Goal: Task Accomplishment & Management: Manage account settings

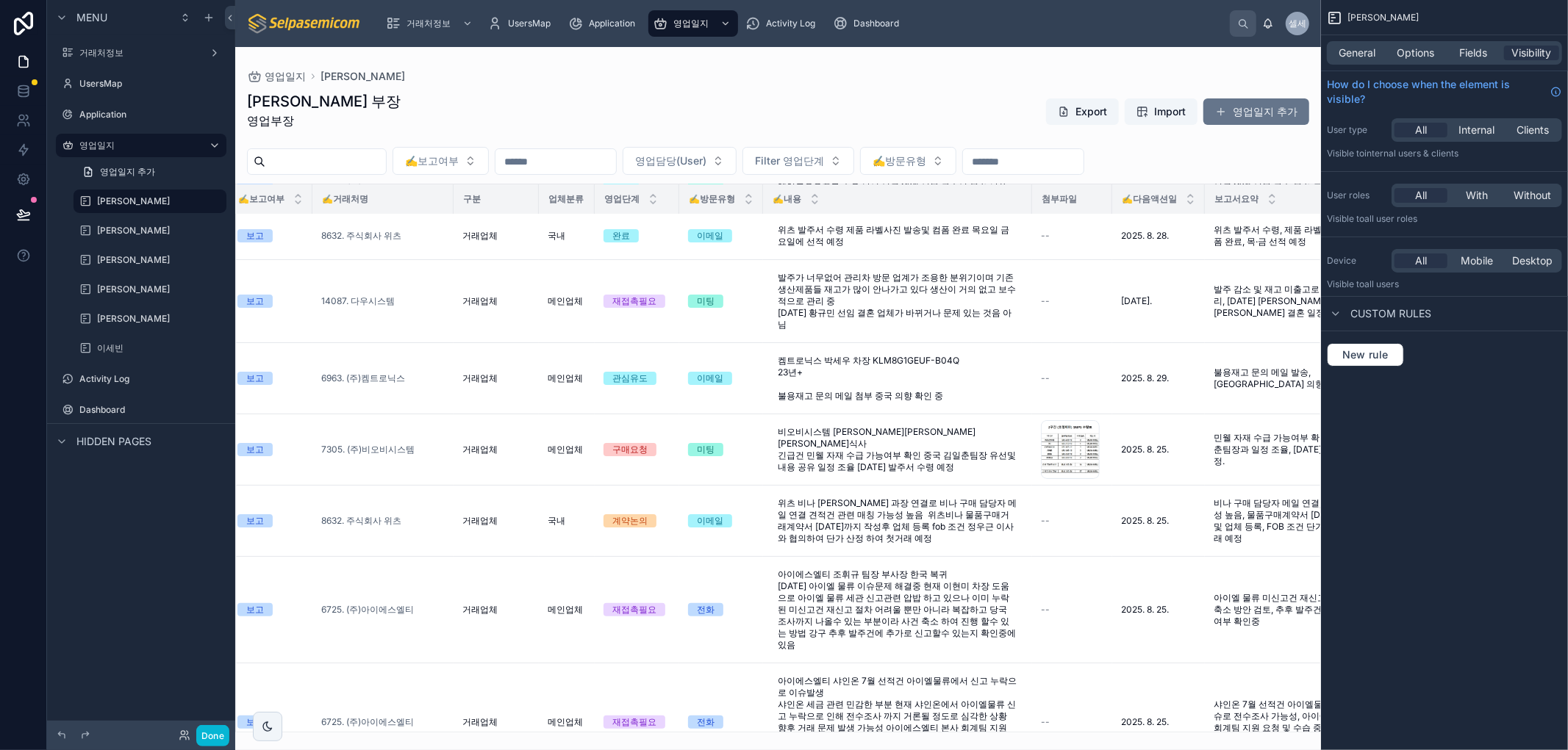
scroll to position [228, 0]
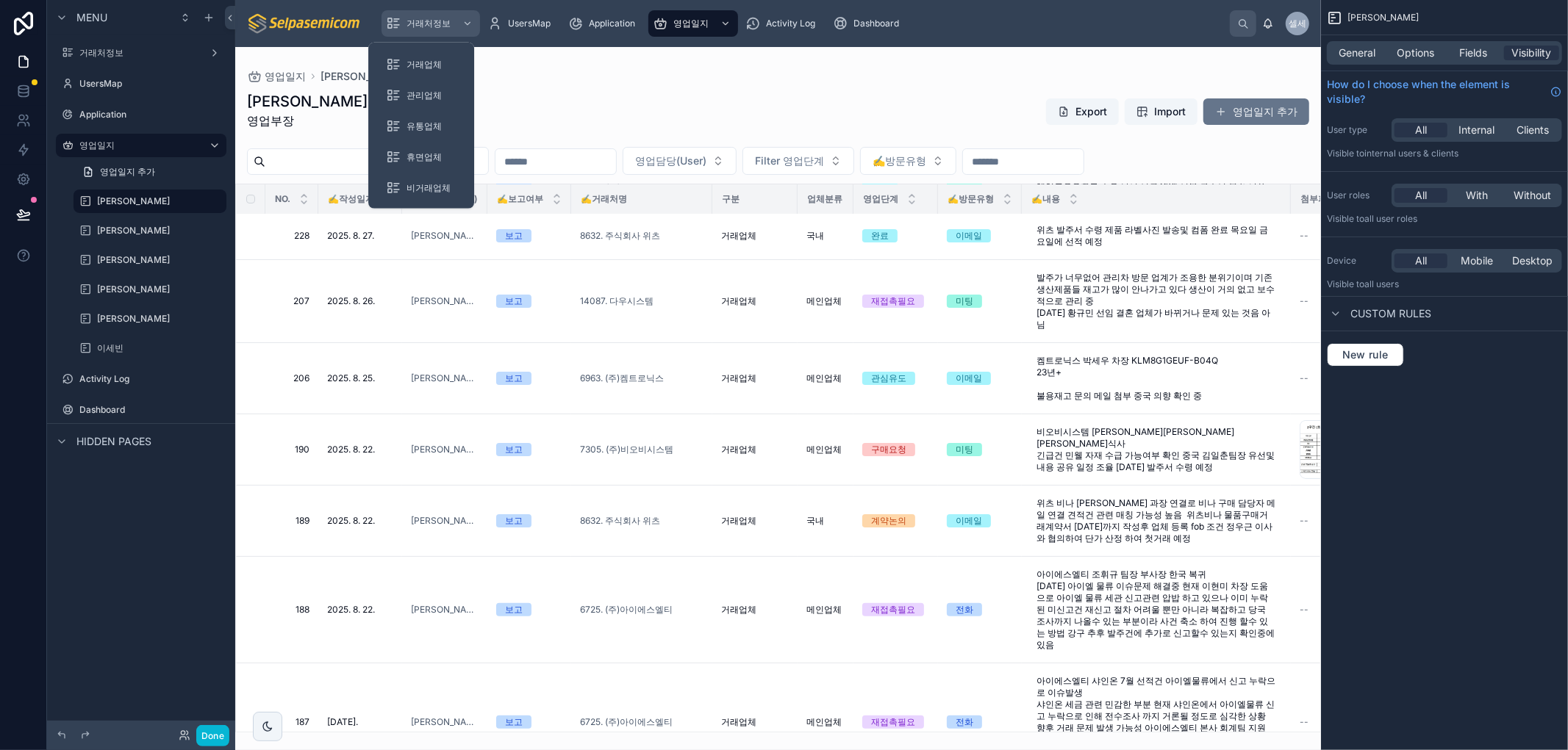
click at [410, 18] on span "거래처정보" at bounding box center [429, 23] width 44 height 12
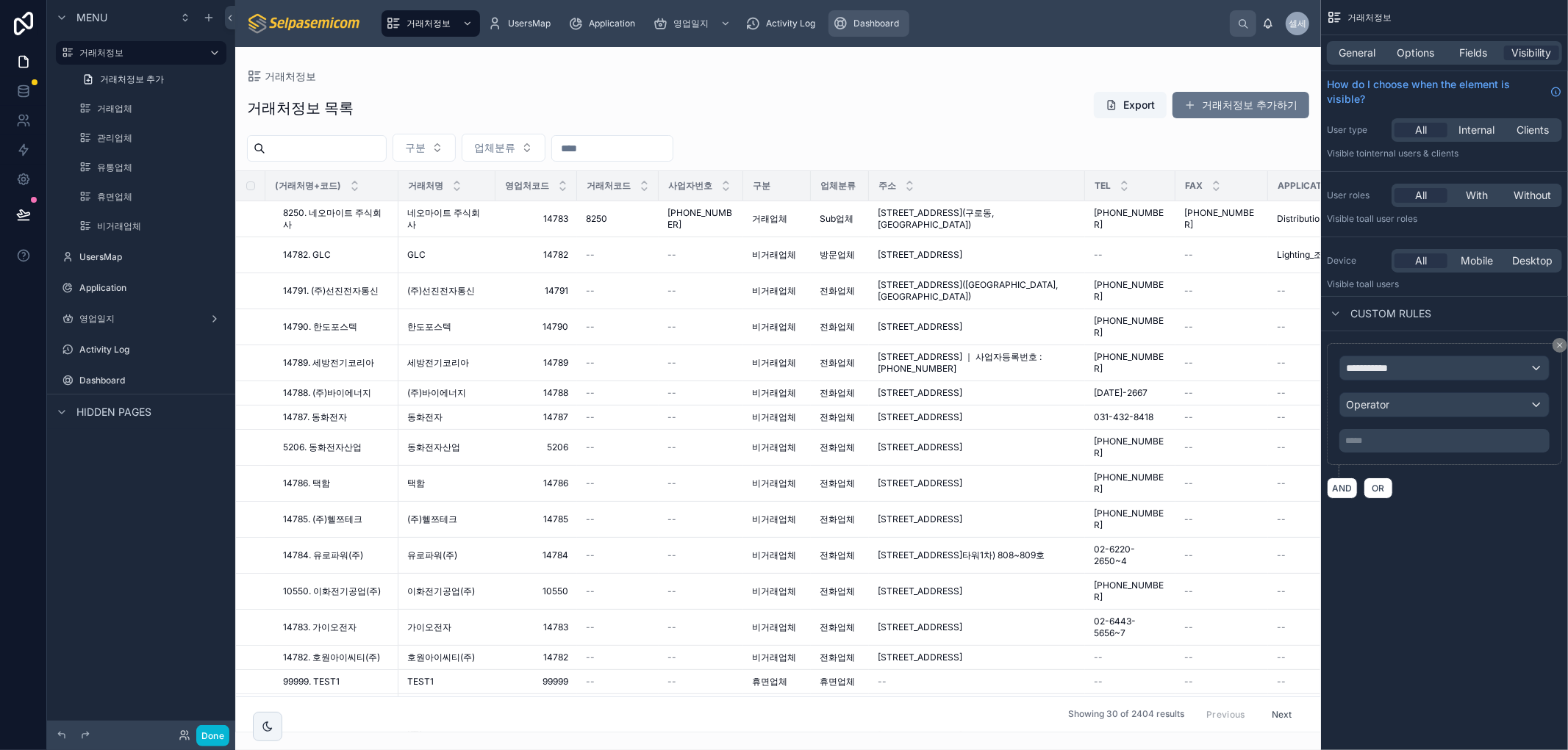
drag, startPoint x: 582, startPoint y: 81, endPoint x: 875, endPoint y: 26, distance: 298.1
click at [582, 81] on div at bounding box center [777, 399] width 1085 height 703
click at [877, 20] on span "Dashboard" at bounding box center [875, 23] width 45 height 12
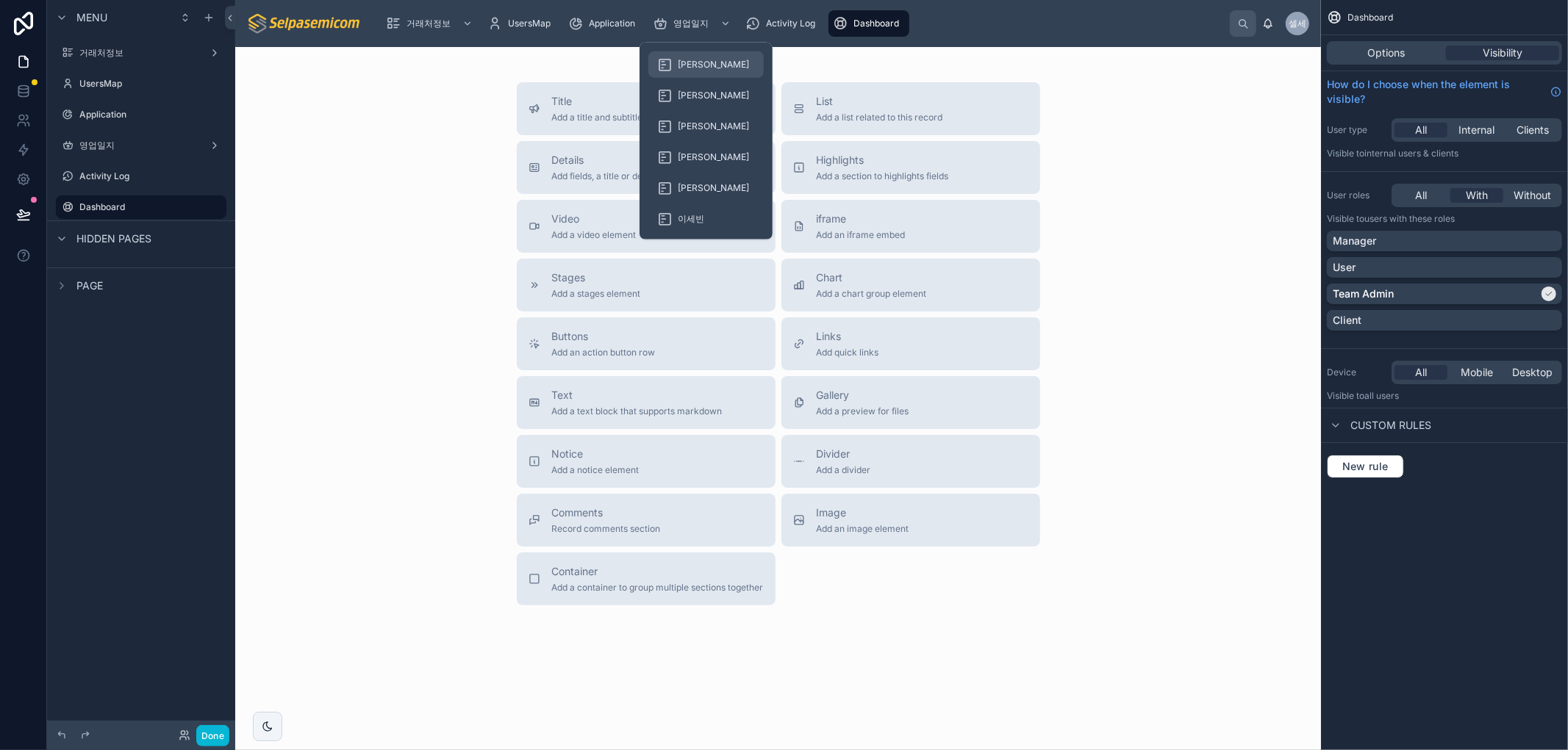
click at [688, 66] on span "[PERSON_NAME]" at bounding box center [714, 65] width 71 height 12
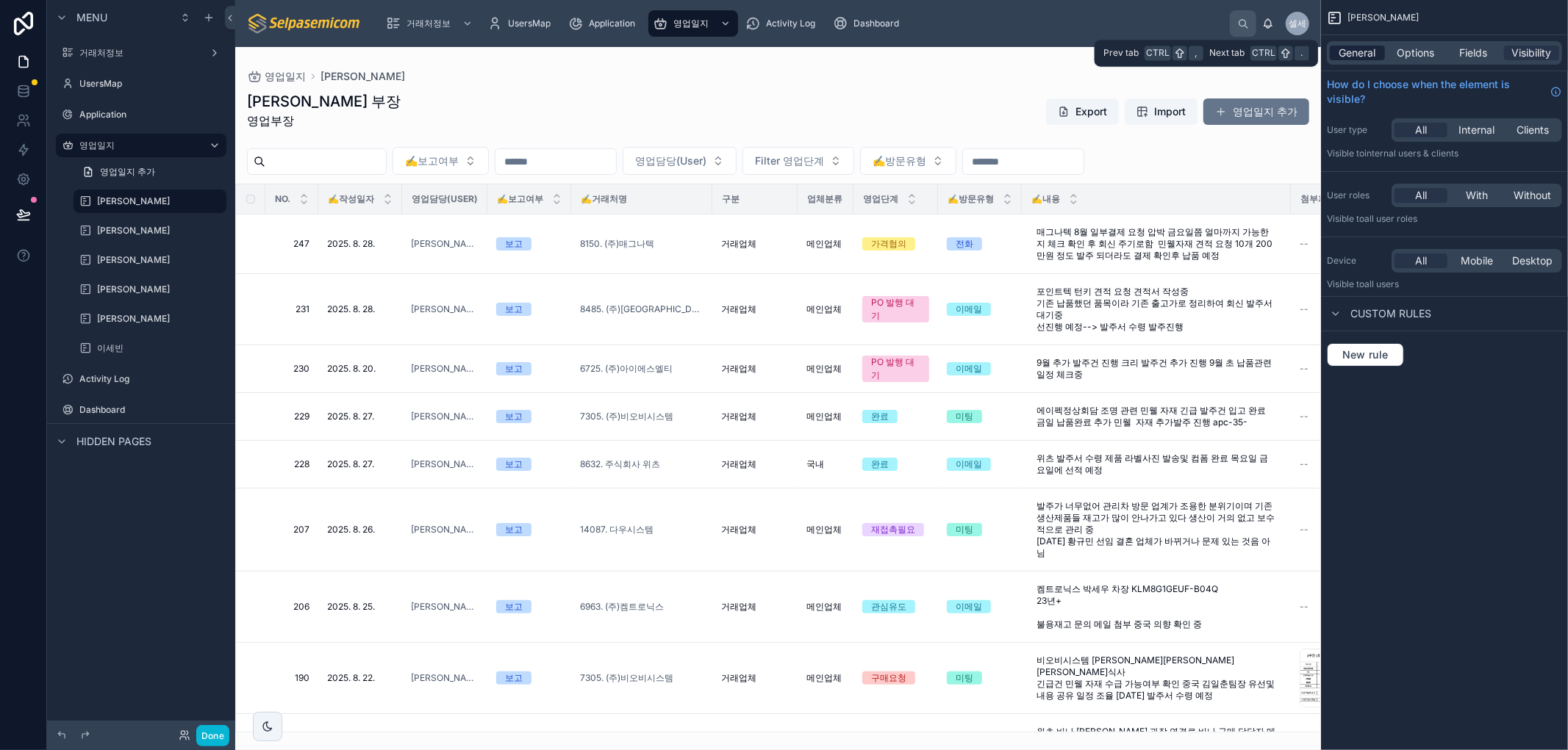
click at [1339, 57] on span "General" at bounding box center [1357, 52] width 37 height 14
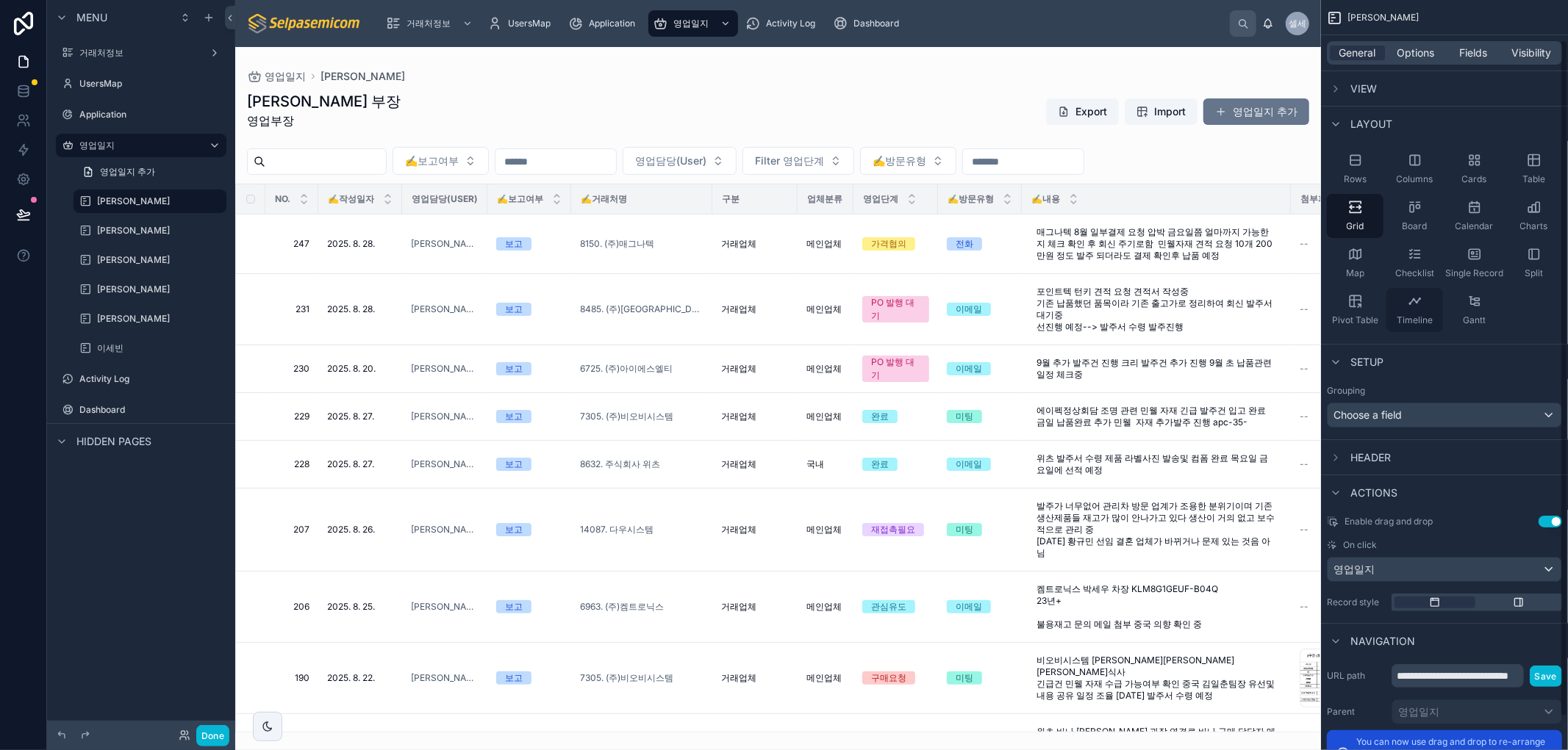
scroll to position [79, 0]
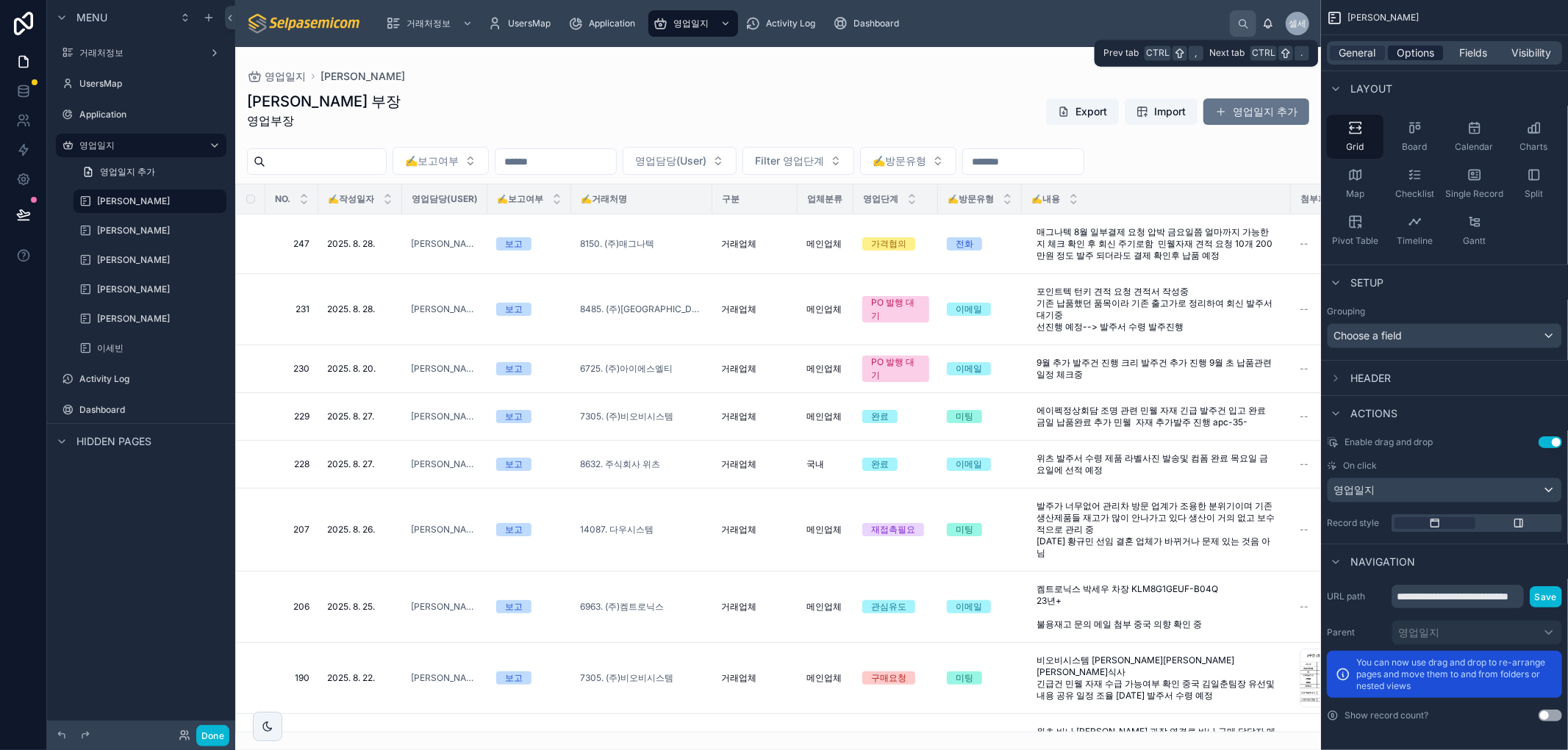
click at [1424, 54] on span "Options" at bounding box center [1415, 52] width 38 height 14
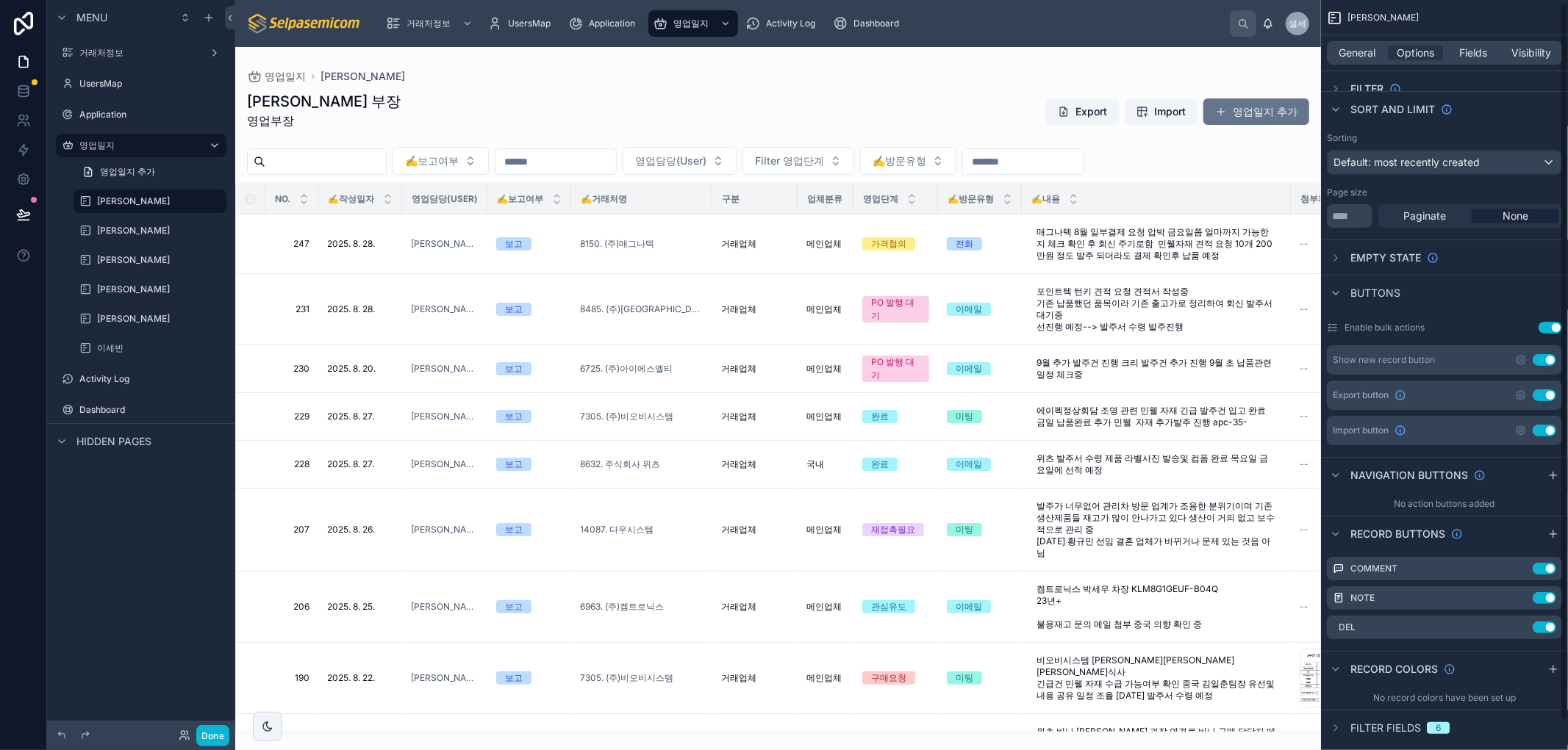
scroll to position [0, 0]
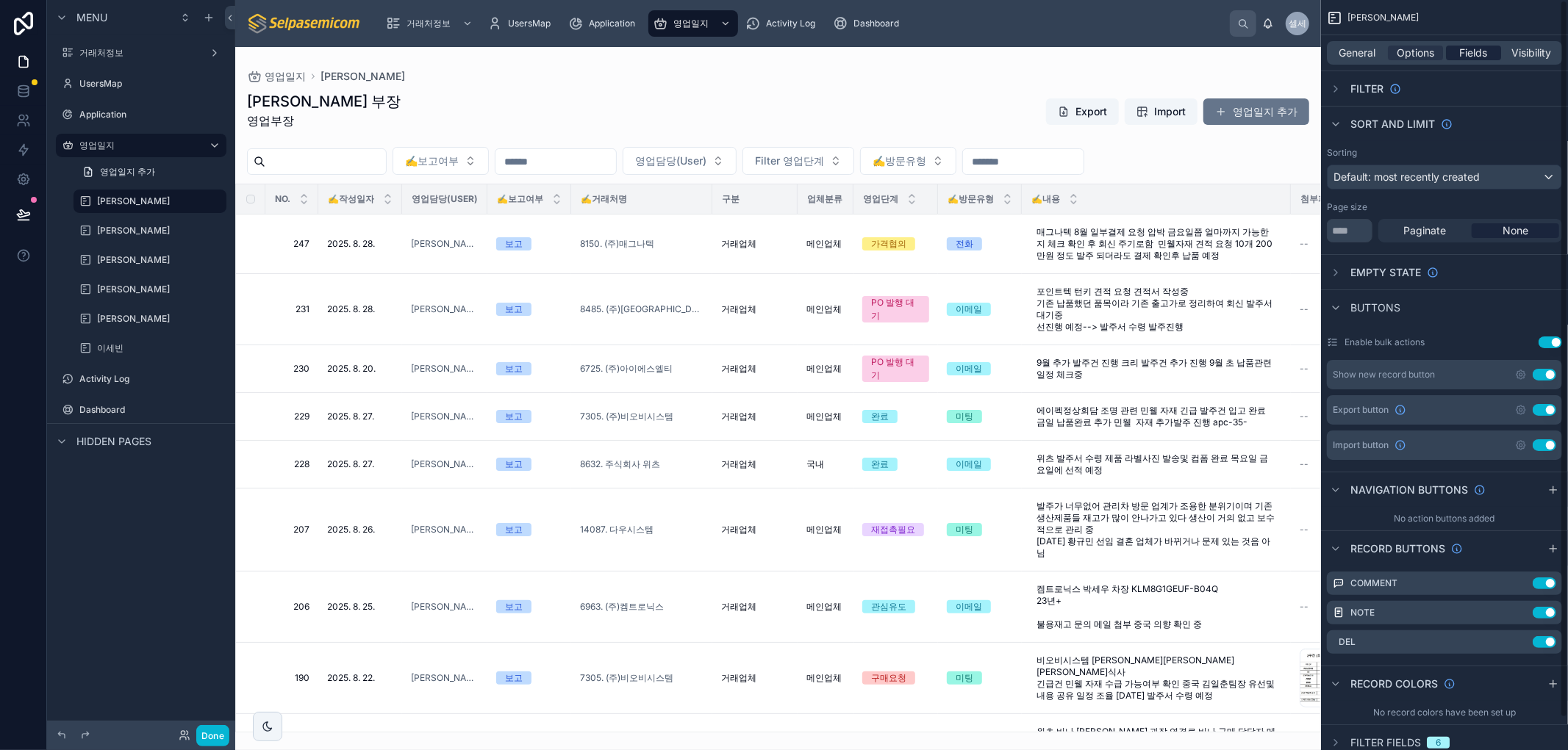
click at [1459, 60] on div "General Options Fields Visibility" at bounding box center [1444, 53] width 235 height 23
click at [1475, 46] on span "Fields" at bounding box center [1474, 52] width 28 height 14
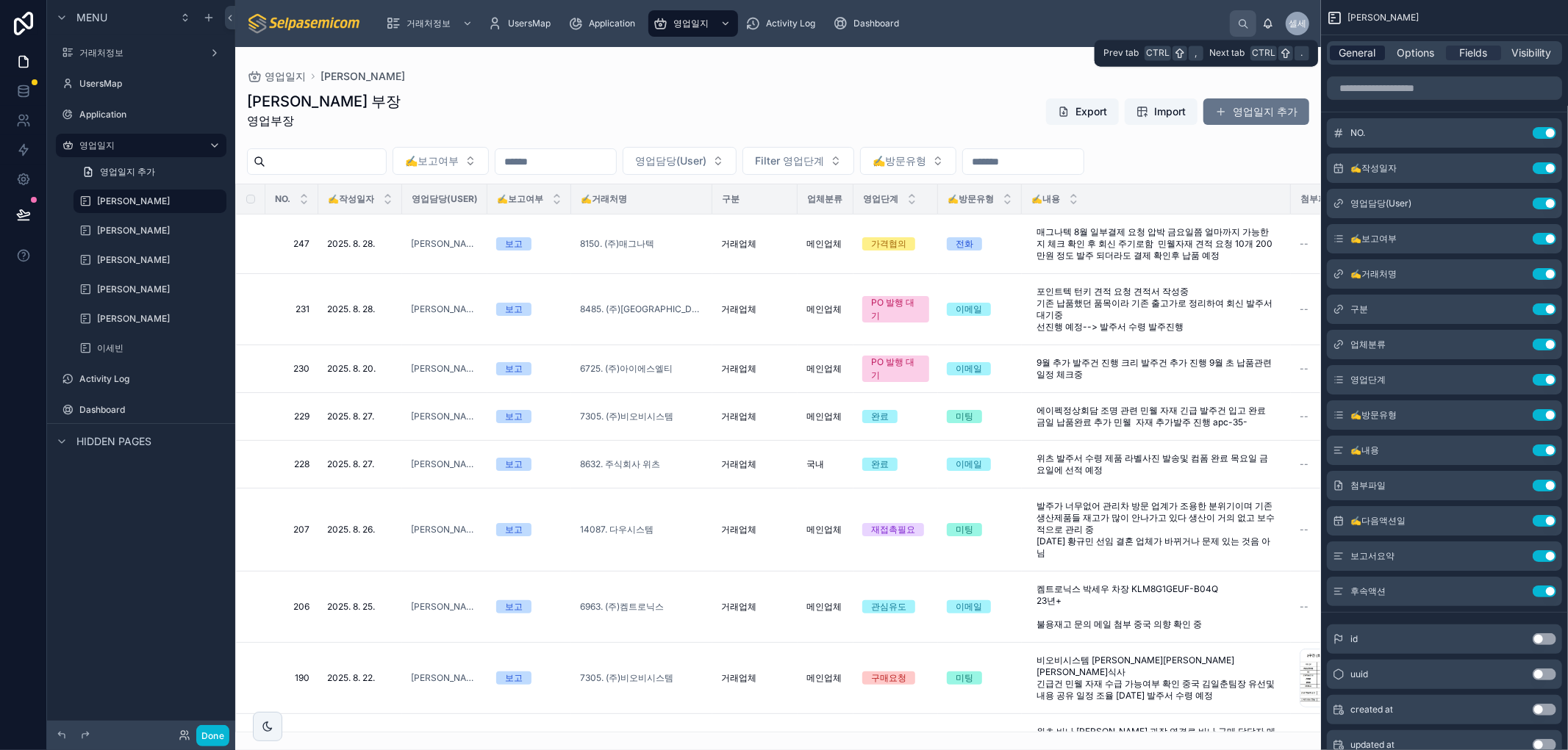
click at [1353, 58] on span "General" at bounding box center [1357, 52] width 37 height 14
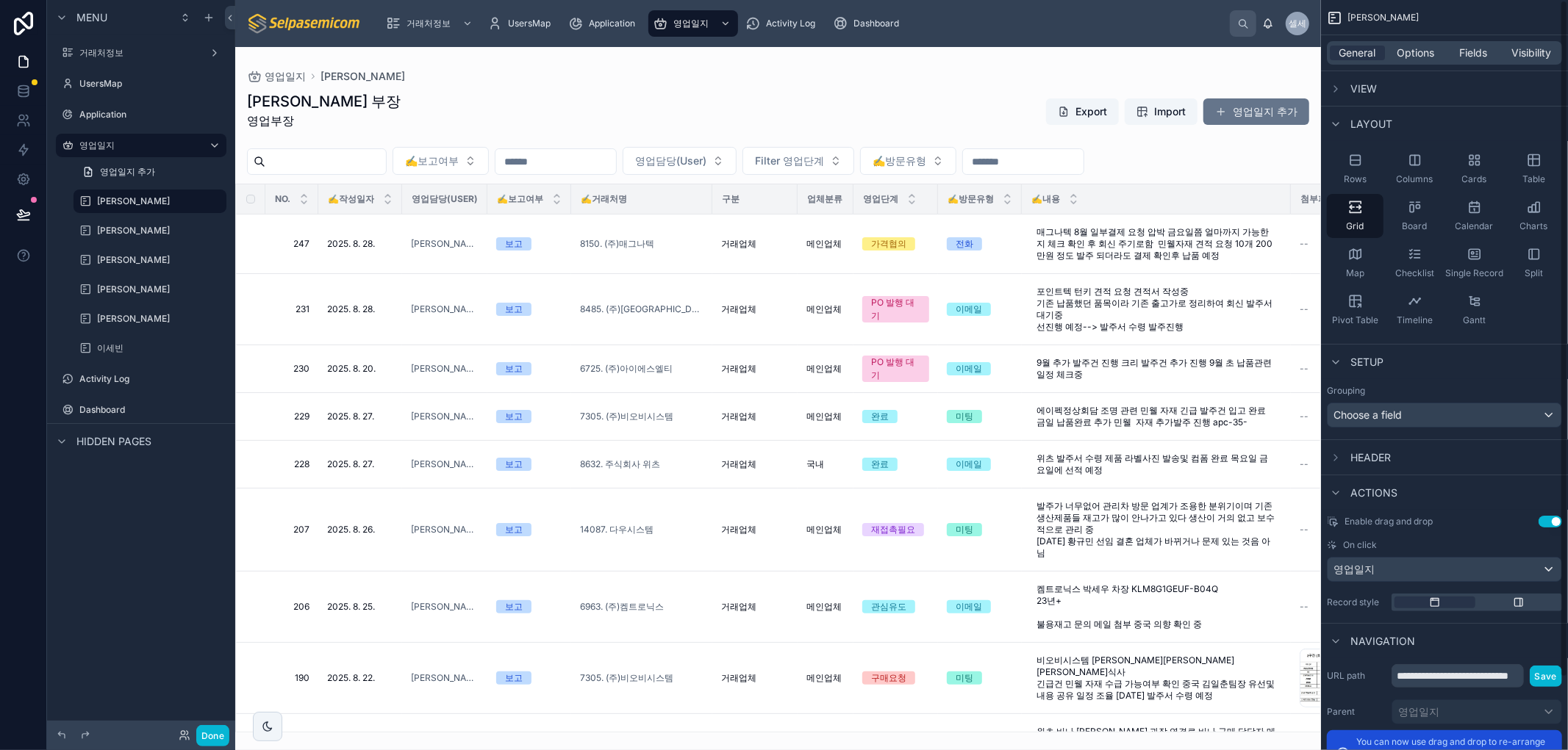
click at [908, 92] on div at bounding box center [777, 399] width 1085 height 703
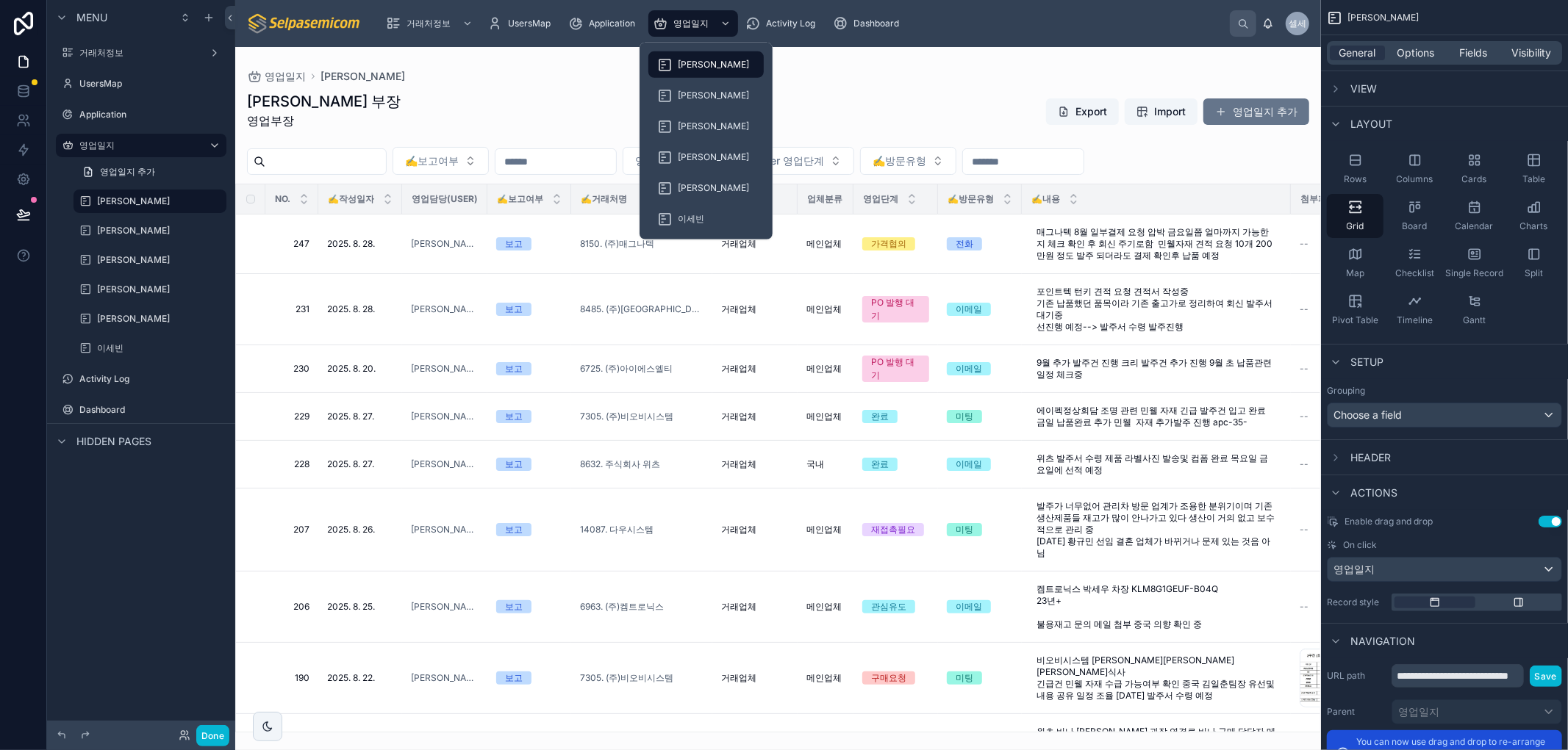
click at [678, 63] on span "[PERSON_NAME]" at bounding box center [714, 65] width 71 height 12
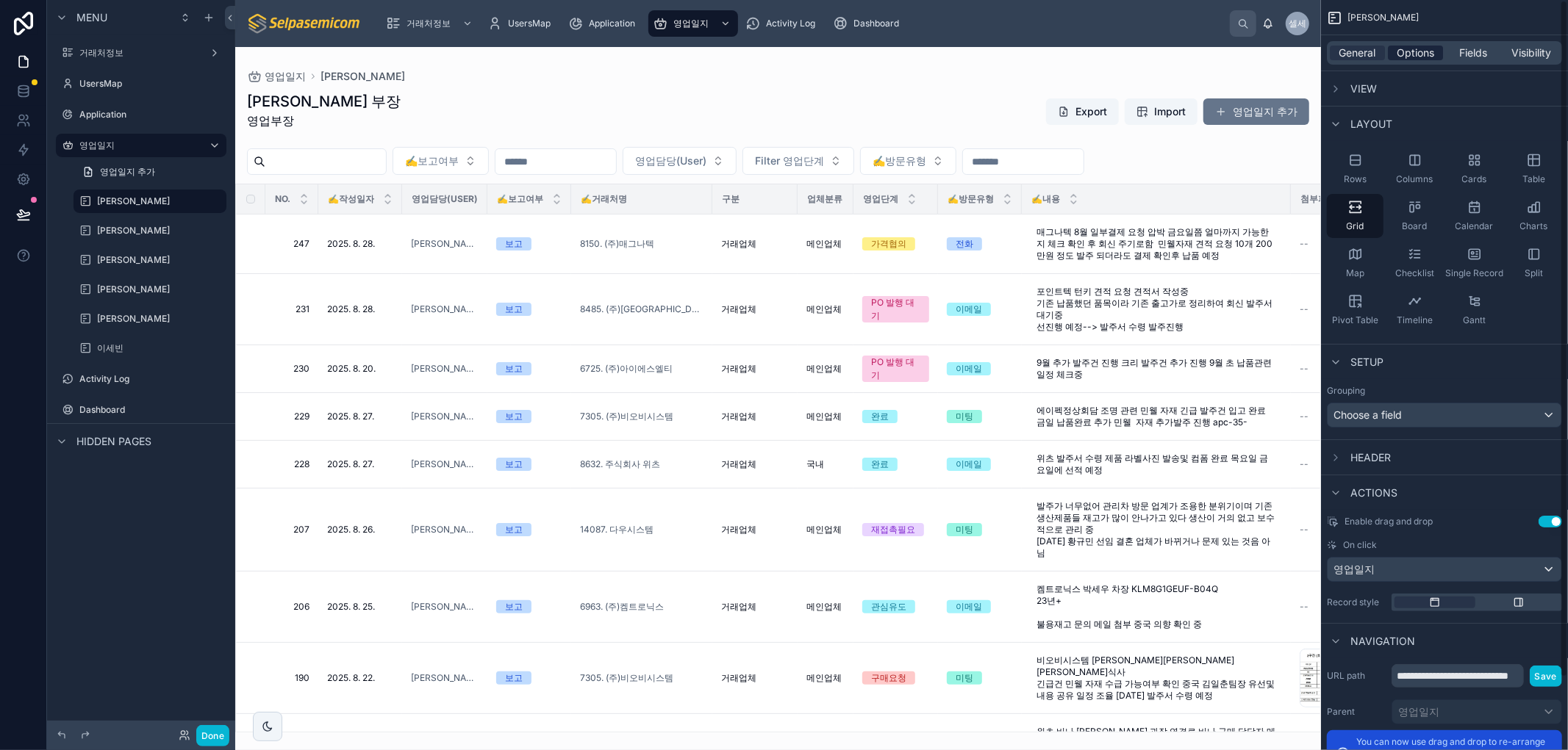
click at [1410, 55] on span "Options" at bounding box center [1415, 52] width 38 height 14
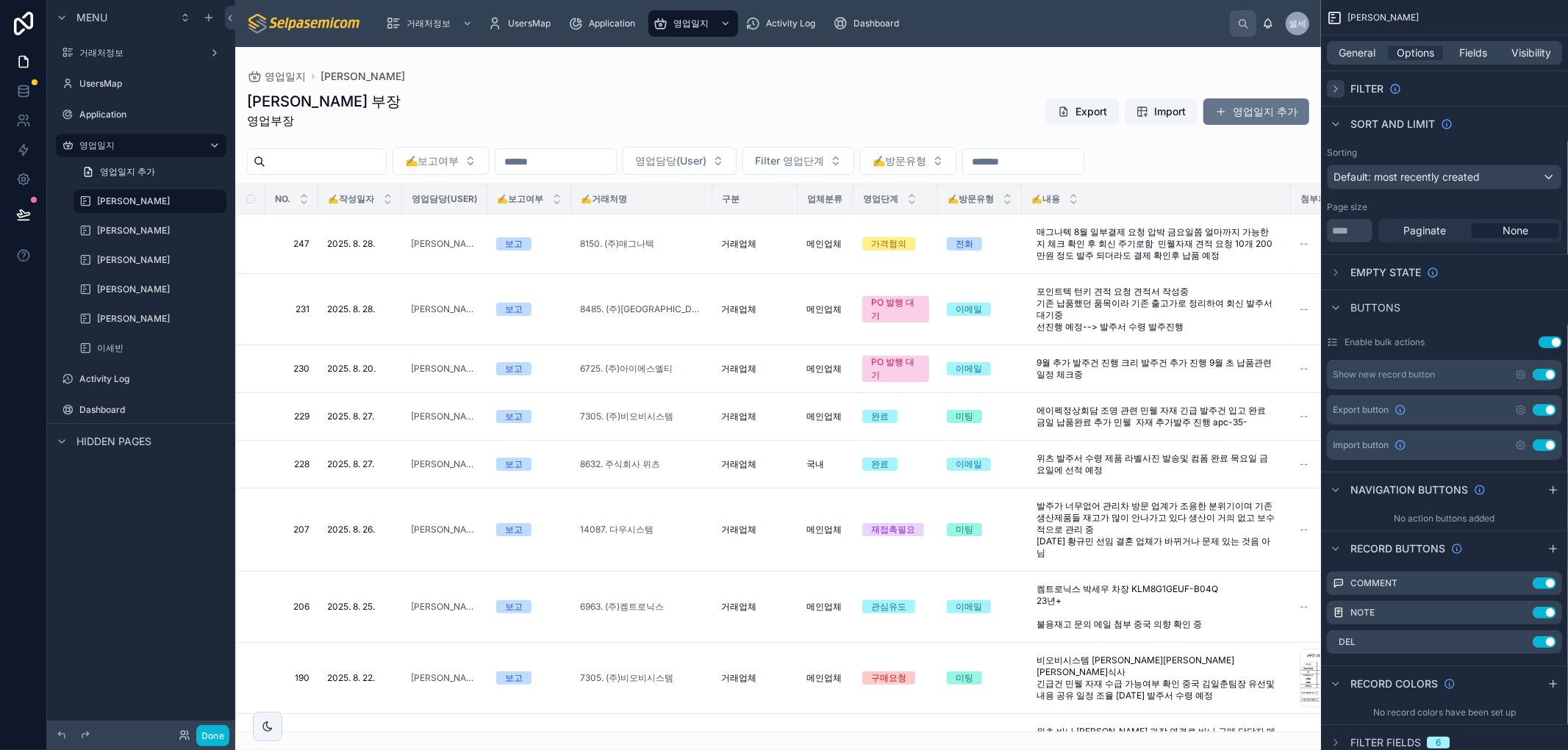
click at [1339, 82] on div "scrollable content" at bounding box center [1335, 89] width 17 height 17
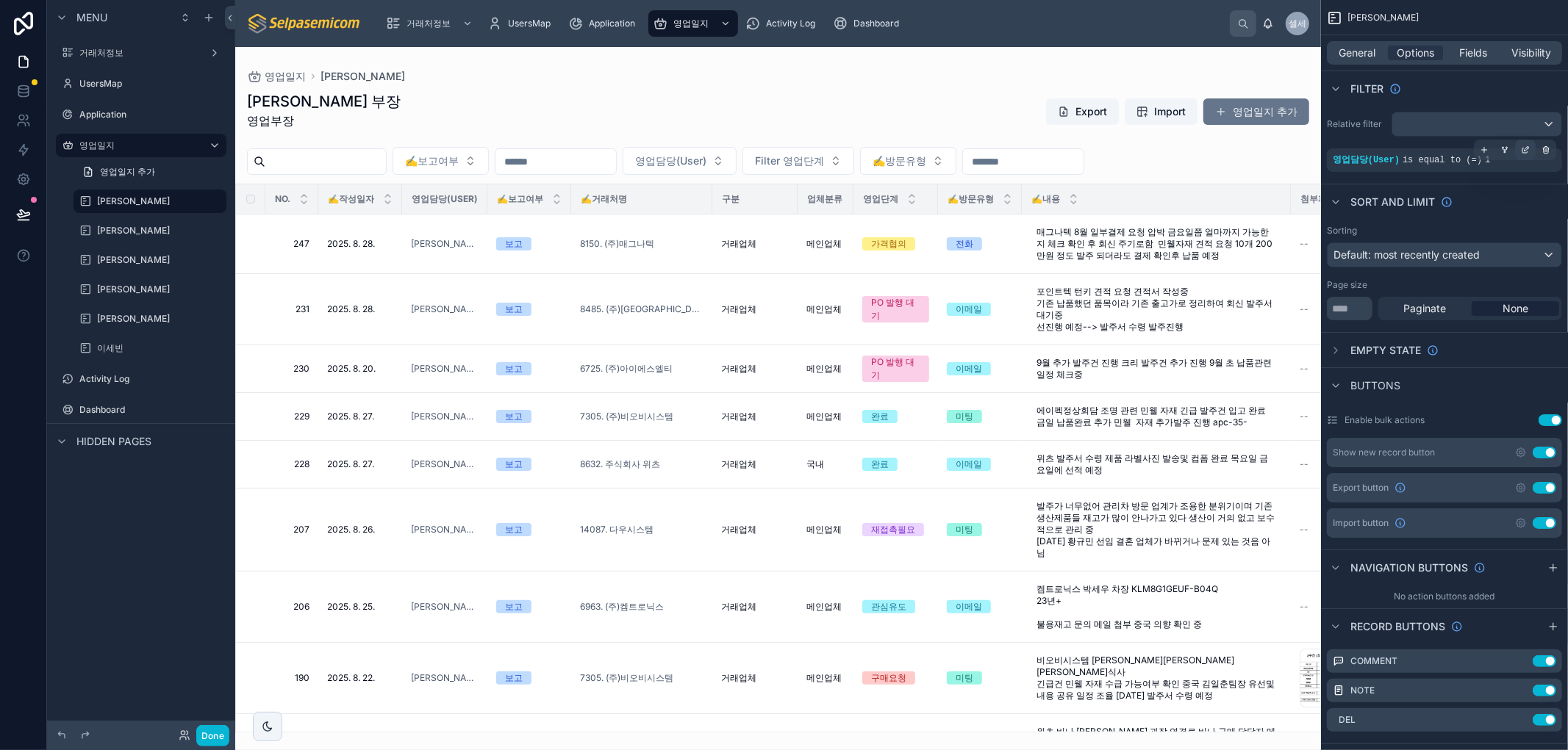
click at [1522, 149] on icon "scrollable content" at bounding box center [1525, 149] width 9 height 9
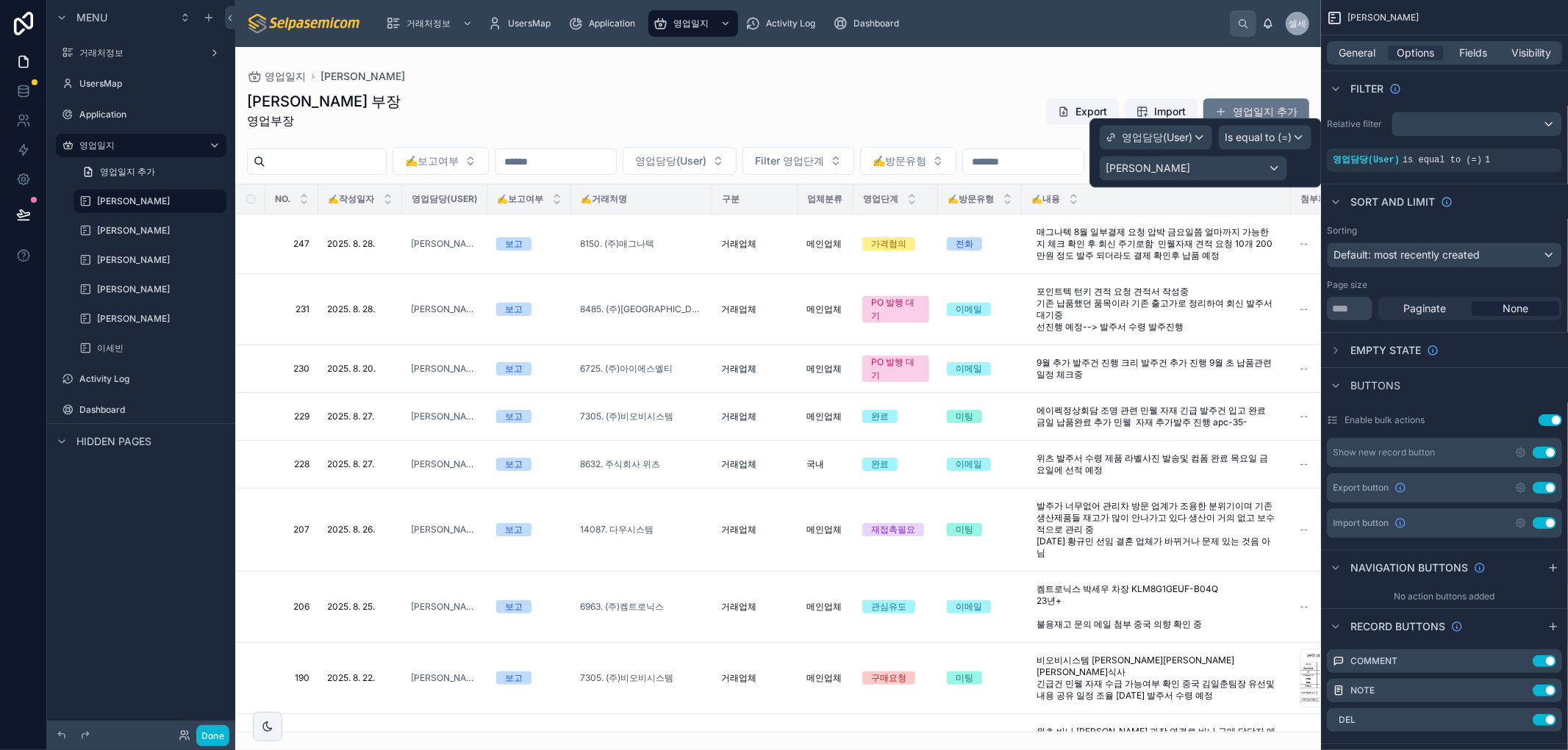
click at [723, 70] on div "영업일지 [PERSON_NAME]" at bounding box center [777, 76] width 1062 height 12
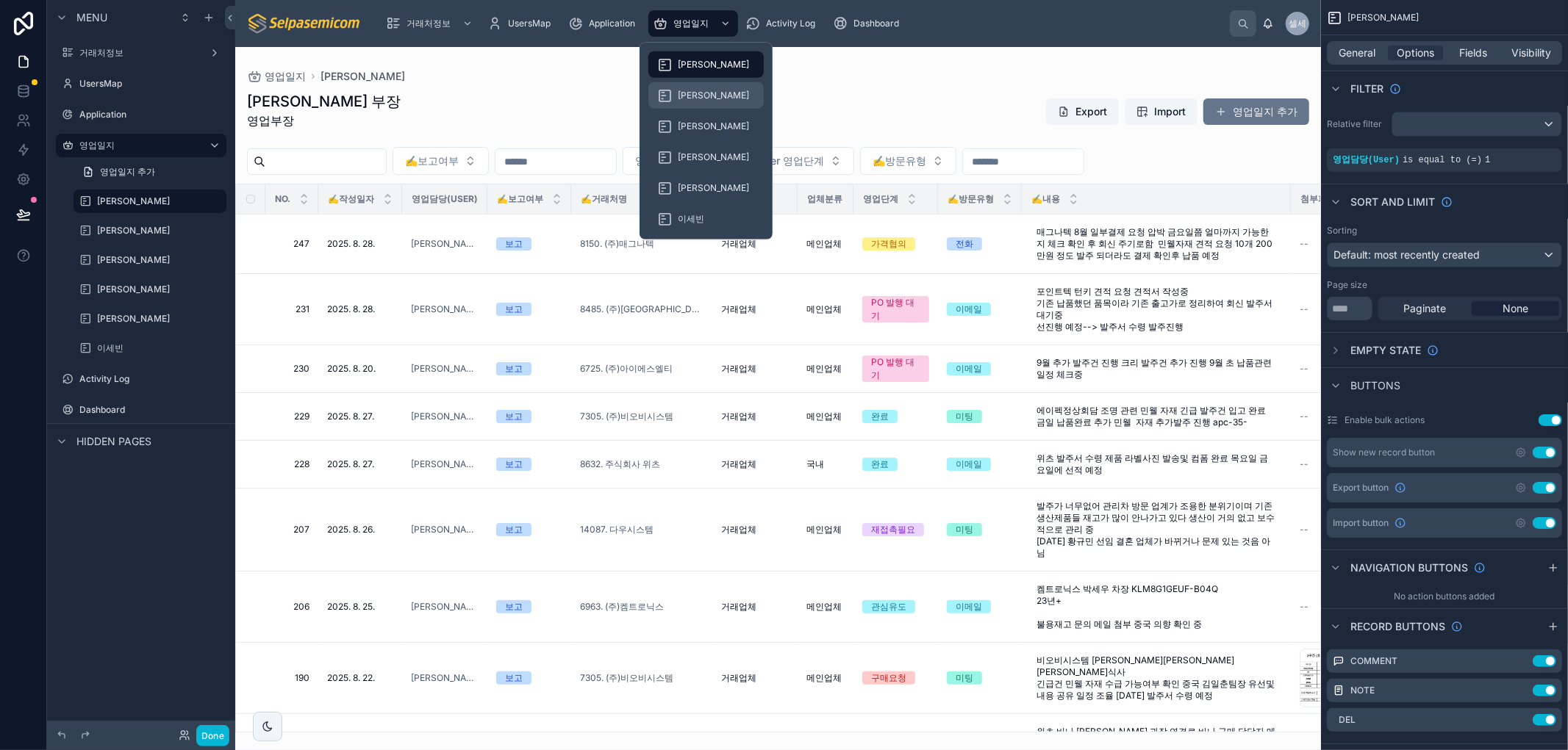
click at [688, 94] on span "[PERSON_NAME]" at bounding box center [714, 95] width 71 height 12
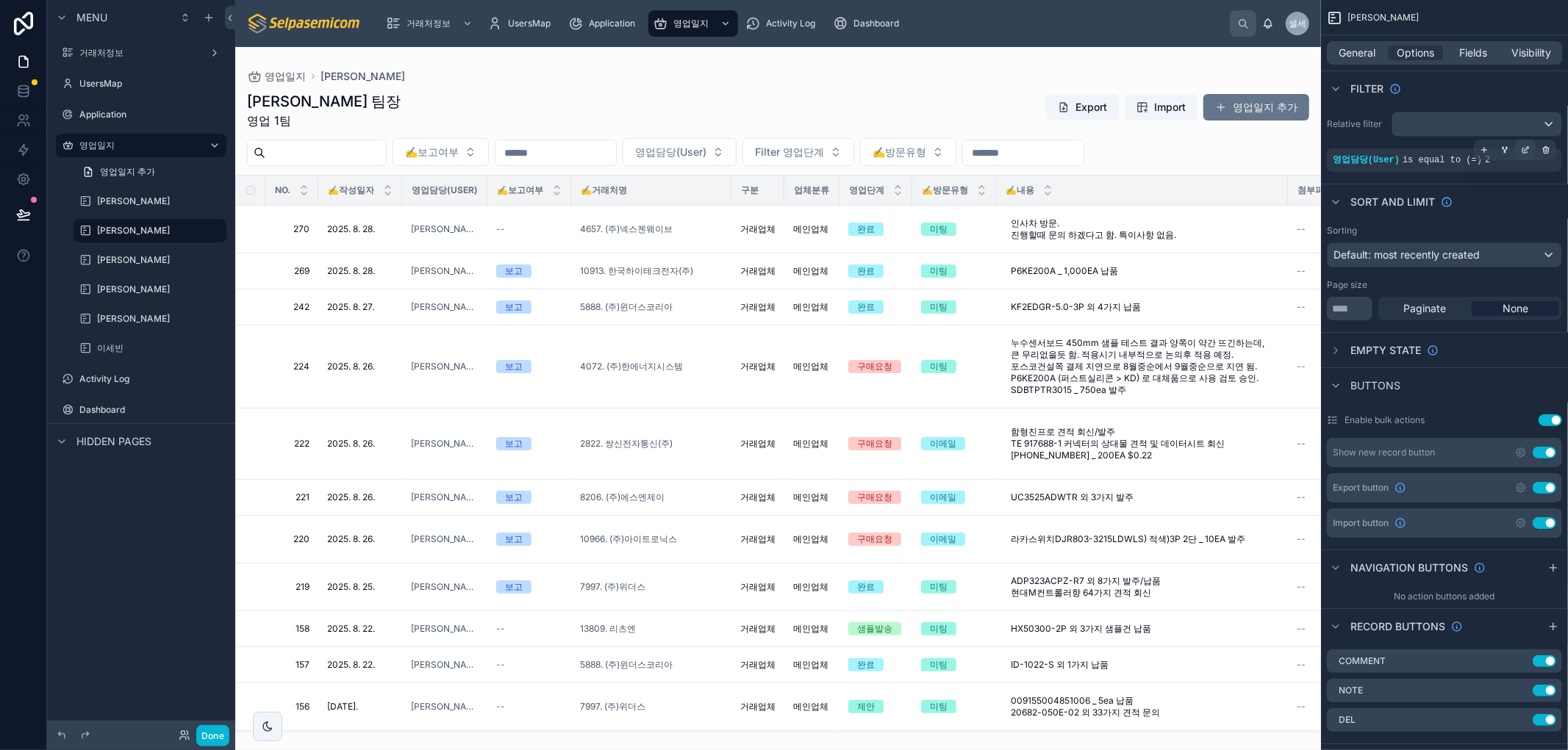
click at [1525, 150] on icon "scrollable content" at bounding box center [1527, 148] width 5 height 5
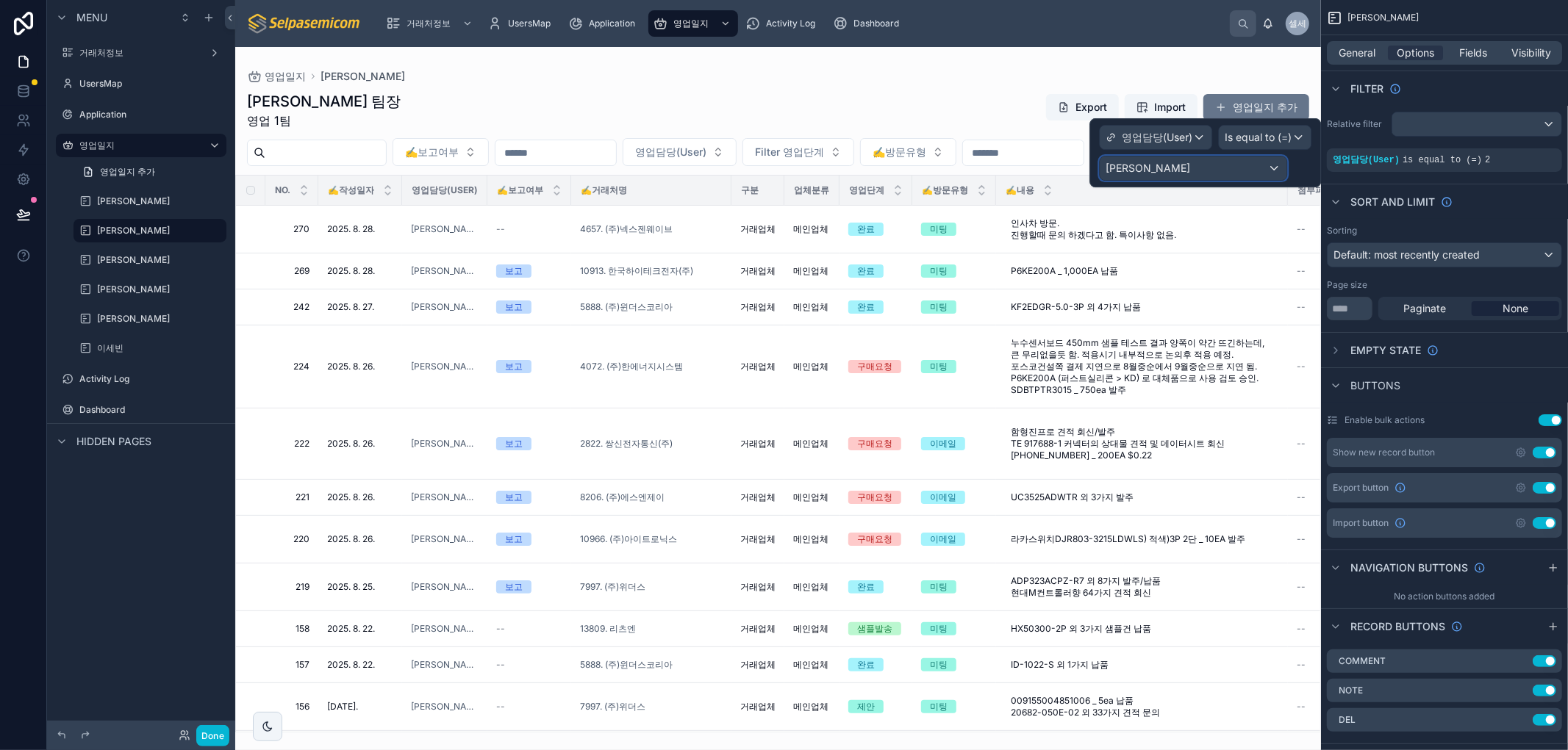
click at [1267, 169] on div "[PERSON_NAME]" at bounding box center [1193, 168] width 187 height 23
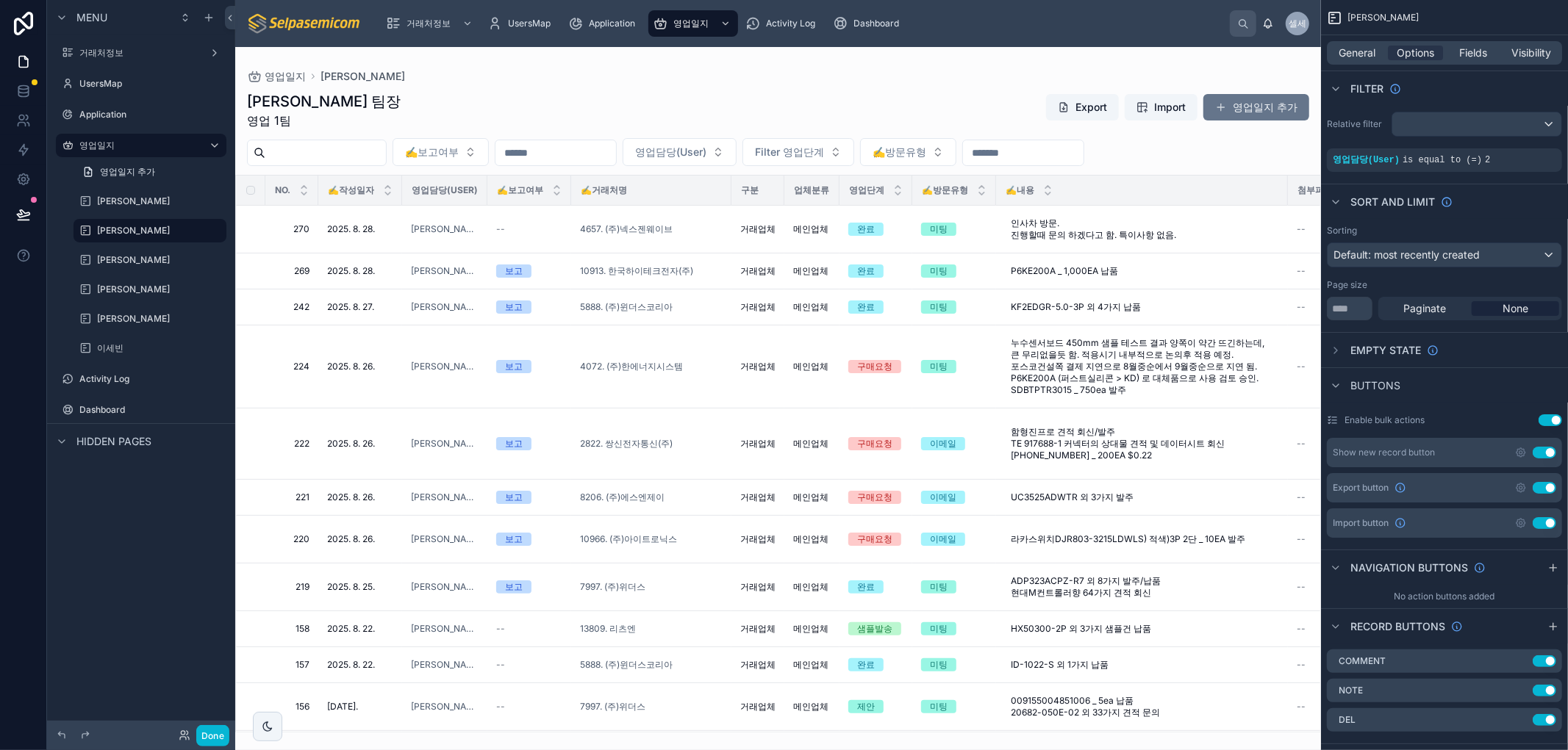
click at [843, 51] on div at bounding box center [777, 399] width 1085 height 703
click at [950, 61] on div "영업일지 김춘래 김춘래 팀장 영업 1팀 Export Import 영업일지 추가 ✍️보고여부 영업담당(User) Filter 영업단계 ✍️방문유…" at bounding box center [777, 390] width 1085 height 685
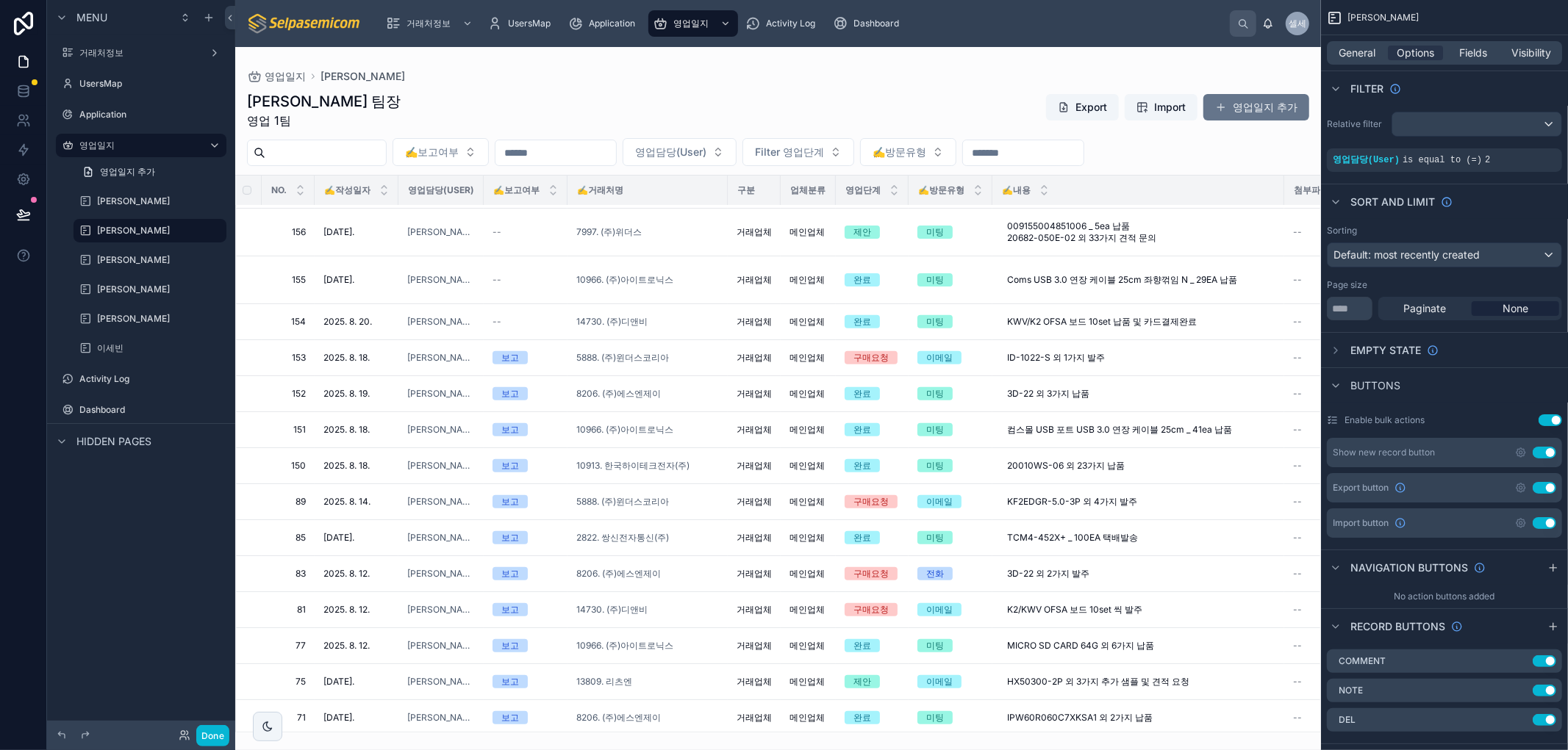
scroll to position [475, 0]
click at [207, 20] on icon "scrollable content" at bounding box center [209, 17] width 12 height 12
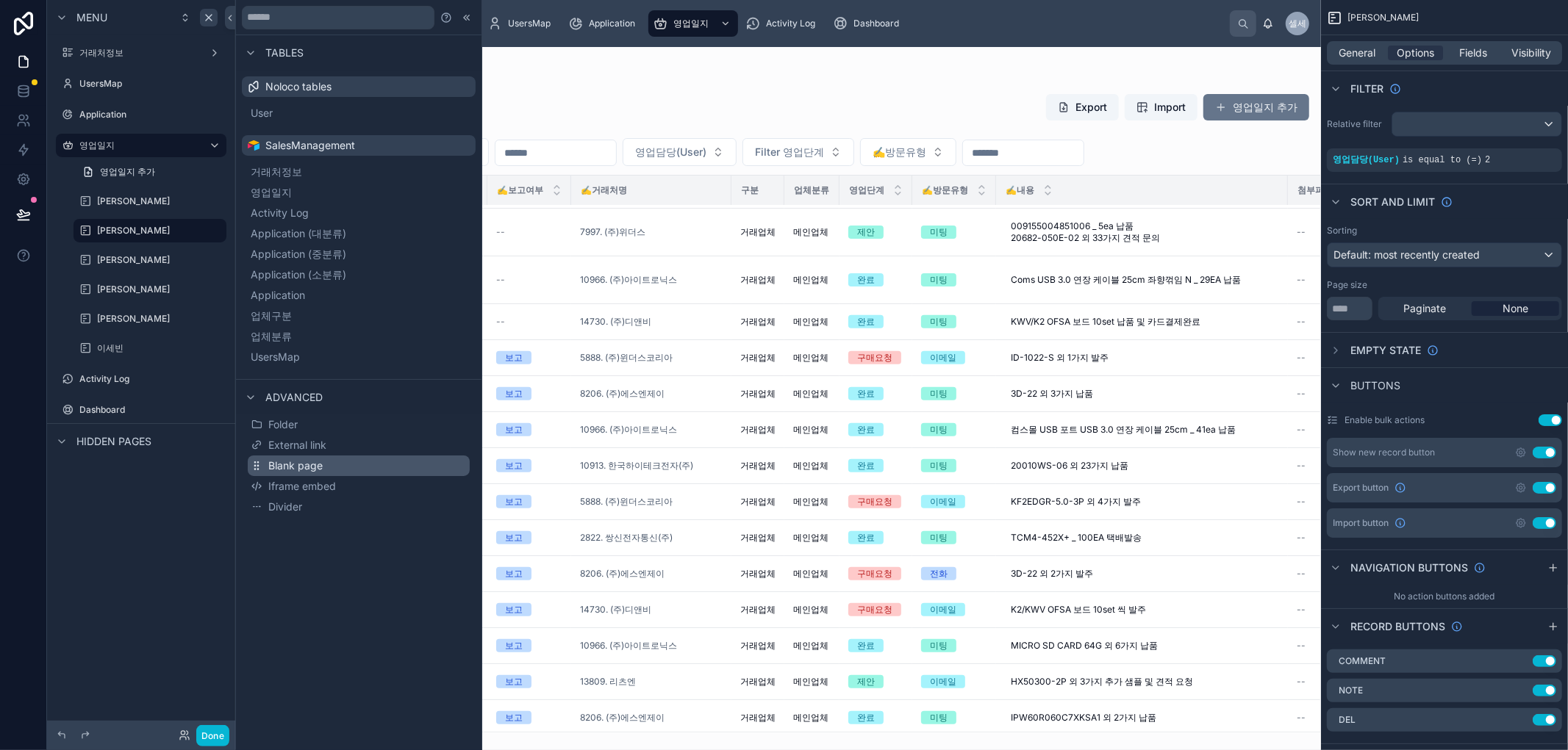
click at [310, 464] on span "Blank page" at bounding box center [296, 465] width 54 height 14
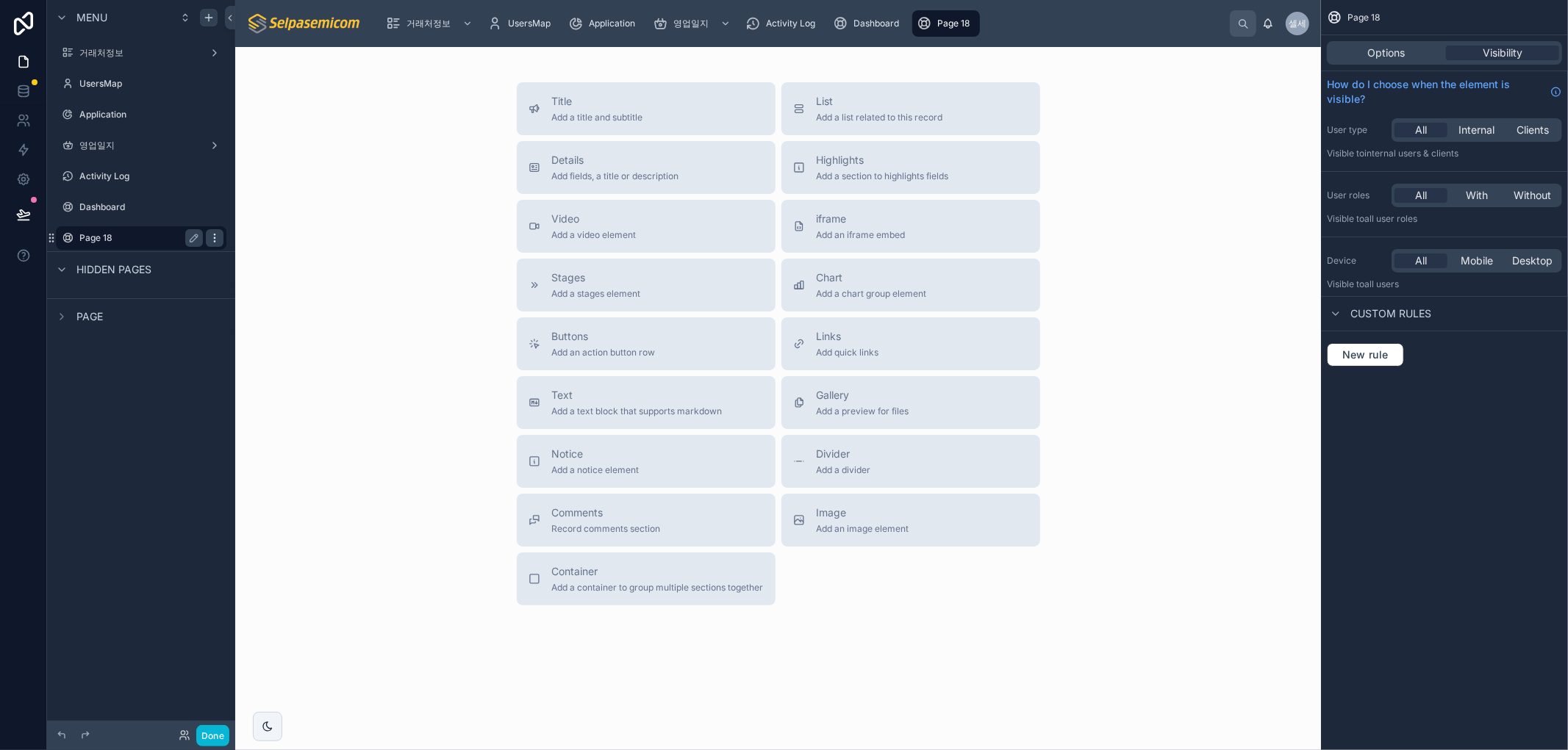
click at [216, 243] on icon "scrollable content" at bounding box center [215, 238] width 12 height 12
click at [277, 250] on span "Remove" at bounding box center [281, 247] width 39 height 14
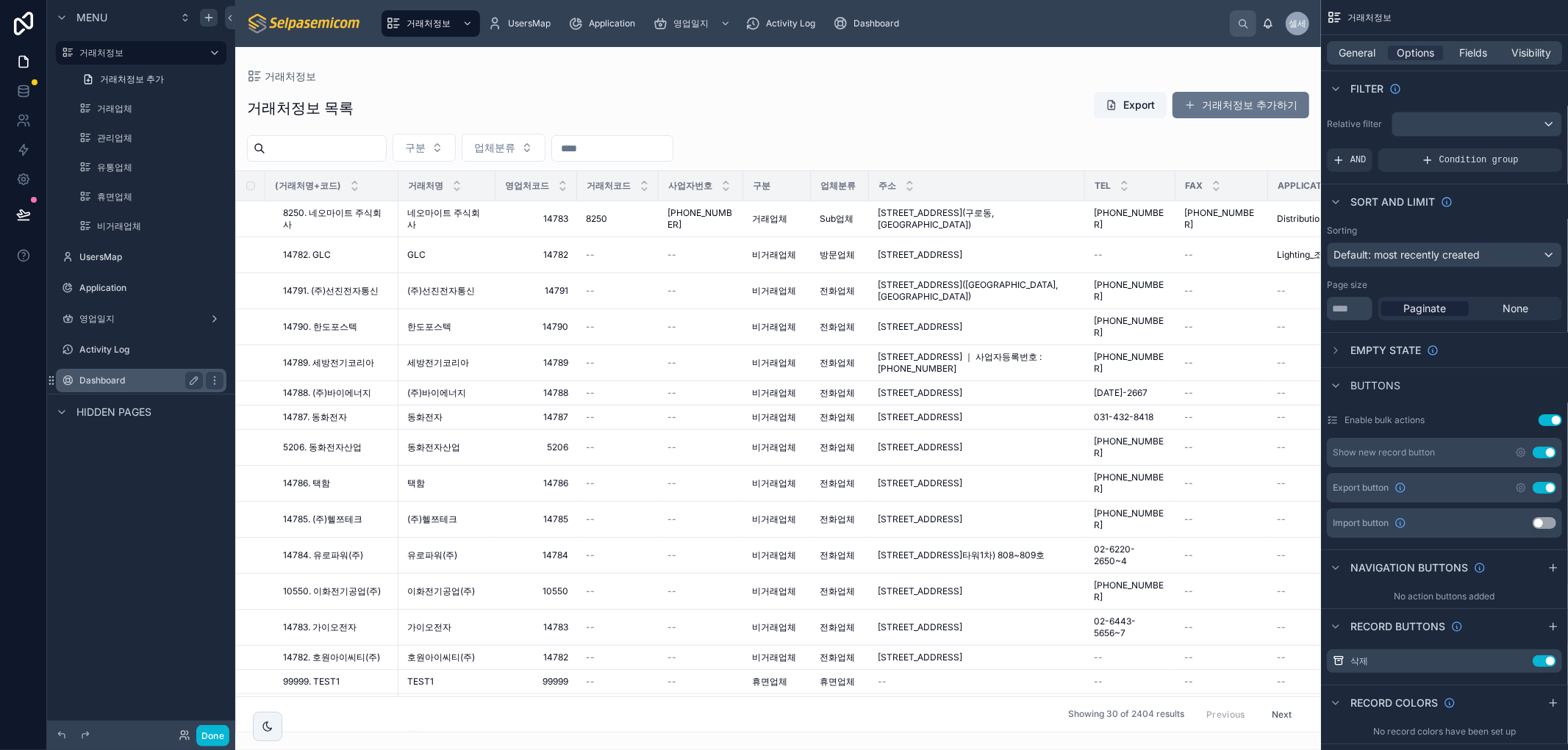
click at [105, 380] on label "Dashboard" at bounding box center [138, 380] width 118 height 12
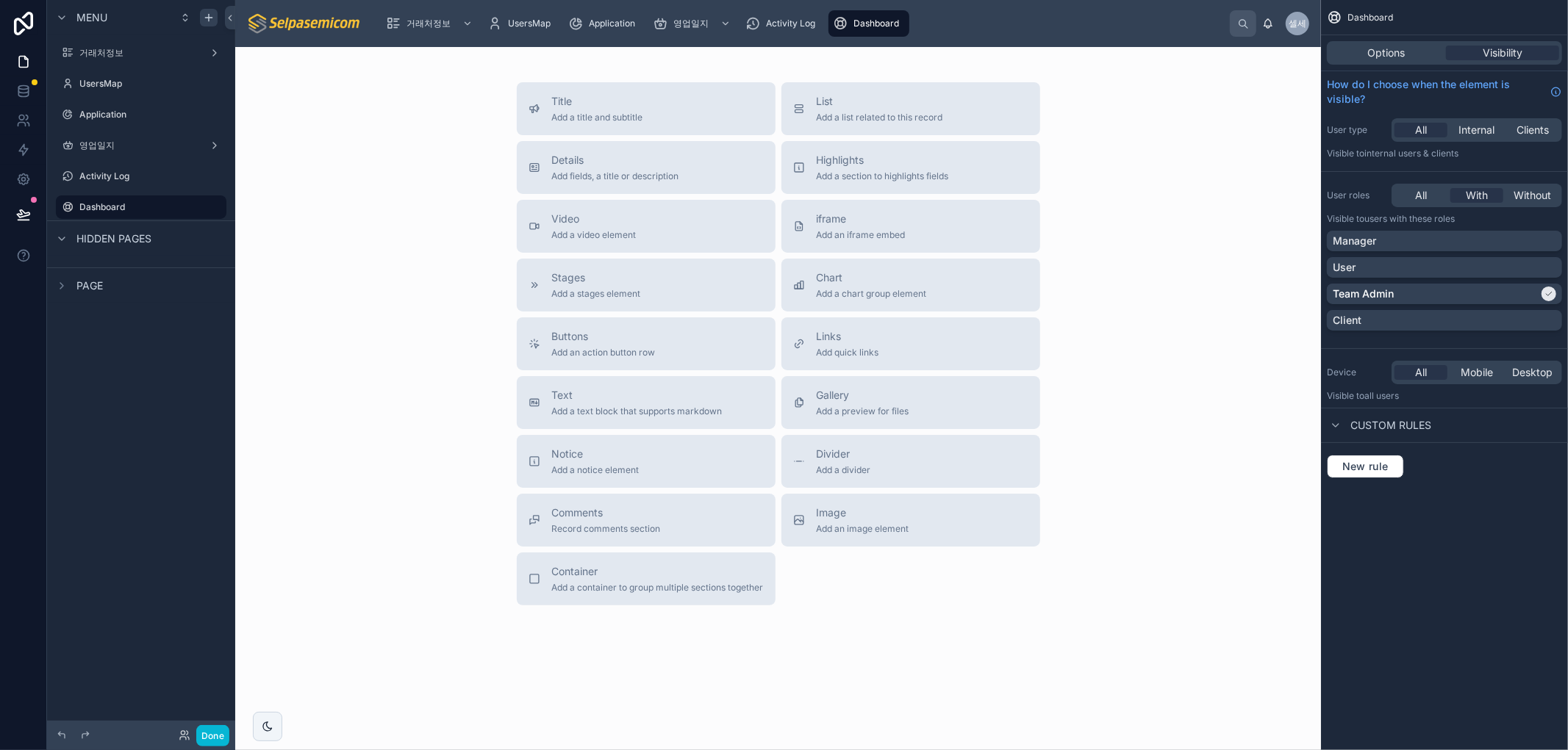
drag, startPoint x: 1178, startPoint y: 606, endPoint x: 1172, endPoint y: 582, distance: 24.7
click at [1176, 600] on div "Title Add a title and subtitle List Add a list related to this record Details A…" at bounding box center [777, 385] width 1085 height 676
click at [1410, 57] on div "Options" at bounding box center [1386, 52] width 114 height 14
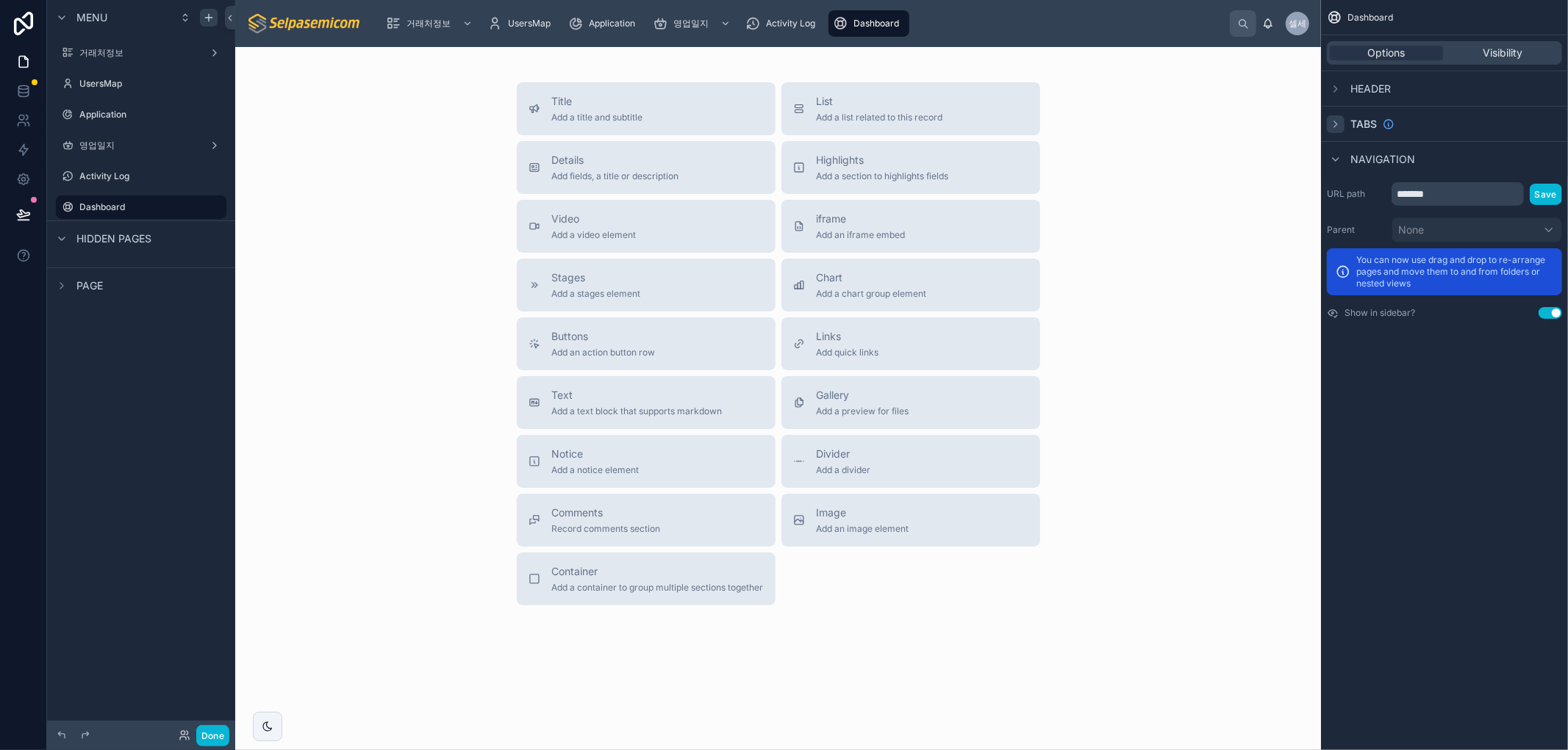
click at [1338, 119] on icon "scrollable content" at bounding box center [1335, 124] width 12 height 12
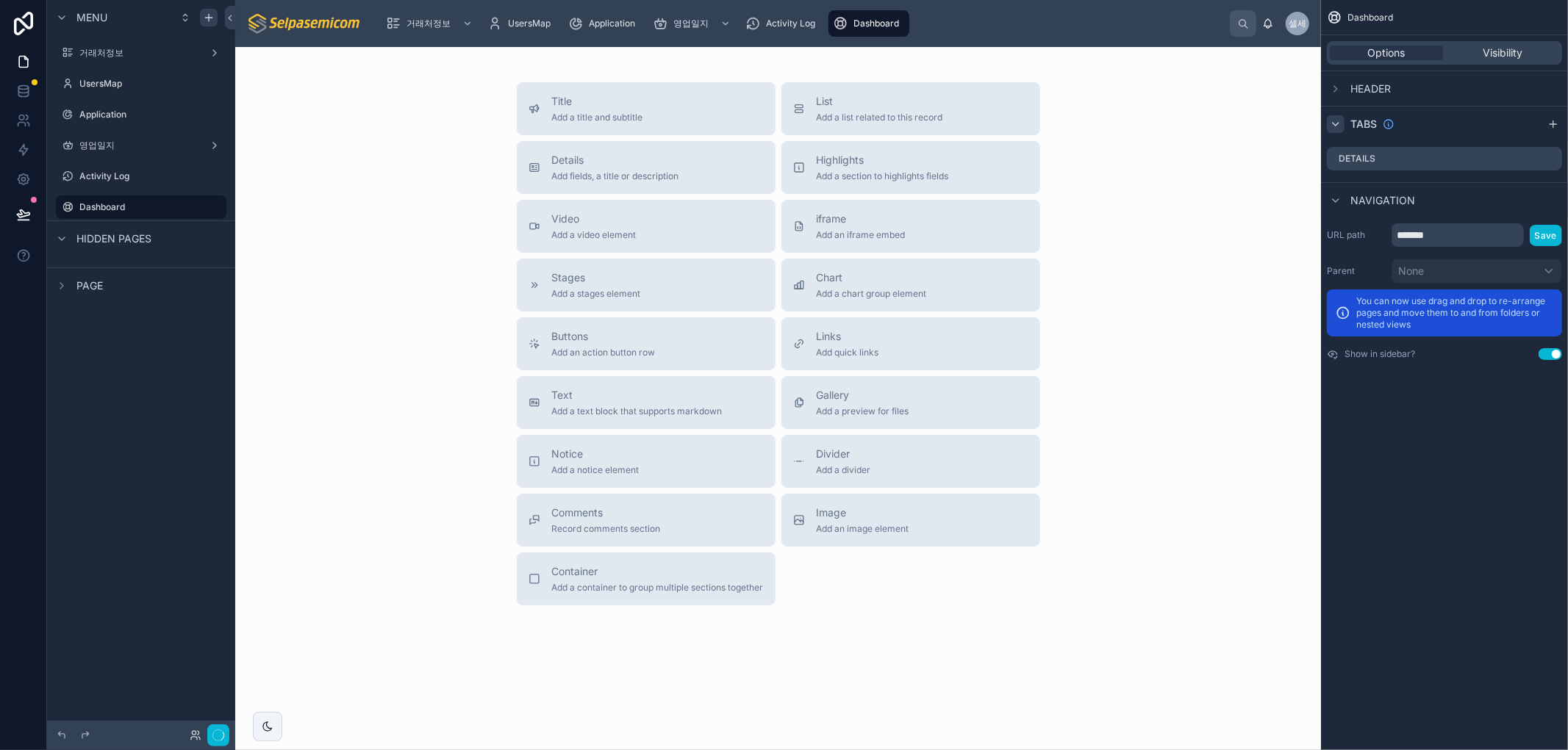
click at [1339, 119] on icon "scrollable content" at bounding box center [1335, 124] width 12 height 12
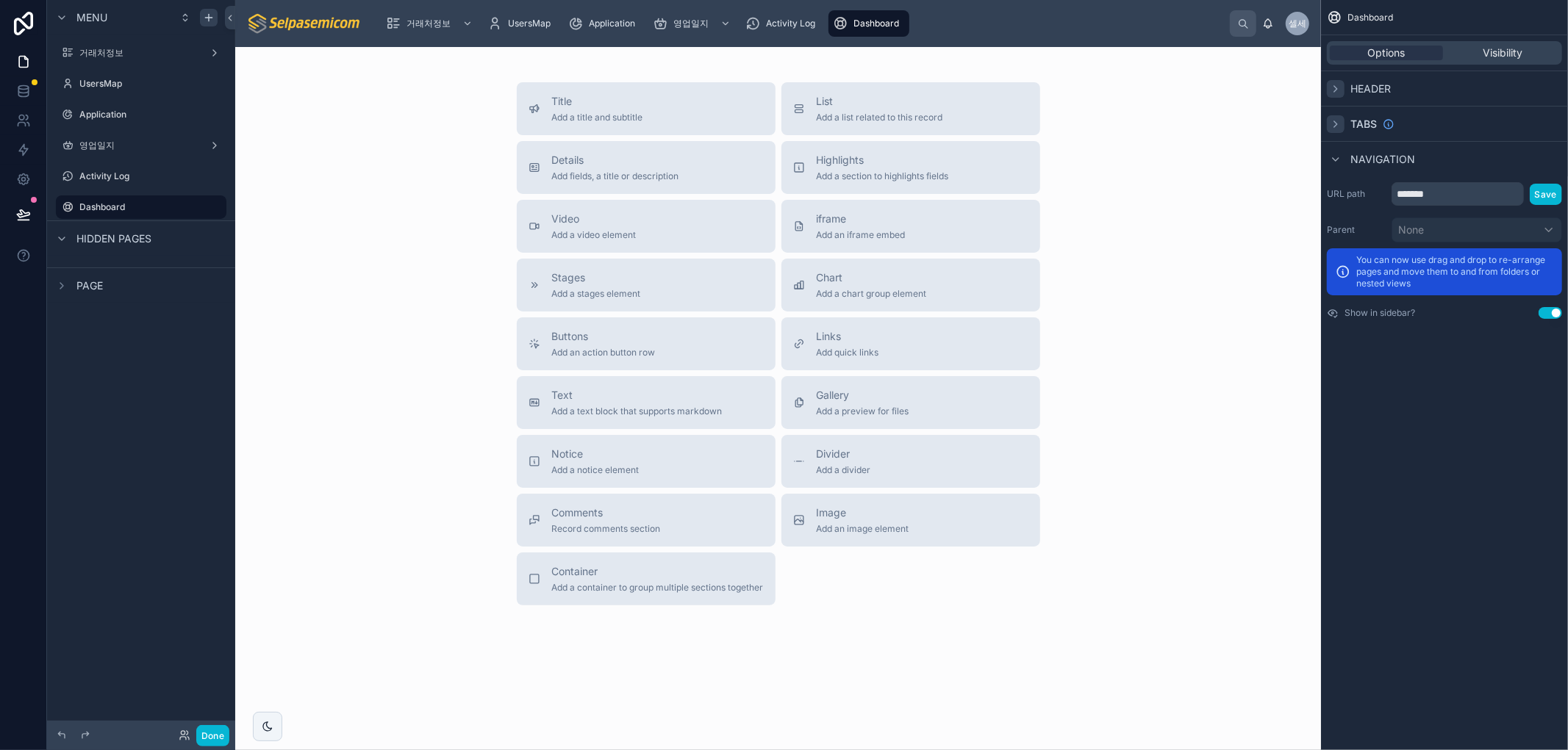
click at [1338, 87] on icon "scrollable content" at bounding box center [1335, 89] width 12 height 12
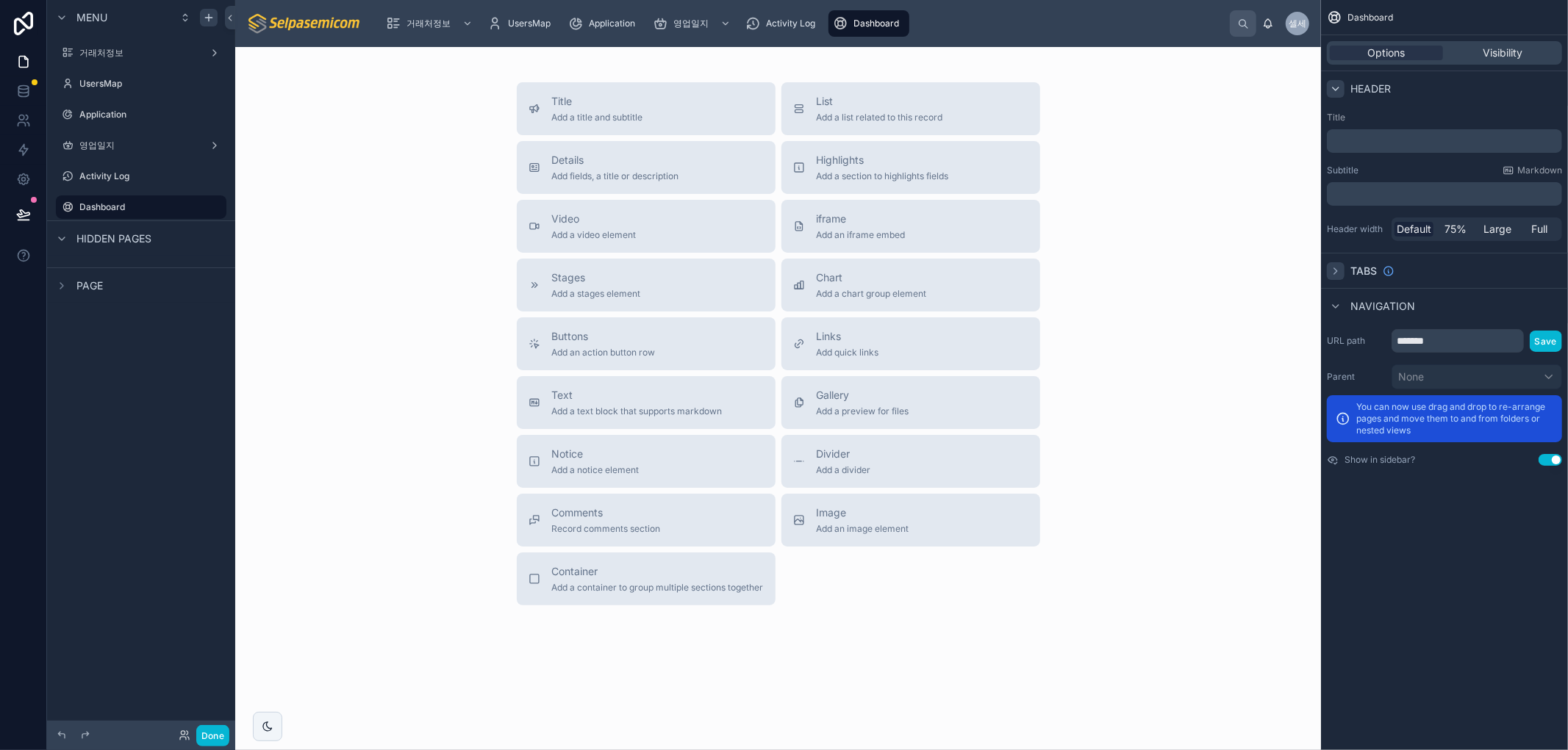
click at [1338, 86] on icon "scrollable content" at bounding box center [1335, 89] width 12 height 12
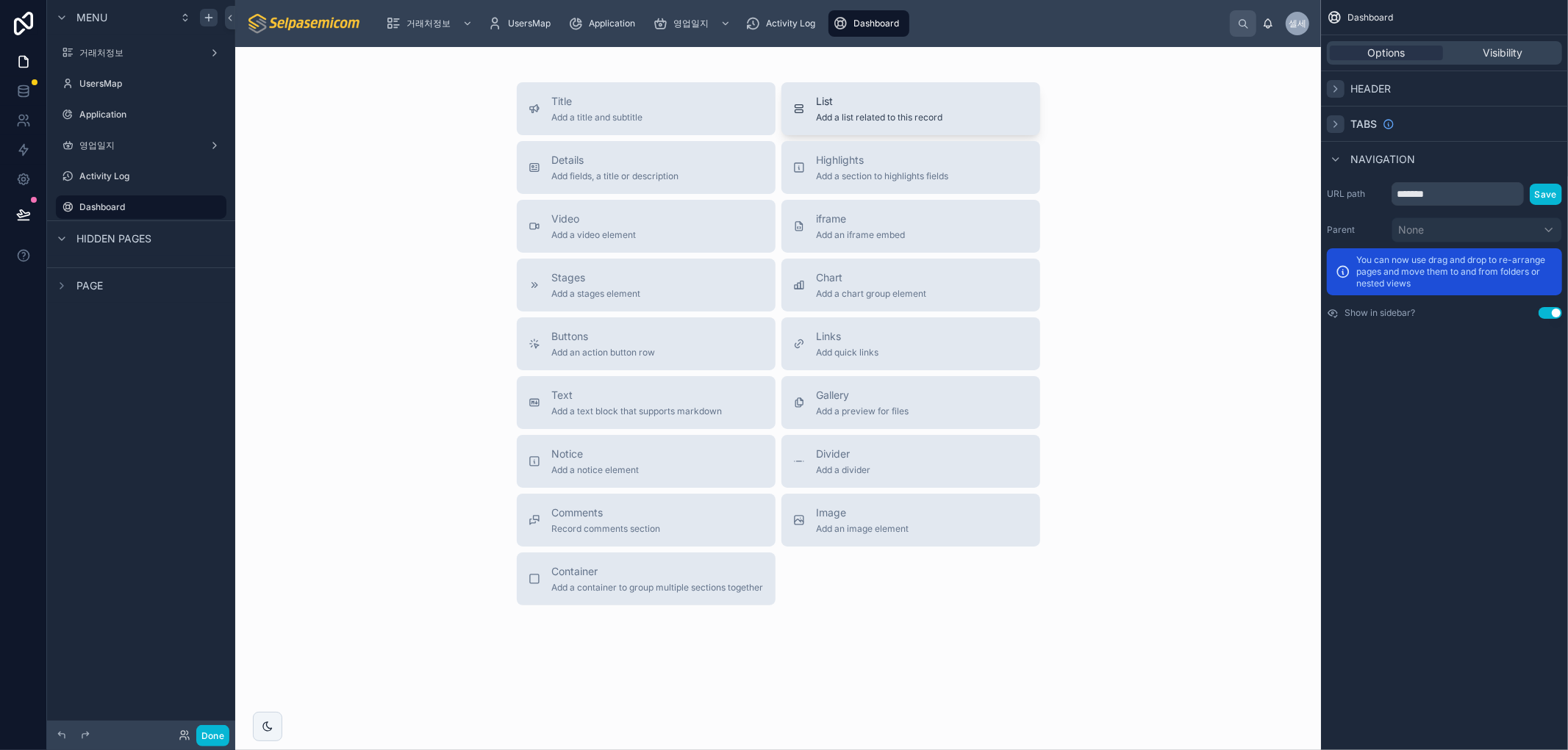
click at [865, 108] on span "List" at bounding box center [879, 101] width 126 height 14
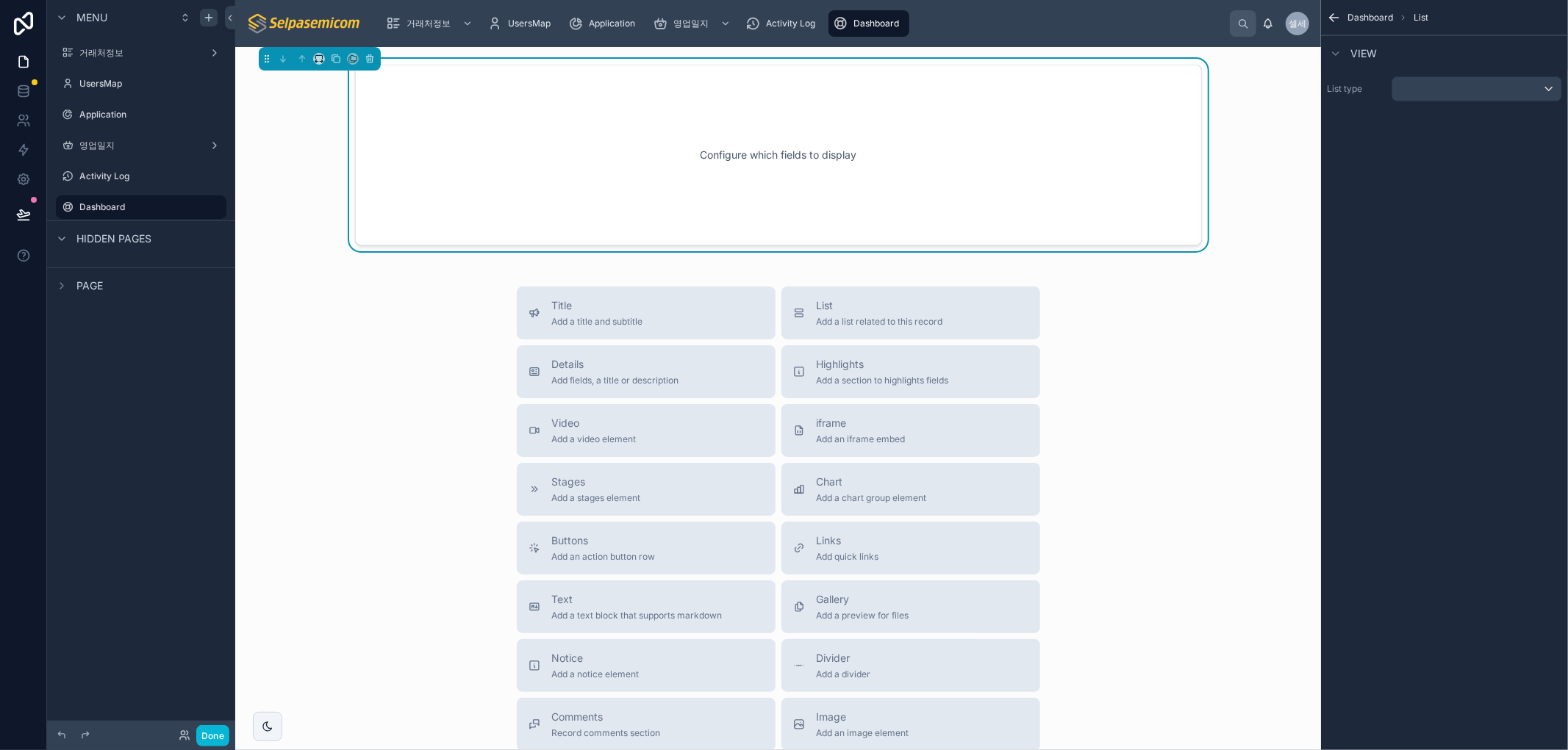
click at [1111, 160] on div "Configure which fields to display" at bounding box center [778, 154] width 798 height 132
click at [1450, 79] on div "scrollable content" at bounding box center [1477, 89] width 170 height 23
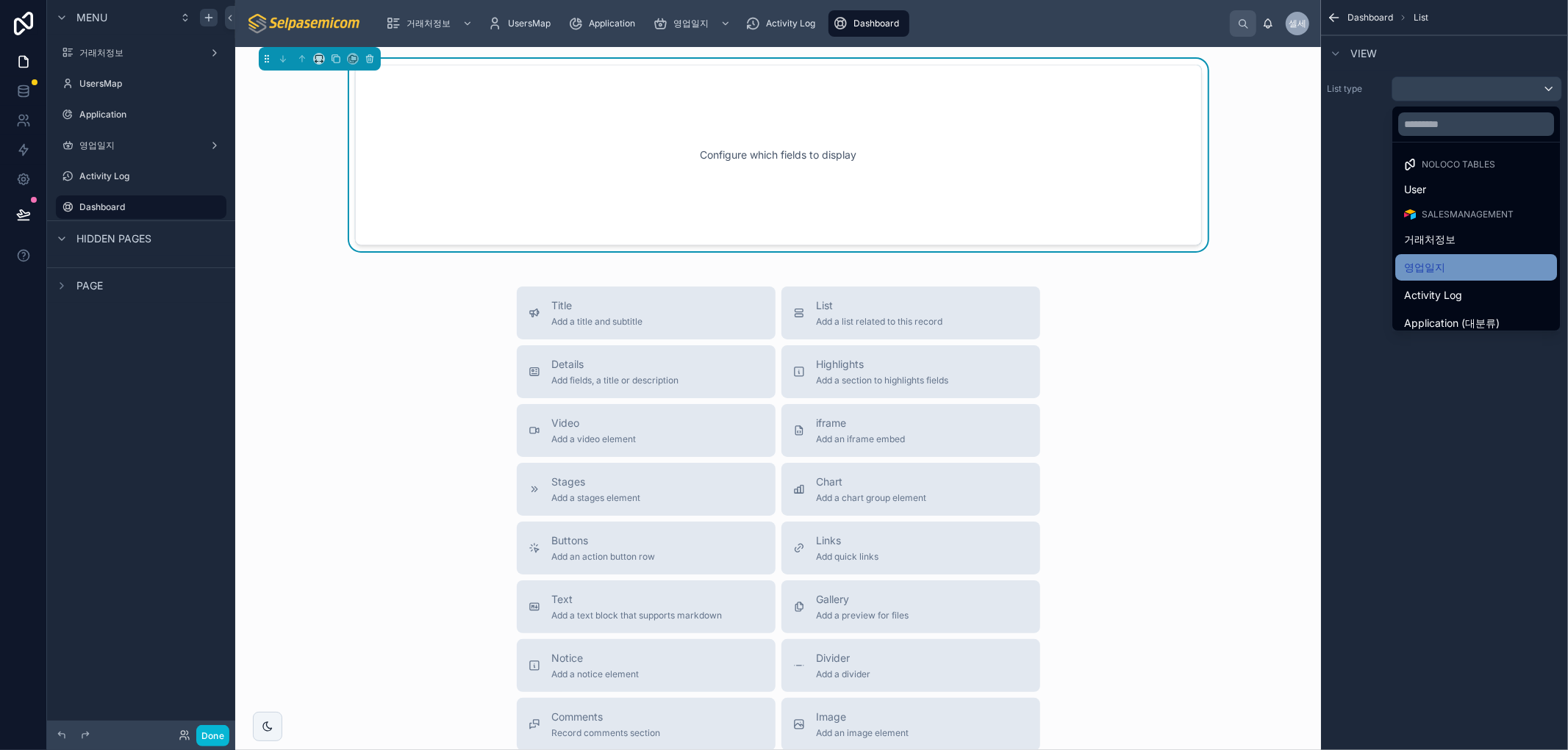
click at [1423, 261] on span "영업일지" at bounding box center [1424, 268] width 41 height 17
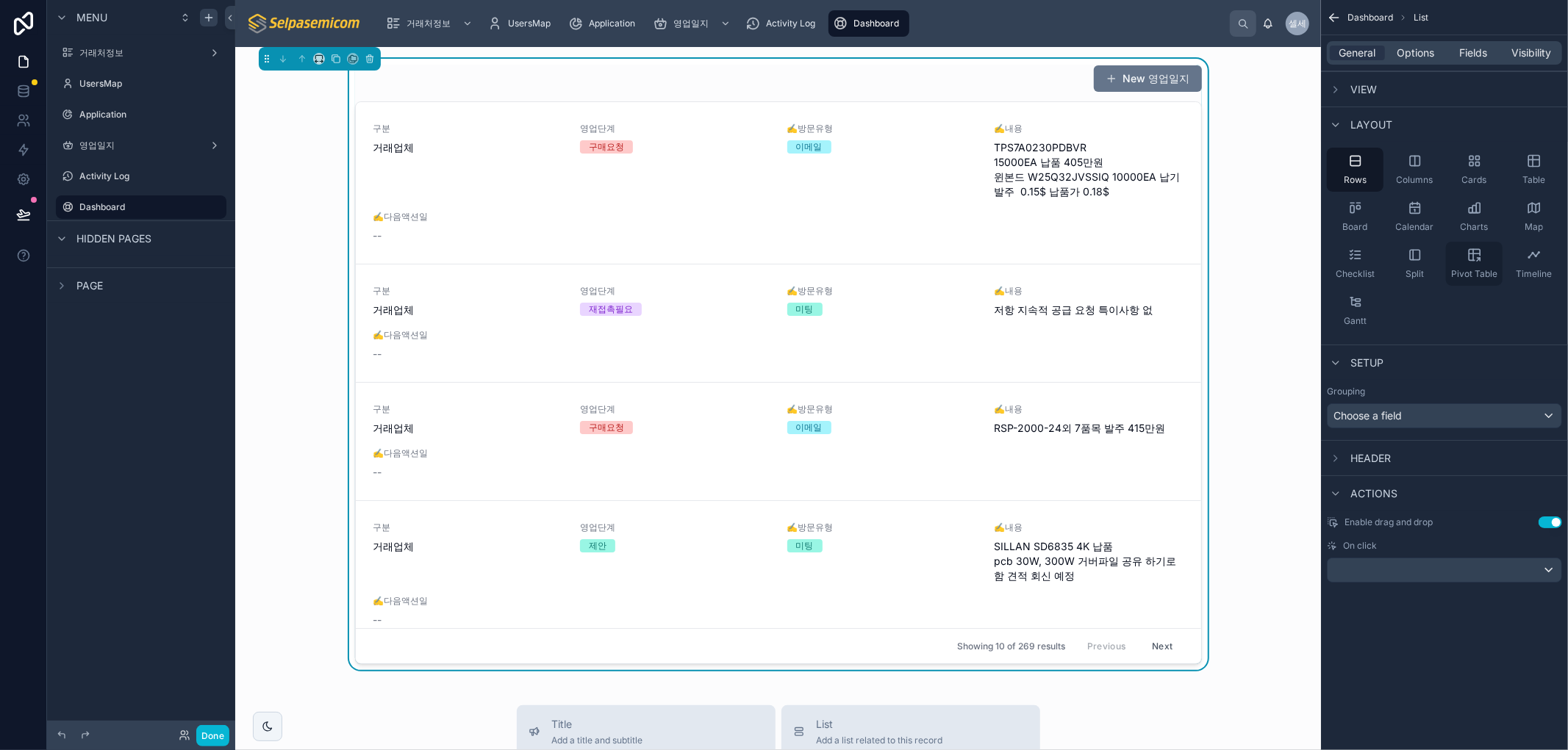
drag, startPoint x: 1422, startPoint y: 218, endPoint x: 1471, endPoint y: 241, distance: 54.1
click at [1422, 218] on div "Calendar" at bounding box center [1414, 217] width 57 height 44
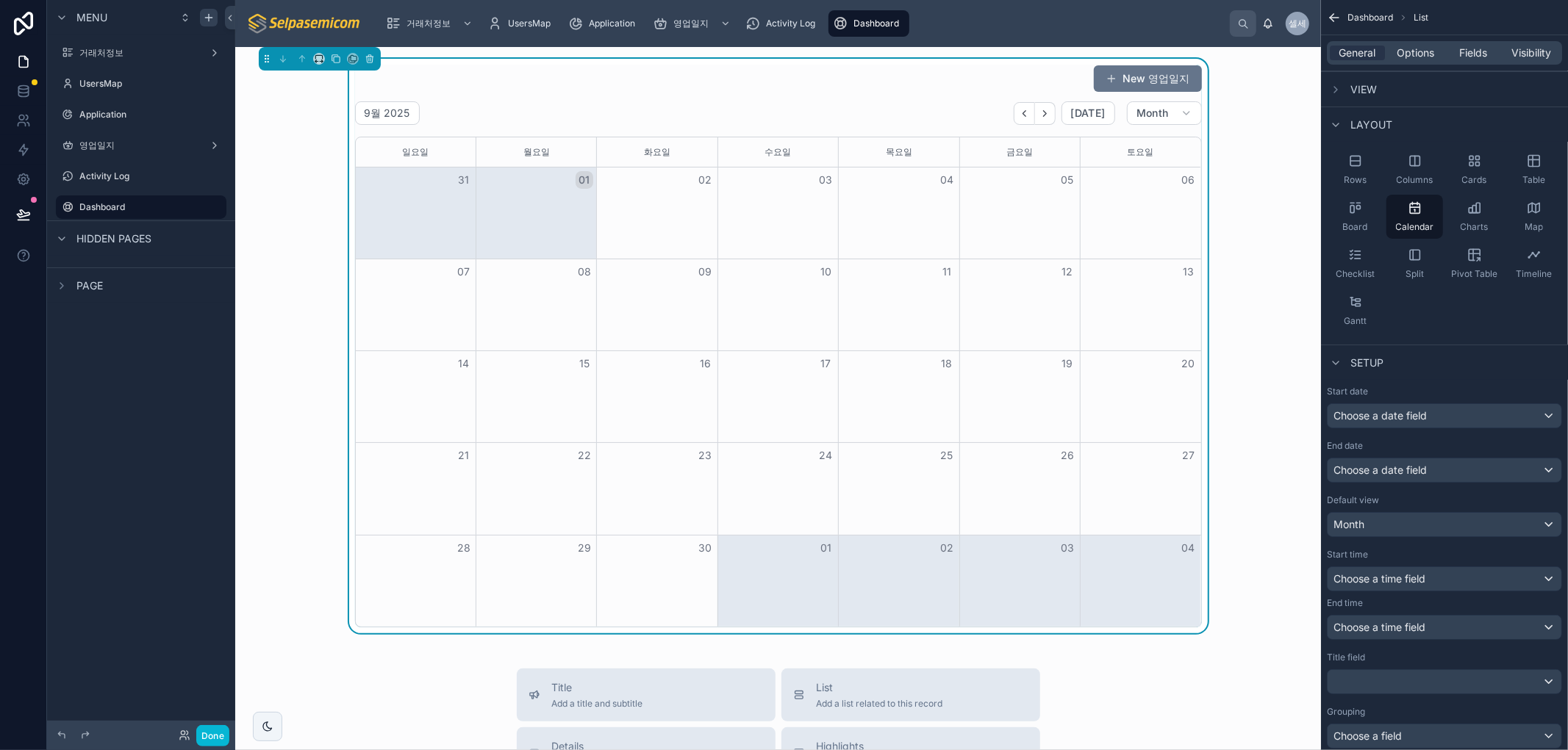
click at [1258, 122] on div "New 영업일지 9월 2025 [DATE] Month [DATE] [DATE] [DATE] [DATE] [DATE] [DATE] [DATE] …" at bounding box center [777, 346] width 1062 height 575
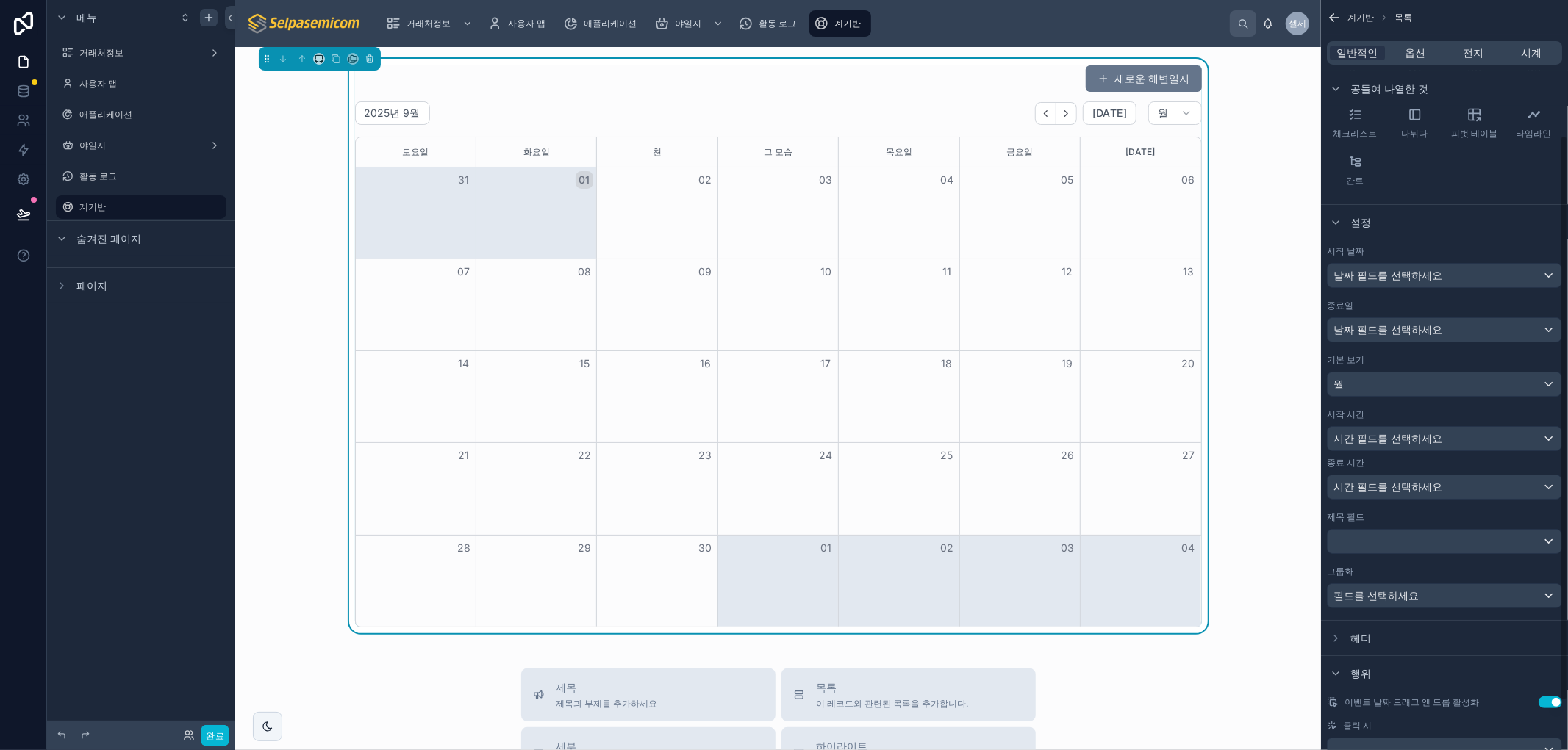
scroll to position [244, 0]
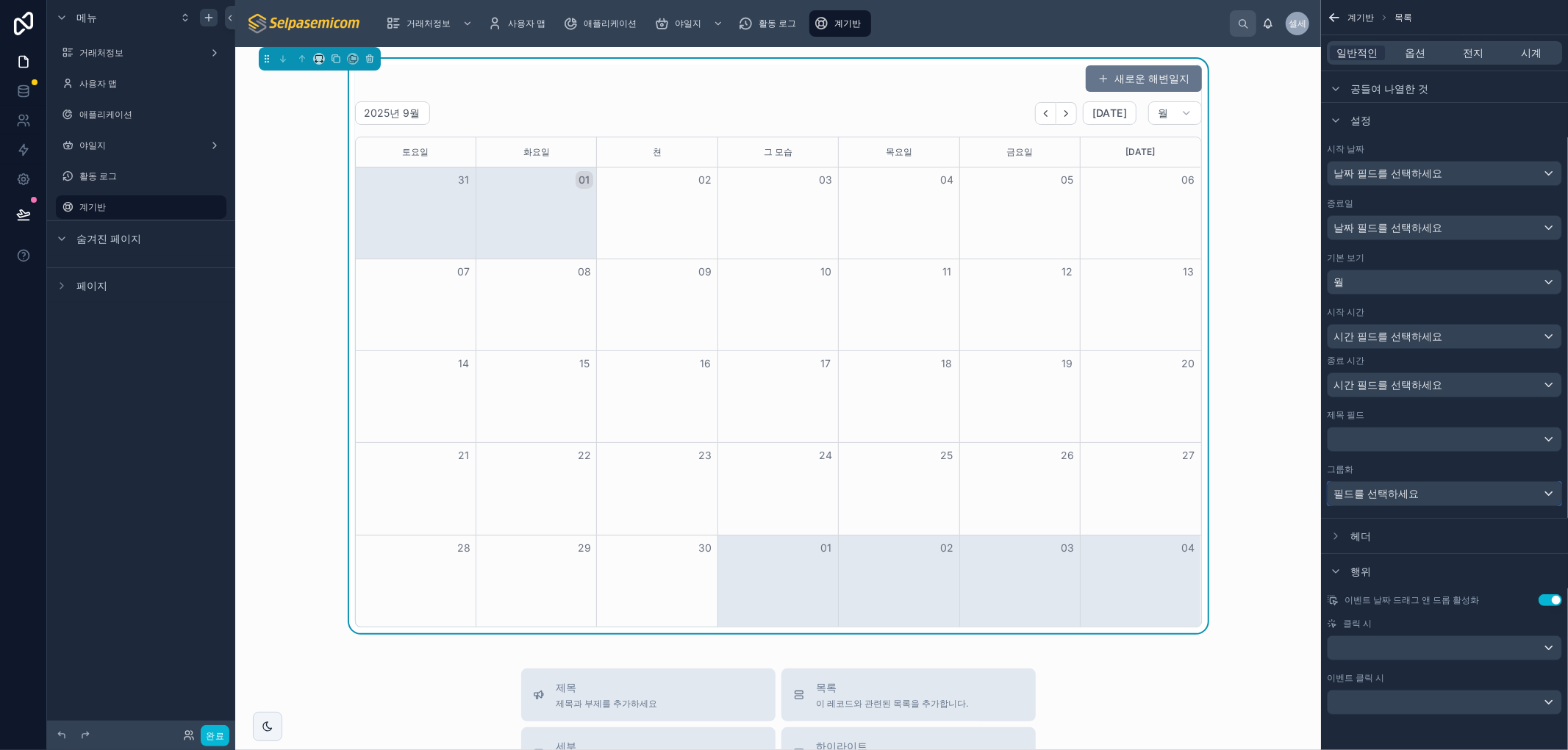
click at [1374, 498] on font "필드를 선택하세요" at bounding box center [1375, 493] width 86 height 13
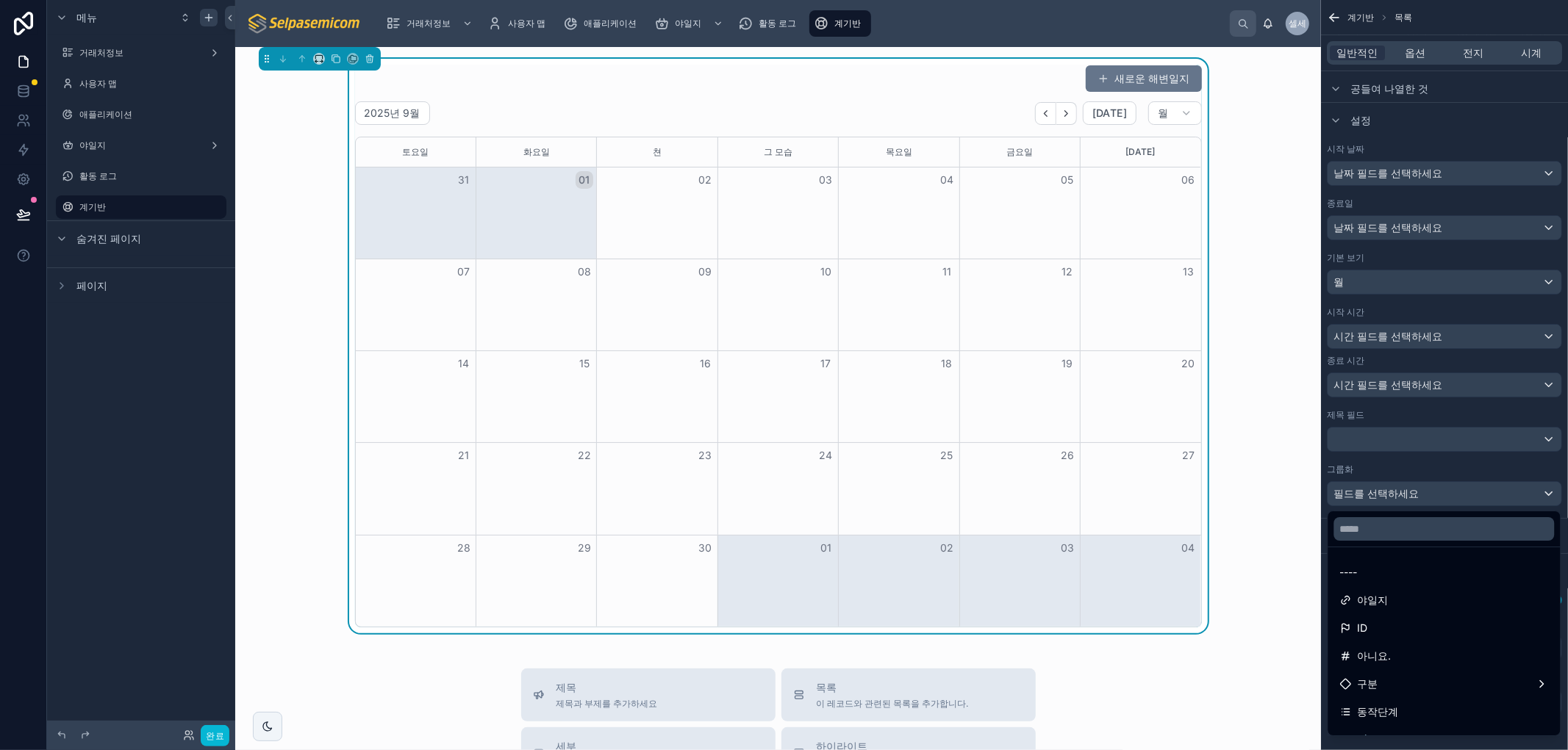
click at [1374, 498] on div "스크롤 가능한 콘텐츠" at bounding box center [784, 375] width 1568 height 750
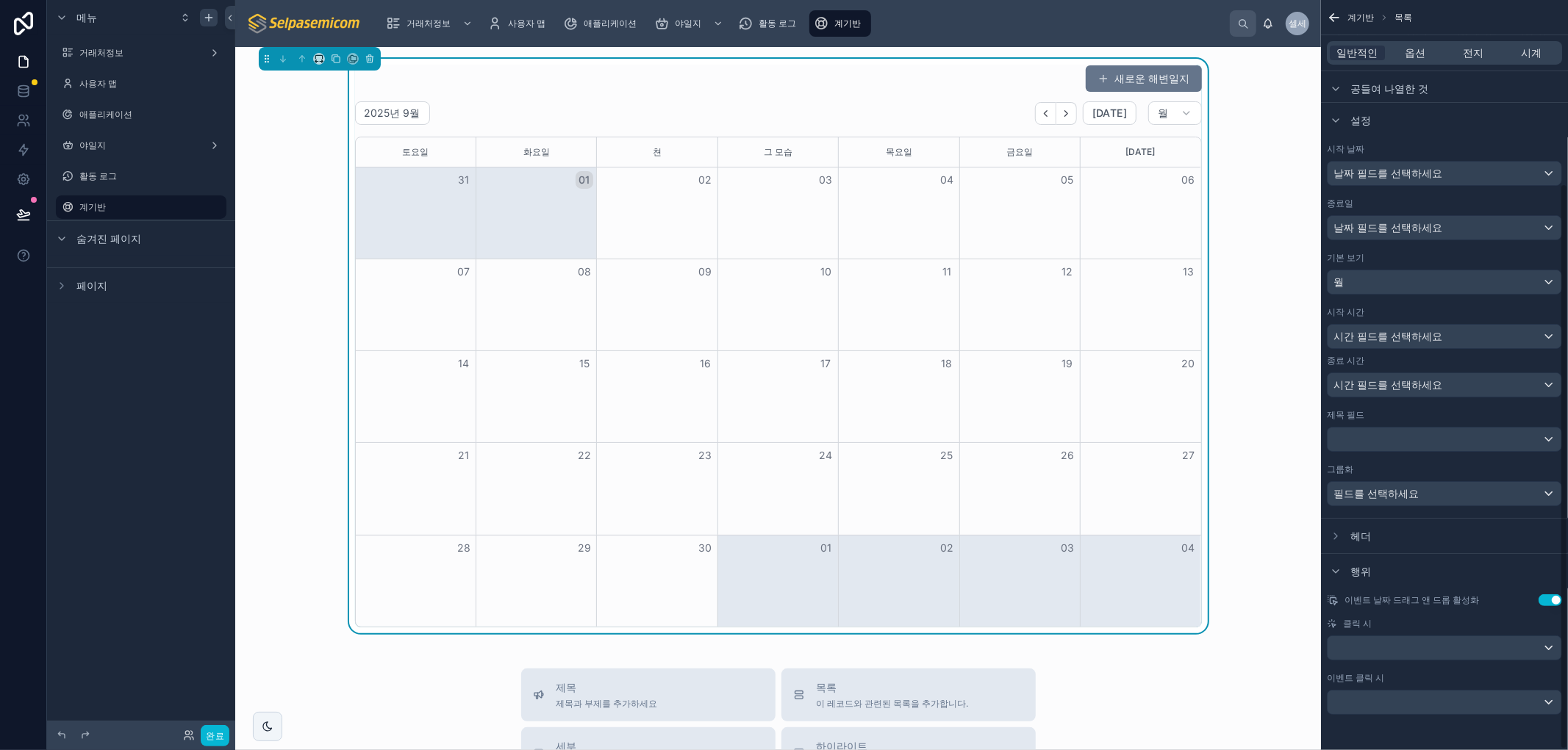
drag, startPoint x: 1299, startPoint y: 498, endPoint x: 1305, endPoint y: 493, distance: 7.8
click at [1299, 496] on div "새로운 해변일지 2025년 9월 [DATE] 월 [DATE] [DATE] 쳔 그 모습 [DATE] [DATE] [DATE] 31 01 02 0…" at bounding box center [777, 678] width 1085 height 1262
click at [1362, 349] on div "시작 시간 시간 필드를 선택하세요 종료 시간 시간 필드를 선택하세요" at bounding box center [1444, 351] width 235 height 91
click at [1364, 343] on div "시간 필드를 선택하세요" at bounding box center [1444, 336] width 234 height 23
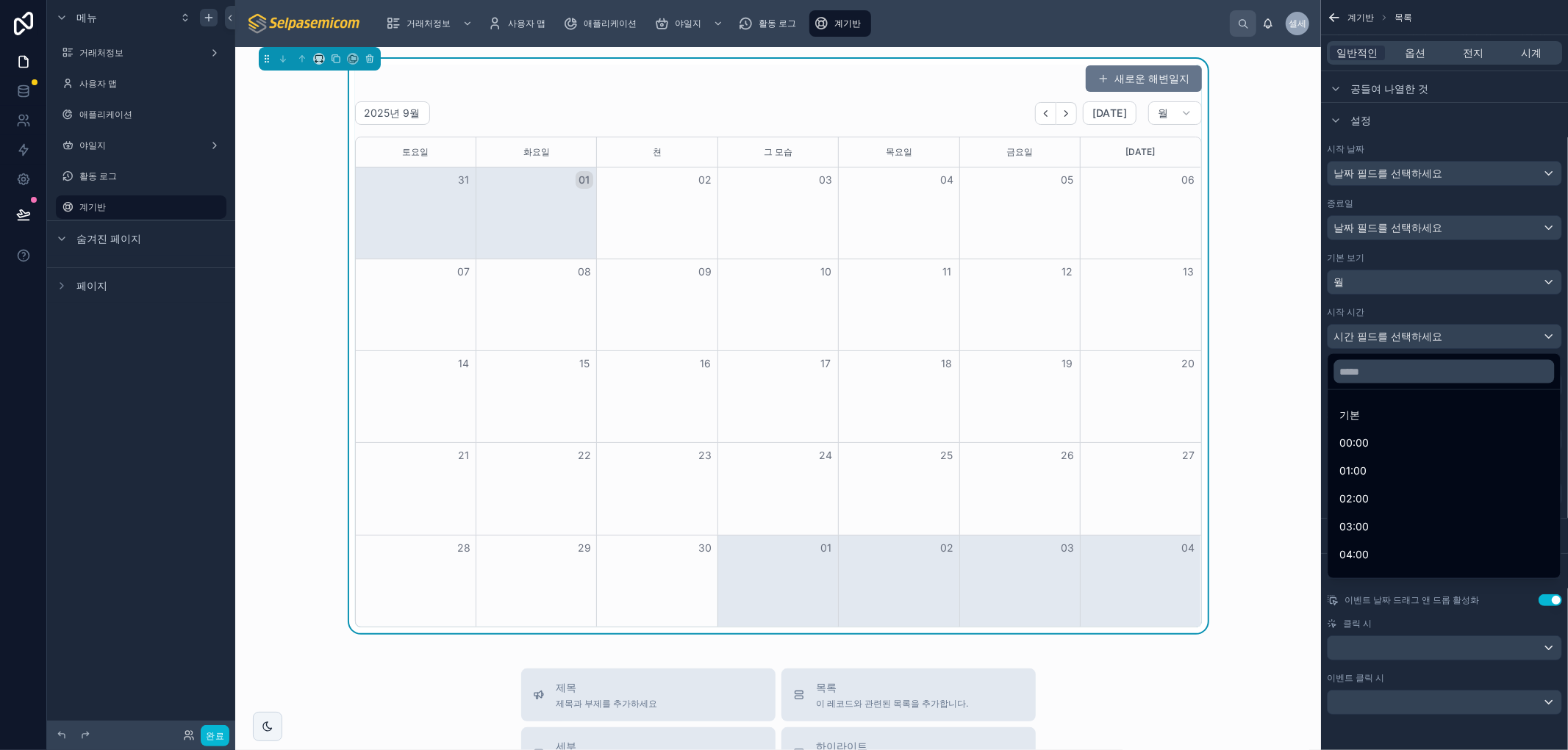
click at [1365, 342] on div "스크롤 가능한 콘텐츠" at bounding box center [784, 375] width 1568 height 750
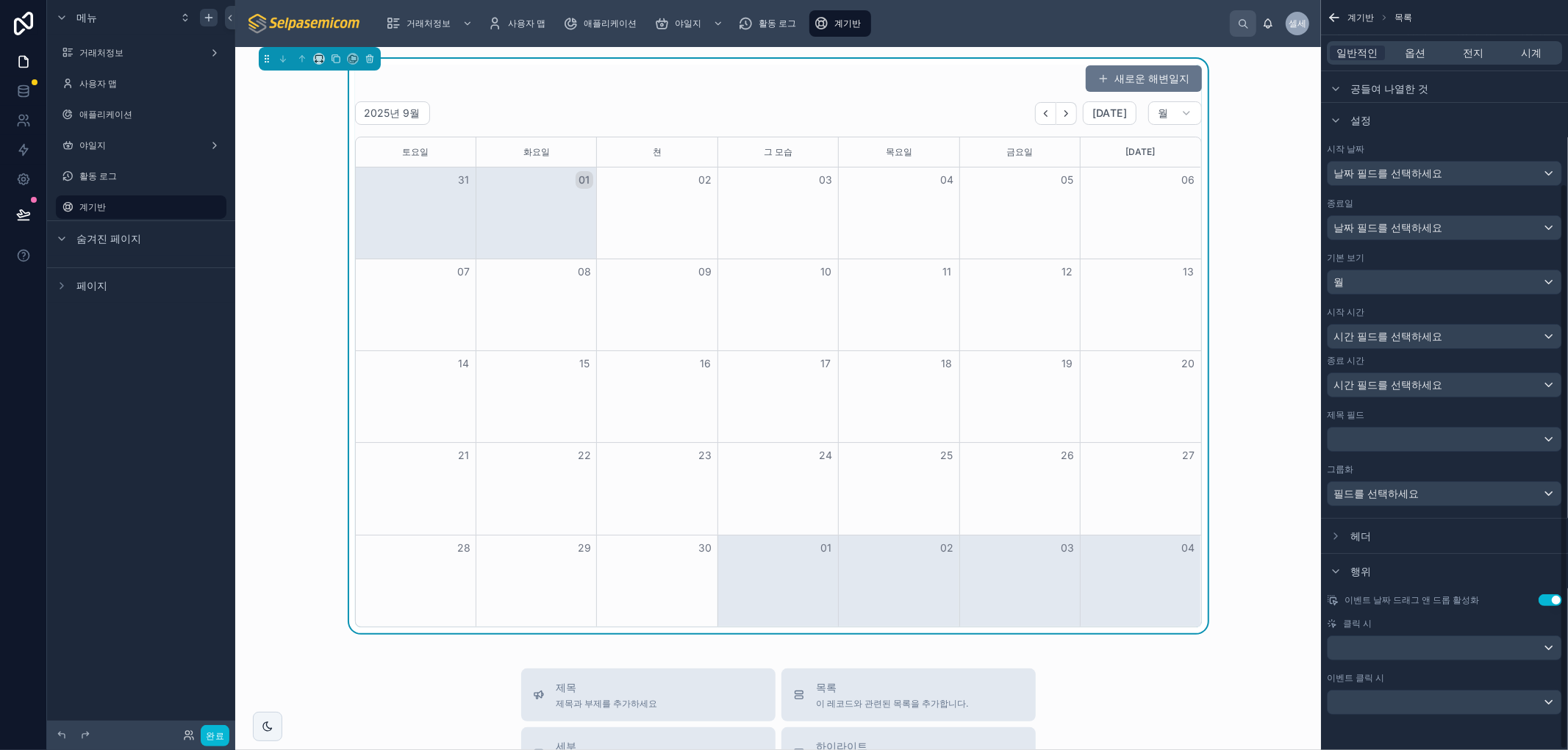
drag, startPoint x: 1284, startPoint y: 343, endPoint x: 1302, endPoint y: 327, distance: 24.1
click at [1283, 343] on div "새로운 해변일지 2025년 9월 [DATE] 월 [DATE] [DATE] 쳔 그 모습 [DATE] [DATE] [DATE] 31 01 02 0…" at bounding box center [777, 346] width 1062 height 575
click at [1364, 287] on div "월" at bounding box center [1444, 282] width 234 height 23
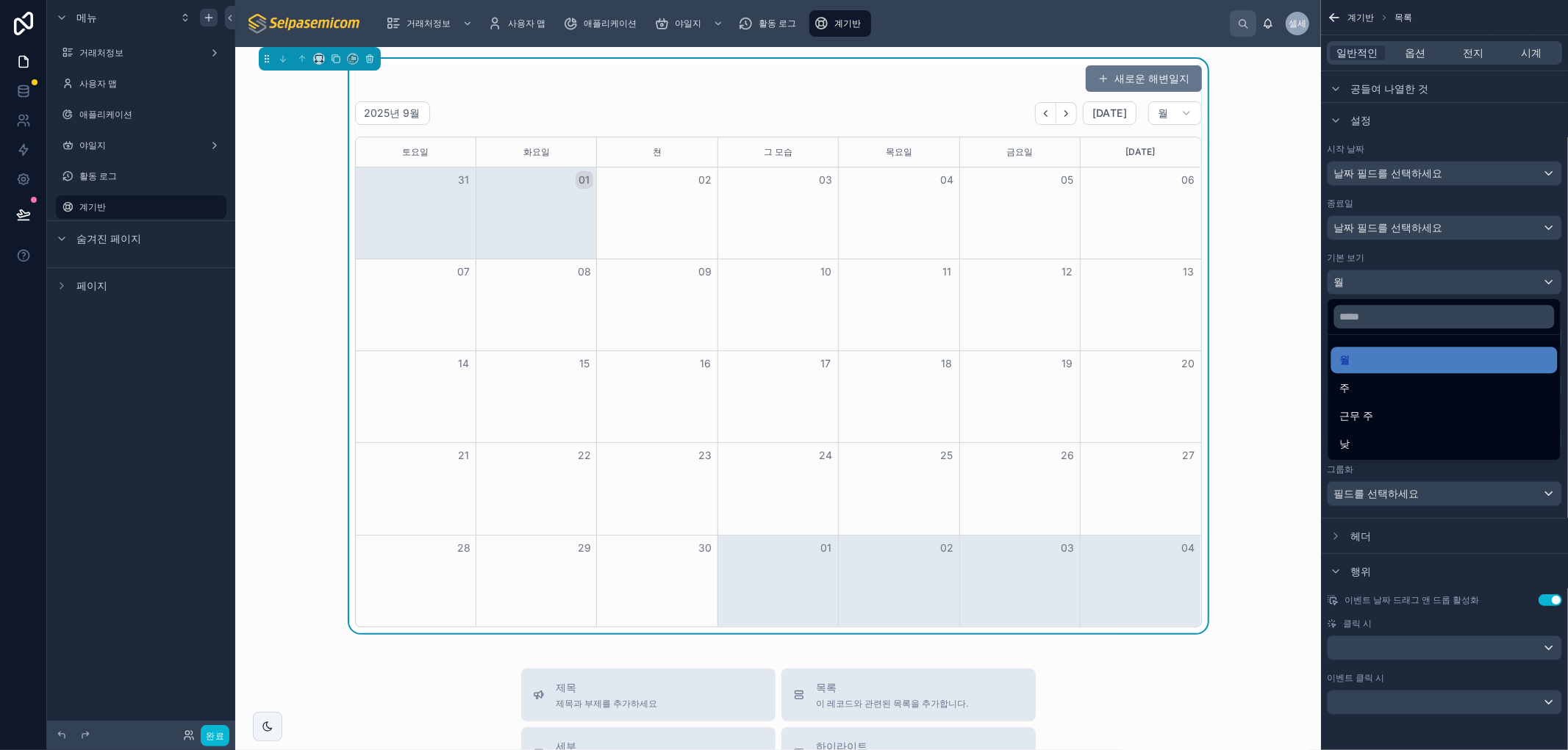
click at [1363, 282] on div "스크롤 가능한 콘텐츠" at bounding box center [784, 375] width 1568 height 750
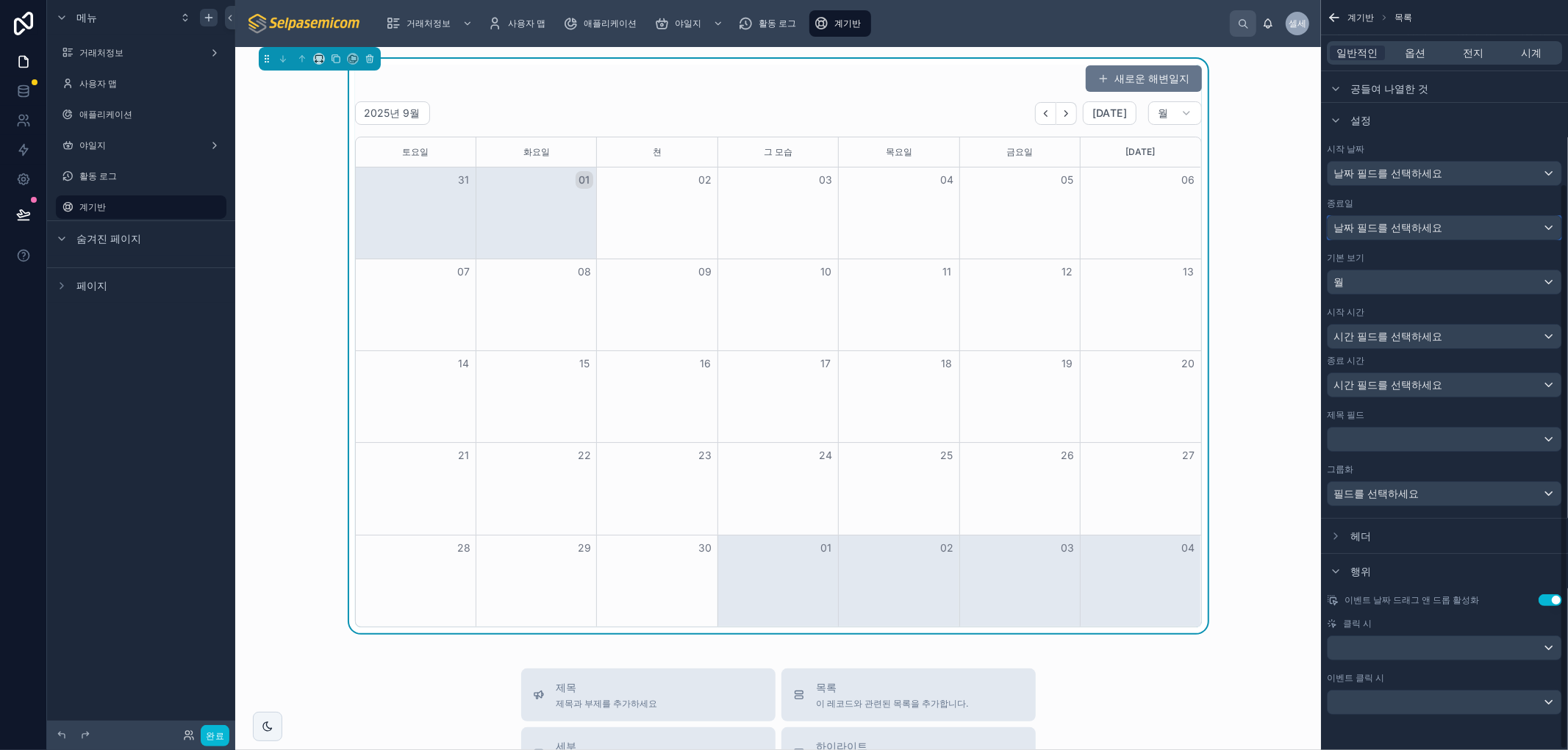
click at [1391, 234] on span "날짜 필드를 선택하세요" at bounding box center [1387, 227] width 109 height 14
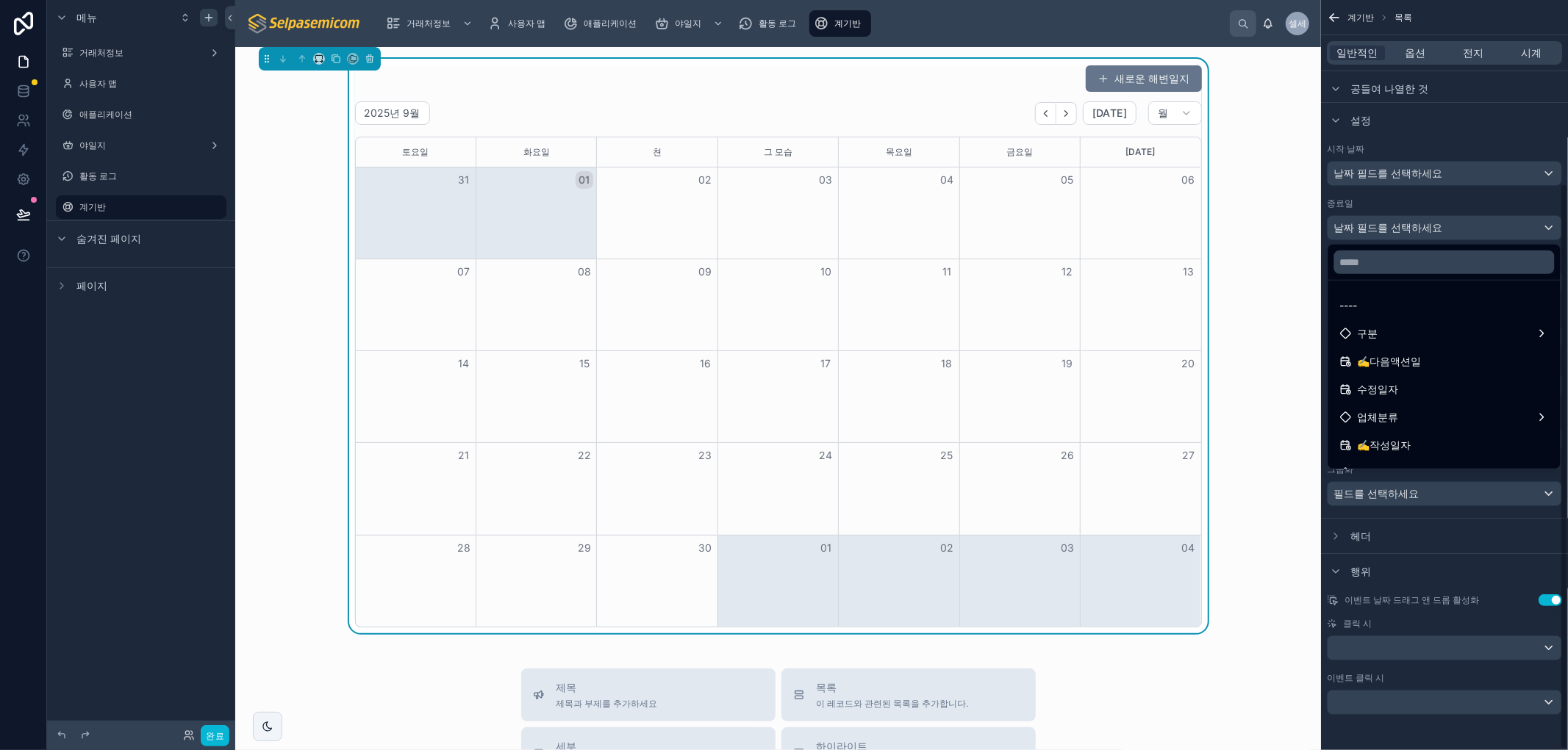
click at [1283, 246] on div "새로운 해변일지 2025년 9월 [DATE] 월 [DATE] [DATE] 쳔 그 모습 [DATE] [DATE] [DATE] 31 01 02 0…" at bounding box center [777, 346] width 1062 height 575
click at [1522, 279] on div at bounding box center [1444, 262] width 232 height 36
click at [1370, 306] on div "----" at bounding box center [1444, 305] width 209 height 17
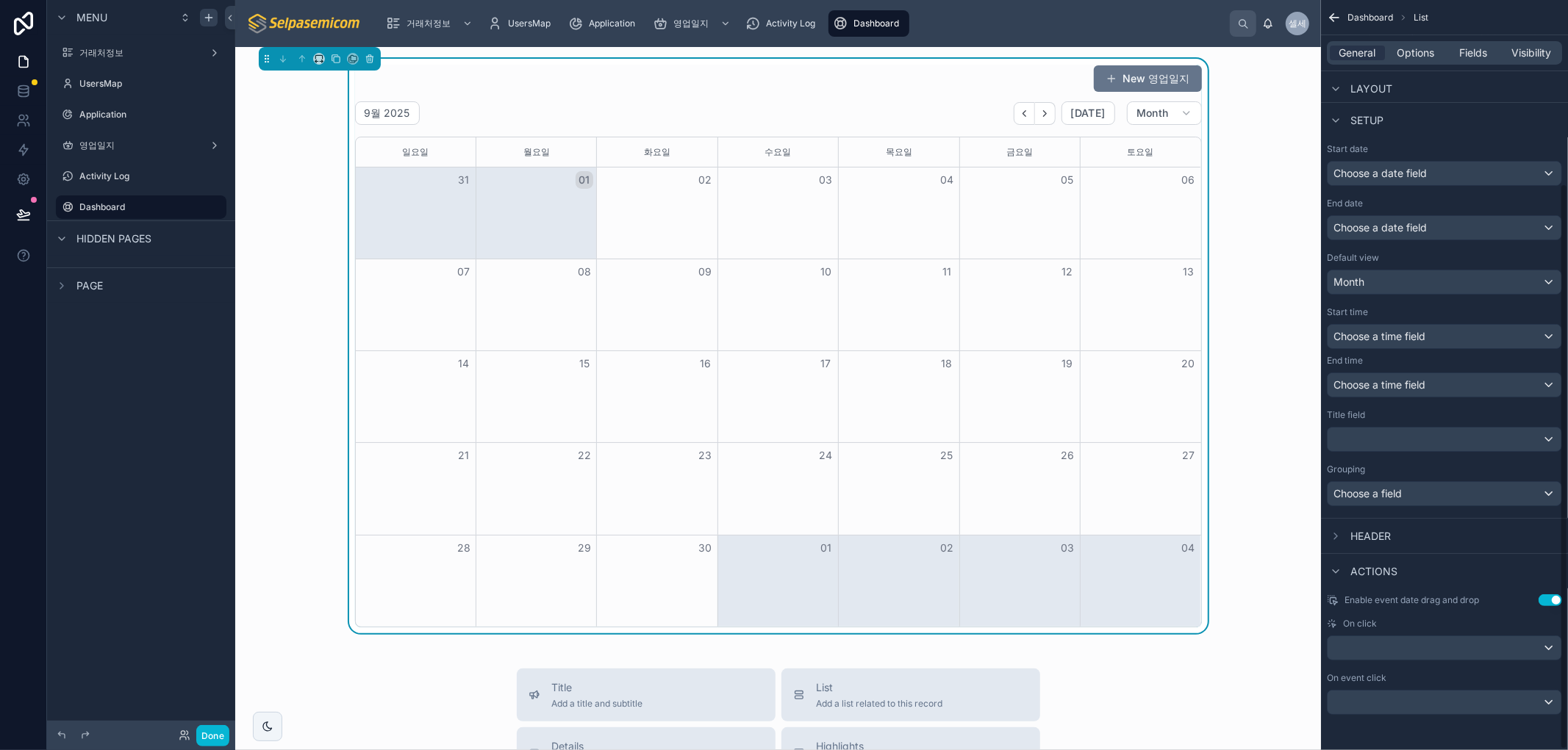
click at [1547, 600] on button "Use setting" at bounding box center [1550, 600] width 23 height 12
click at [1546, 601] on button "Use setting" at bounding box center [1550, 600] width 23 height 12
click at [1253, 129] on div "새로운 해변일지 2025년 9월 [DATE] 월 [DATE] [DATE] 쳔 그 모습 [DATE] [DATE] [DATE] 31 01 02 0…" at bounding box center [777, 346] width 1062 height 575
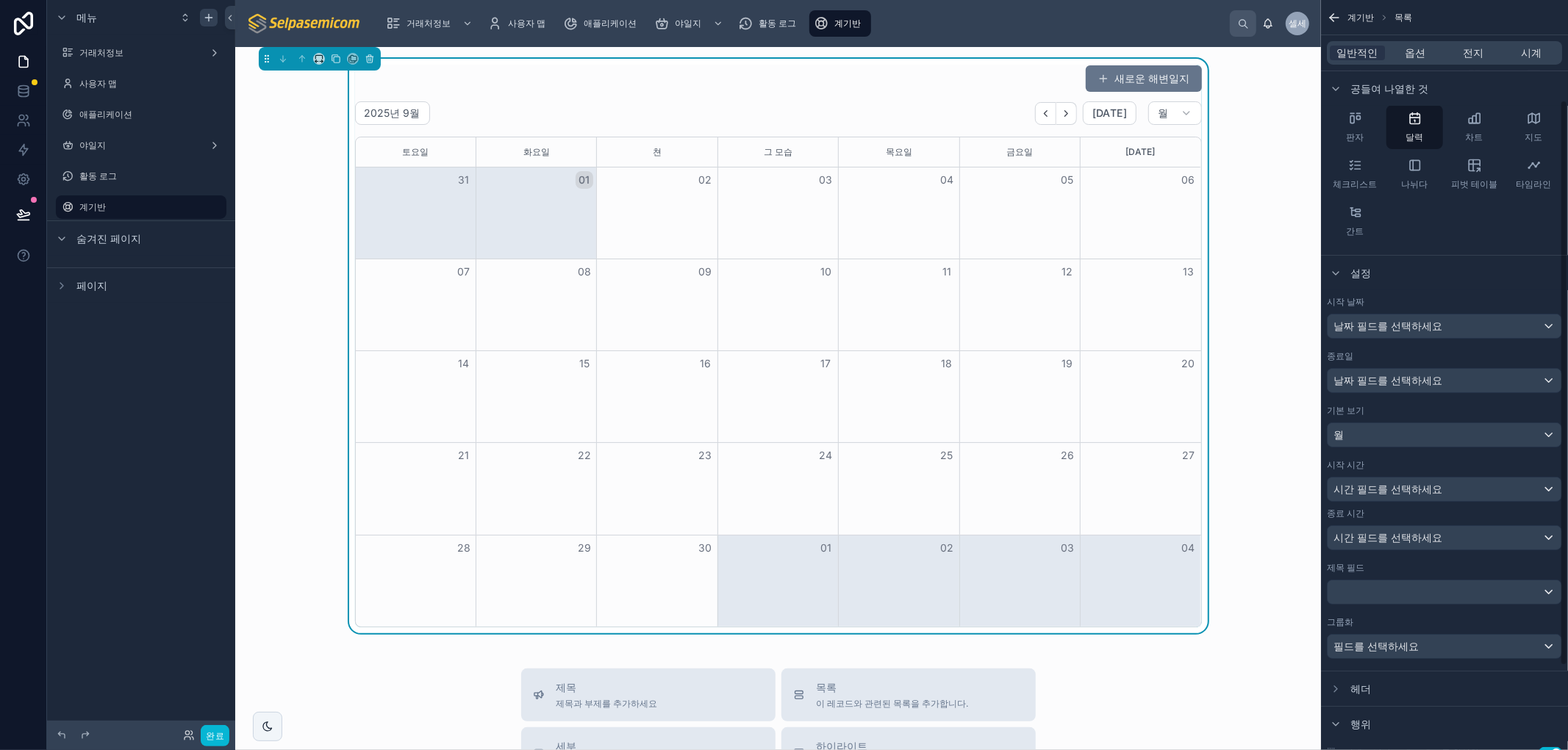
scroll to position [0, 0]
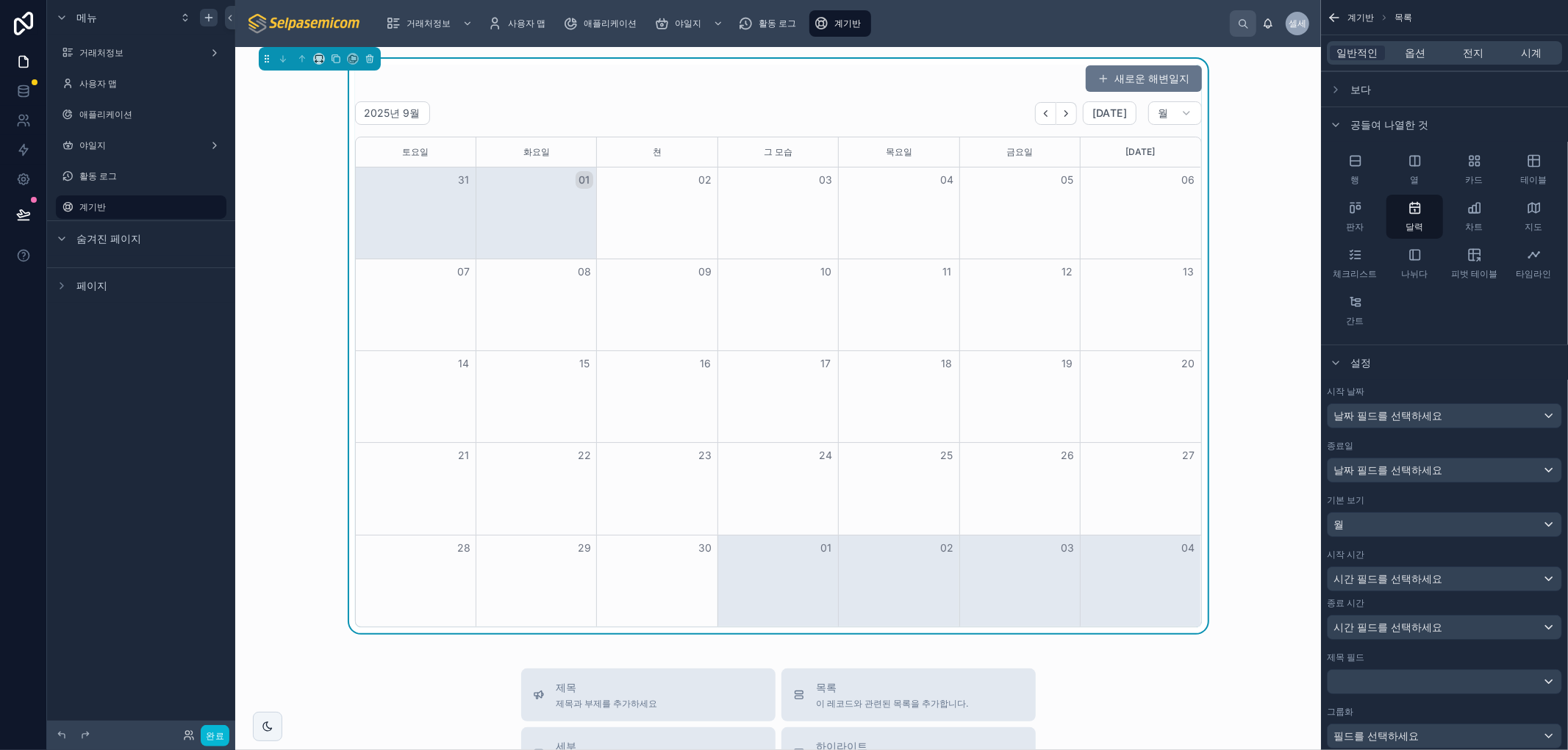
drag, startPoint x: 1350, startPoint y: 97, endPoint x: 1361, endPoint y: 89, distance: 13.6
click at [1350, 97] on div "보다" at bounding box center [1348, 90] width 44 height 17
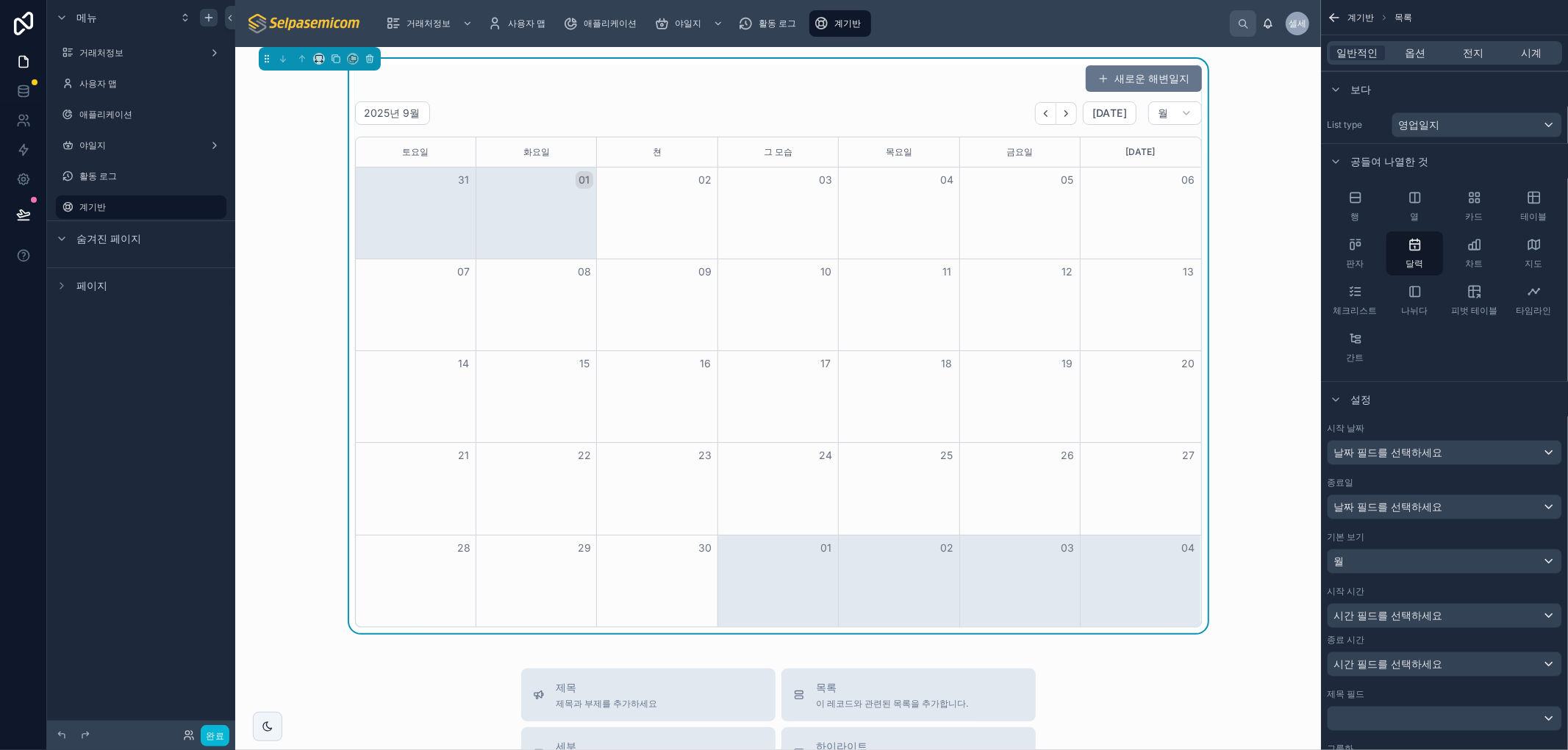
click at [1362, 87] on font "보다" at bounding box center [1360, 89] width 20 height 13
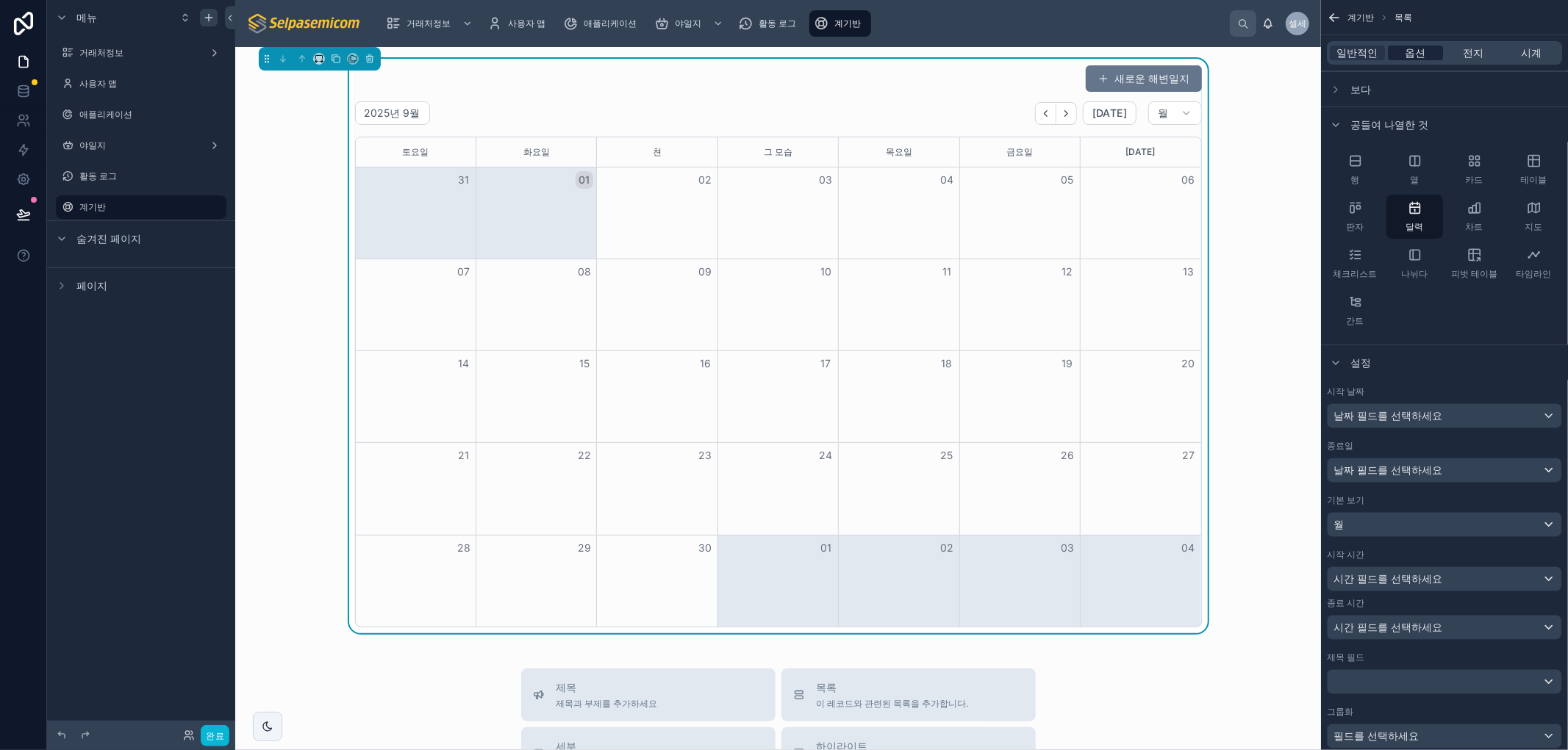
click at [1407, 51] on font "옵션" at bounding box center [1415, 52] width 20 height 13
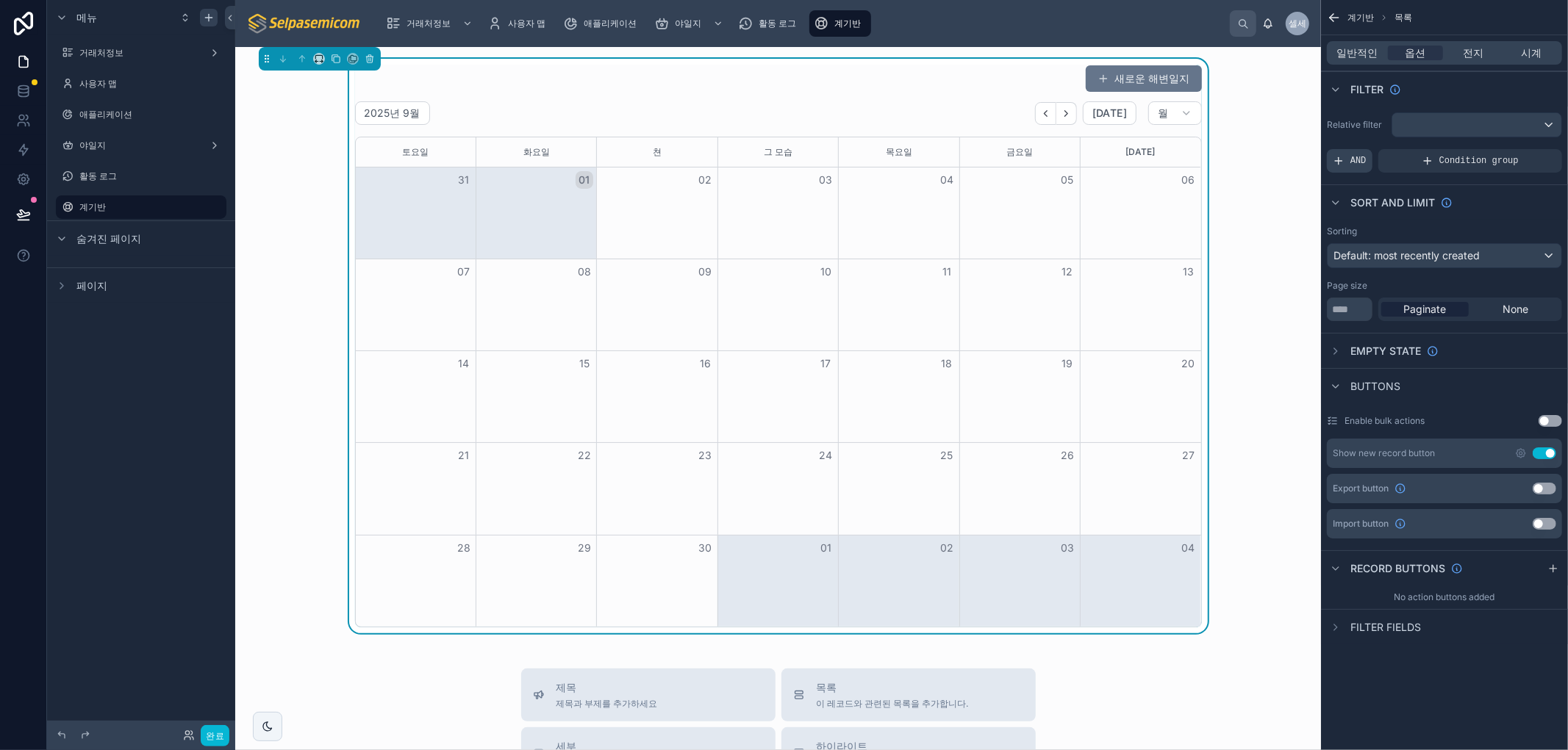
click at [1340, 159] on icon "스크롤 가능한 콘텐츠" at bounding box center [1339, 161] width 12 height 12
click at [1521, 147] on icon "스크롤 가능한 콘텐츠" at bounding box center [1525, 150] width 9 height 9
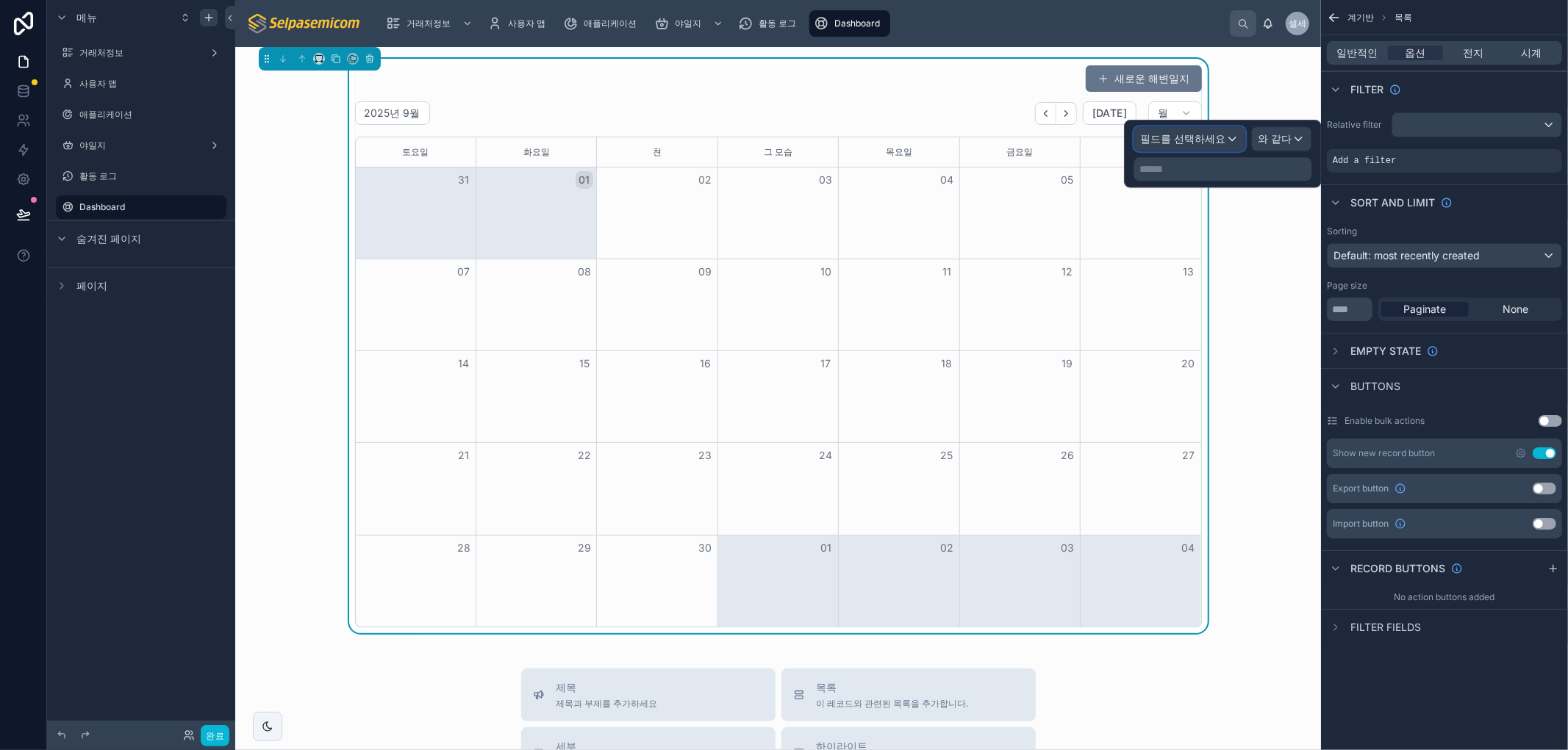
click at [1164, 145] on span "필드를 선택하세요" at bounding box center [1183, 139] width 86 height 14
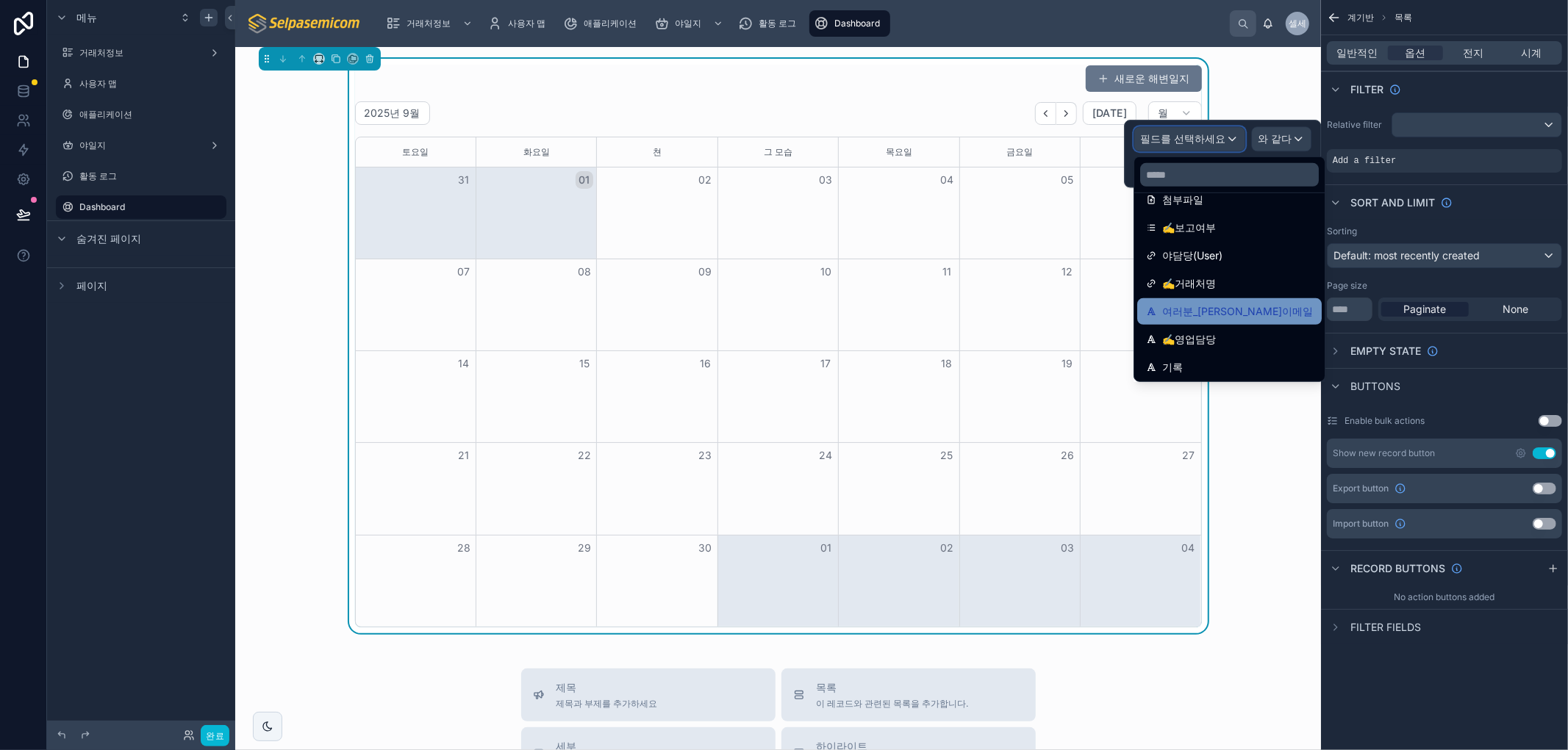
scroll to position [634, 0]
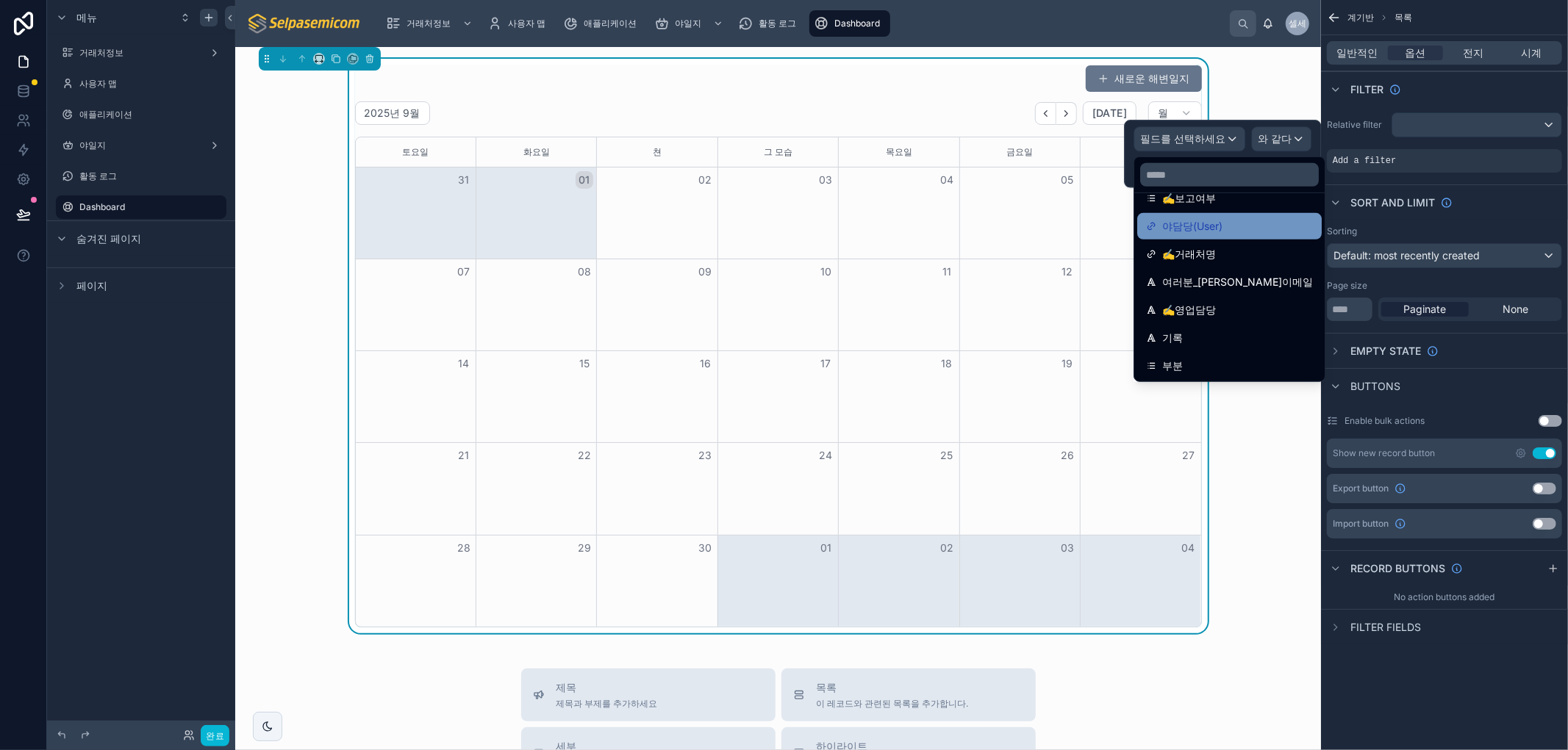
click at [1204, 220] on font "야담당(User)" at bounding box center [1191, 225] width 61 height 13
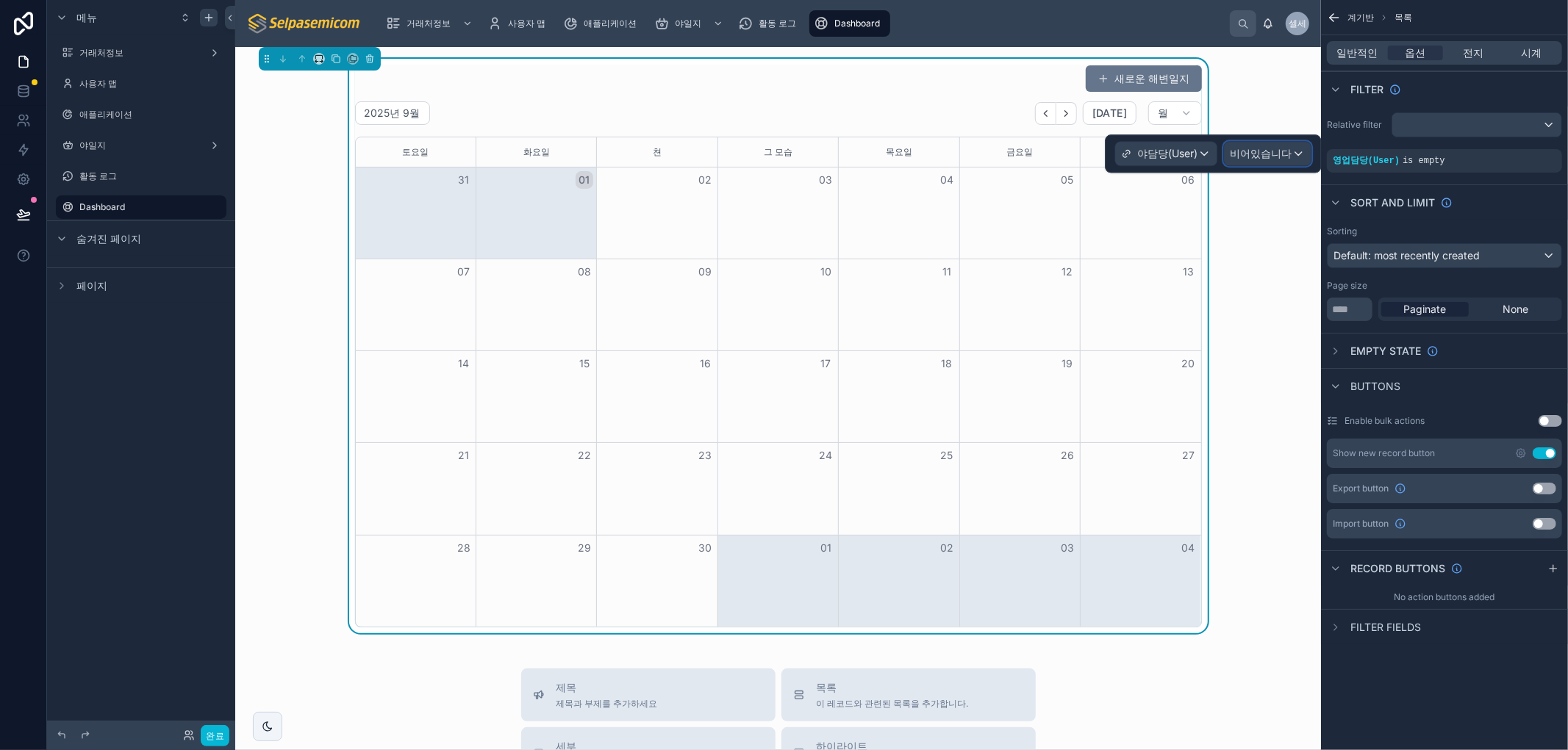
click at [1267, 142] on div "비어있습니다" at bounding box center [1267, 153] width 87 height 23
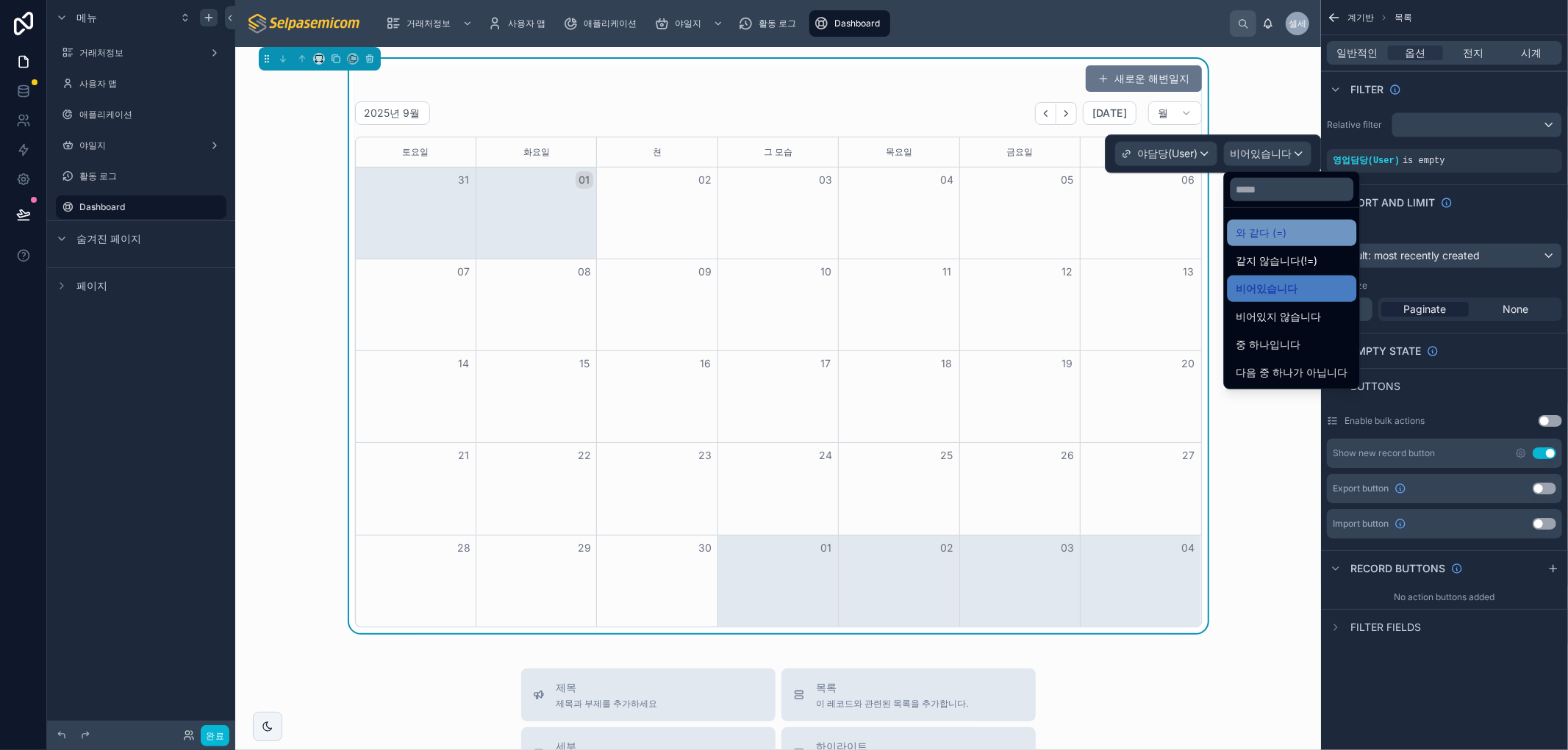
click at [1314, 232] on div "와 같다 (=)" at bounding box center [1292, 233] width 112 height 17
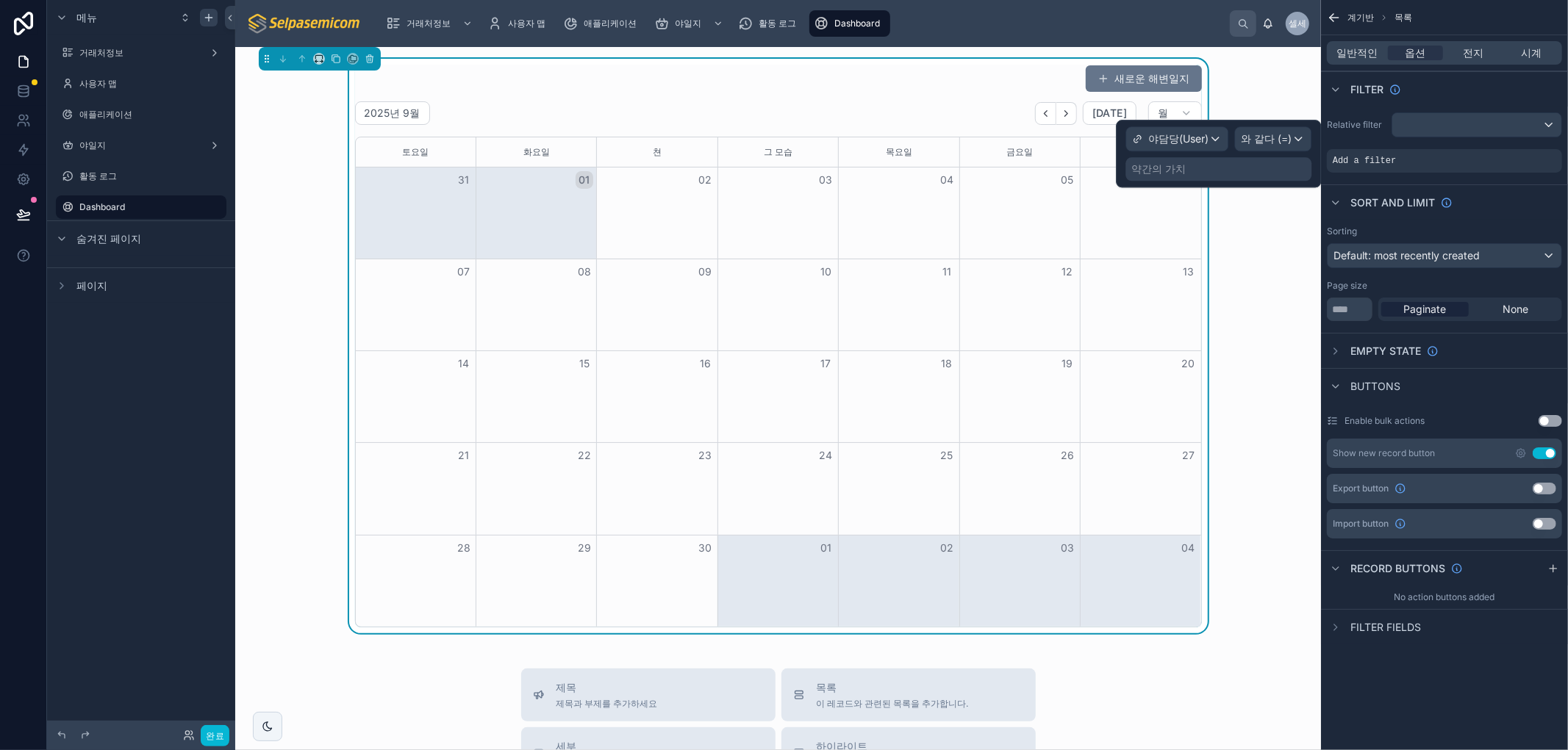
click at [1220, 167] on div "약간의 가치" at bounding box center [1217, 168] width 186 height 23
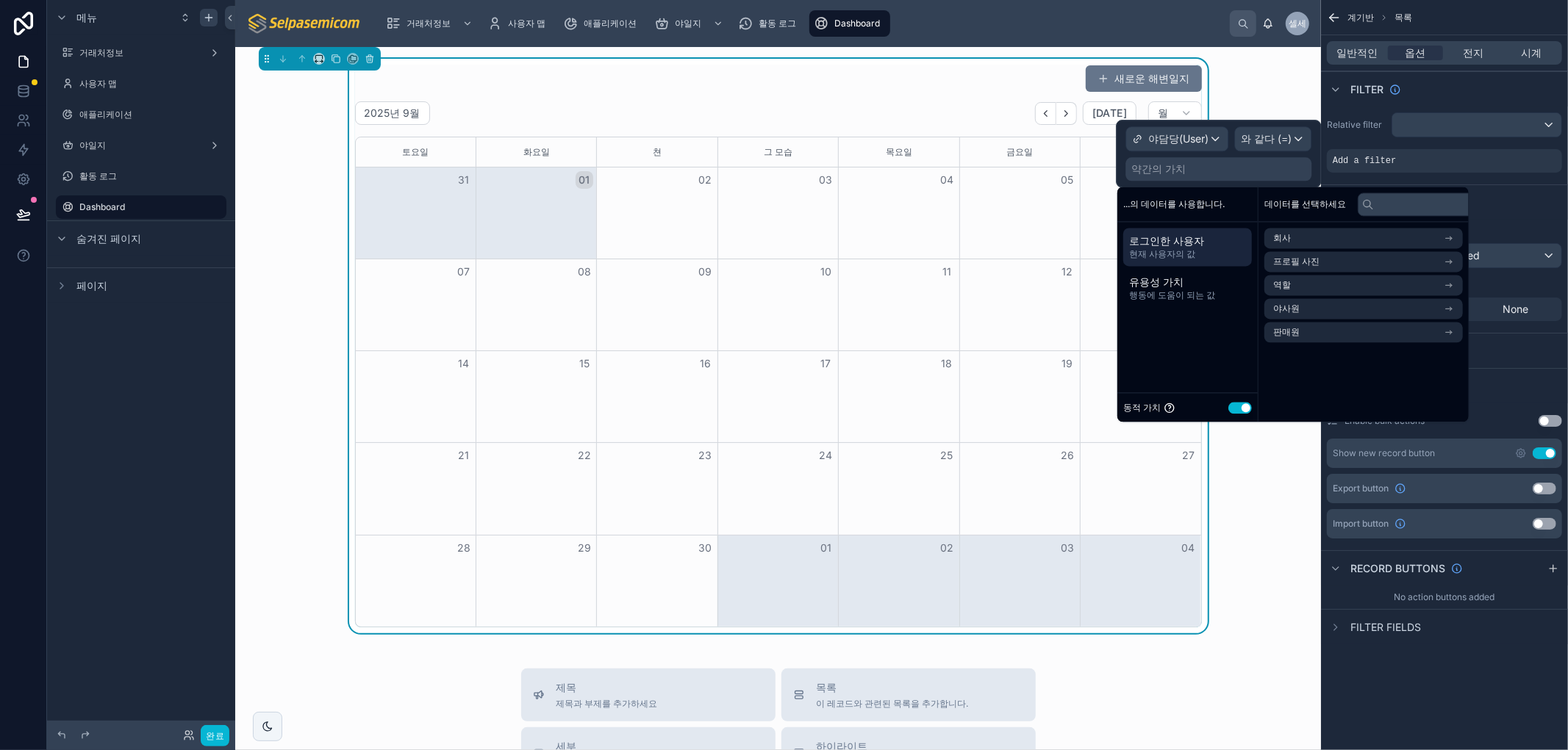
click at [1215, 246] on span "로그인한 사용자" at bounding box center [1187, 241] width 117 height 14
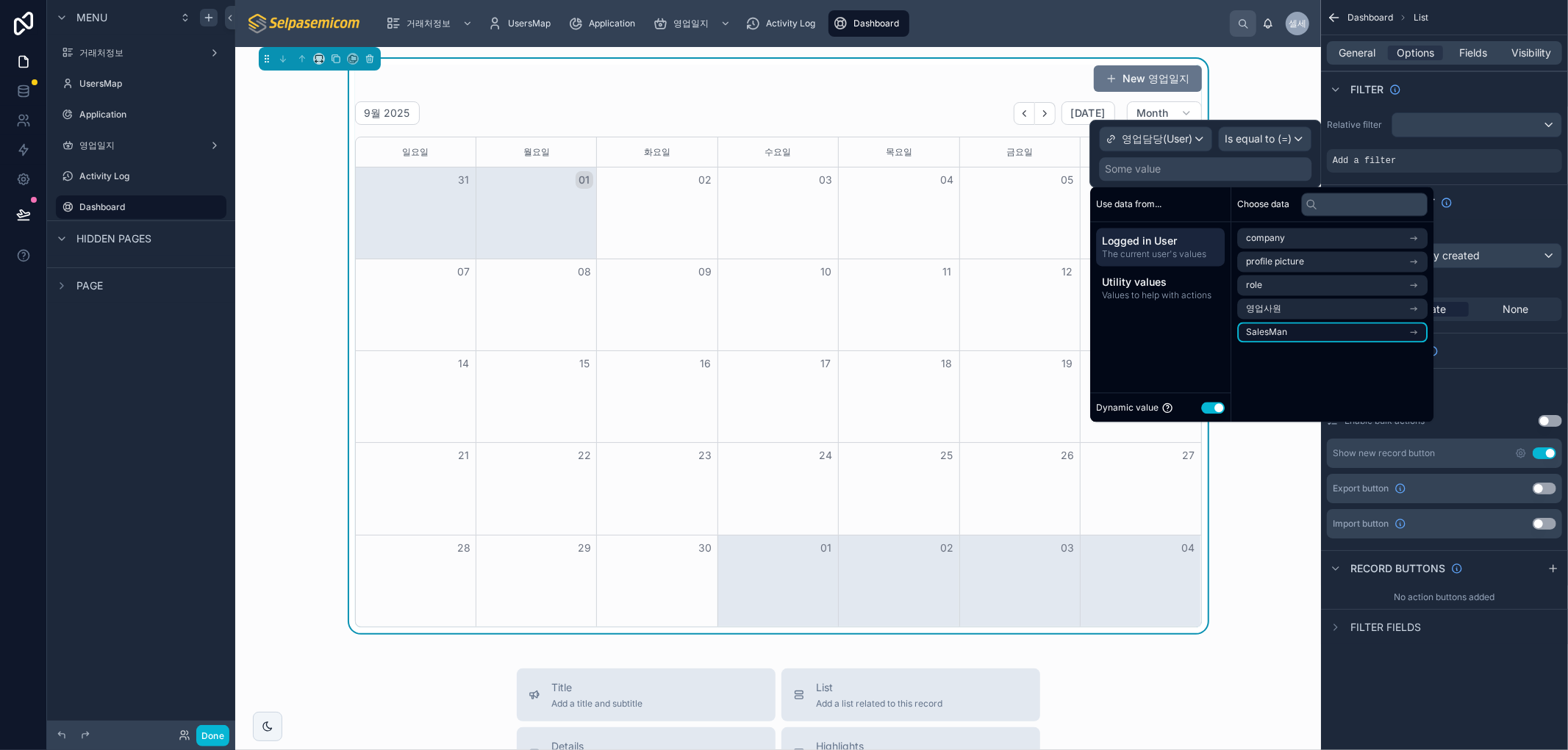
click at [1417, 332] on icon "scrollable content" at bounding box center [1413, 332] width 6 height 0
click at [1415, 259] on li "SalesMan" at bounding box center [1332, 264] width 191 height 20
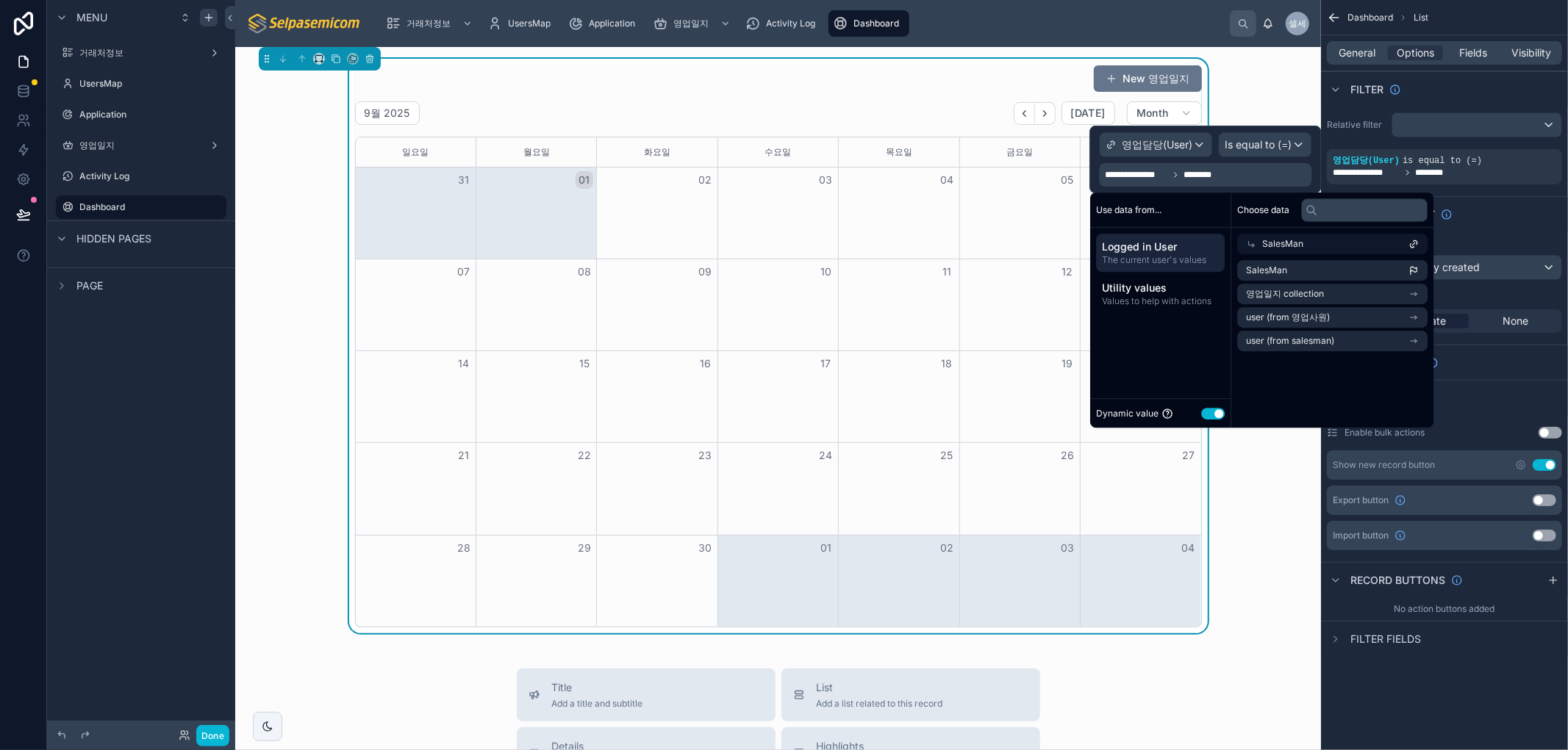
click at [1533, 225] on div "Sort And Limit" at bounding box center [1444, 214] width 247 height 36
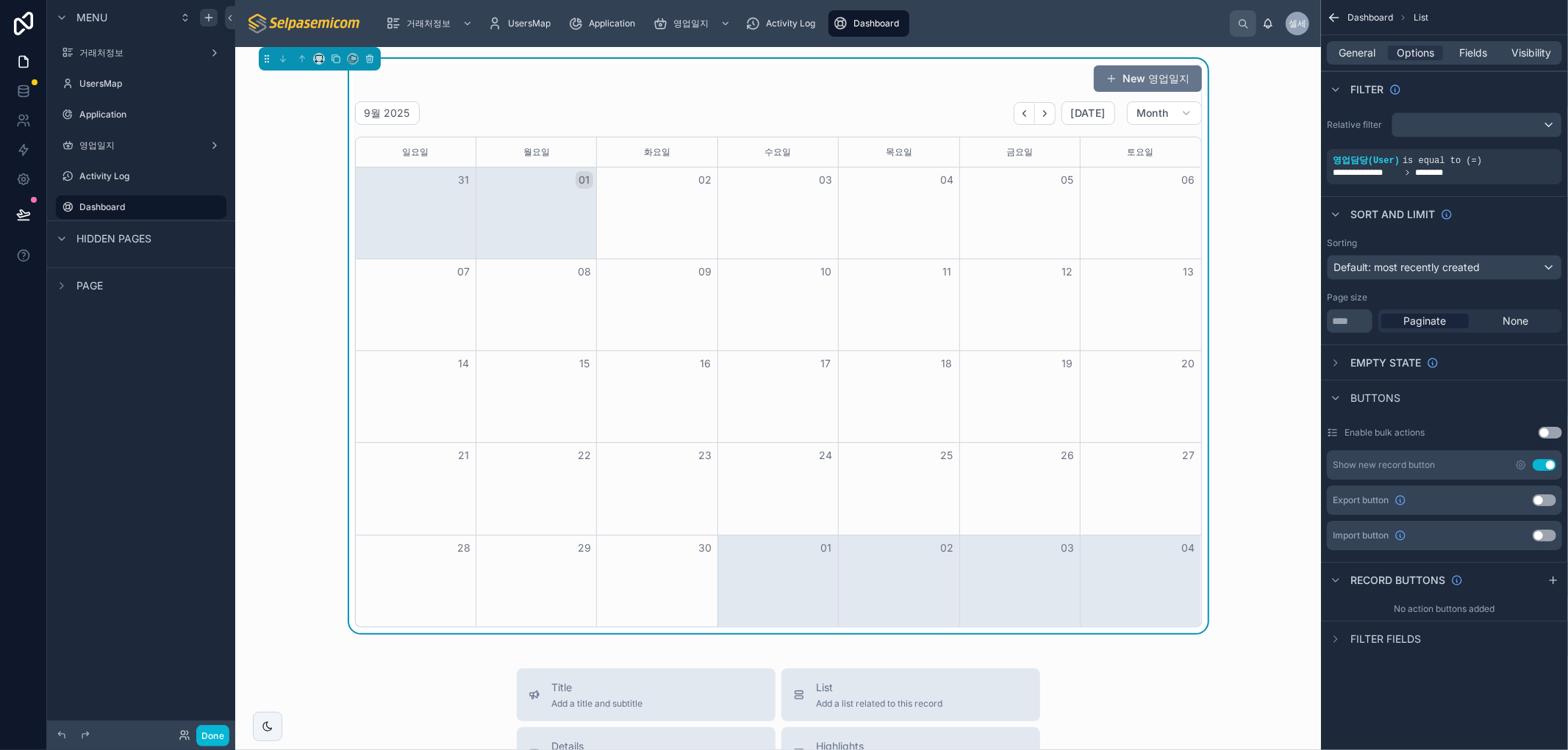
click at [1288, 534] on div "New 영업일지 9월 2025 [DATE] Month [DATE] [DATE] [DATE] [DATE] [DATE] [DATE] [DATE] …" at bounding box center [777, 346] width 1062 height 575
click at [1336, 360] on icon "스크롤 가능한 콘텐츠" at bounding box center [1335, 363] width 12 height 12
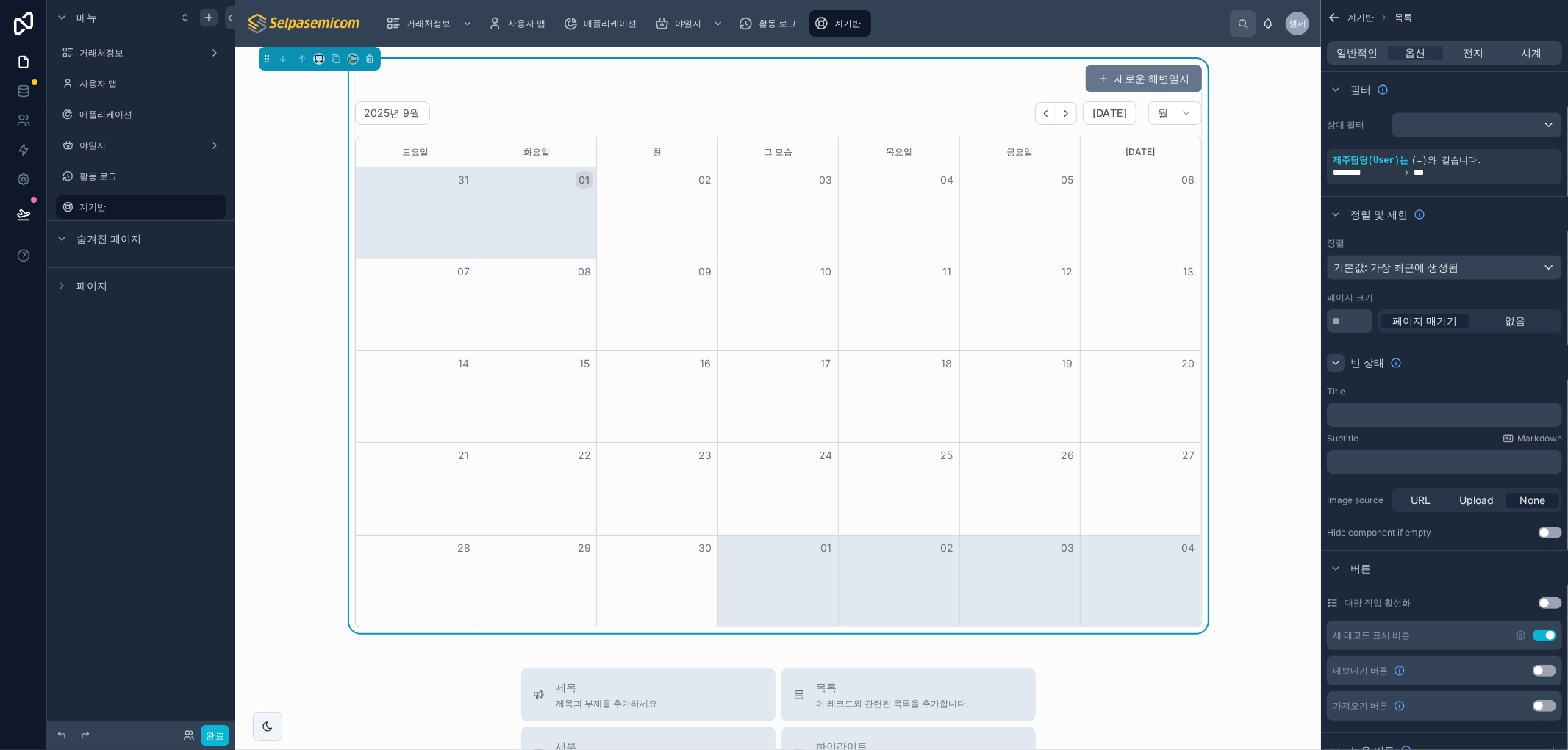
click at [1336, 360] on icon "스크롤 가능한 콘텐츠" at bounding box center [1335, 363] width 12 height 12
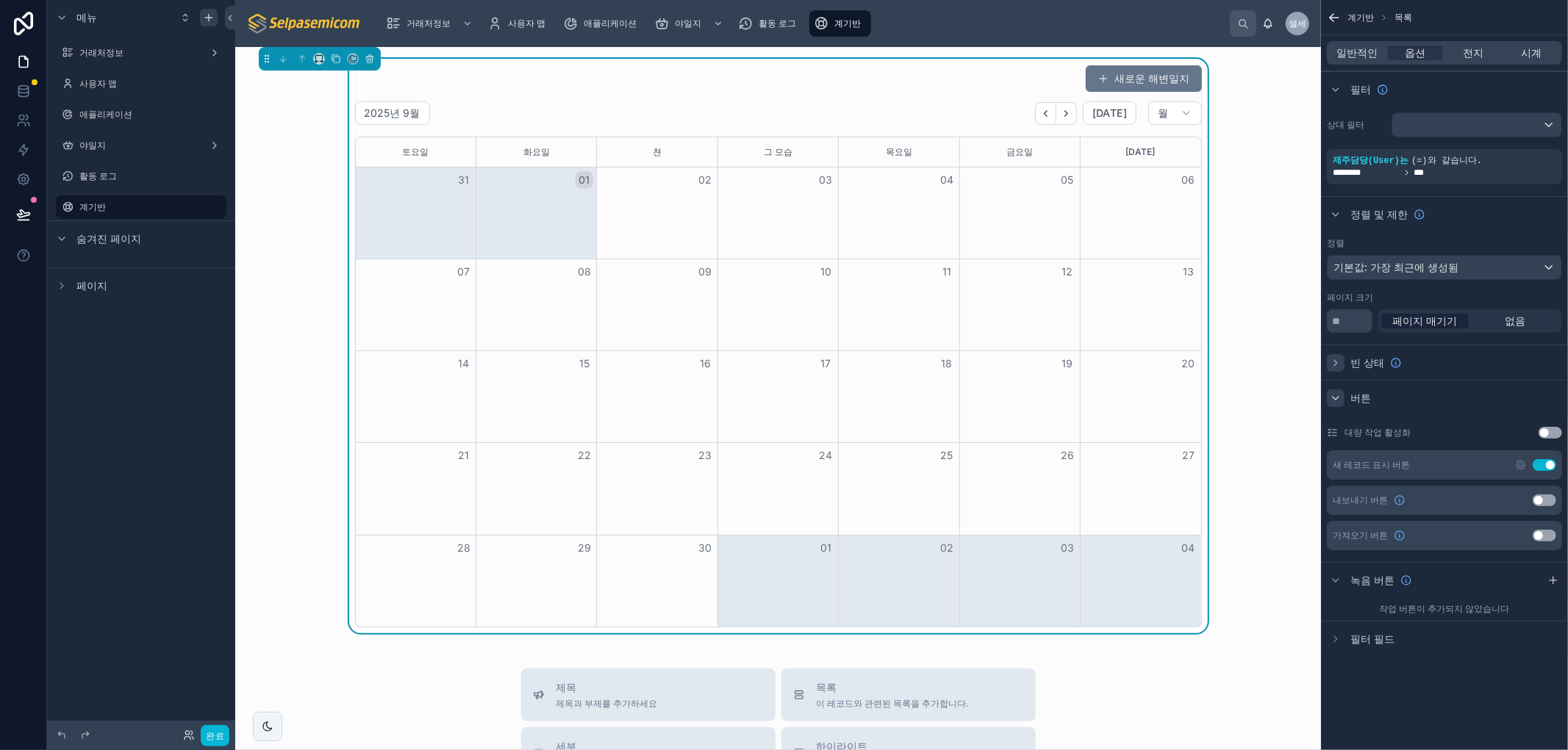
click at [1328, 398] on div "스크롤 가능한 콘텐츠" at bounding box center [1335, 398] width 17 height 17
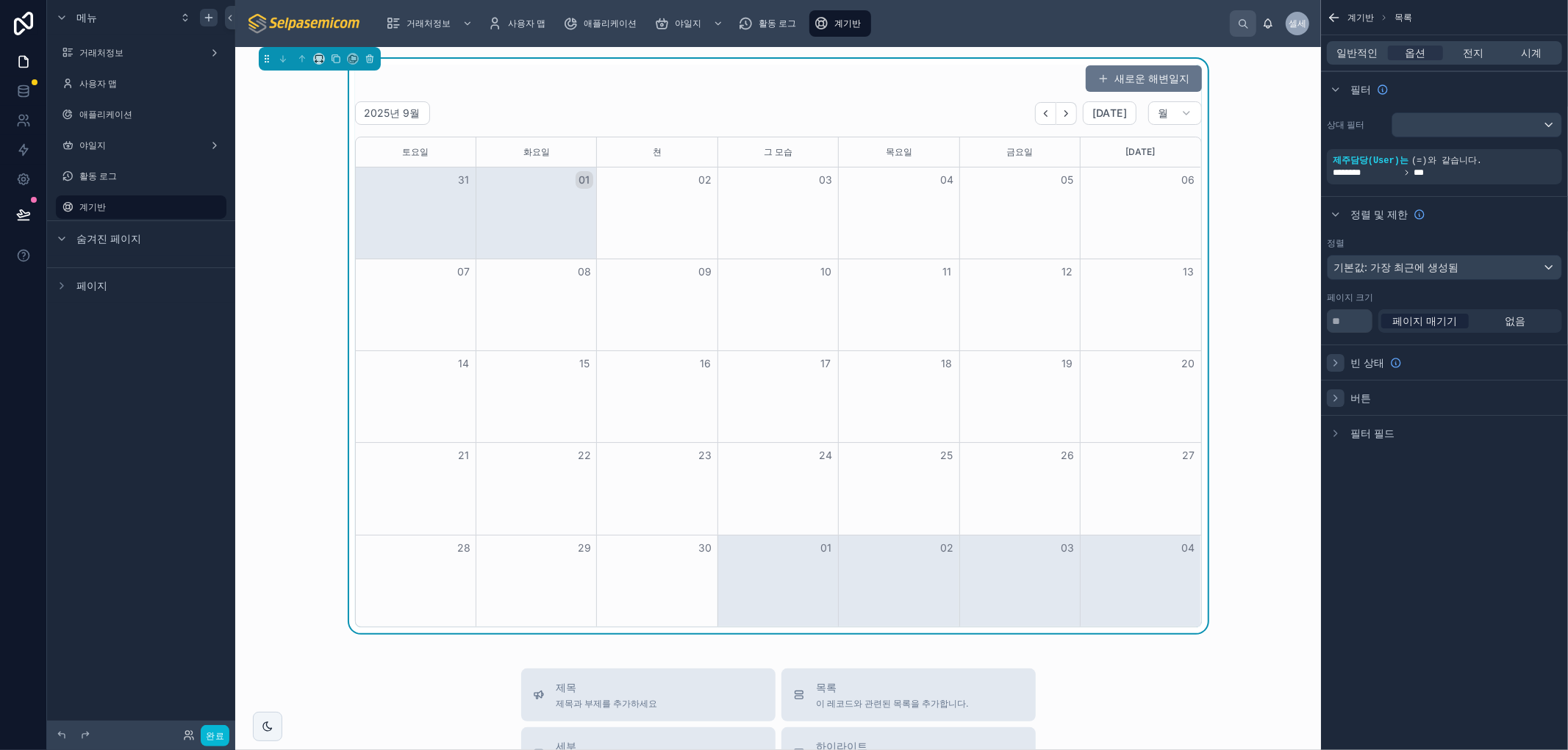
click at [1328, 398] on div "스크롤 가능한 콘텐츠" at bounding box center [1335, 398] width 17 height 17
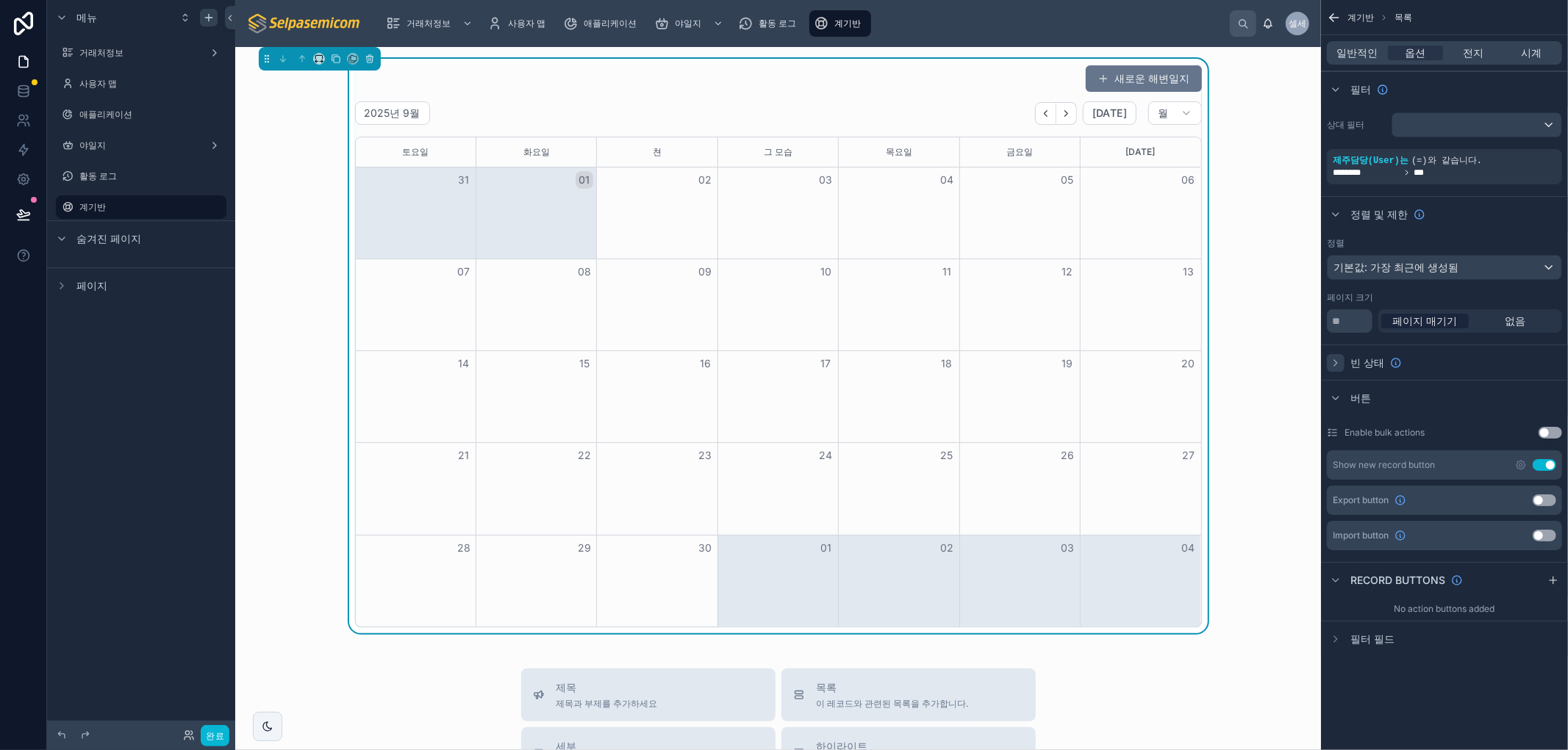
click at [1325, 634] on div "필터 필드" at bounding box center [1444, 638] width 247 height 36
click at [1340, 634] on icon "스크롤 가능한 콘텐츠" at bounding box center [1335, 639] width 12 height 12
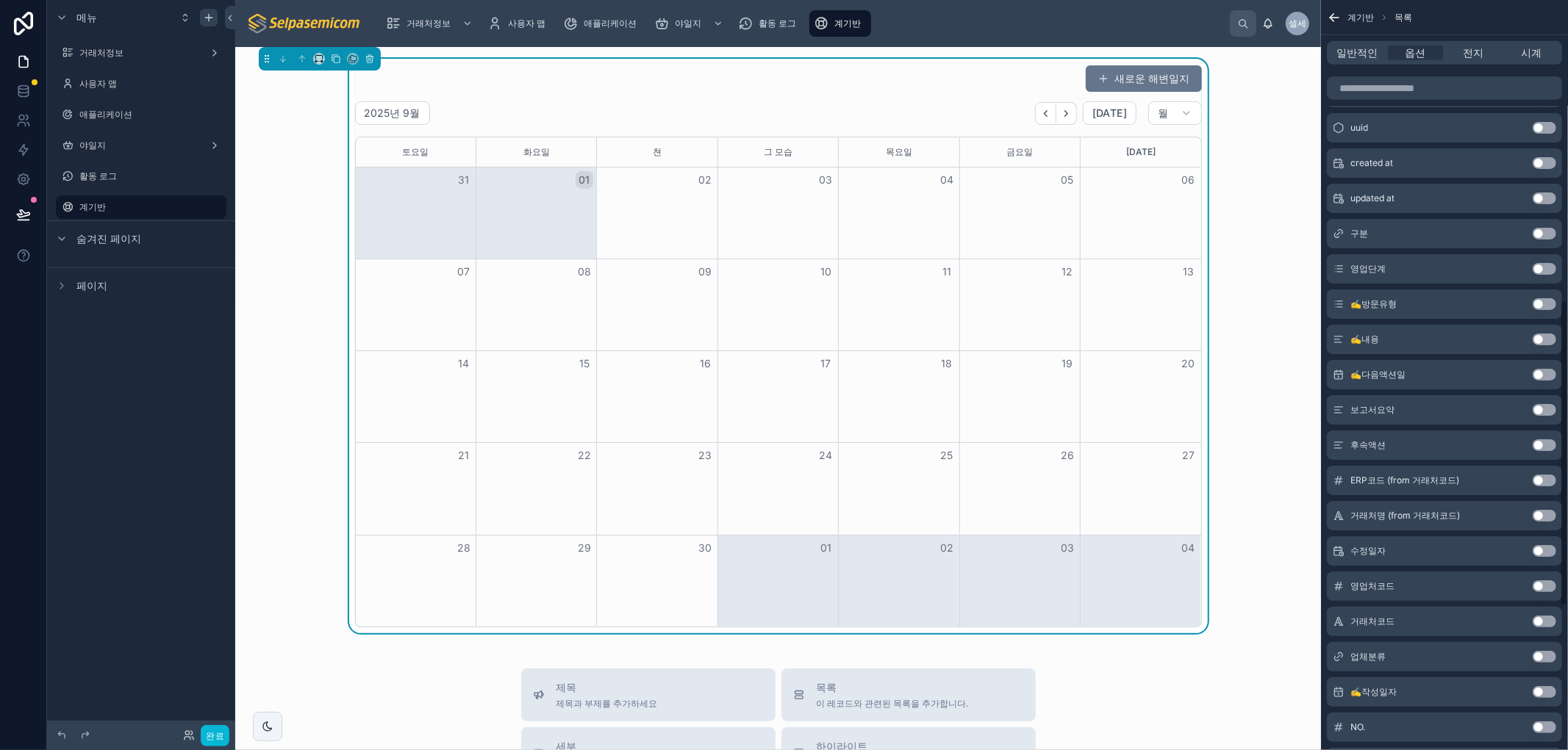
scroll to position [405, 0]
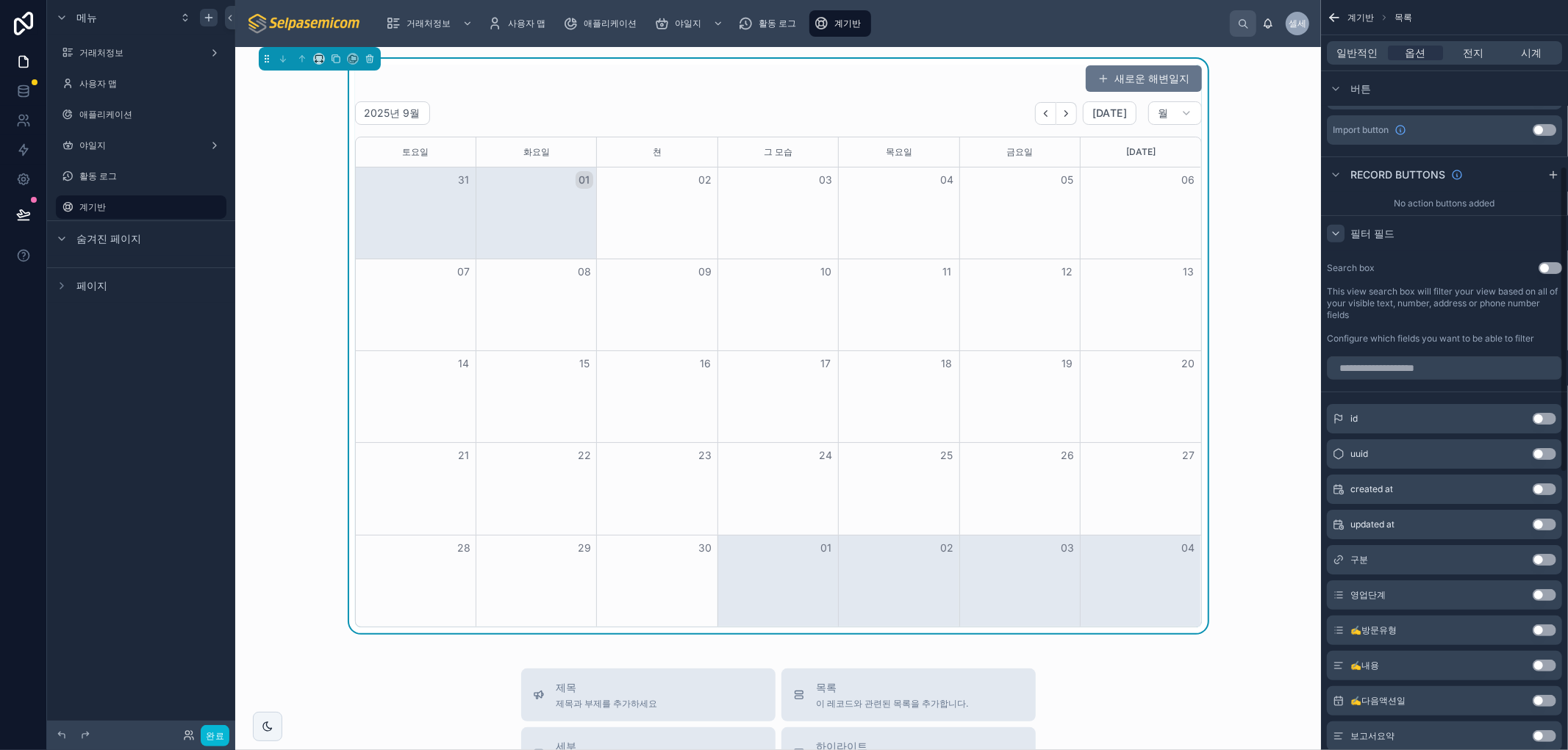
click at [1450, 276] on div "Search box Use setting This view search box will filter your view based on all …" at bounding box center [1444, 303] width 247 height 94
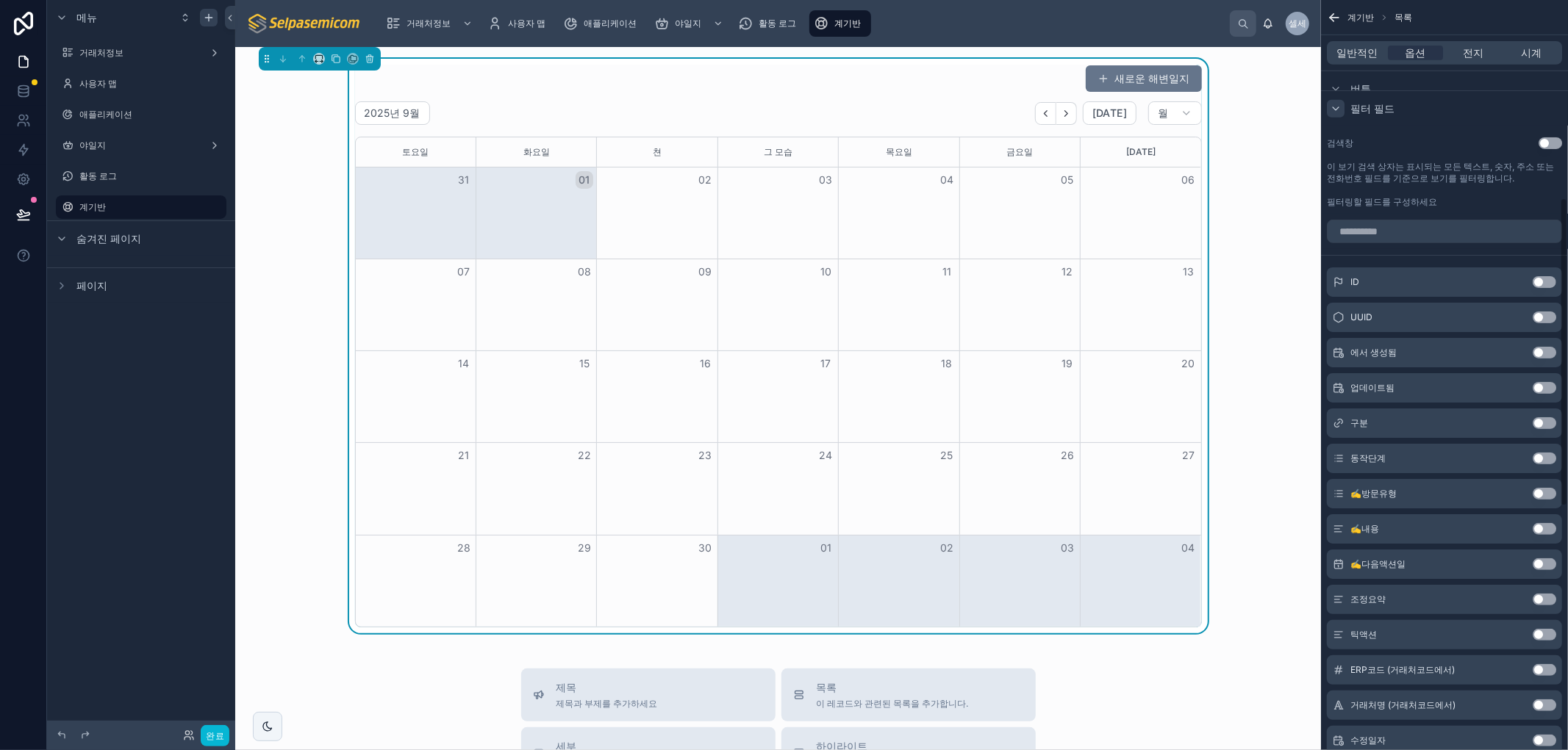
scroll to position [569, 0]
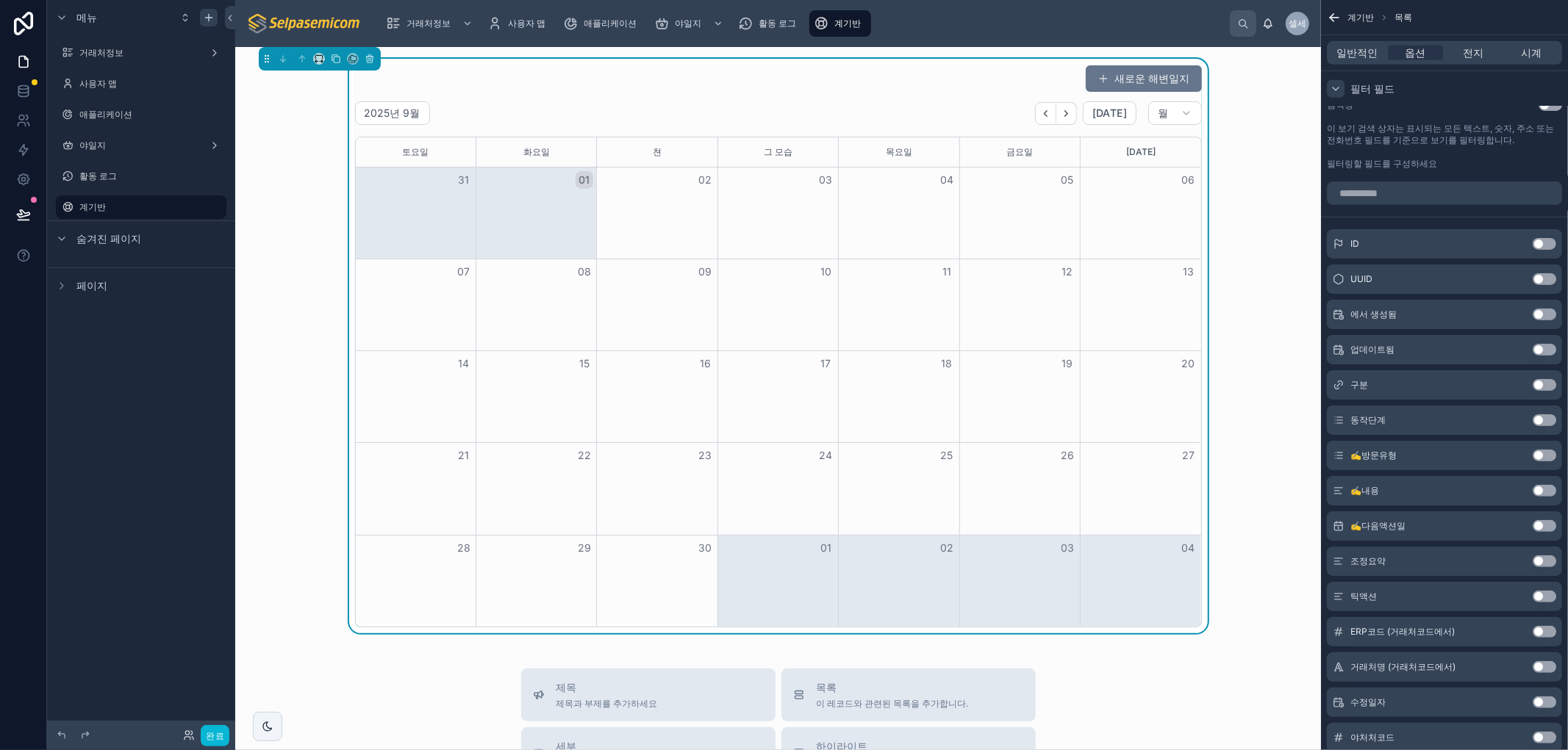
click at [1537, 525] on button "설정 사용" at bounding box center [1544, 526] width 23 height 12
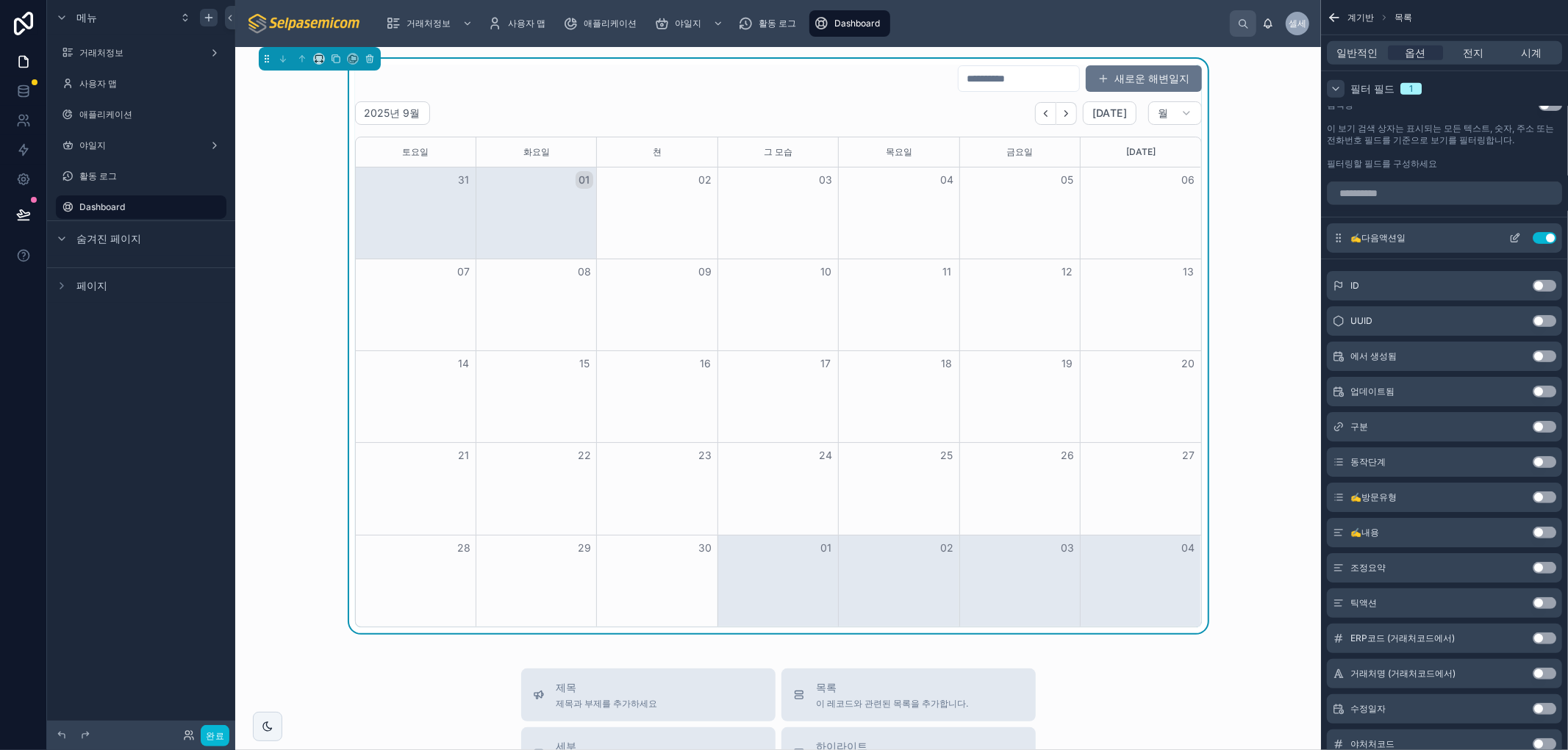
click at [1548, 236] on button "Use setting" at bounding box center [1544, 238] width 23 height 12
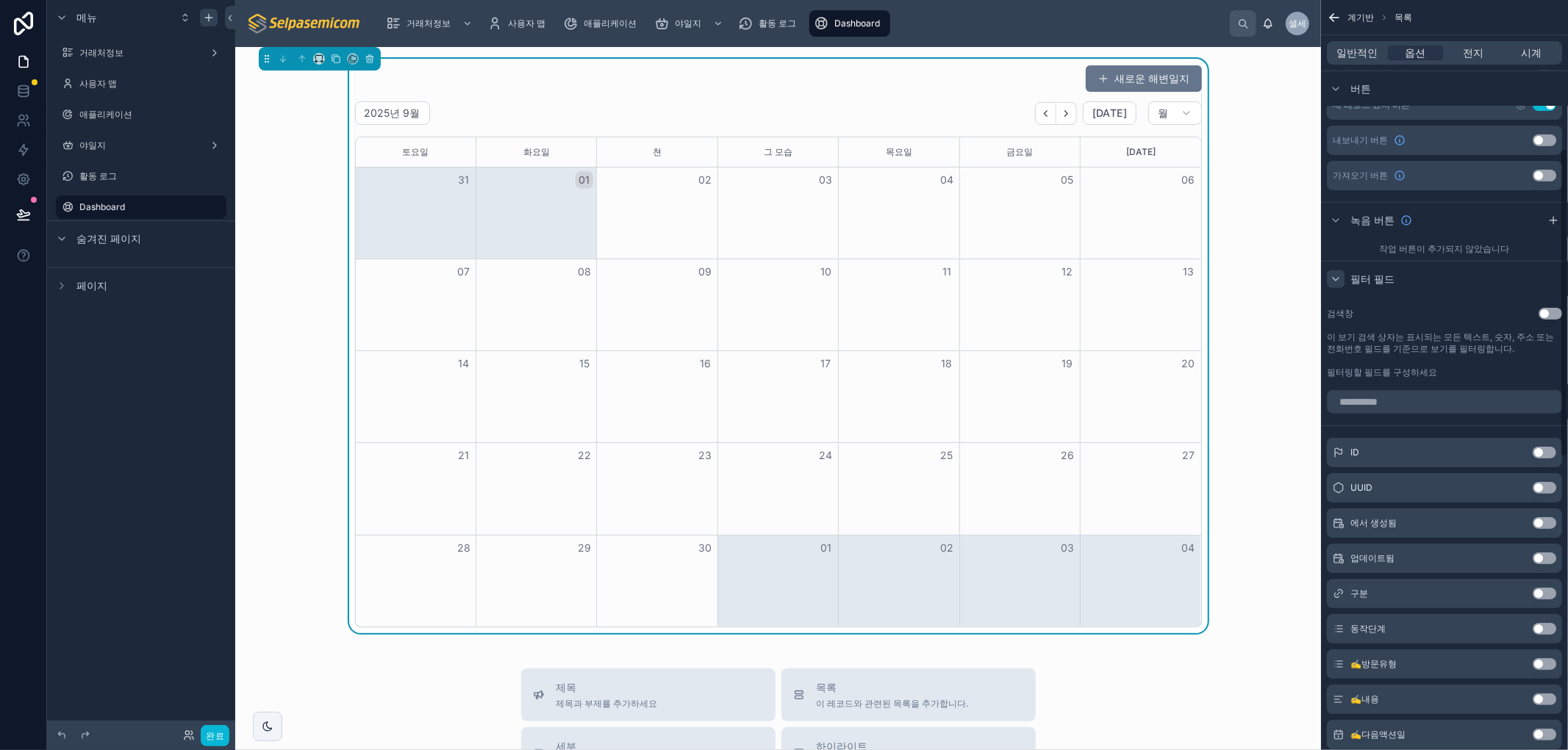
scroll to position [172, 0]
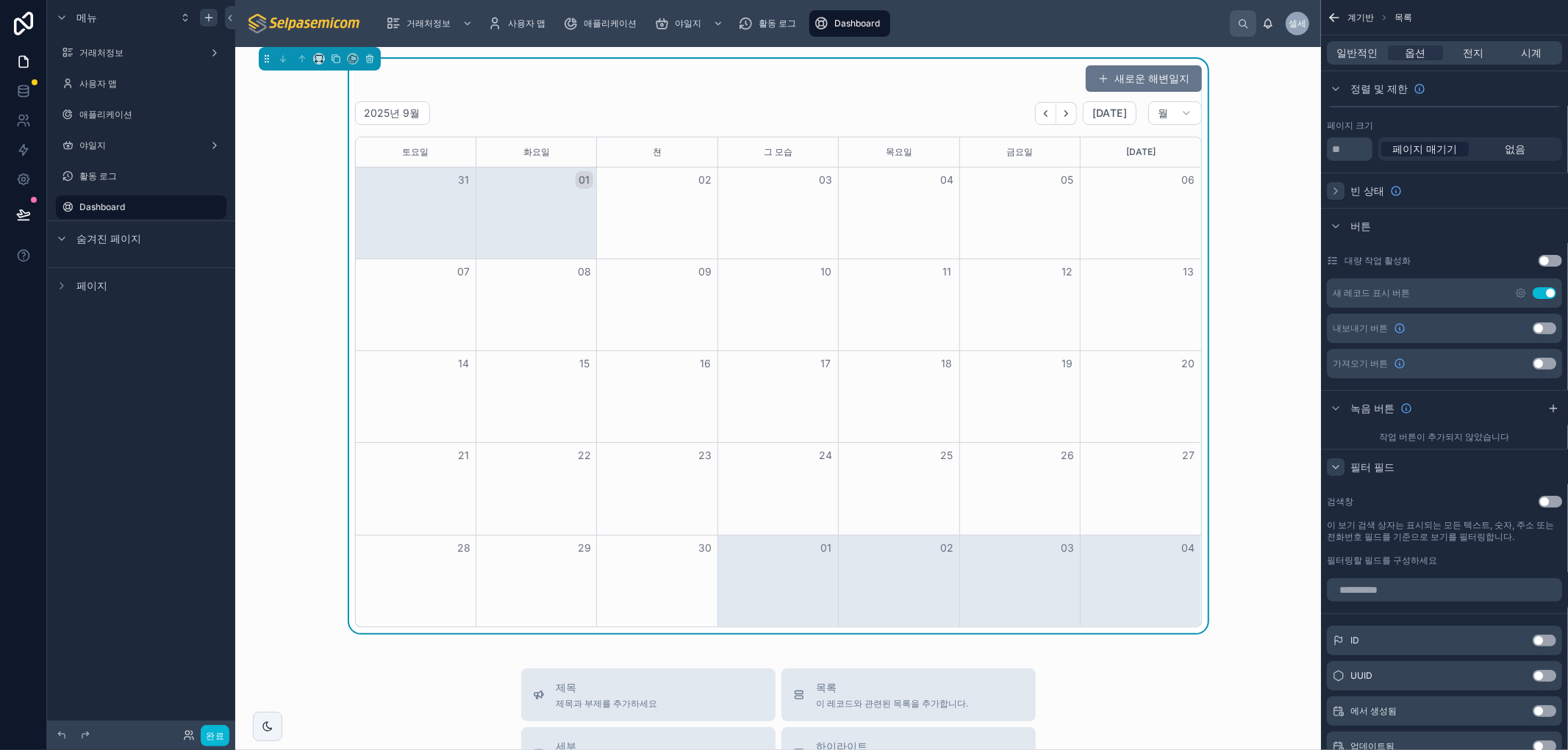
click at [1341, 467] on icon "스크롤 가능한 콘텐츠" at bounding box center [1335, 467] width 12 height 12
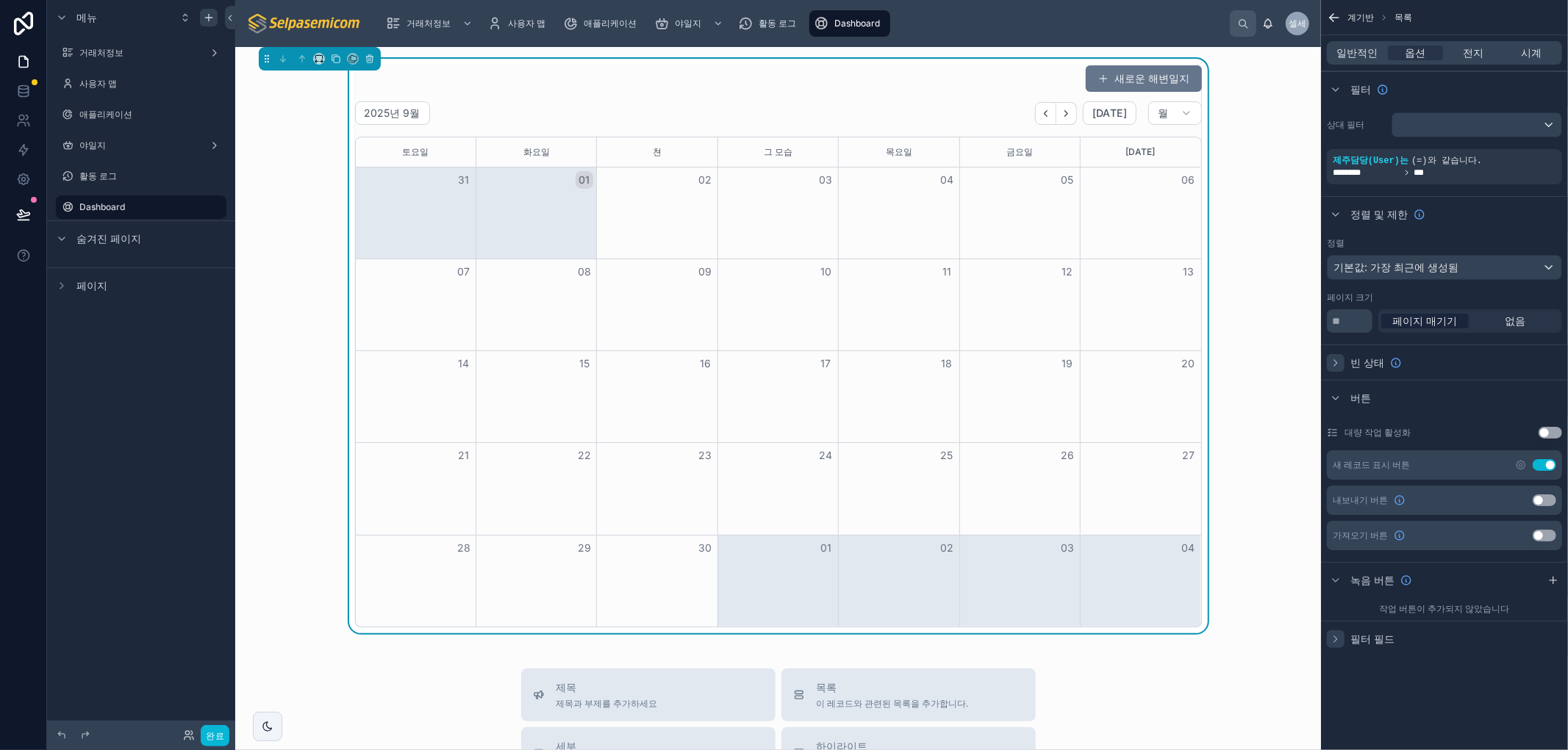
scroll to position [0, 0]
click at [1473, 52] on font "전지" at bounding box center [1473, 52] width 20 height 13
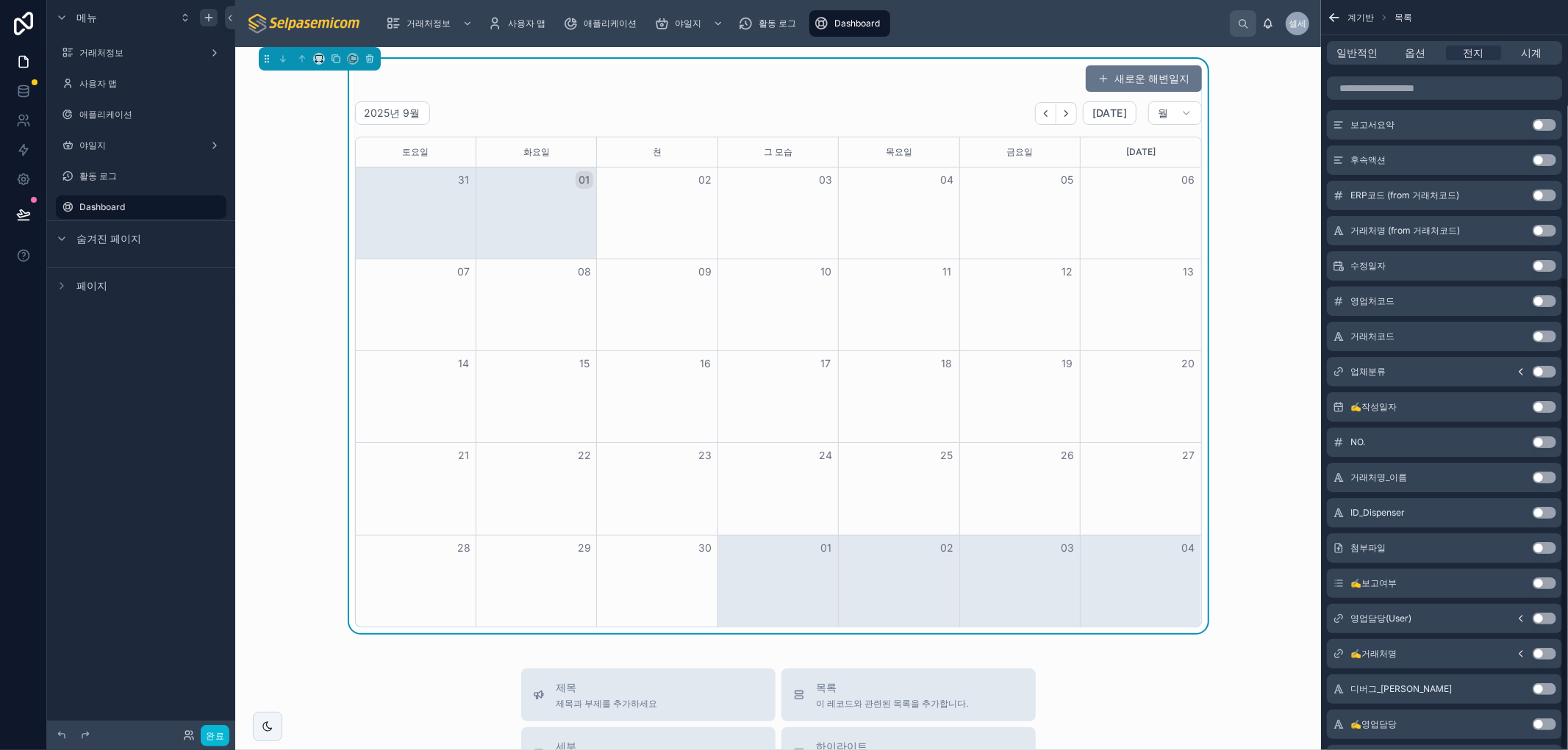
scroll to position [439, 0]
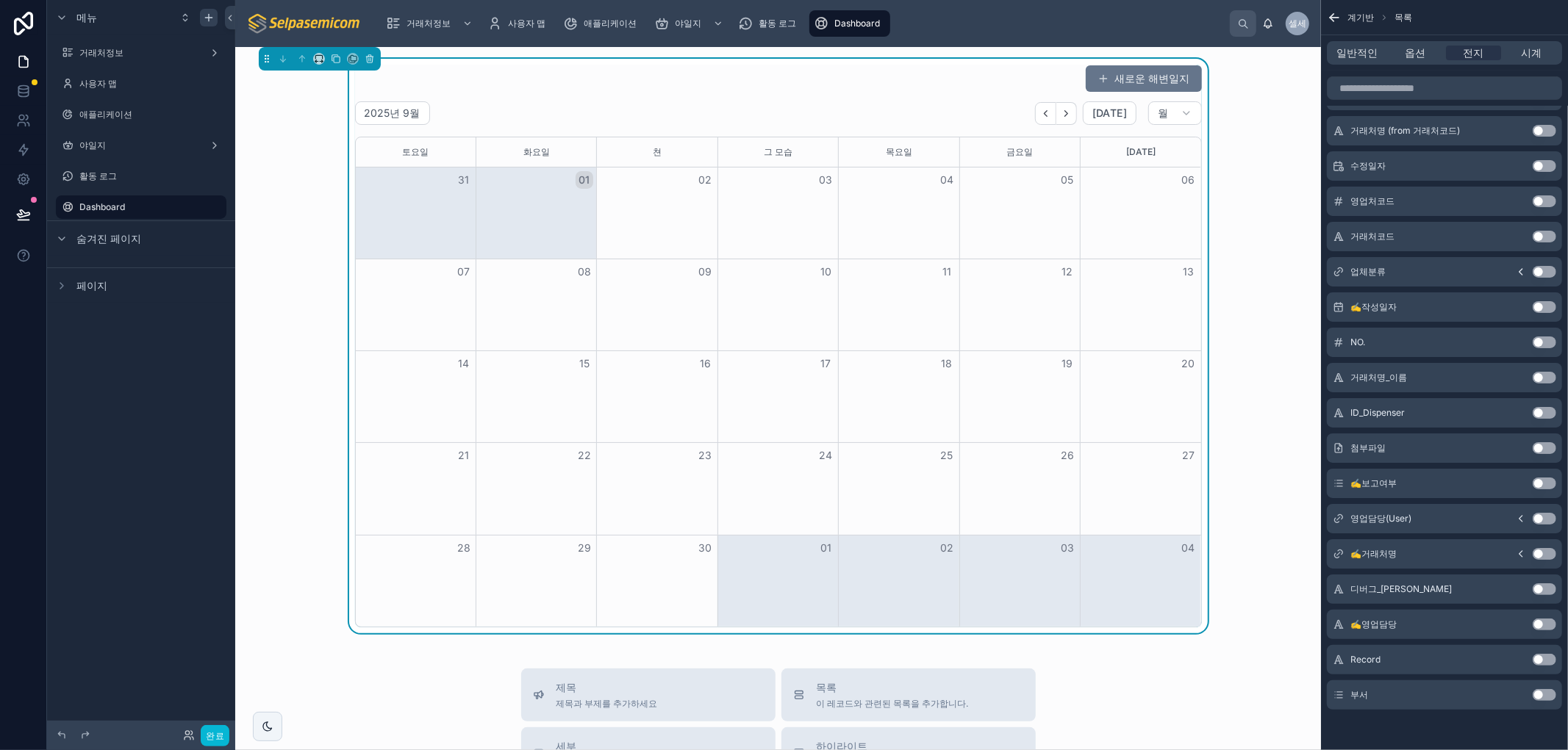
click at [1520, 516] on icon "스크롤 가능한 콘텐츠" at bounding box center [1521, 519] width 12 height 12
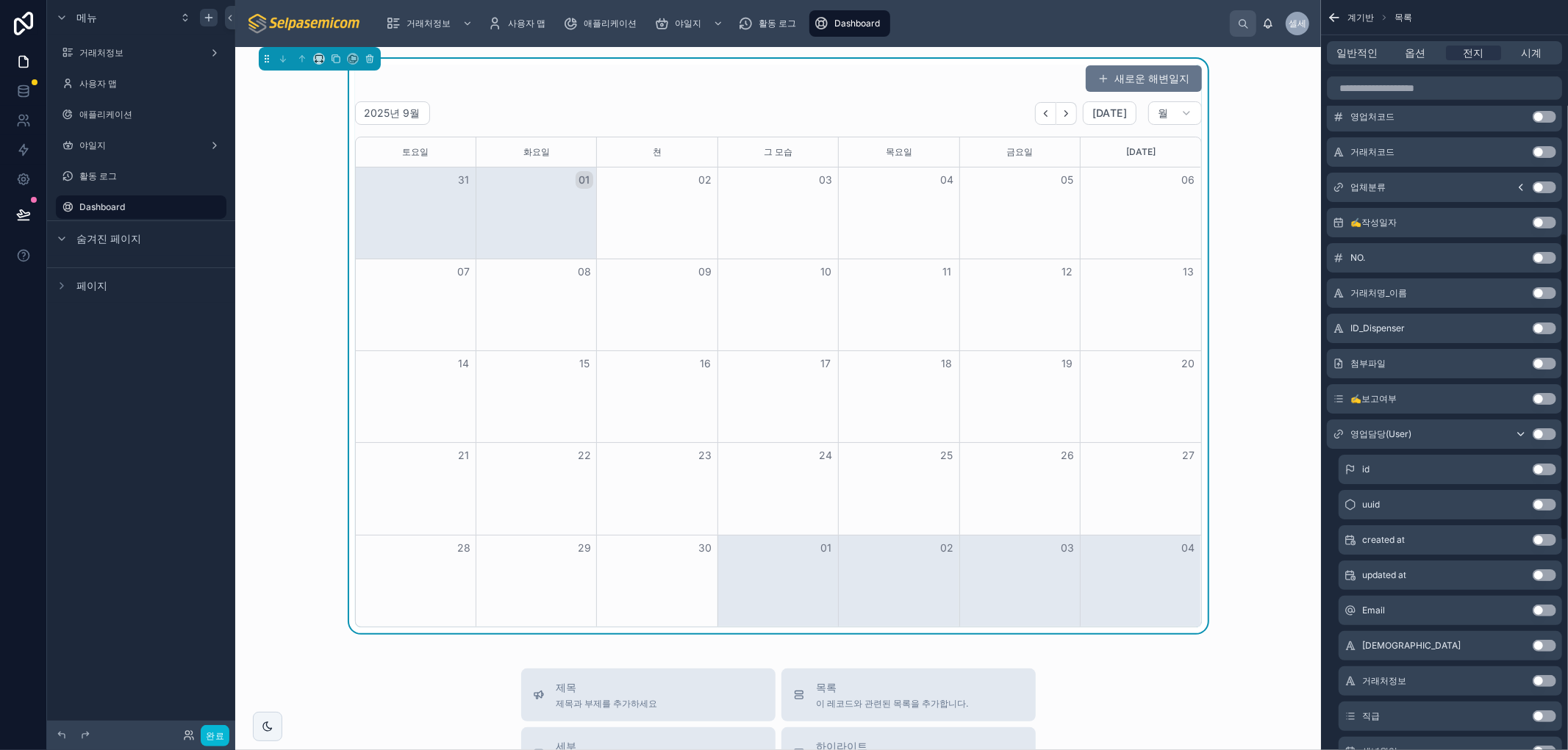
scroll to position [603, 0]
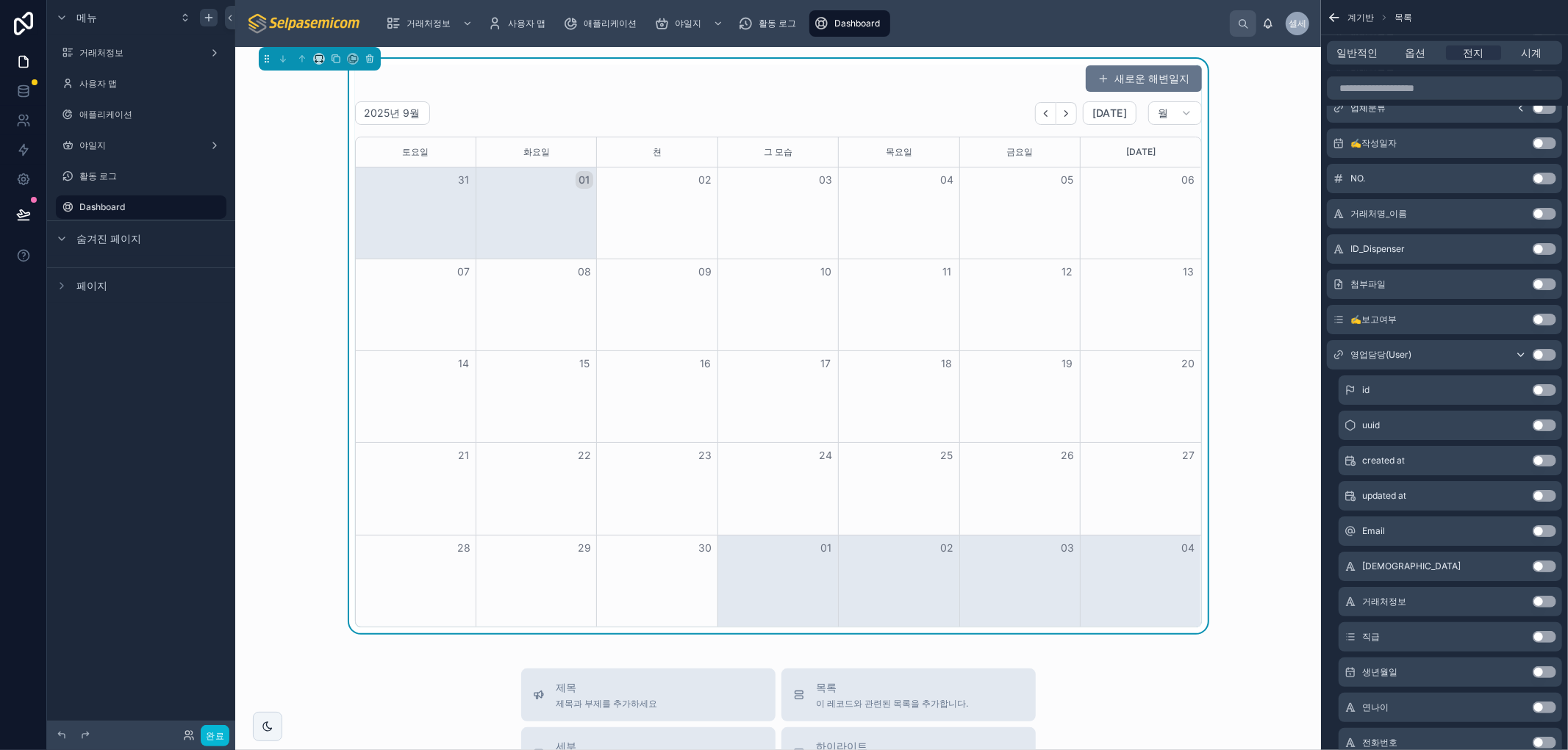
click at [1537, 526] on button "Use setting" at bounding box center [1544, 531] width 23 height 12
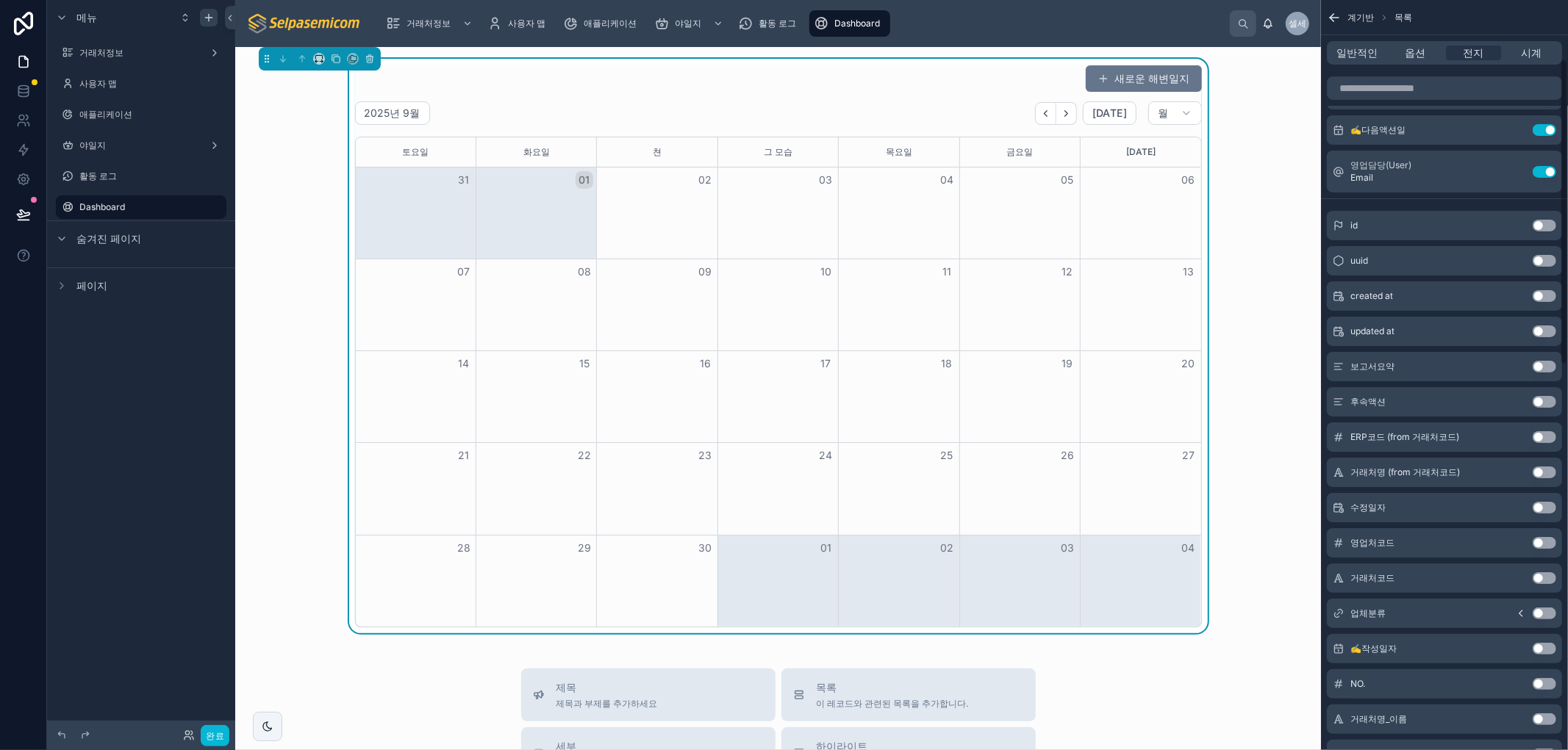
scroll to position [0, 0]
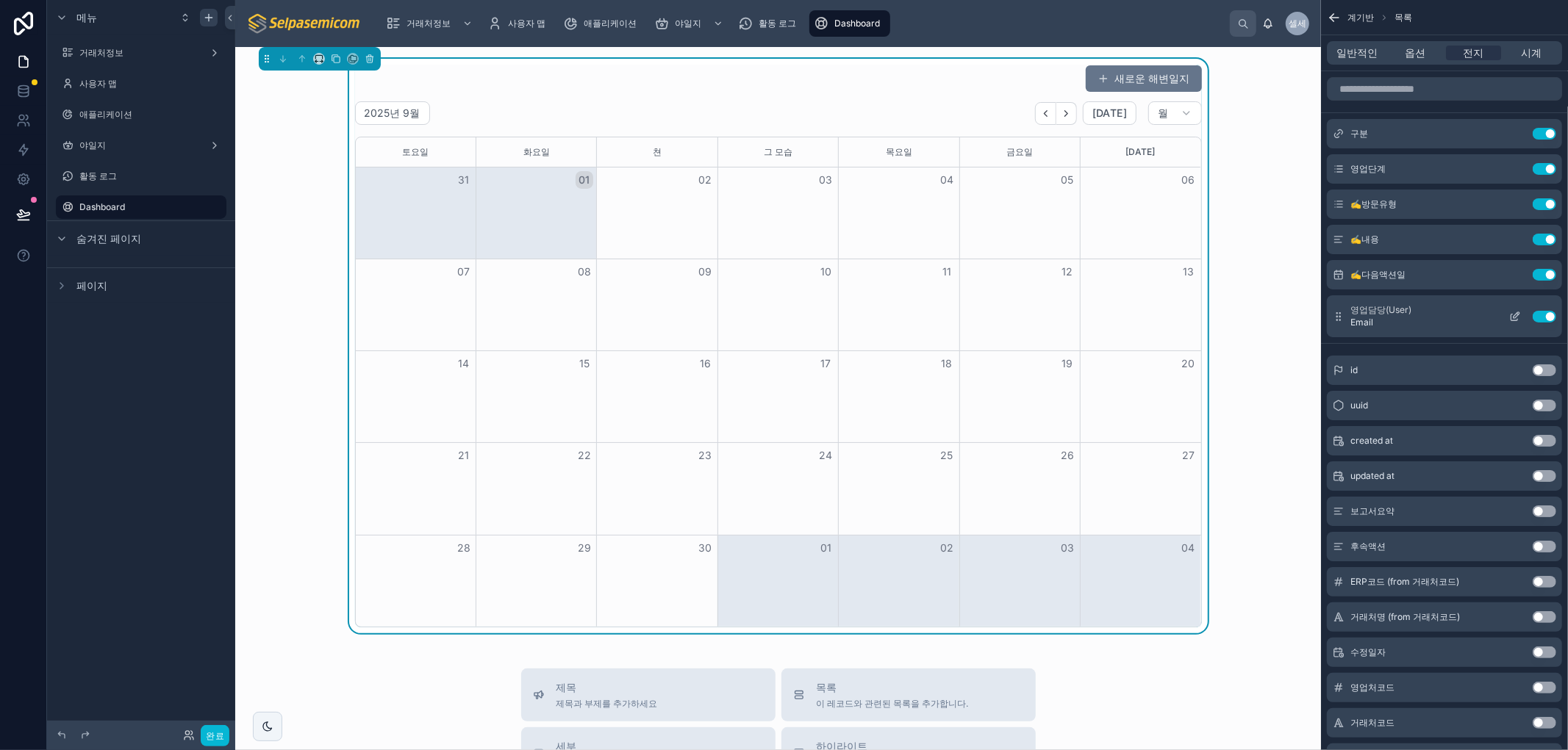
click at [1553, 315] on button "Use setting" at bounding box center [1544, 317] width 23 height 12
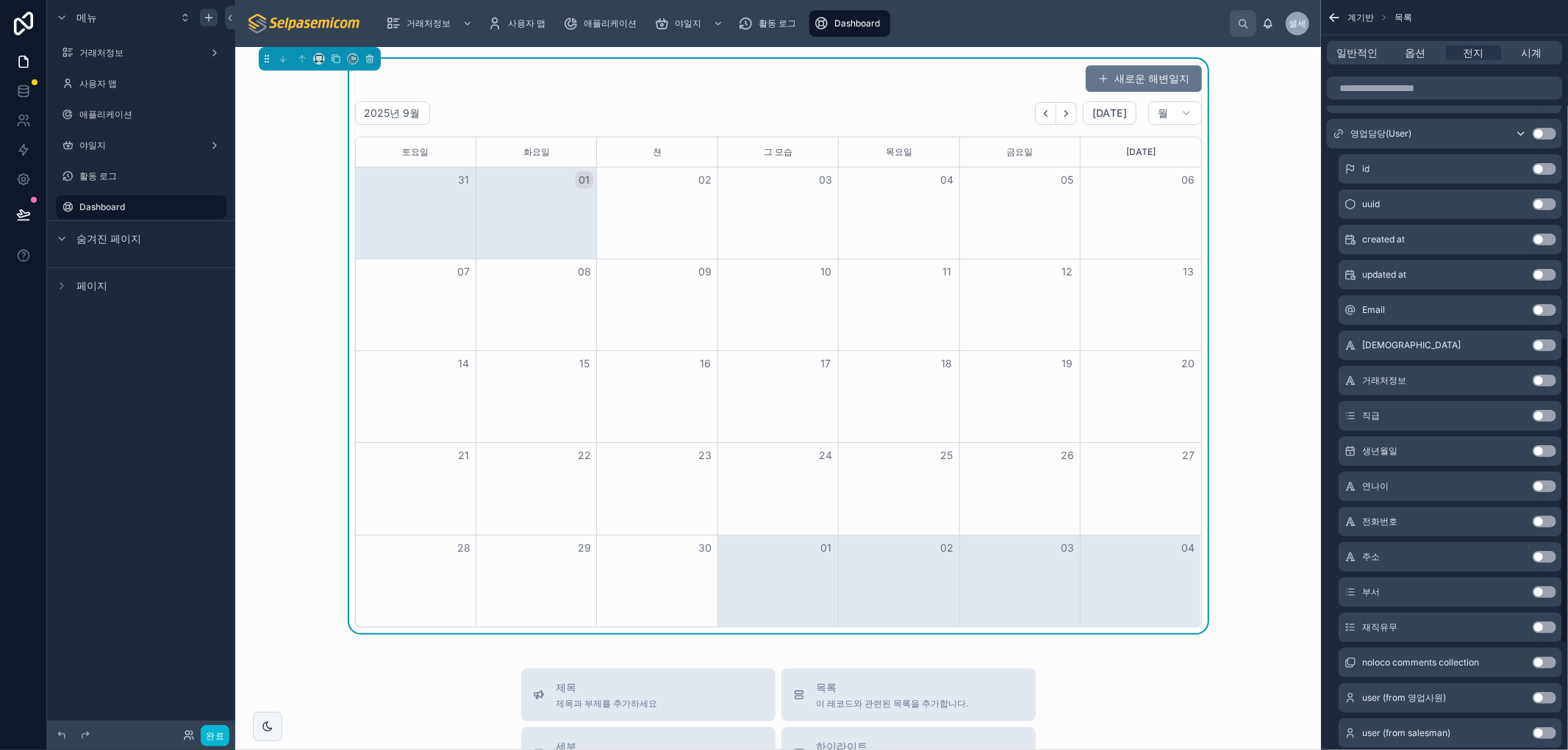
scroll to position [816, 0]
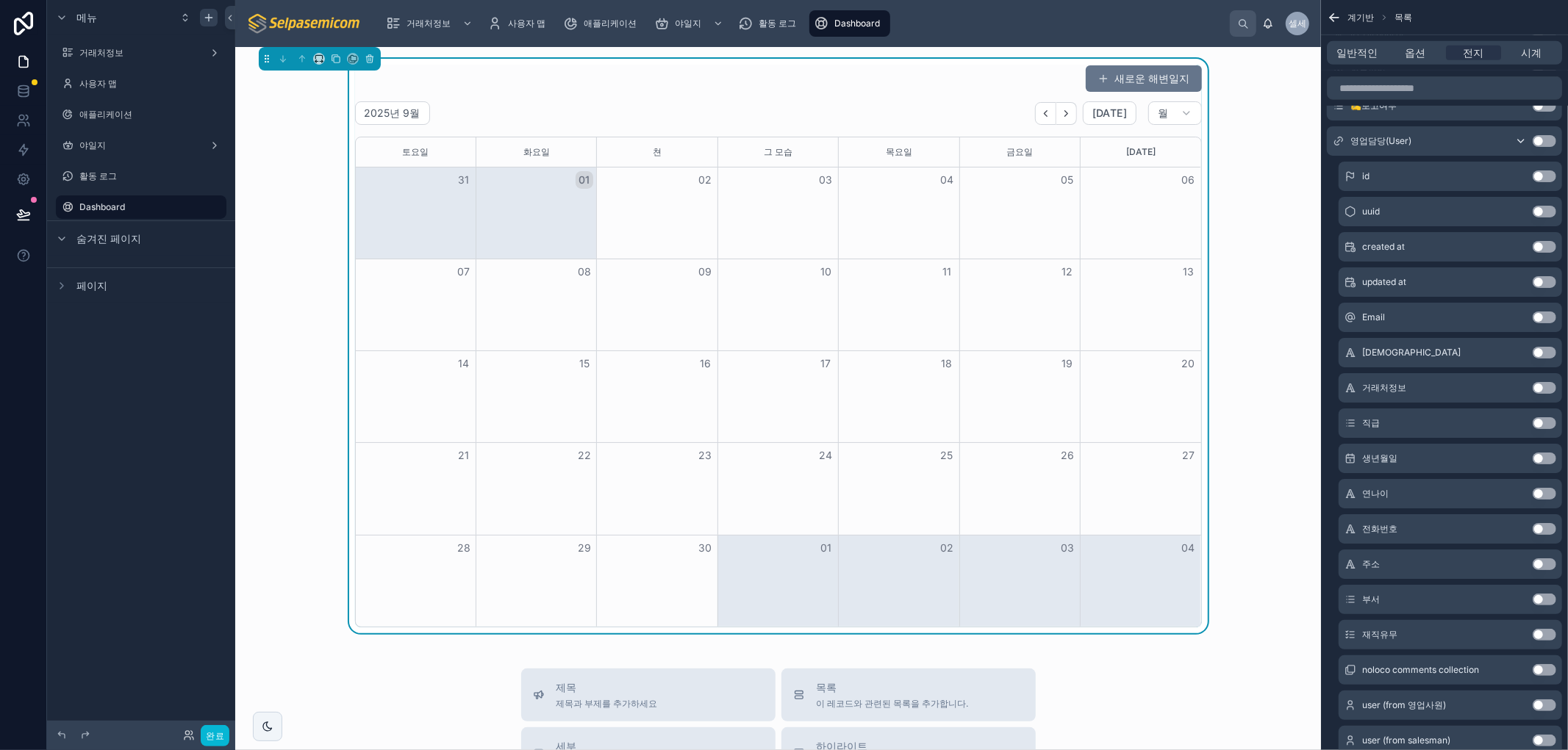
click at [1537, 351] on button "Use setting" at bounding box center [1544, 352] width 23 height 12
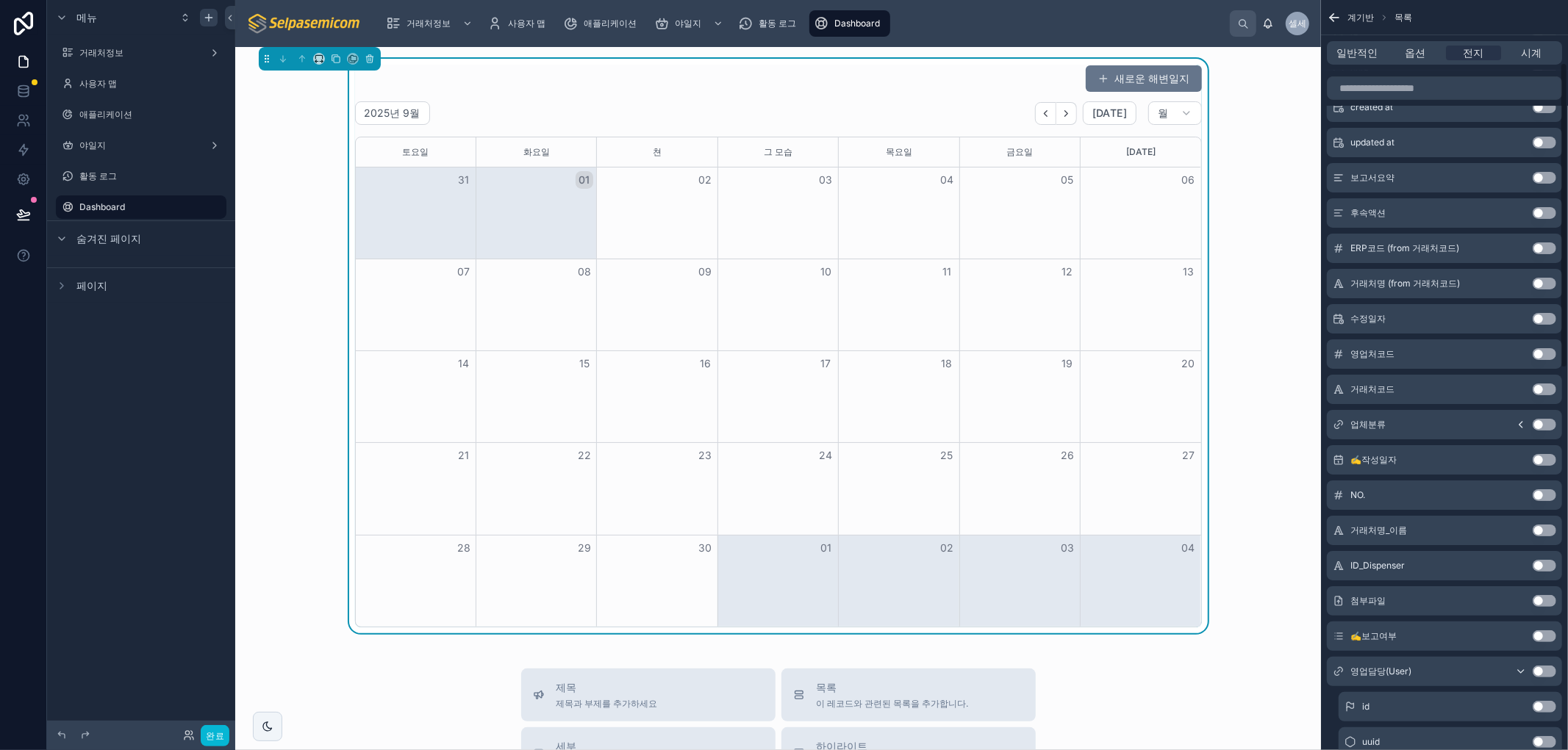
scroll to position [129, 0]
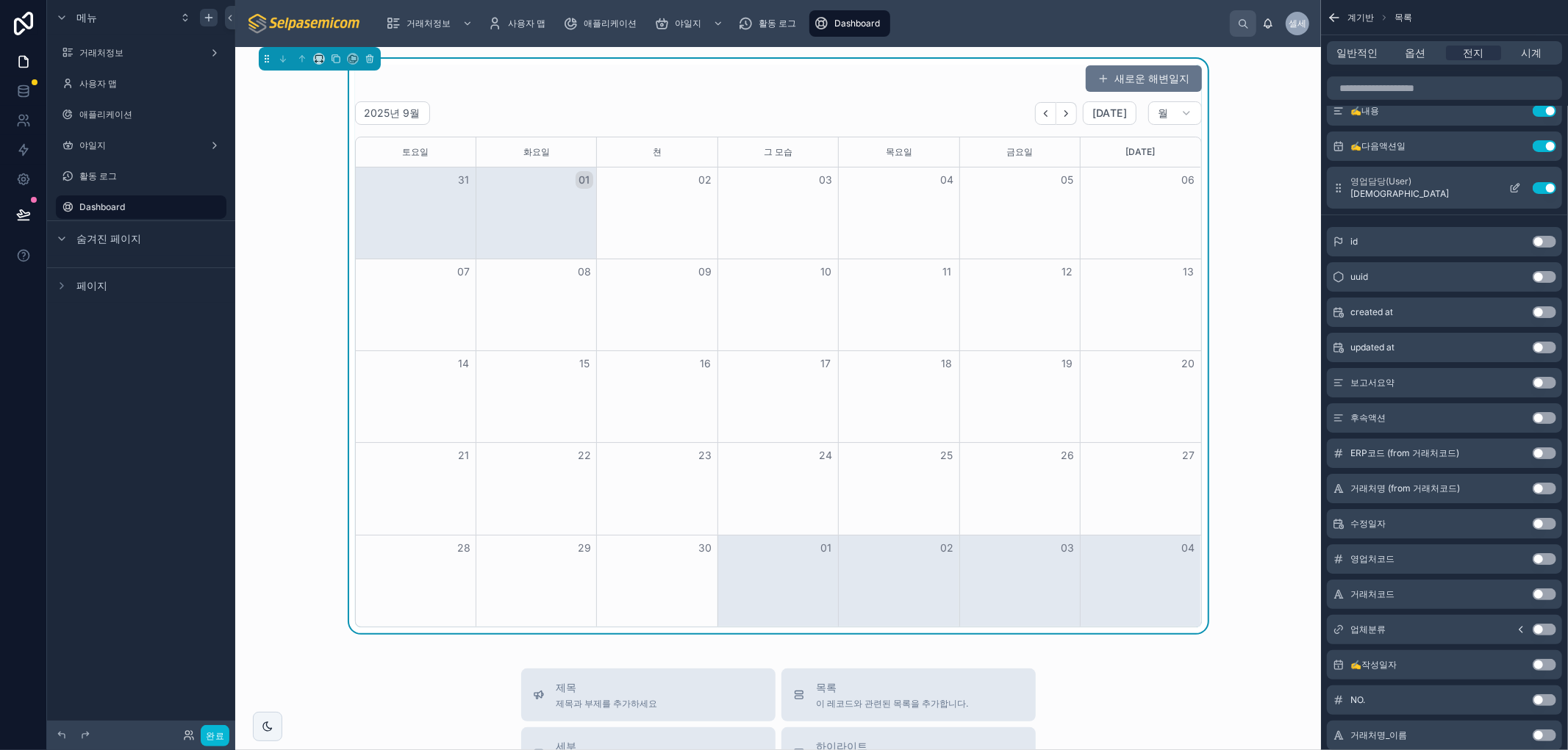
click at [1540, 185] on button "Use setting" at bounding box center [1544, 188] width 23 height 12
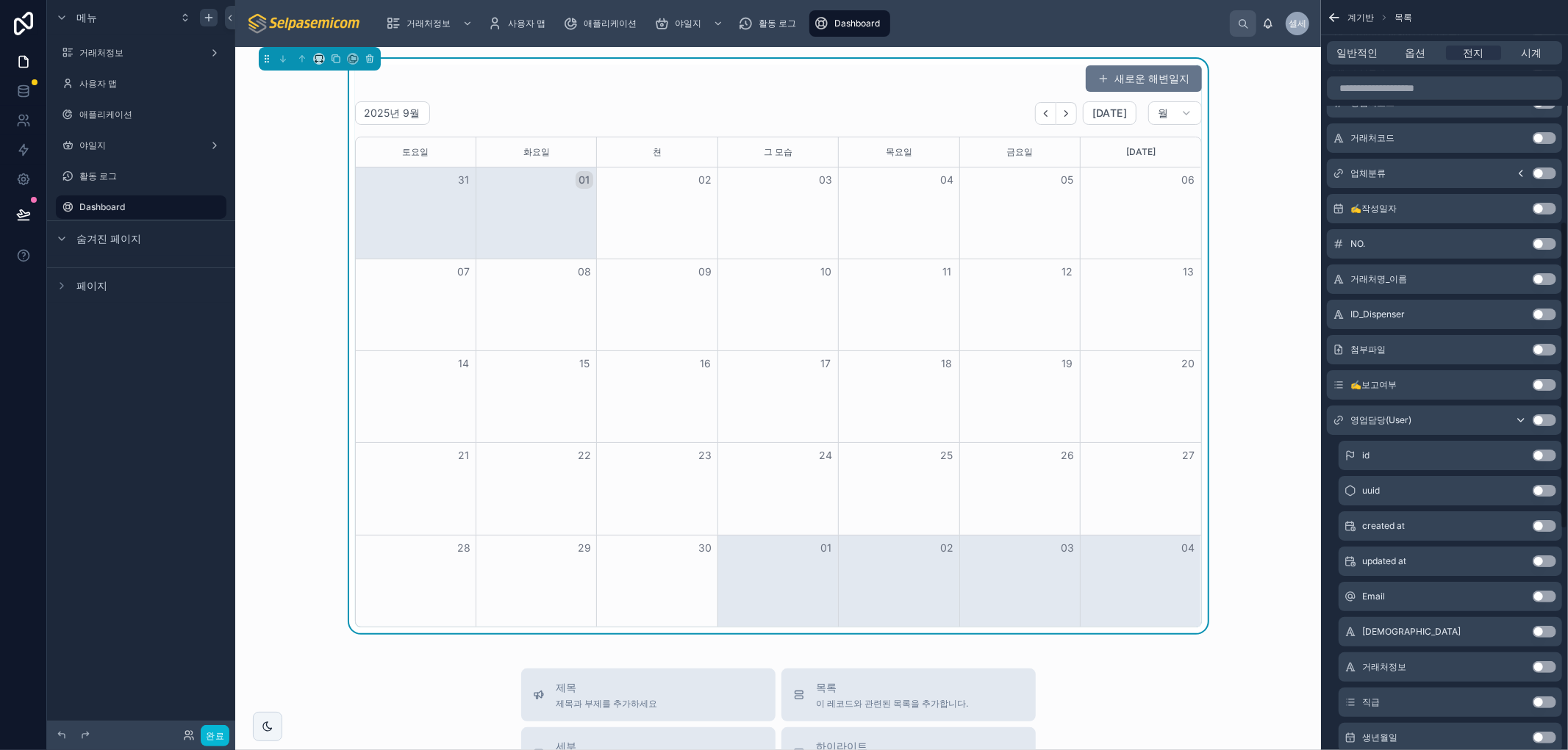
click at [1538, 419] on button "Use setting" at bounding box center [1544, 420] width 23 height 12
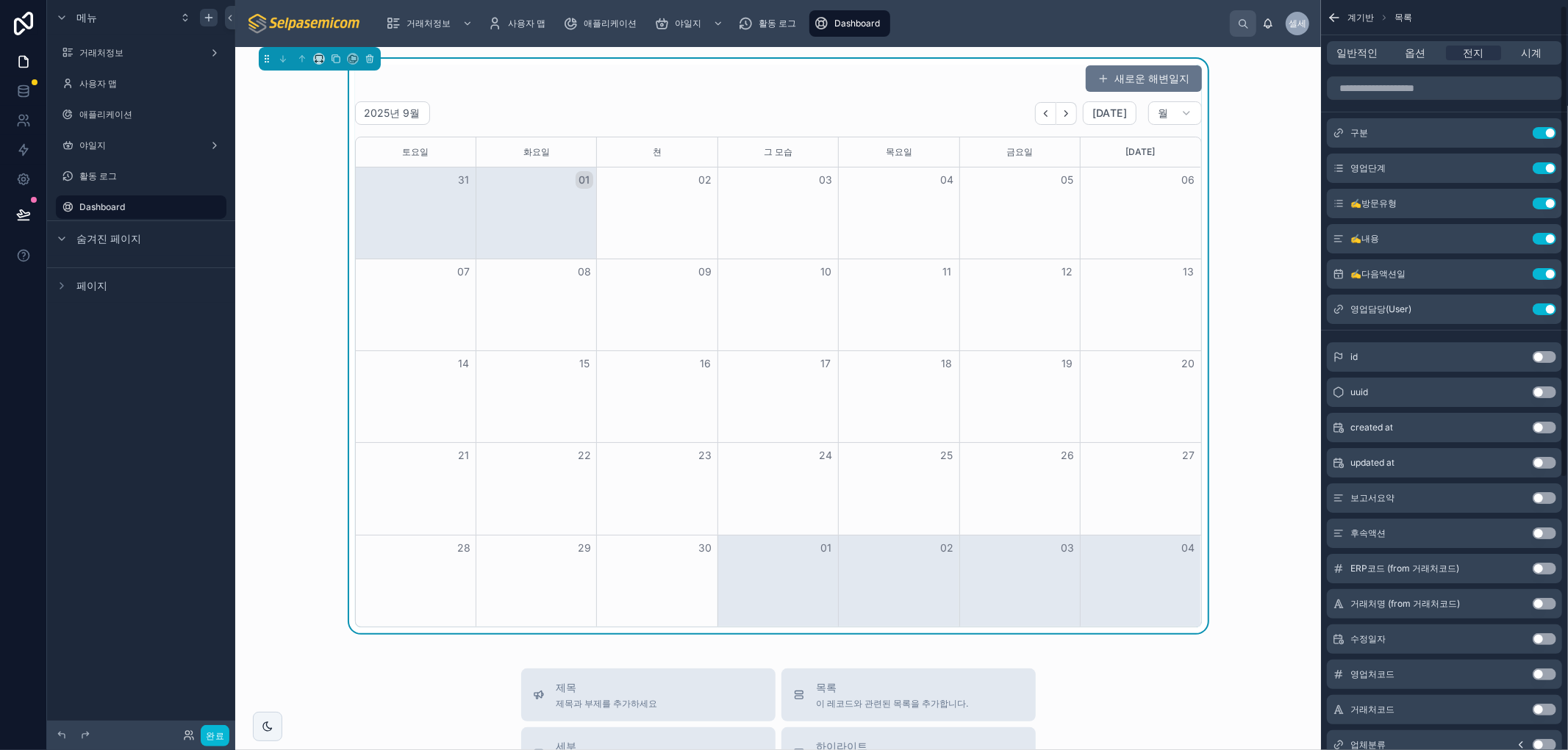
scroll to position [0, 0]
click at [1369, 55] on font "일반적인" at bounding box center [1357, 52] width 41 height 13
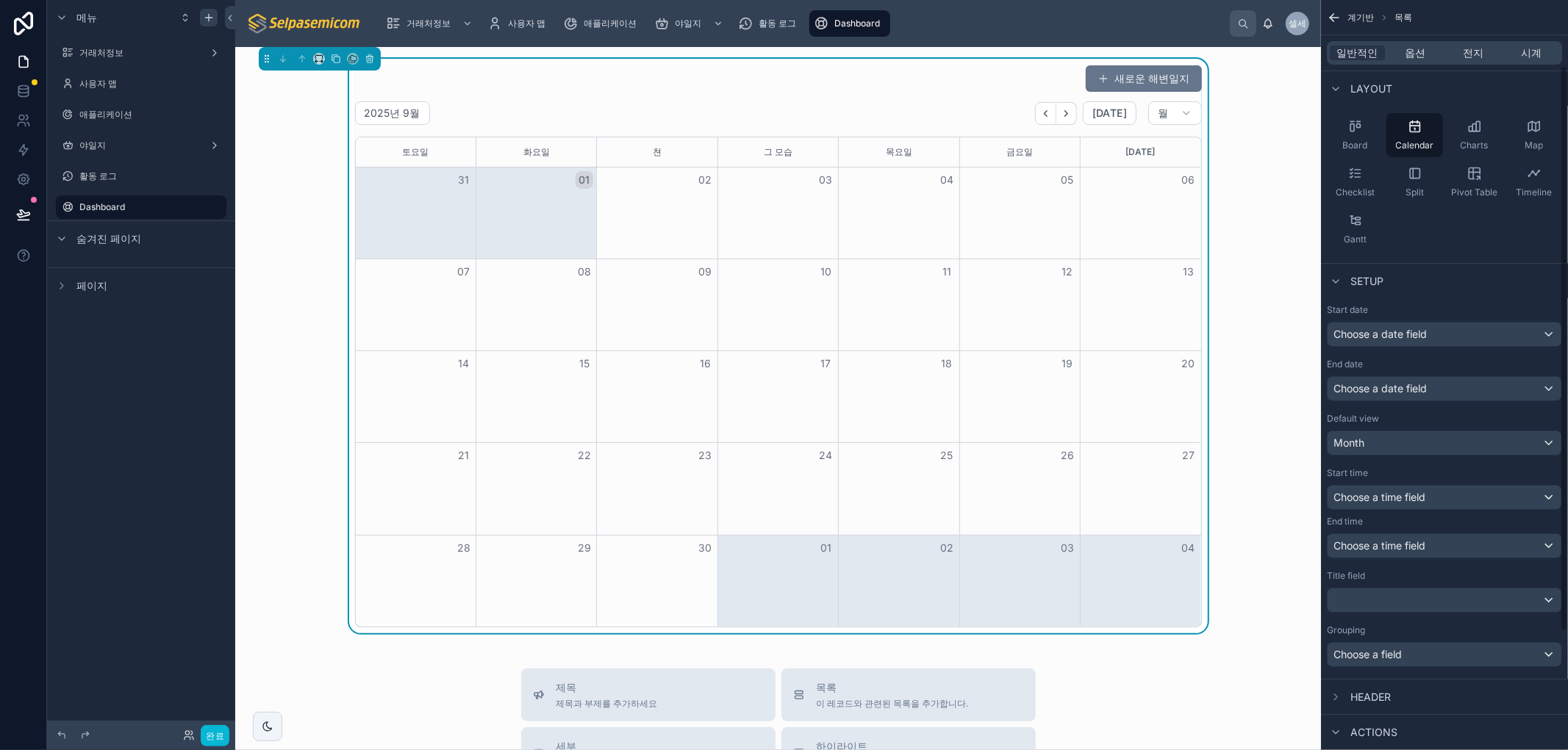
scroll to position [163, 0]
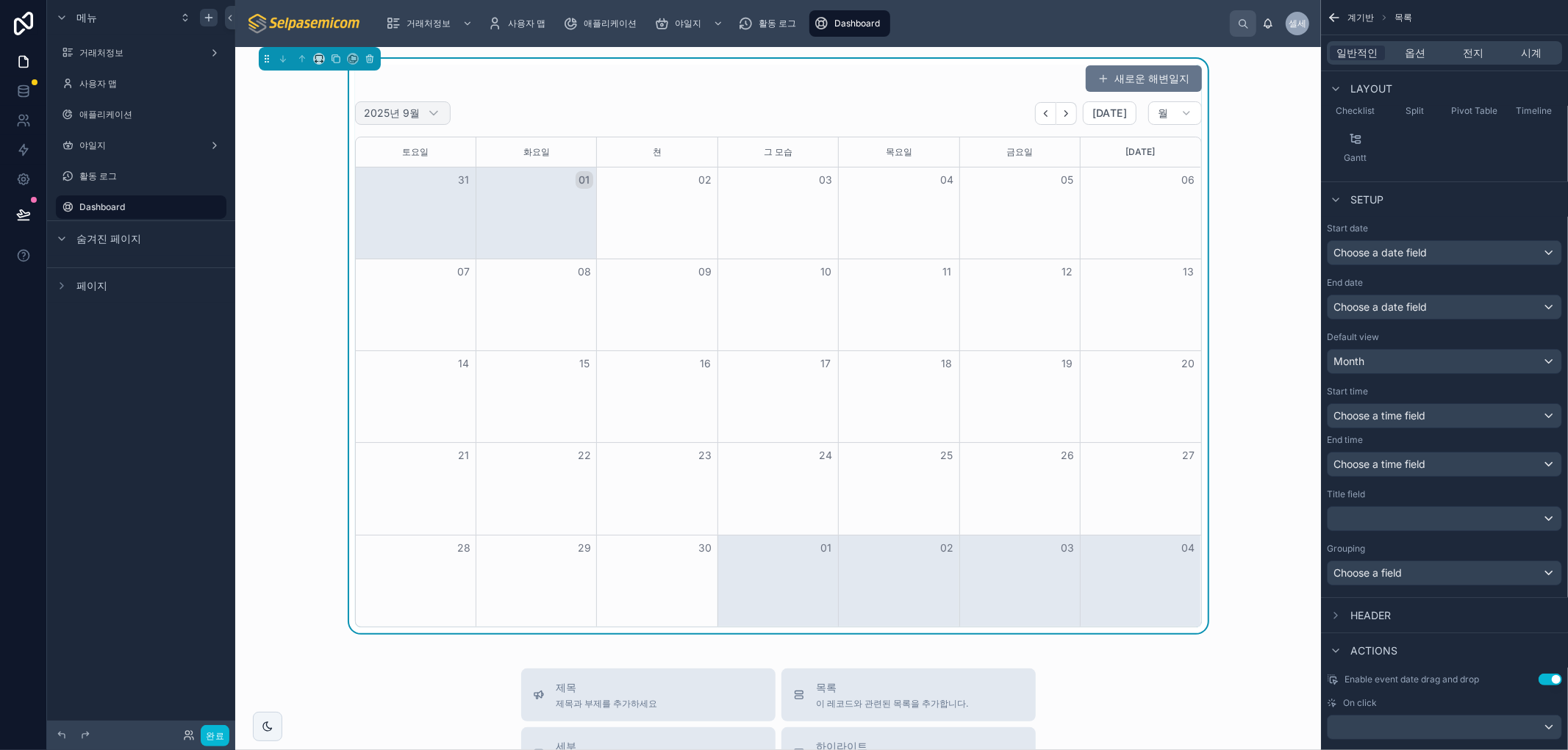
click at [403, 116] on font "2025년 9월" at bounding box center [393, 113] width 56 height 13
select select "****"
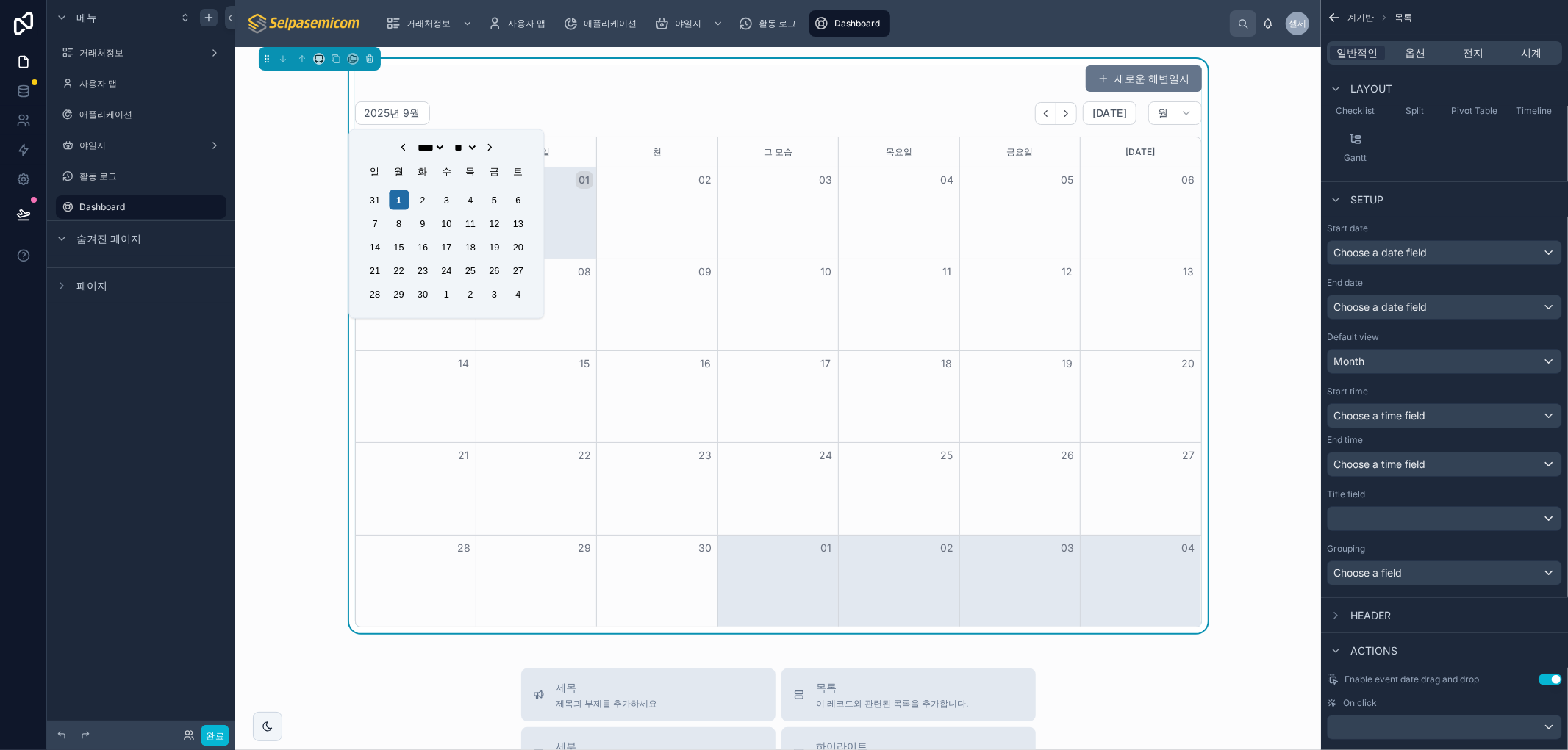
click at [478, 143] on select "** ** ** ** ** ** ** ** ** *** *** ***" at bounding box center [464, 147] width 26 height 12
select select "*"
click at [452, 142] on select "** ** ** ** ** ** ** ** ** *** *** ***" at bounding box center [464, 147] width 26 height 12
click at [498, 78] on div "새로운 해변일지" at bounding box center [778, 78] width 847 height 28
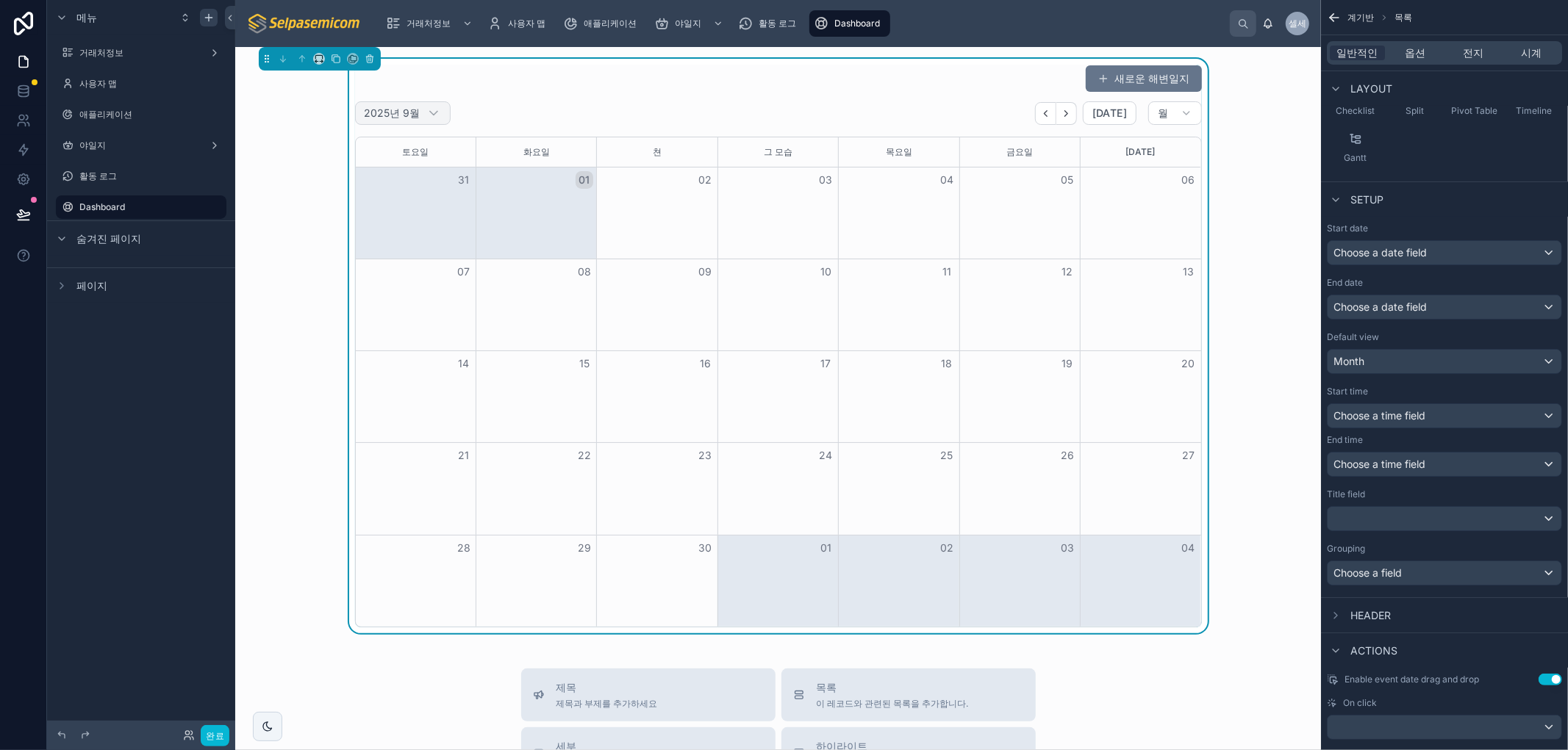
click at [394, 119] on h2 "2025년 9월" at bounding box center [393, 113] width 56 height 14
select select "****"
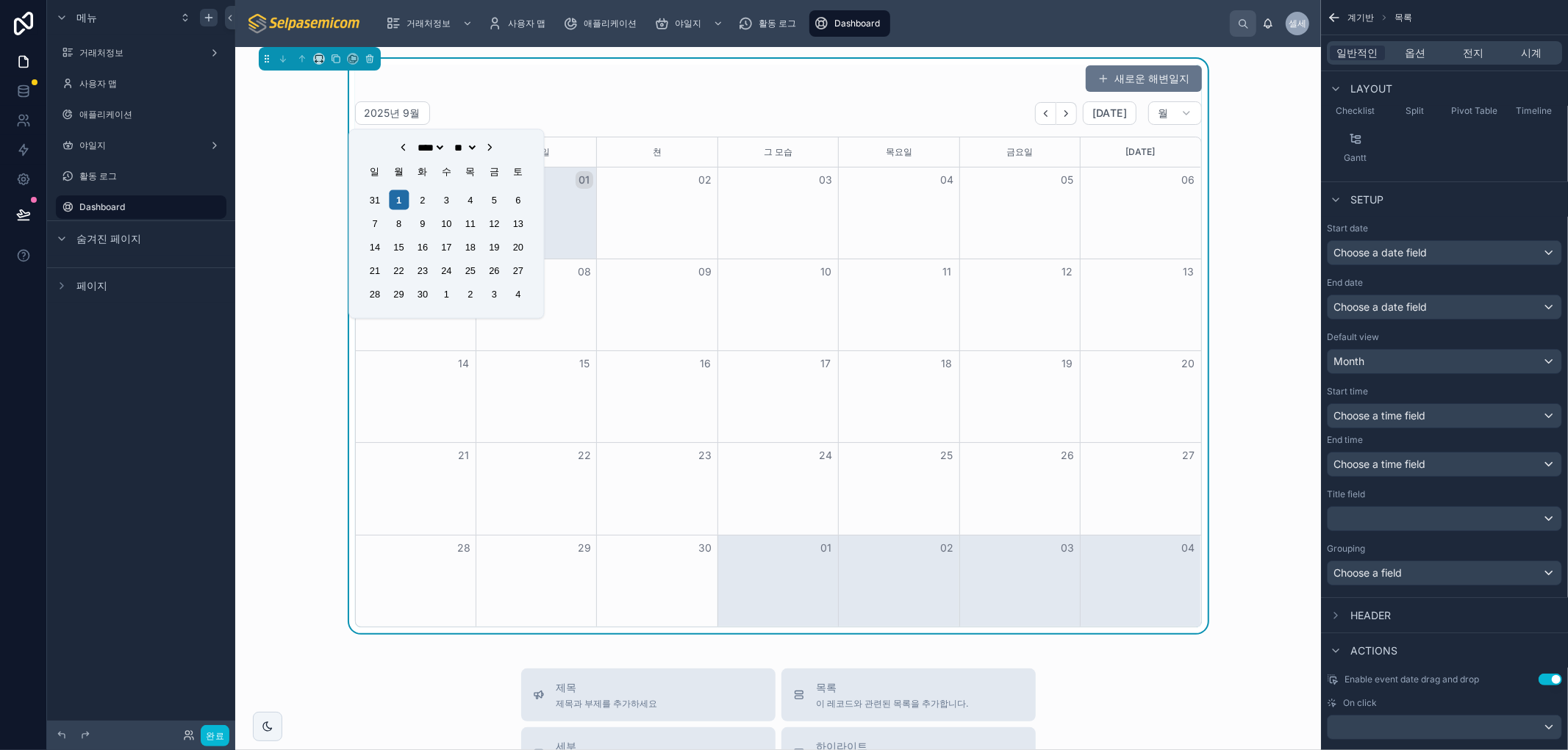
click at [476, 144] on select "** ** ** ** ** ** ** ** ** *** *** ***" at bounding box center [464, 147] width 26 height 12
select select "*"
click at [452, 142] on select "** ** ** ** ** ** ** ** ** *** *** ***" at bounding box center [464, 147] width 26 height 12
click at [495, 194] on div "1" at bounding box center [494, 199] width 20 height 20
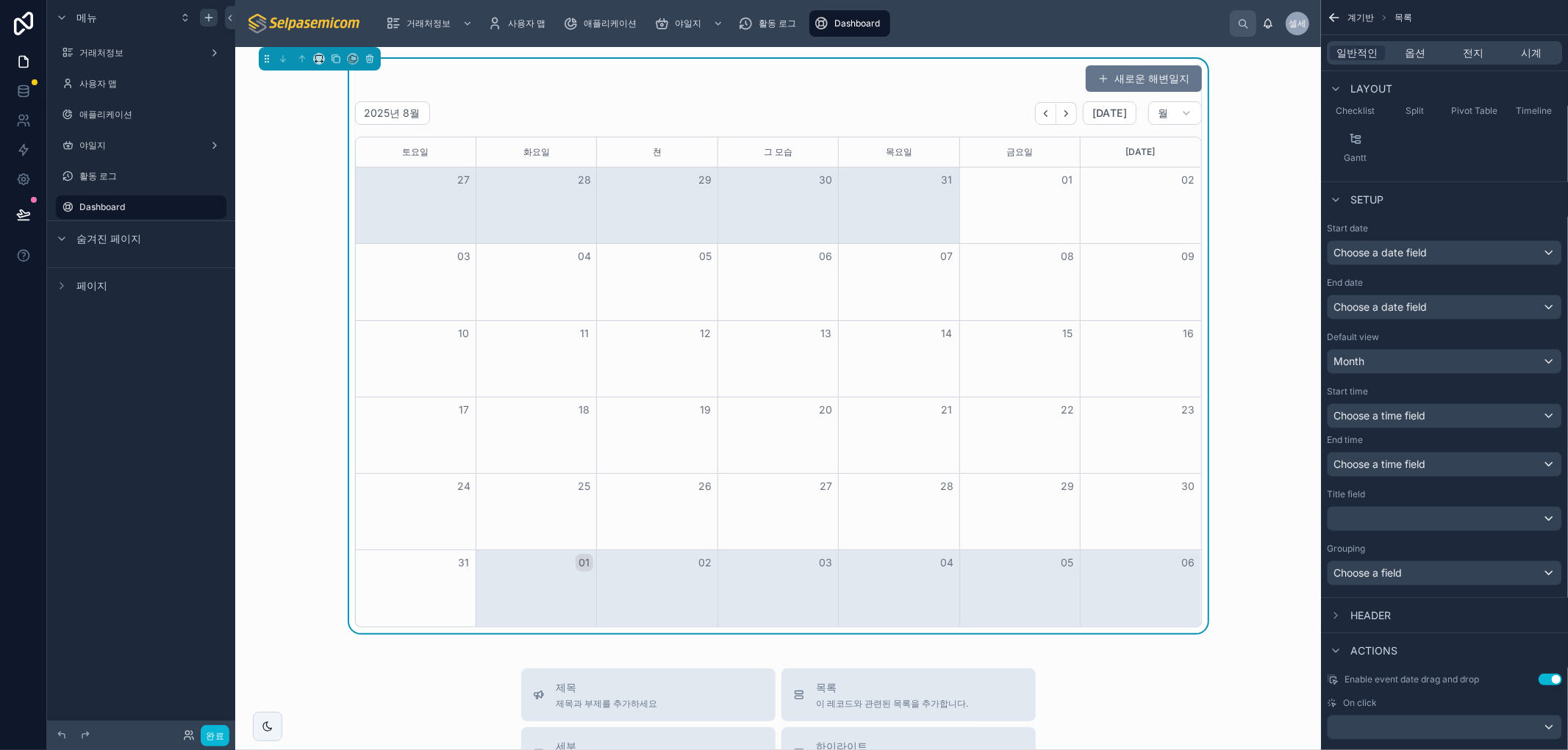
click at [793, 73] on div "새로운 해변일지" at bounding box center [778, 78] width 847 height 28
click at [1453, 252] on div "Choose a date field" at bounding box center [1444, 252] width 234 height 23
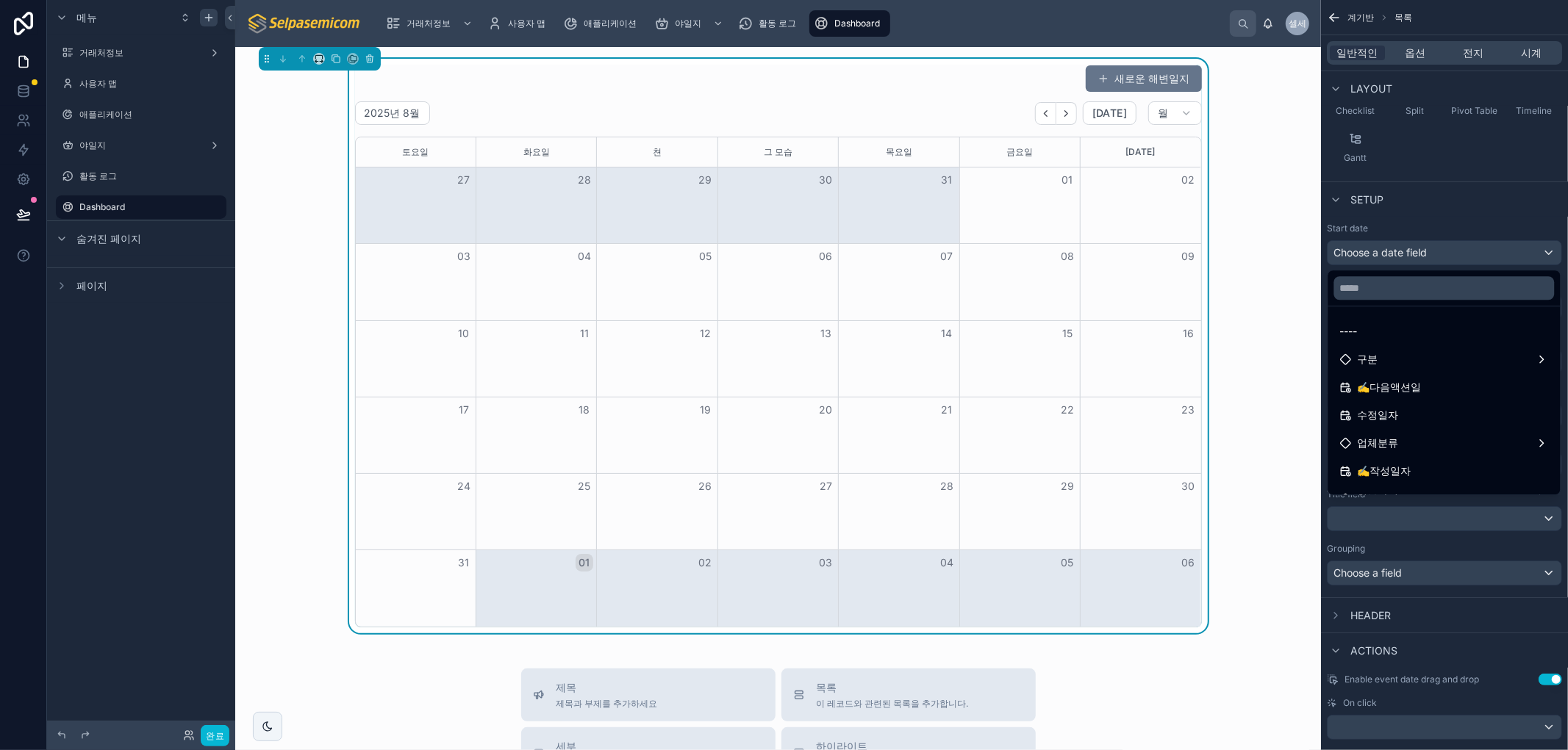
click at [1453, 252] on div "스크롤 가능한 콘텐츠" at bounding box center [784, 375] width 1568 height 750
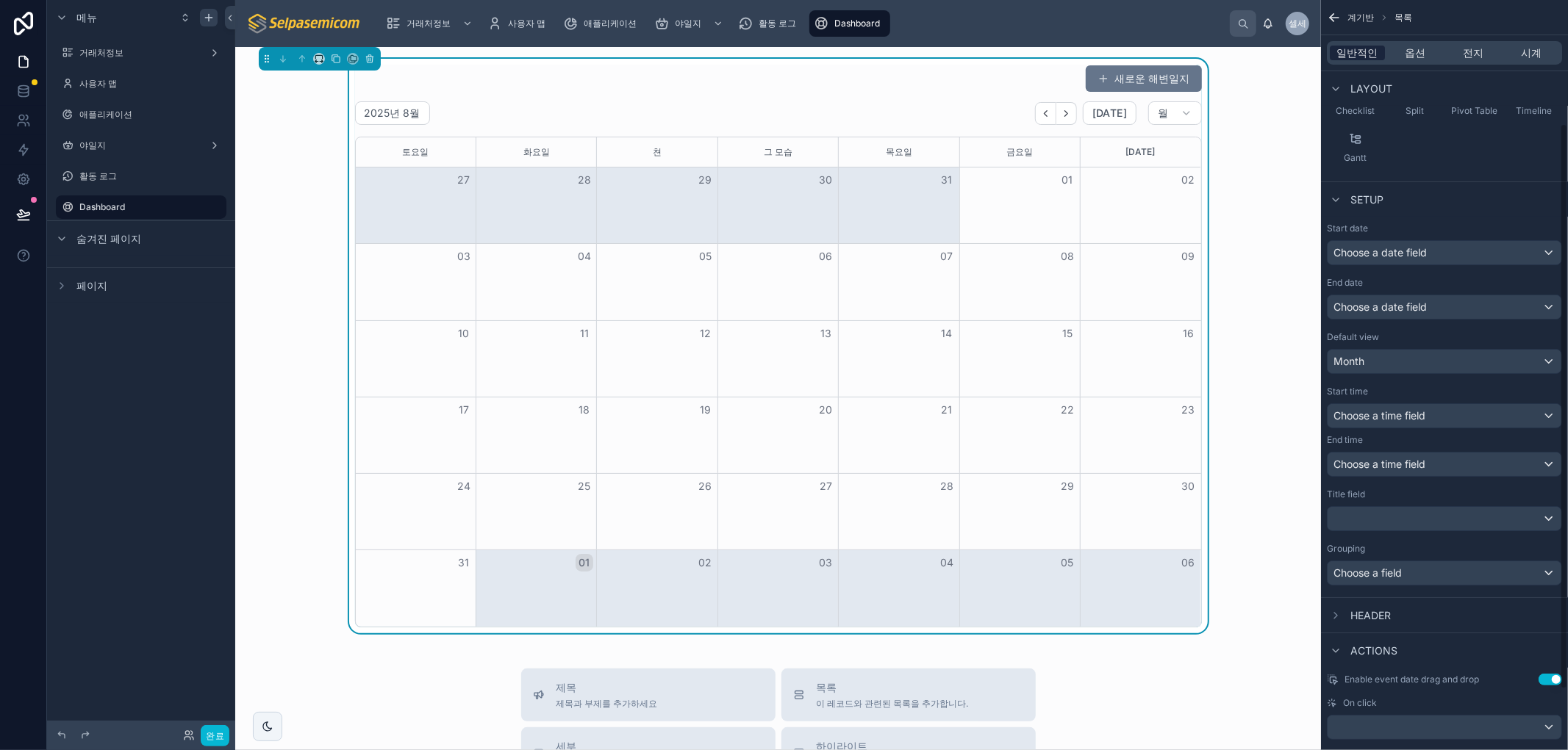
click at [1346, 52] on font "일반적인" at bounding box center [1357, 52] width 41 height 13
click at [1416, 54] on font "옵션" at bounding box center [1415, 52] width 20 height 13
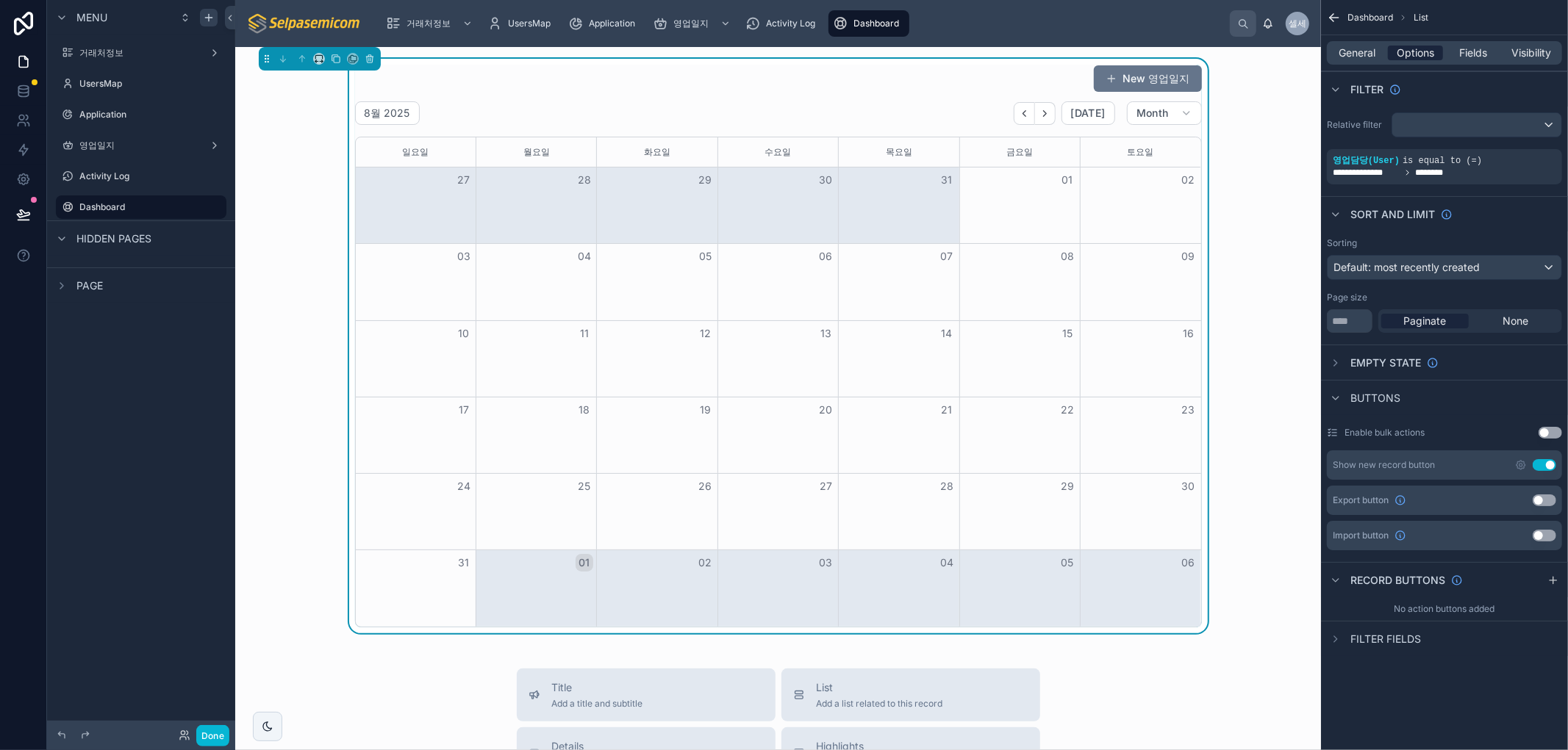
click at [1365, 113] on div "Relative filter" at bounding box center [1444, 125] width 235 height 25
click at [1355, 51] on span "General" at bounding box center [1357, 52] width 37 height 14
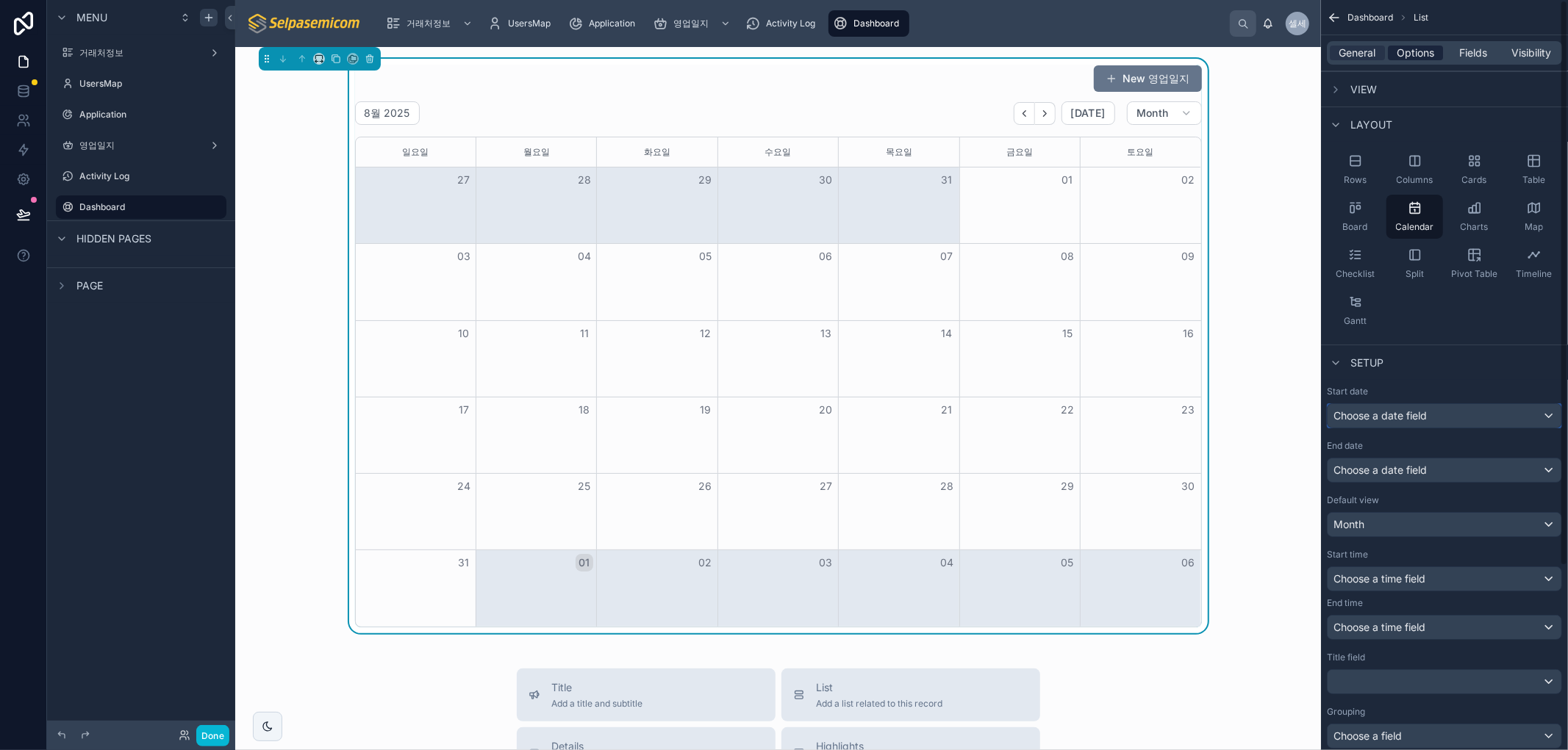
click at [1365, 417] on span "Choose a date field" at bounding box center [1379, 415] width 93 height 13
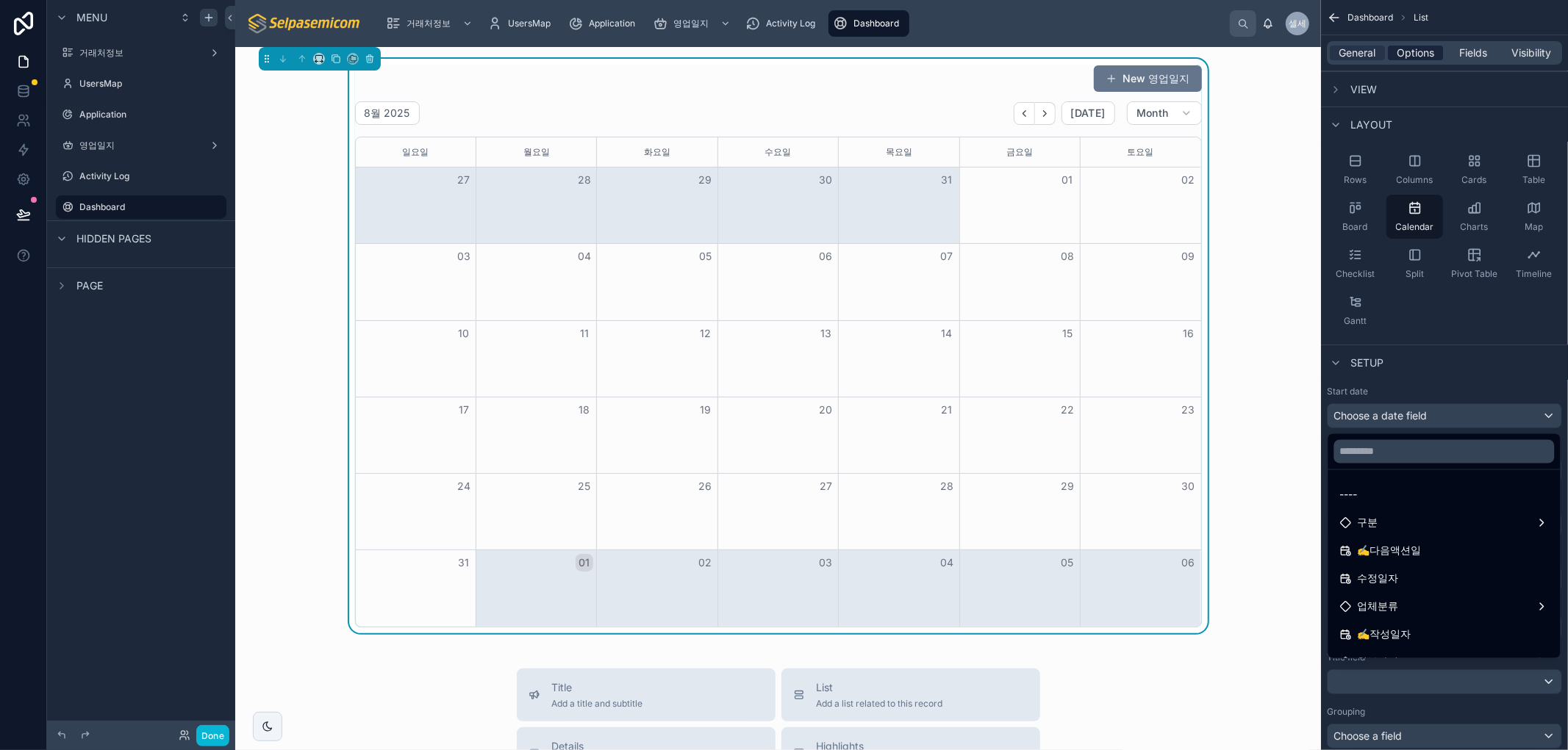
click at [1376, 549] on span "✍️다음액션일" at bounding box center [1389, 551] width 64 height 17
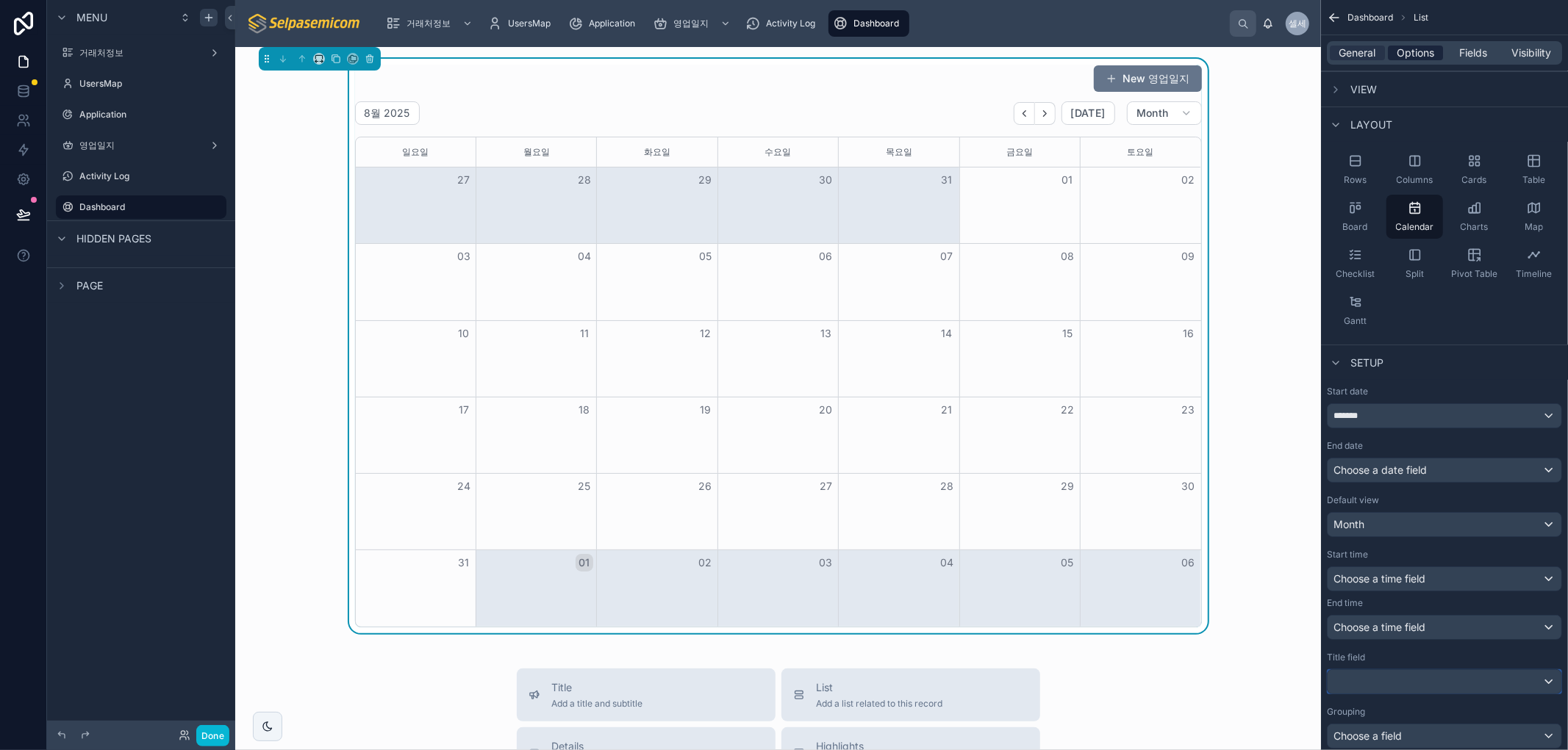
click at [1552, 684] on div "scrollable content" at bounding box center [1444, 682] width 234 height 23
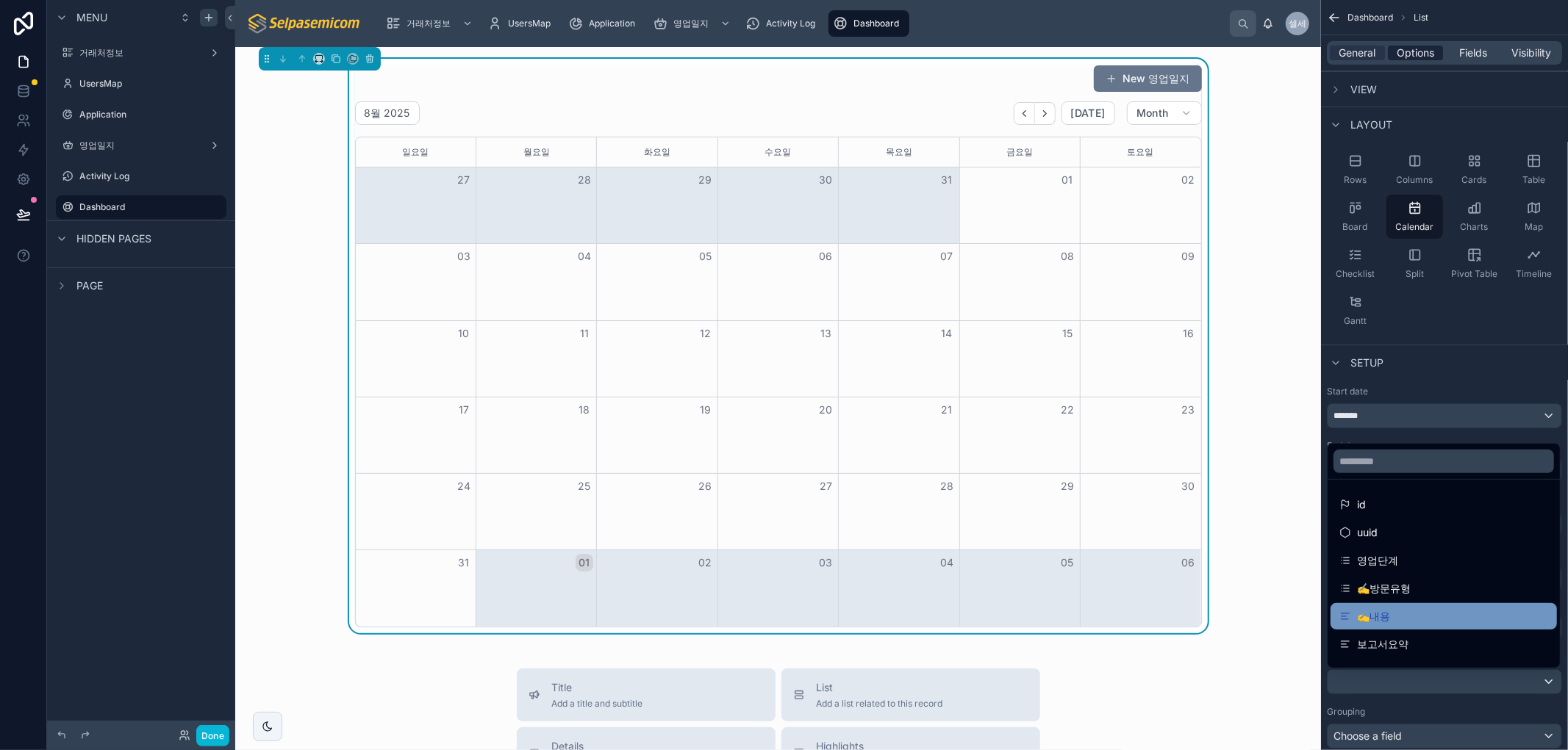
click at [1377, 613] on span "✍️내용" at bounding box center [1373, 616] width 33 height 17
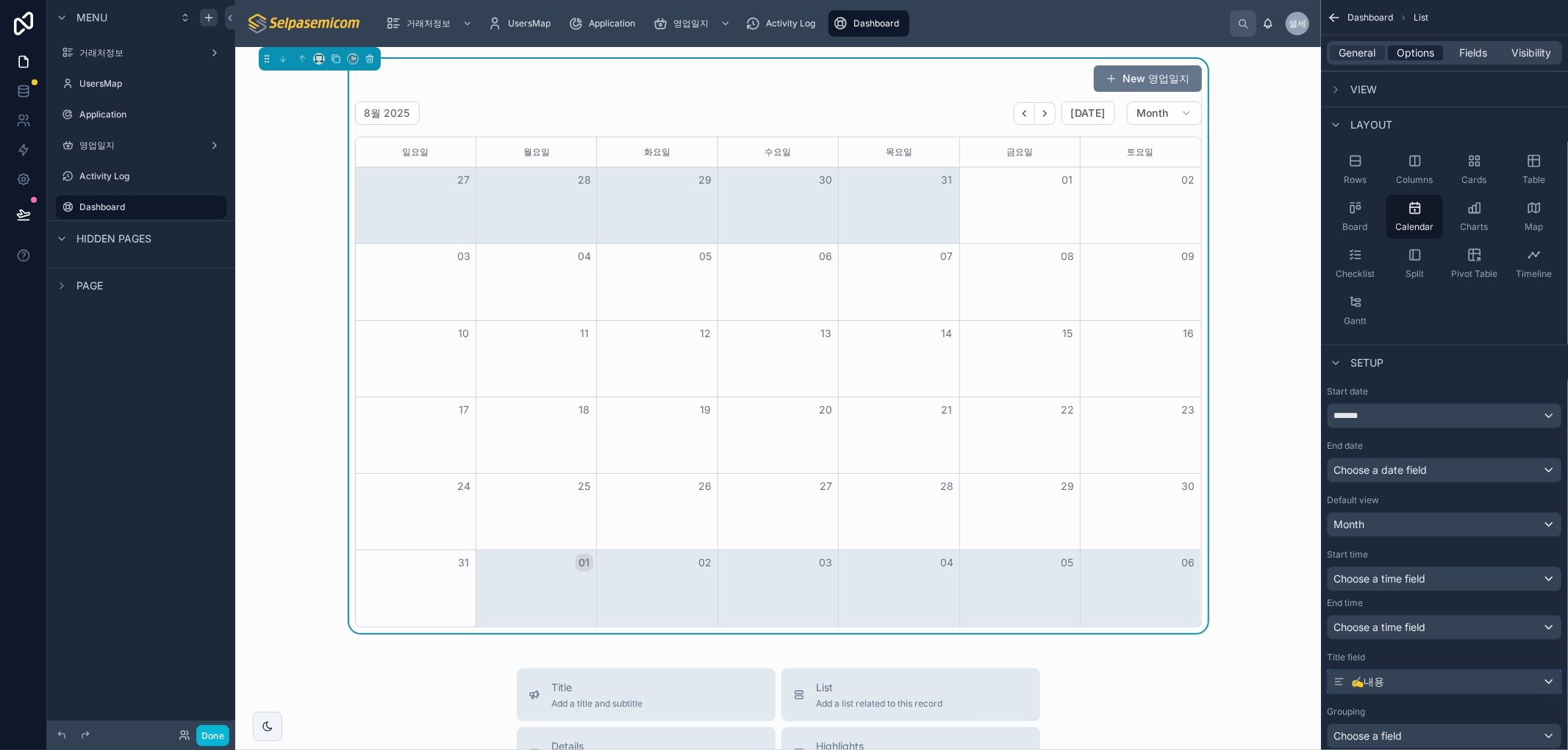
click at [1541, 678] on div "✍️내용" at bounding box center [1444, 682] width 234 height 23
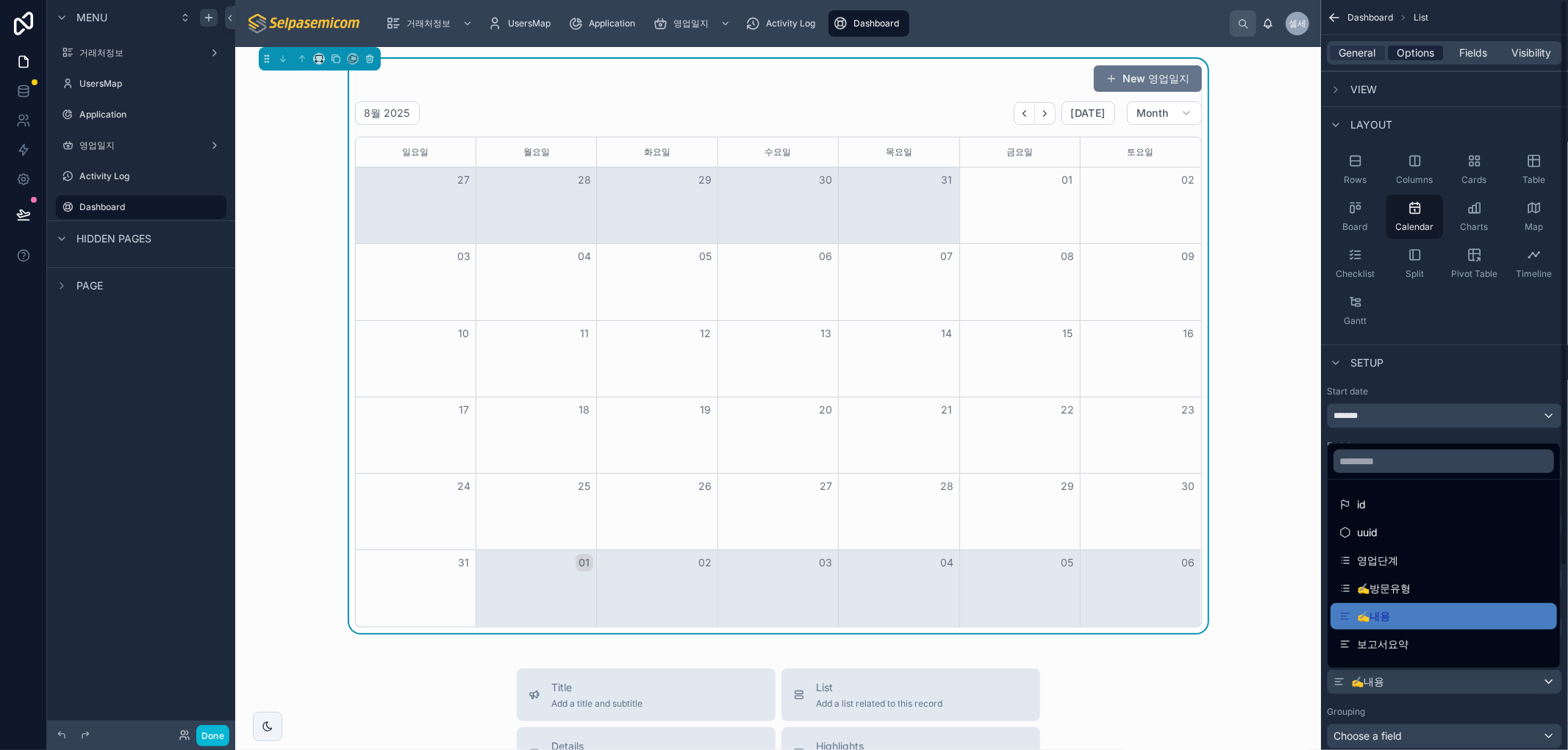
click at [1415, 715] on div "scrollable content" at bounding box center [784, 375] width 1568 height 750
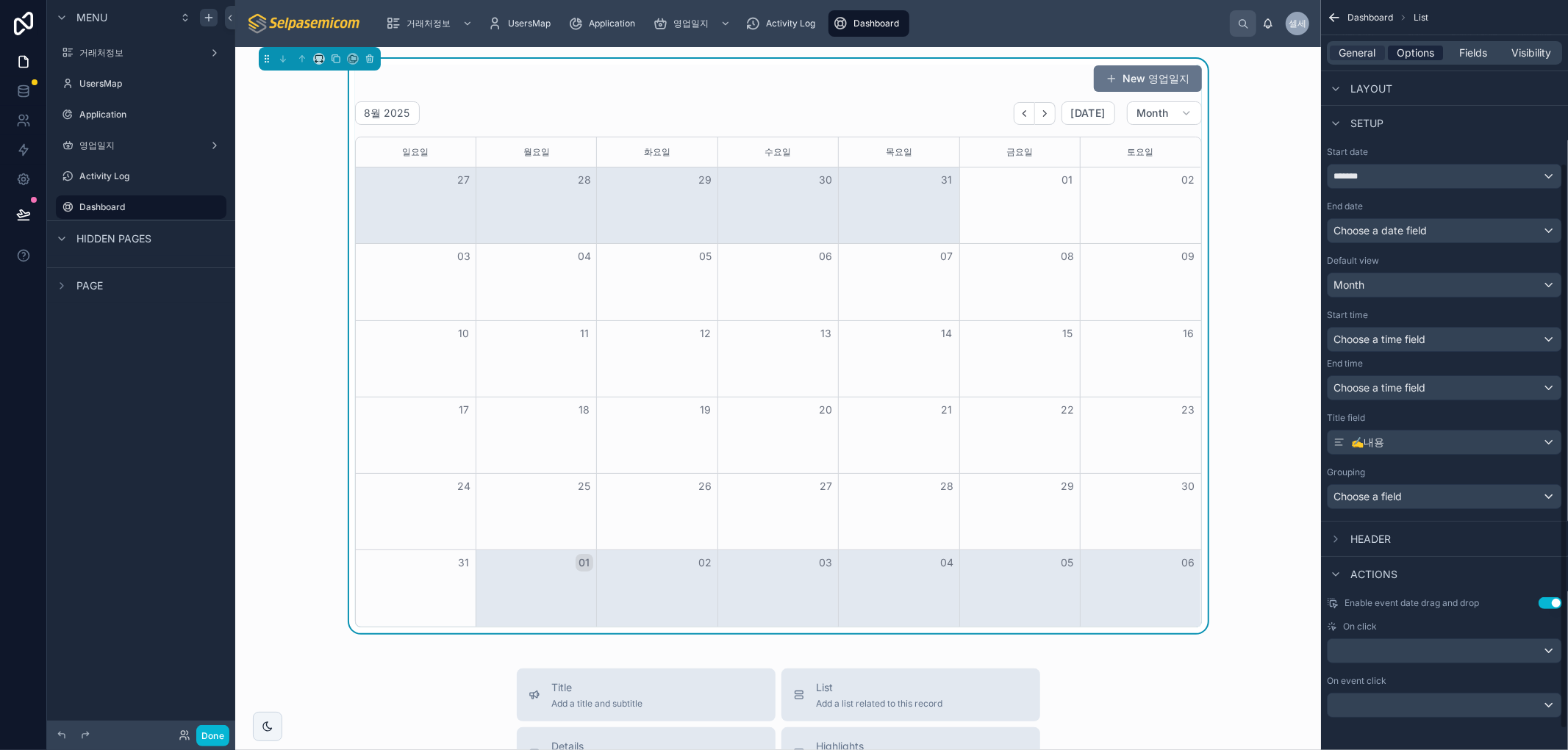
scroll to position [244, 0]
click at [212, 736] on button "Done" at bounding box center [213, 736] width 33 height 21
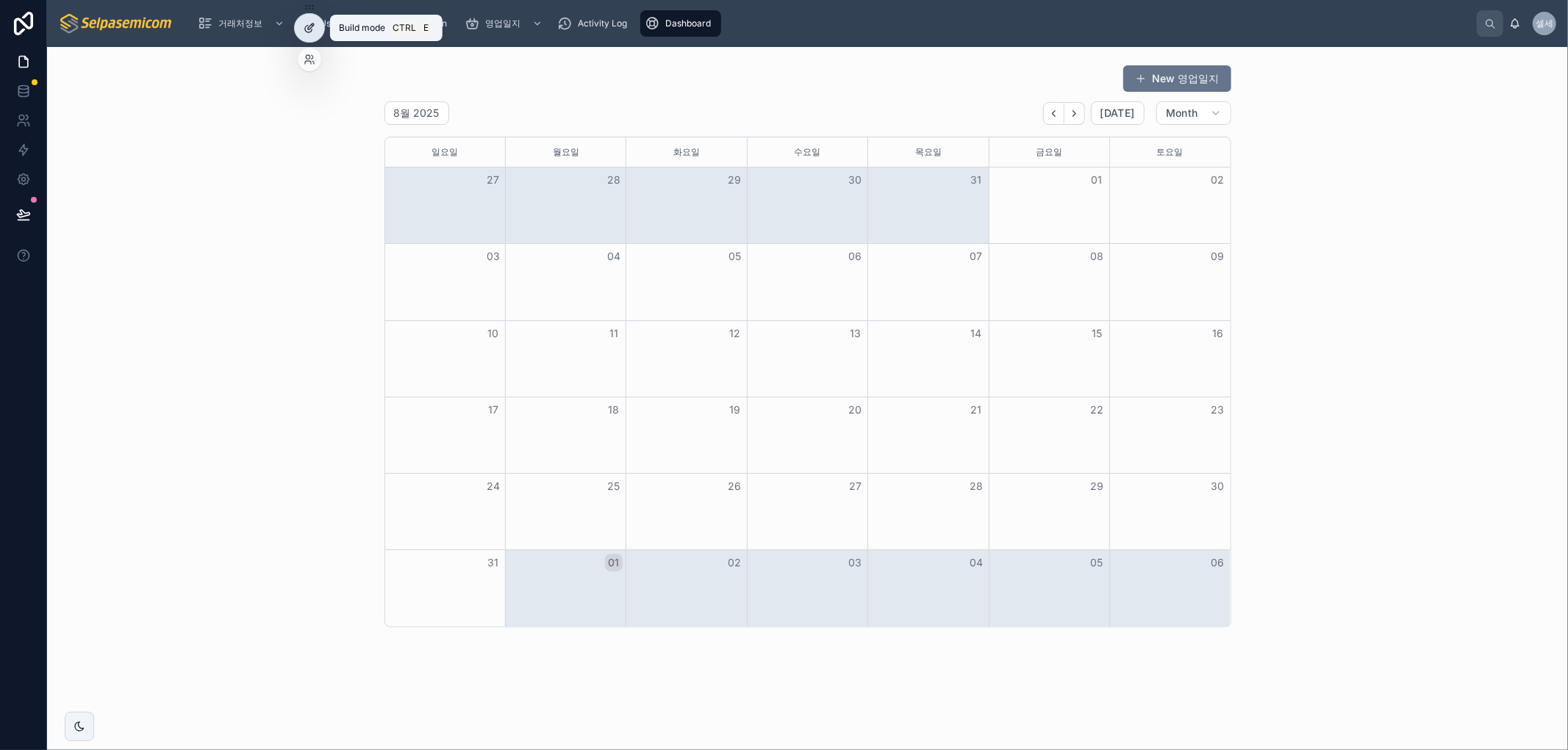
click at [320, 26] on div at bounding box center [309, 27] width 30 height 28
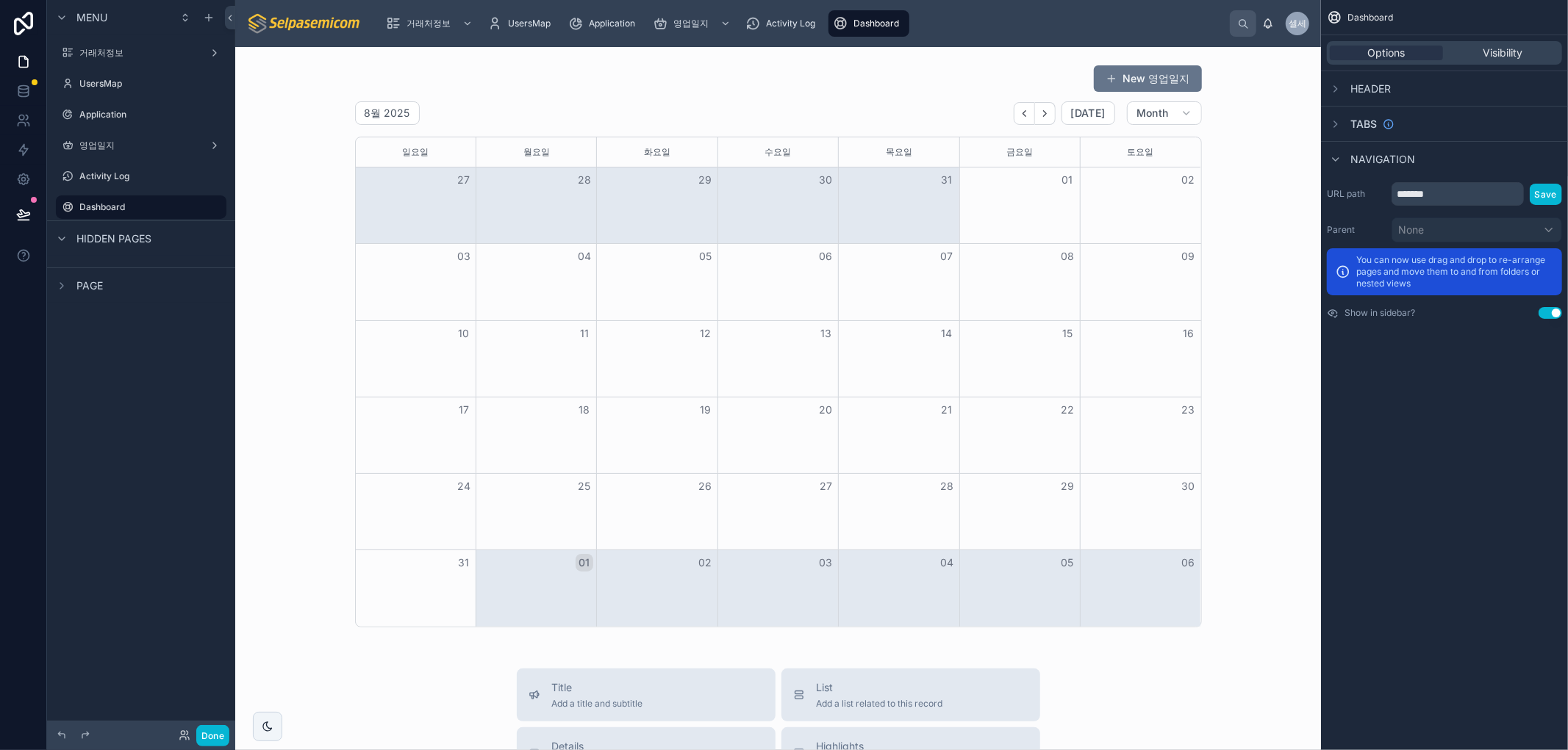
click at [1475, 396] on div "Dashboard Options Visibility Header Tabs Navigation URL path ******* Save Paren…" at bounding box center [1444, 375] width 247 height 750
drag, startPoint x: 1459, startPoint y: 503, endPoint x: 1536, endPoint y: 119, distance: 391.6
click at [1467, 475] on div "Dashboard Options Visibility Header Tabs Navigation URL path ******* Save Paren…" at bounding box center [1444, 375] width 247 height 750
click at [1386, 57] on span "Options" at bounding box center [1386, 52] width 38 height 14
click at [1500, 60] on span "Visibility" at bounding box center [1502, 52] width 39 height 14
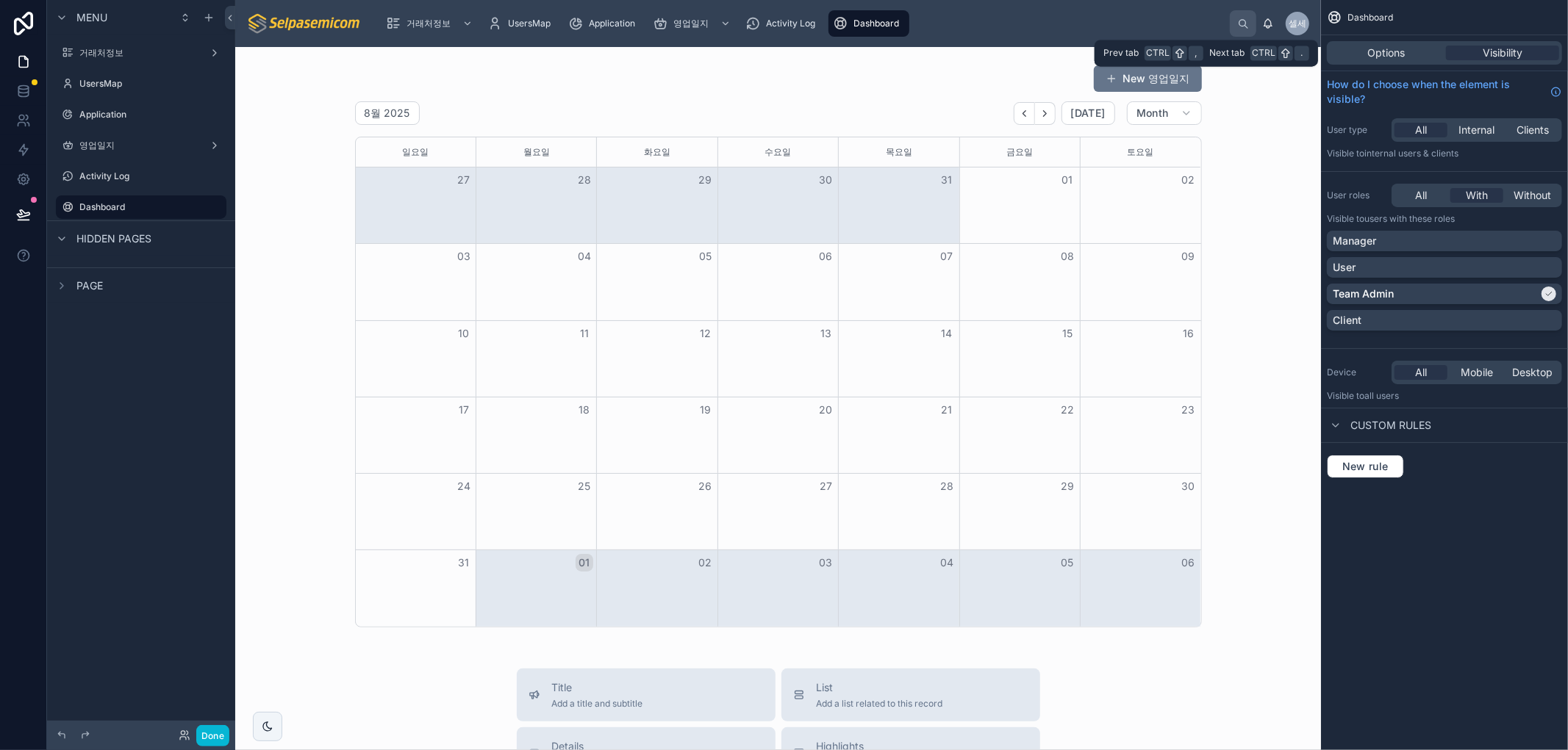
click at [1404, 63] on div "Options Visibility" at bounding box center [1444, 53] width 235 height 23
click at [1397, 54] on span "Options" at bounding box center [1386, 52] width 38 height 14
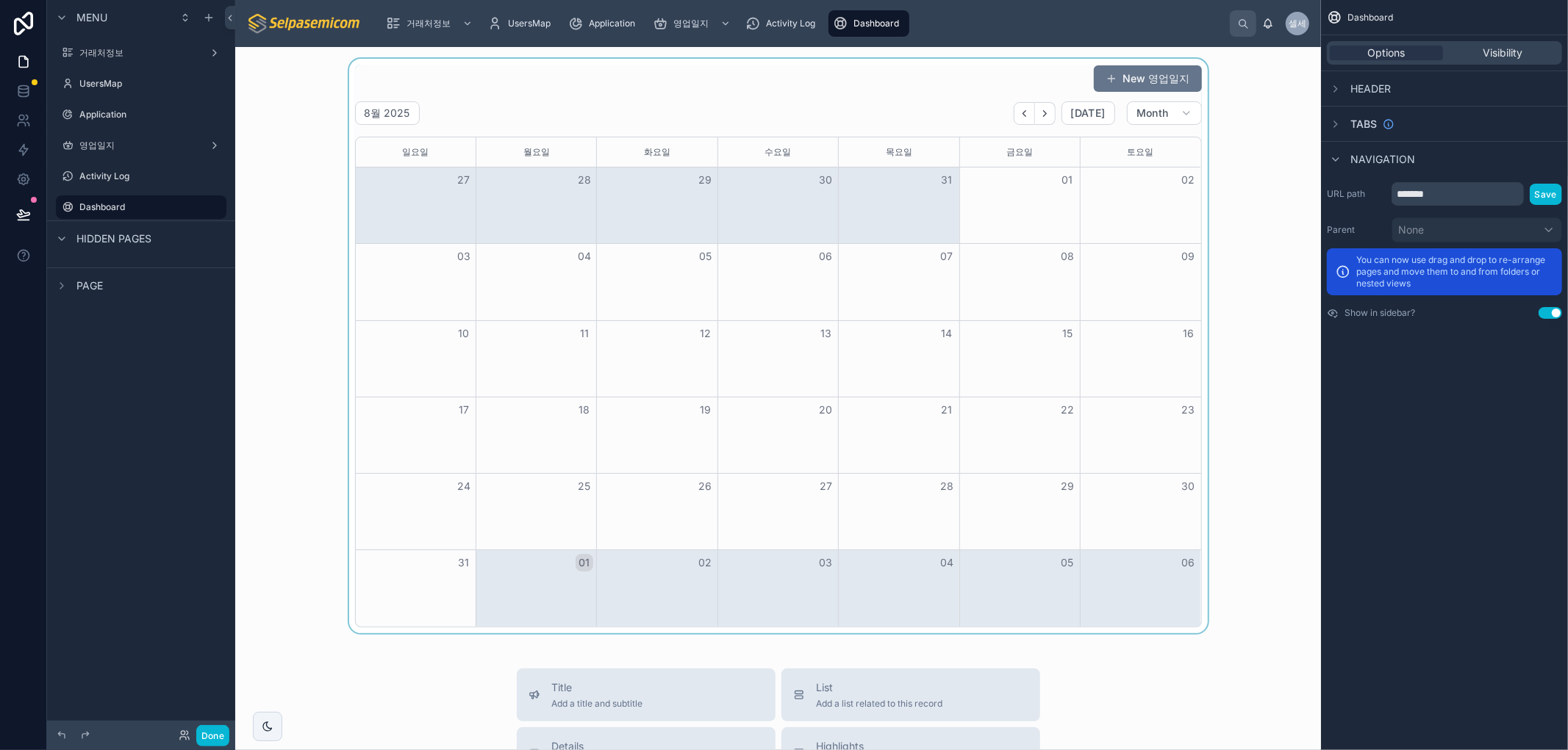
click at [1229, 246] on div at bounding box center [777, 346] width 1062 height 575
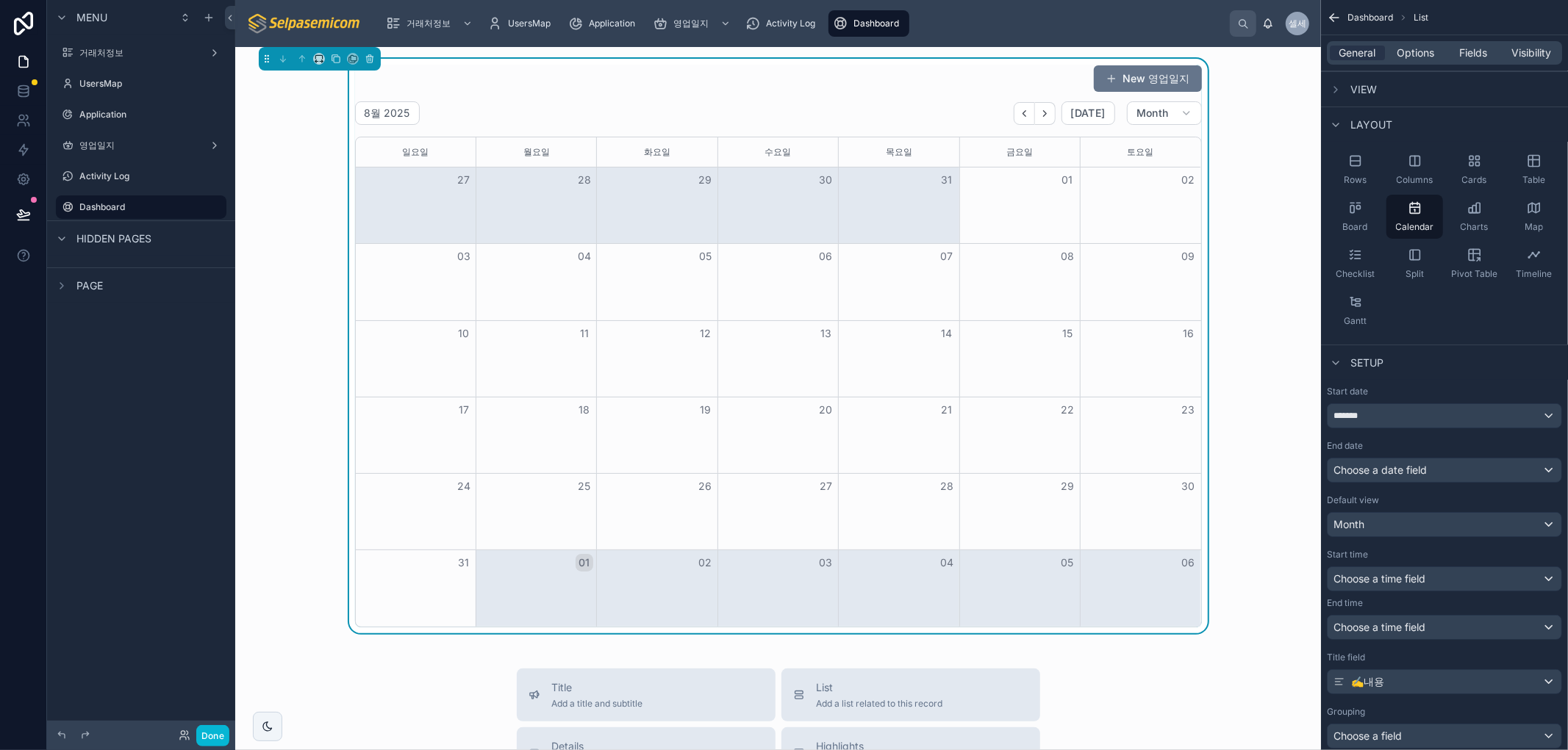
click at [1018, 91] on div "New 영업일지" at bounding box center [778, 78] width 847 height 28
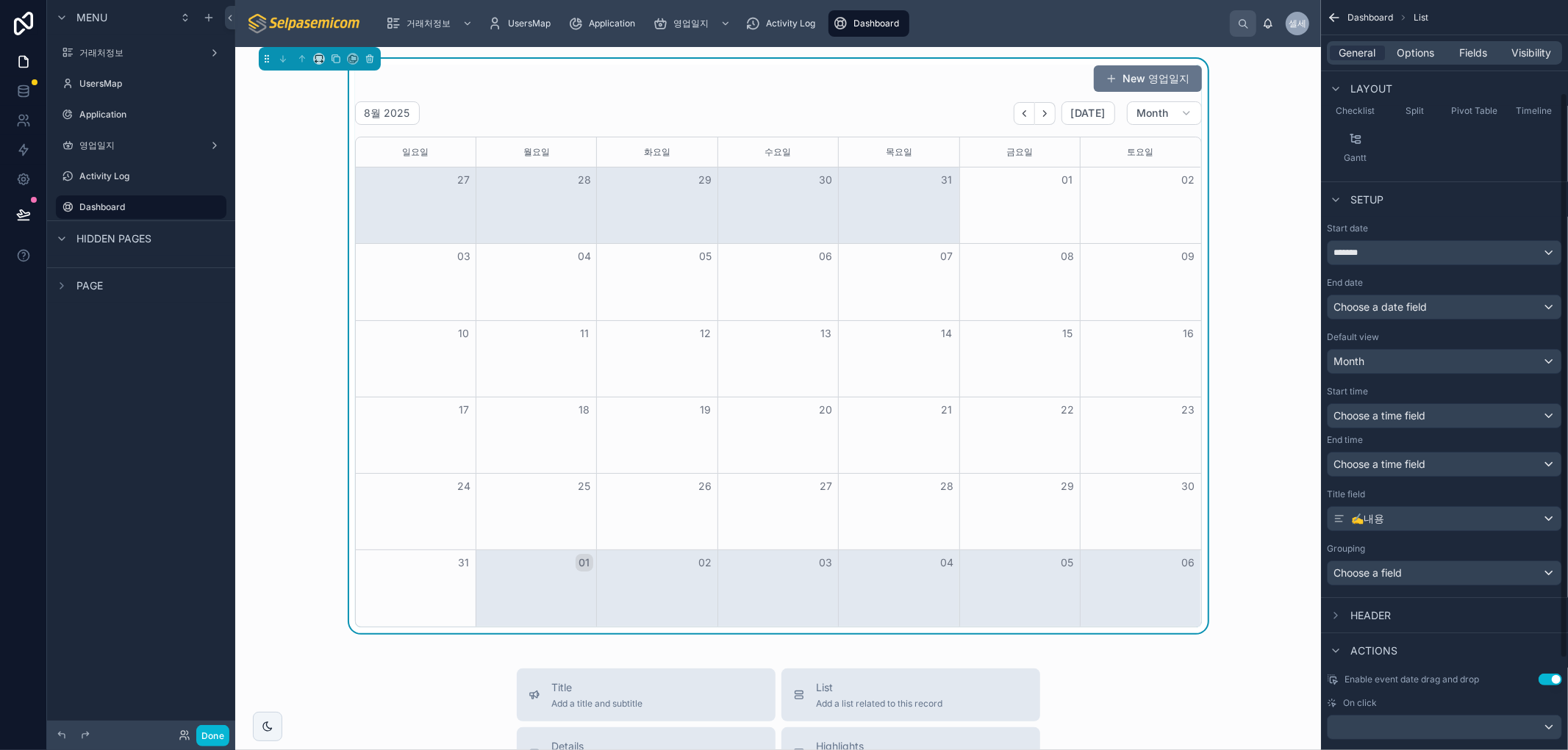
scroll to position [82, 0]
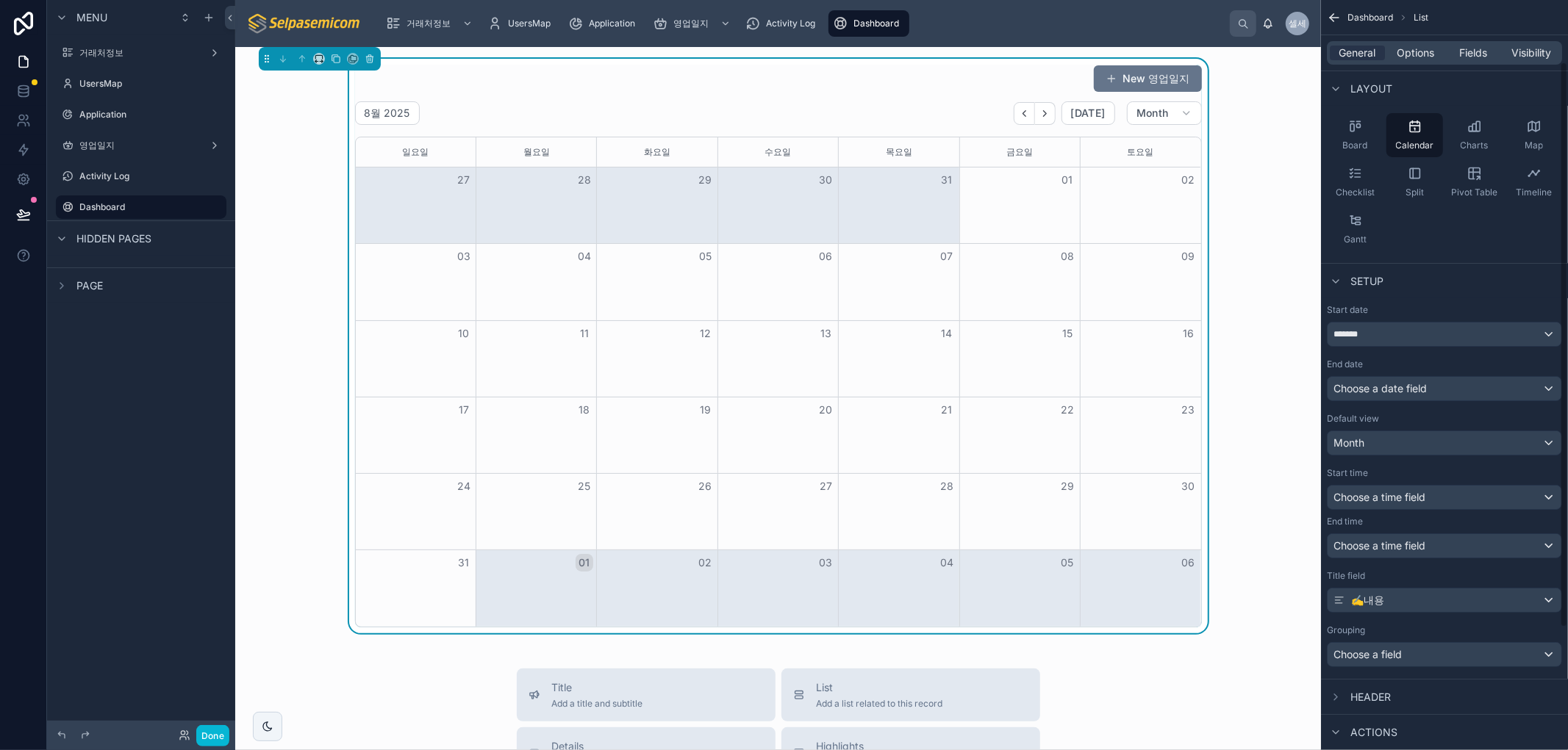
click at [1260, 265] on div "New 영업일지 8월 2025 [DATE] Month [DATE] [DATE] [DATE] [DATE] [DATE] [DATE] [DATE] …" at bounding box center [777, 346] width 1062 height 575
click at [211, 734] on button "Done" at bounding box center [213, 736] width 33 height 21
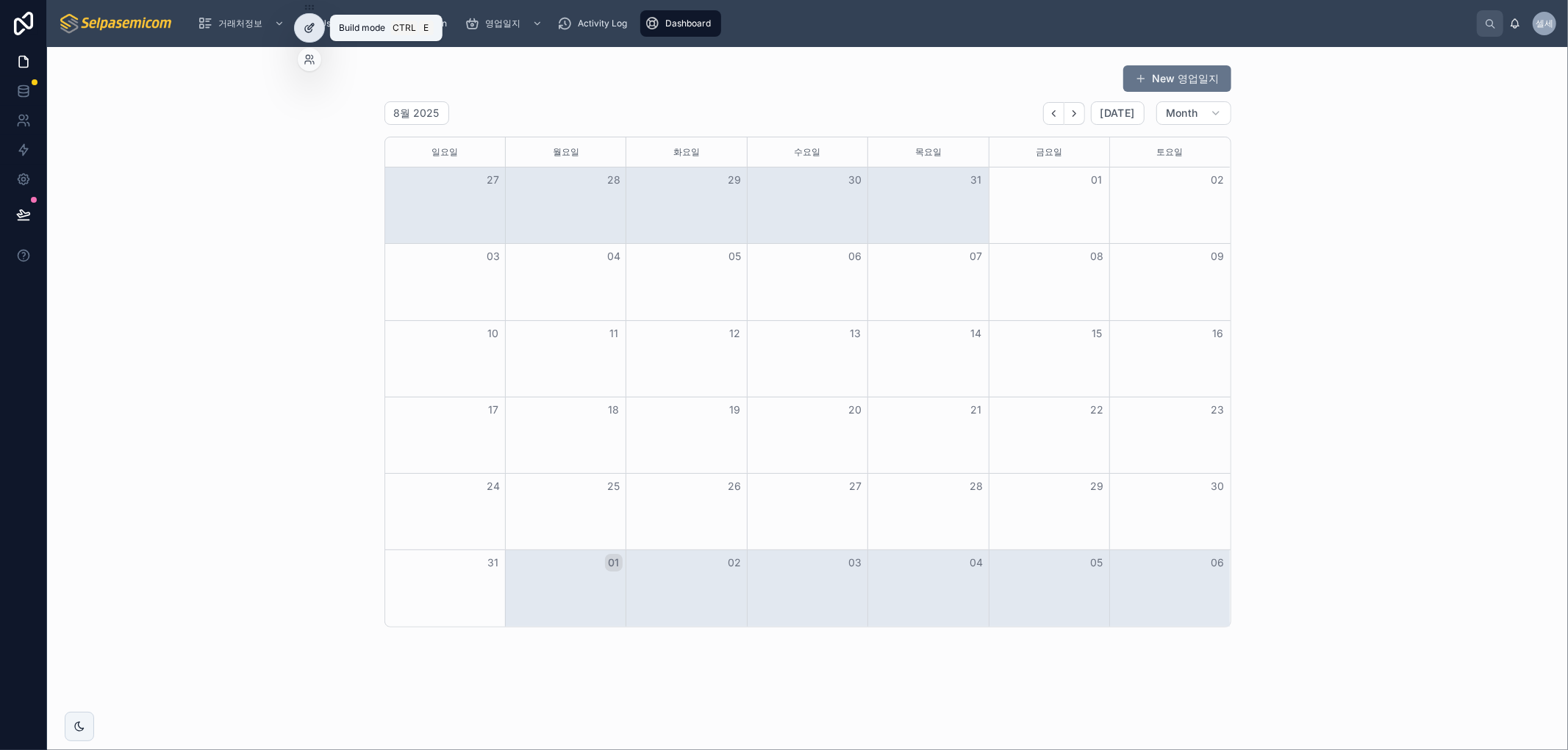
click at [295, 25] on div at bounding box center [309, 27] width 30 height 28
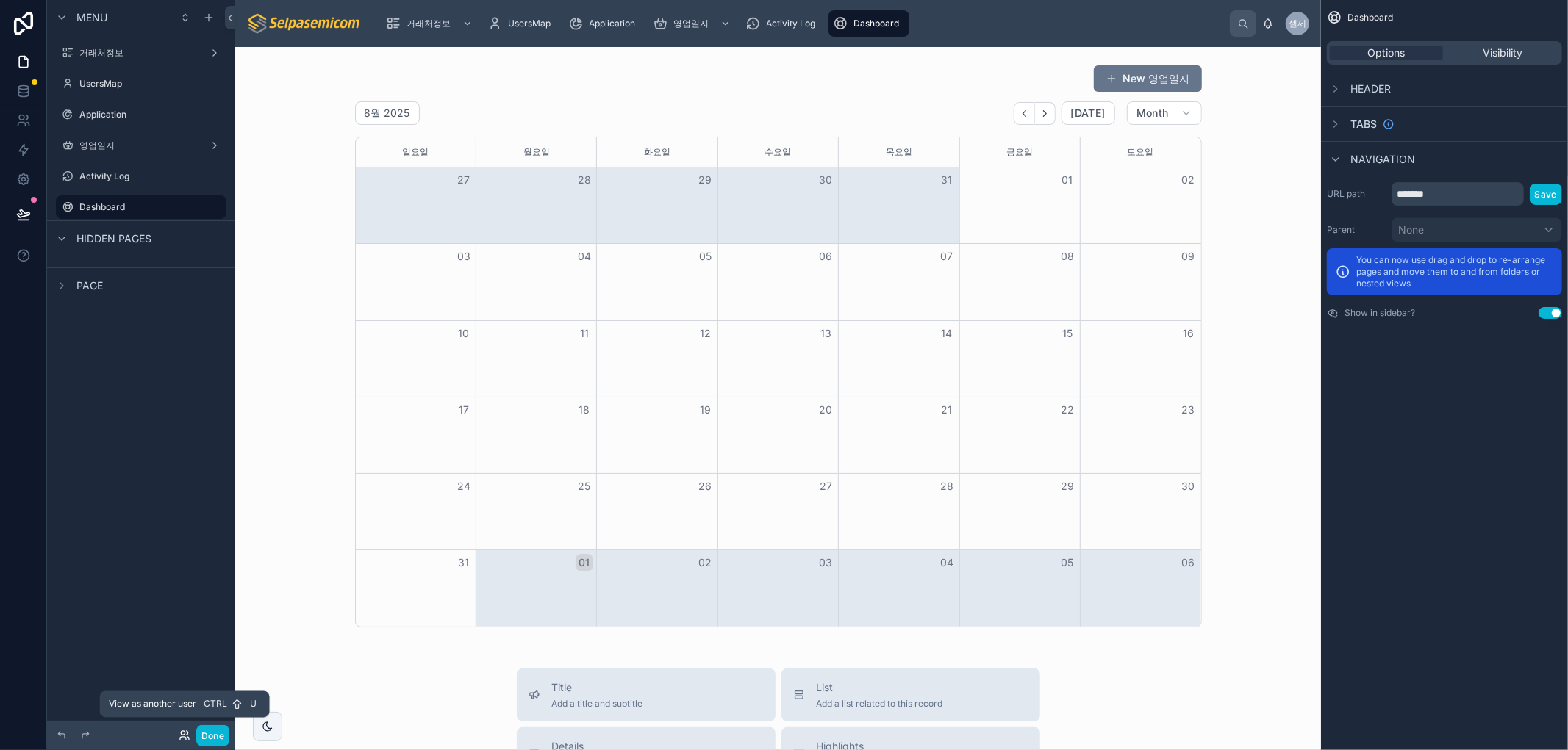
click at [180, 739] on icon at bounding box center [183, 737] width 6 height 3
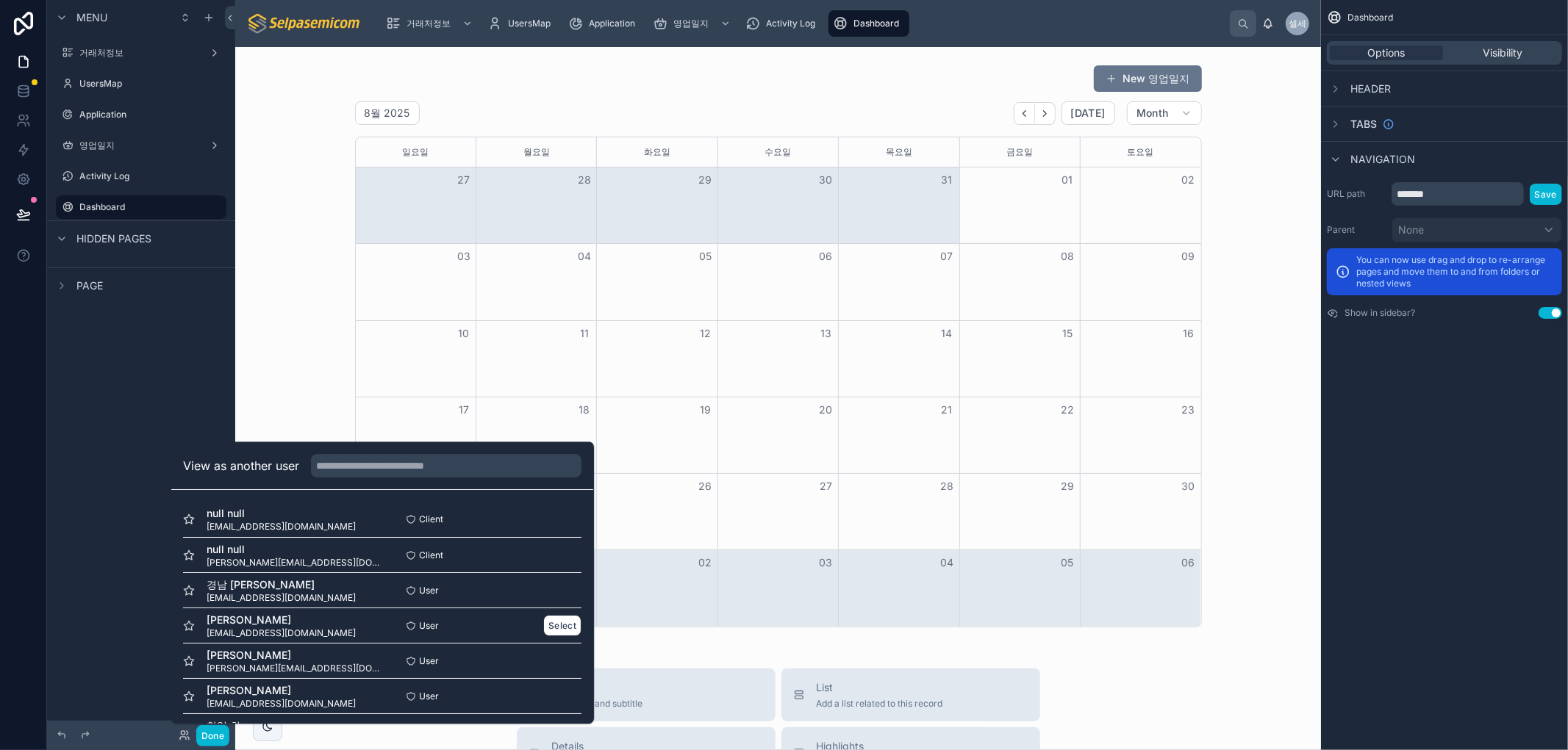
click at [238, 623] on span "[PERSON_NAME]" at bounding box center [280, 619] width 149 height 14
click at [554, 629] on button "Select" at bounding box center [562, 626] width 39 height 21
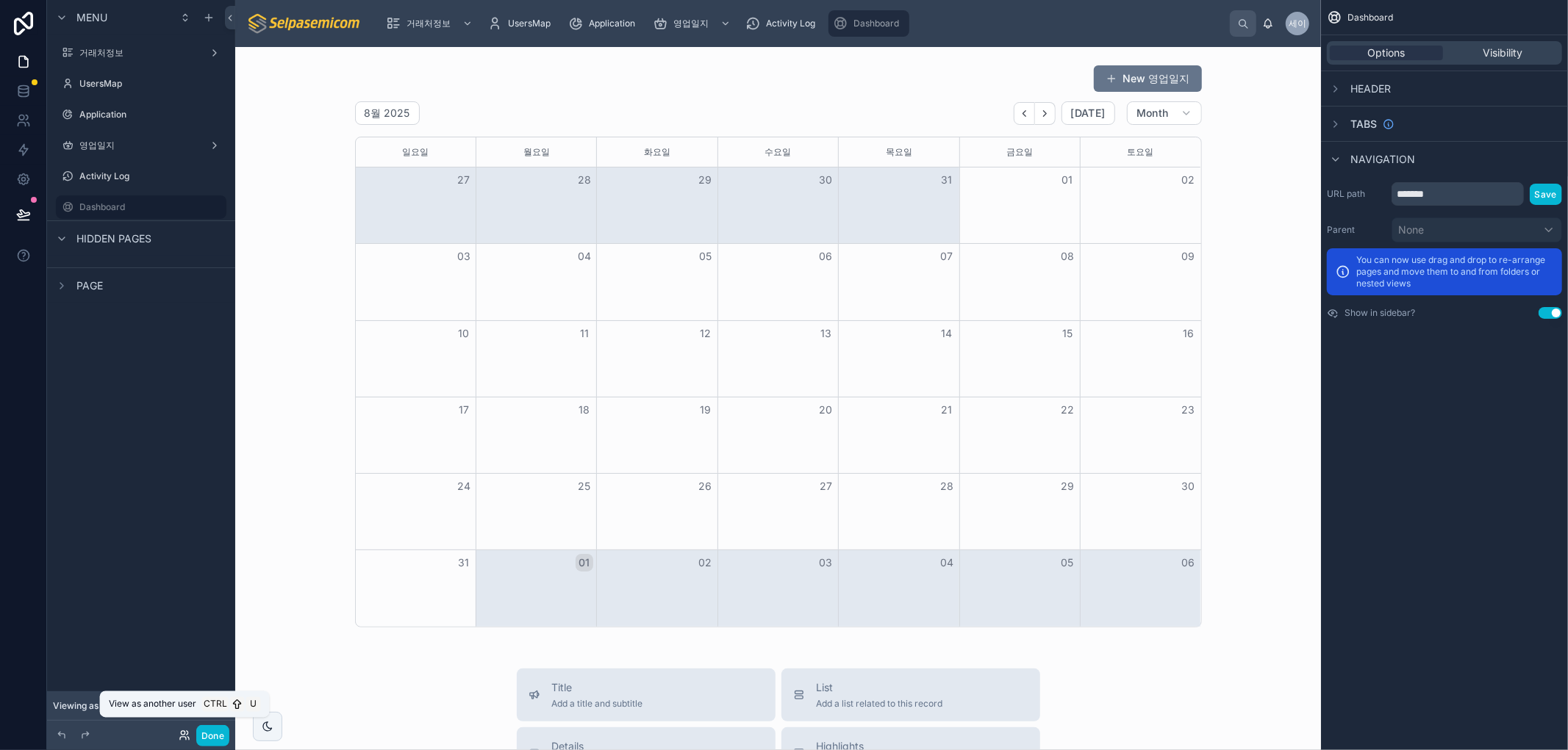
click at [184, 737] on icon at bounding box center [183, 737] width 6 height 3
click at [1439, 82] on div "Header" at bounding box center [1444, 88] width 247 height 36
click at [1498, 45] on span "Visibility" at bounding box center [1502, 52] width 39 height 14
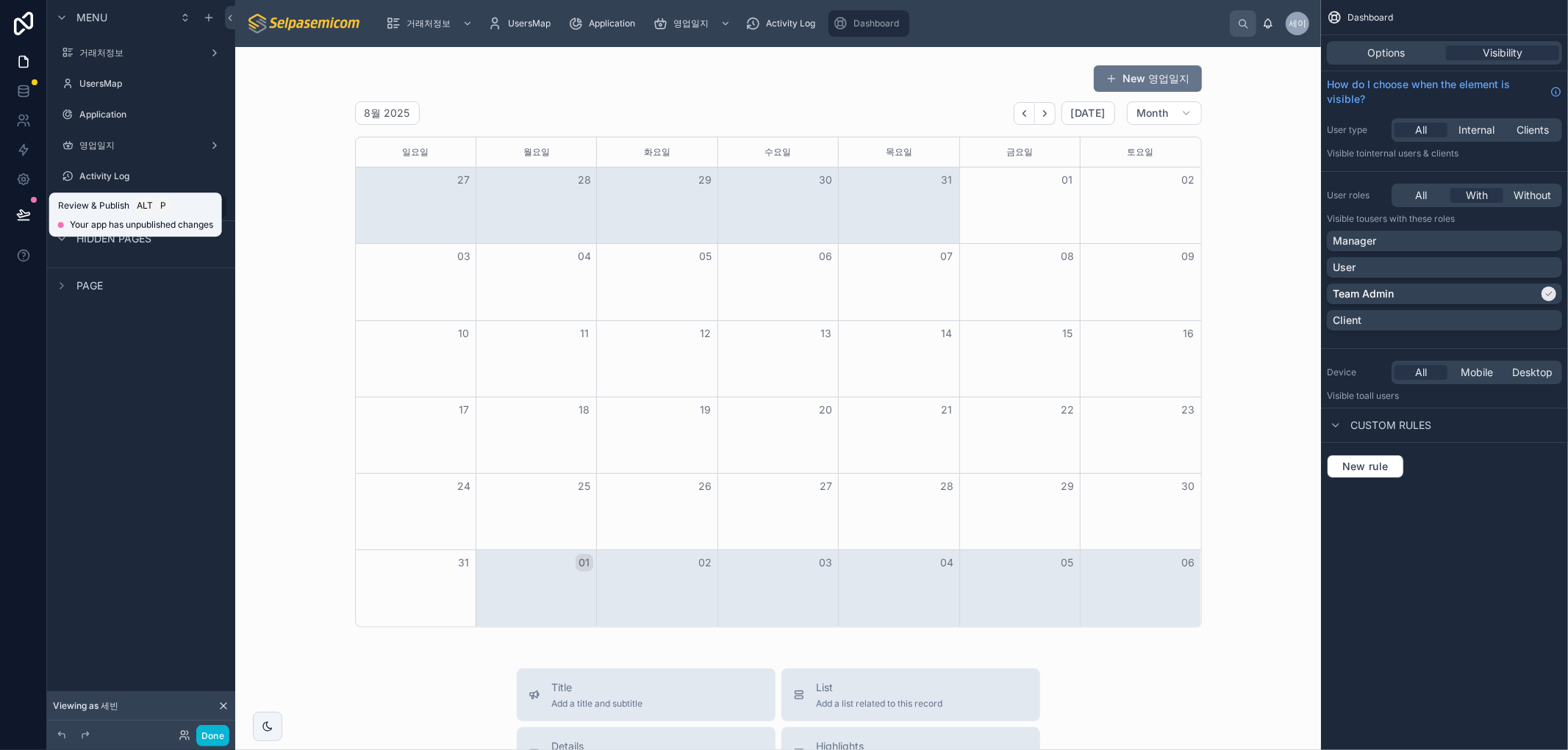
click at [22, 207] on icon at bounding box center [23, 214] width 14 height 14
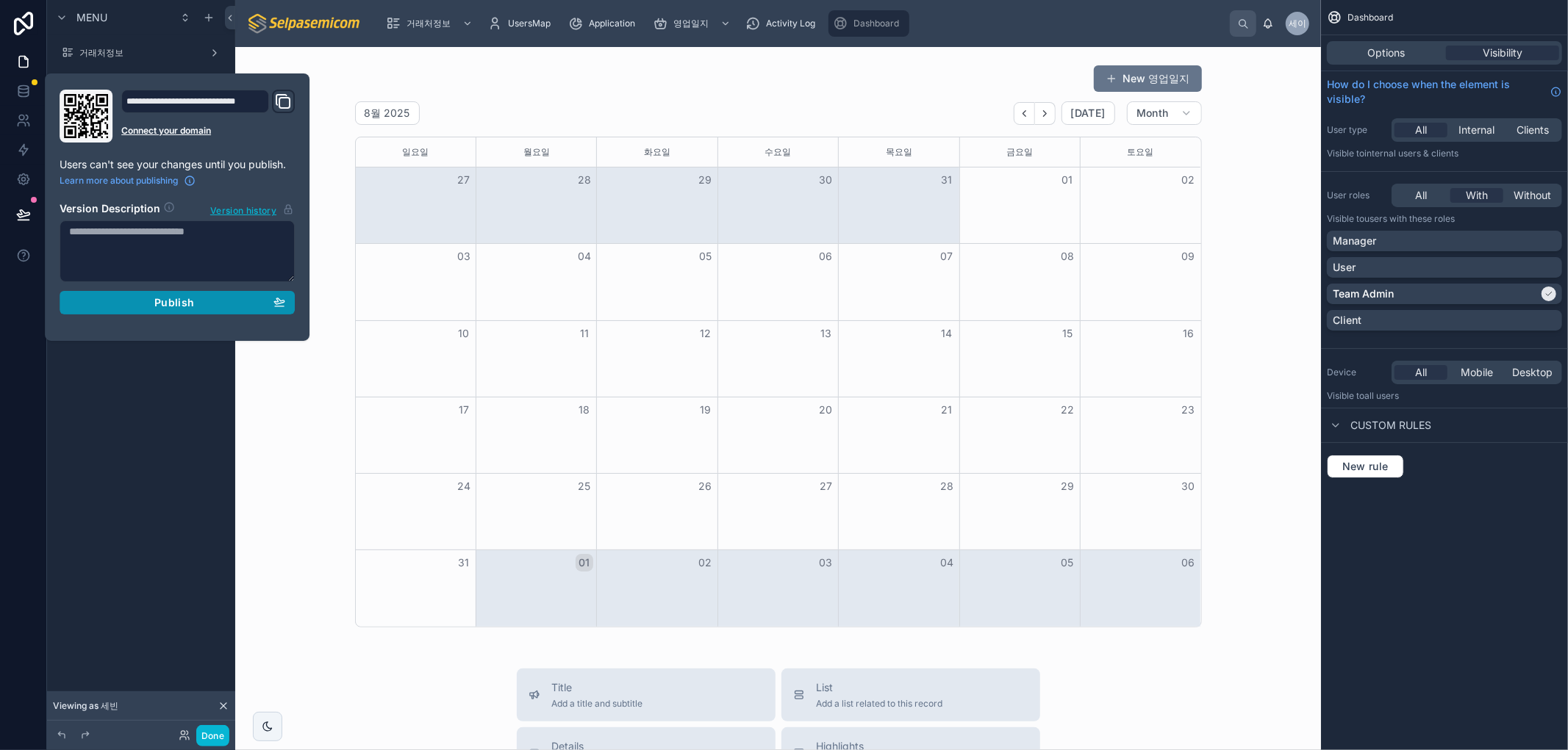
click at [212, 301] on div "Publish" at bounding box center [177, 303] width 216 height 13
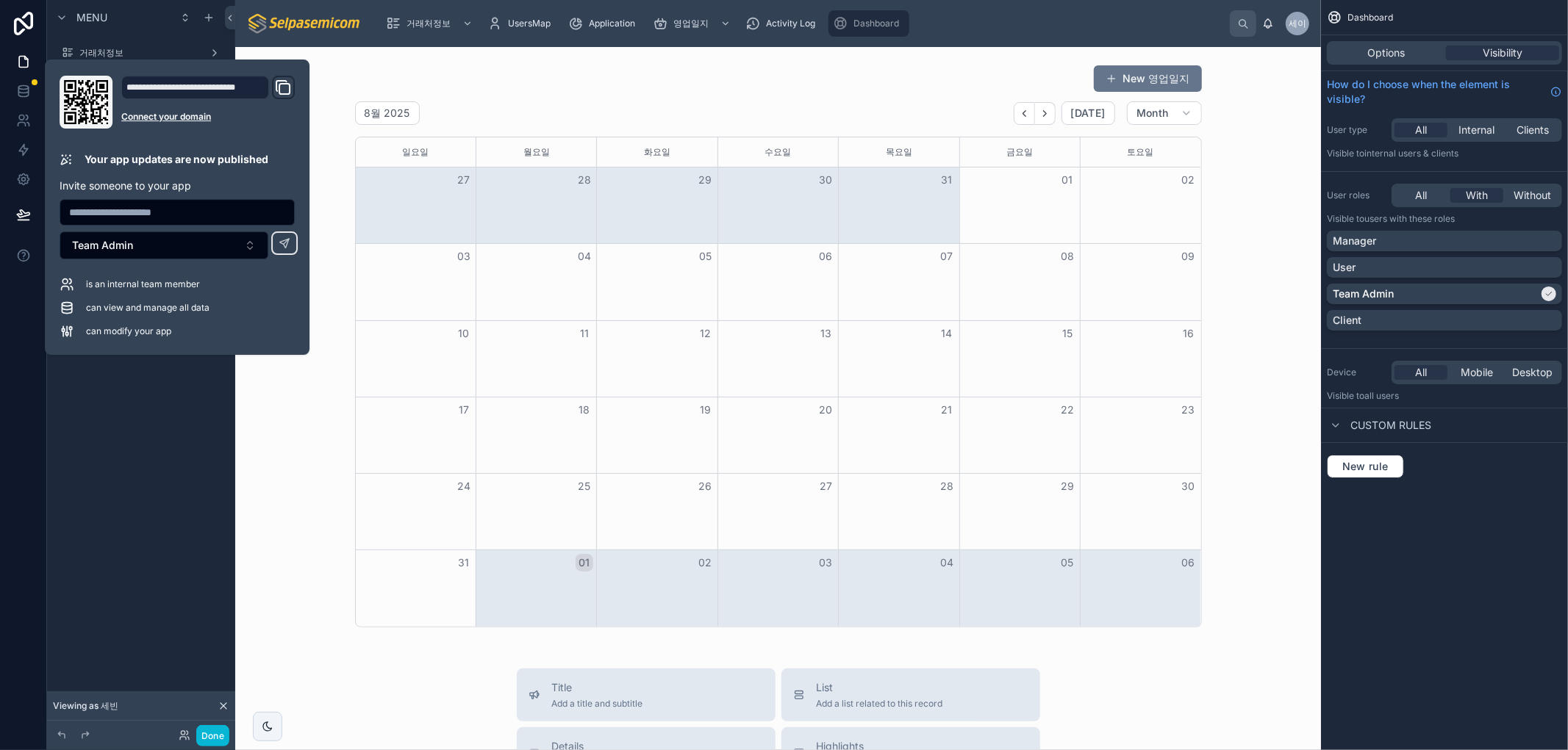
click at [106, 591] on div "Menu 거래처정보 UsersMap Application 영업일지 Activity Log Dashboard Hidden pages Page" at bounding box center [141, 366] width 188 height 733
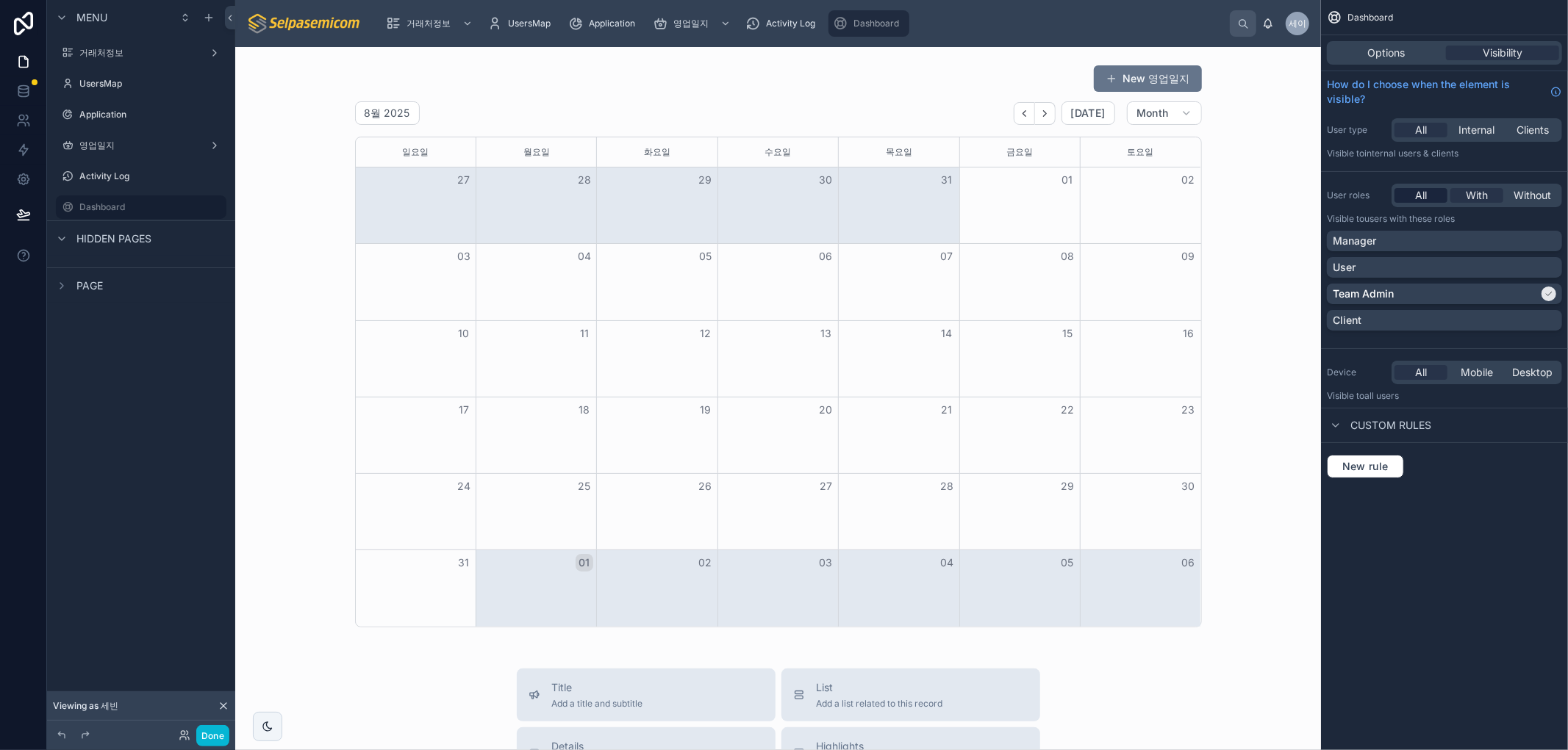
click at [1410, 191] on div "All" at bounding box center [1421, 194] width 53 height 14
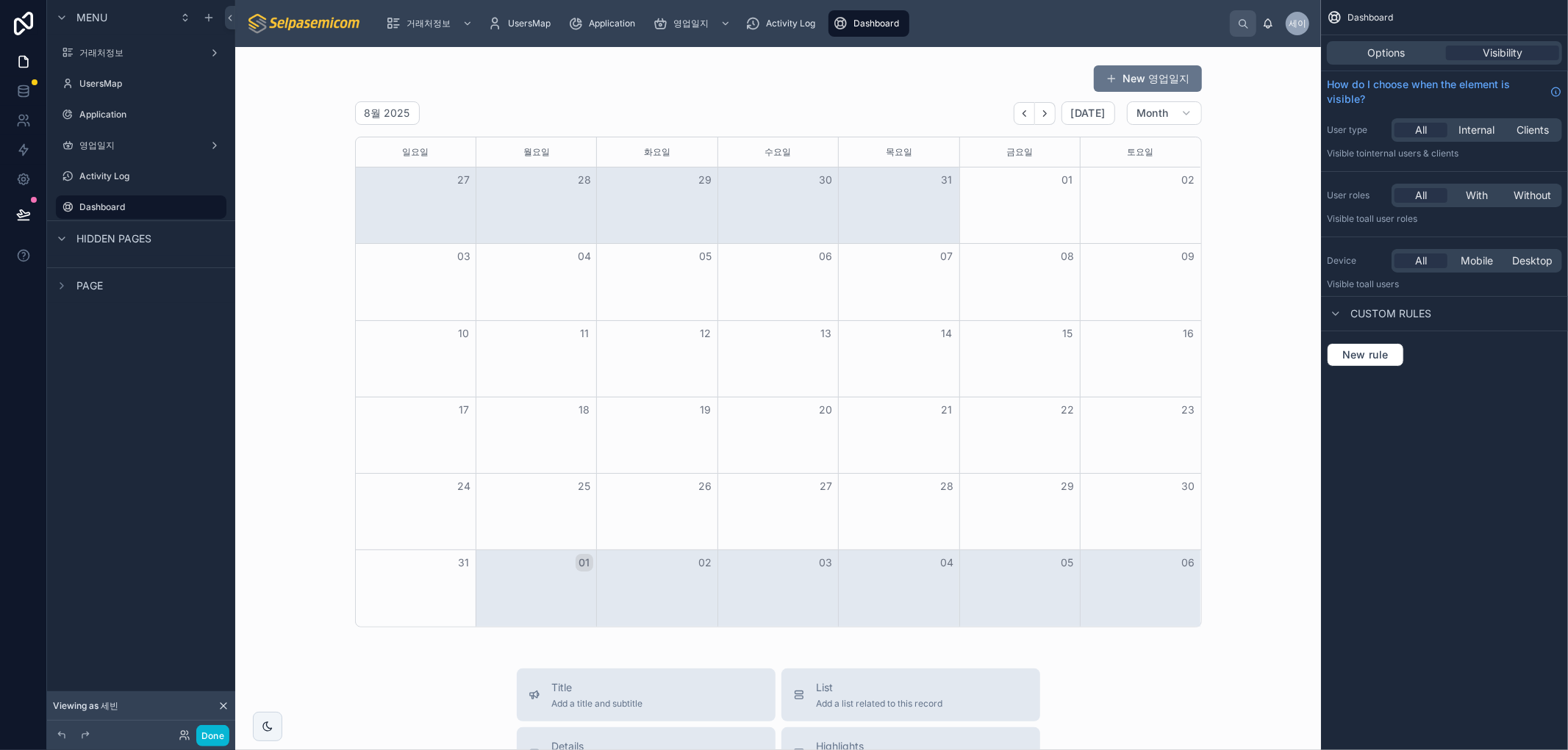
click at [1445, 500] on div "Dashboard Options Visibility How do I choose when the element is visible? User …" at bounding box center [1444, 375] width 247 height 750
click at [17, 212] on icon at bounding box center [23, 214] width 14 height 14
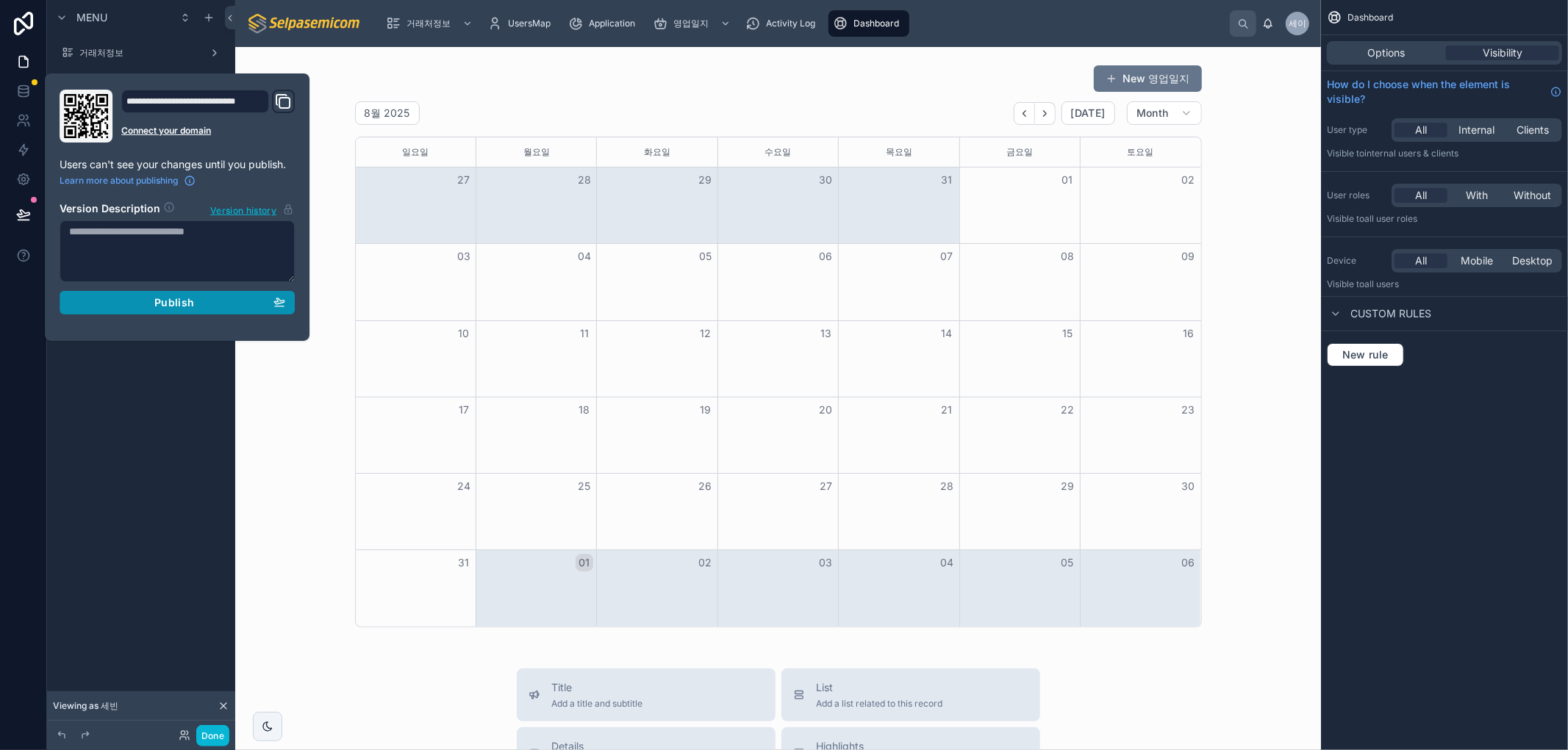
click at [122, 309] on button "Publish" at bounding box center [177, 302] width 235 height 23
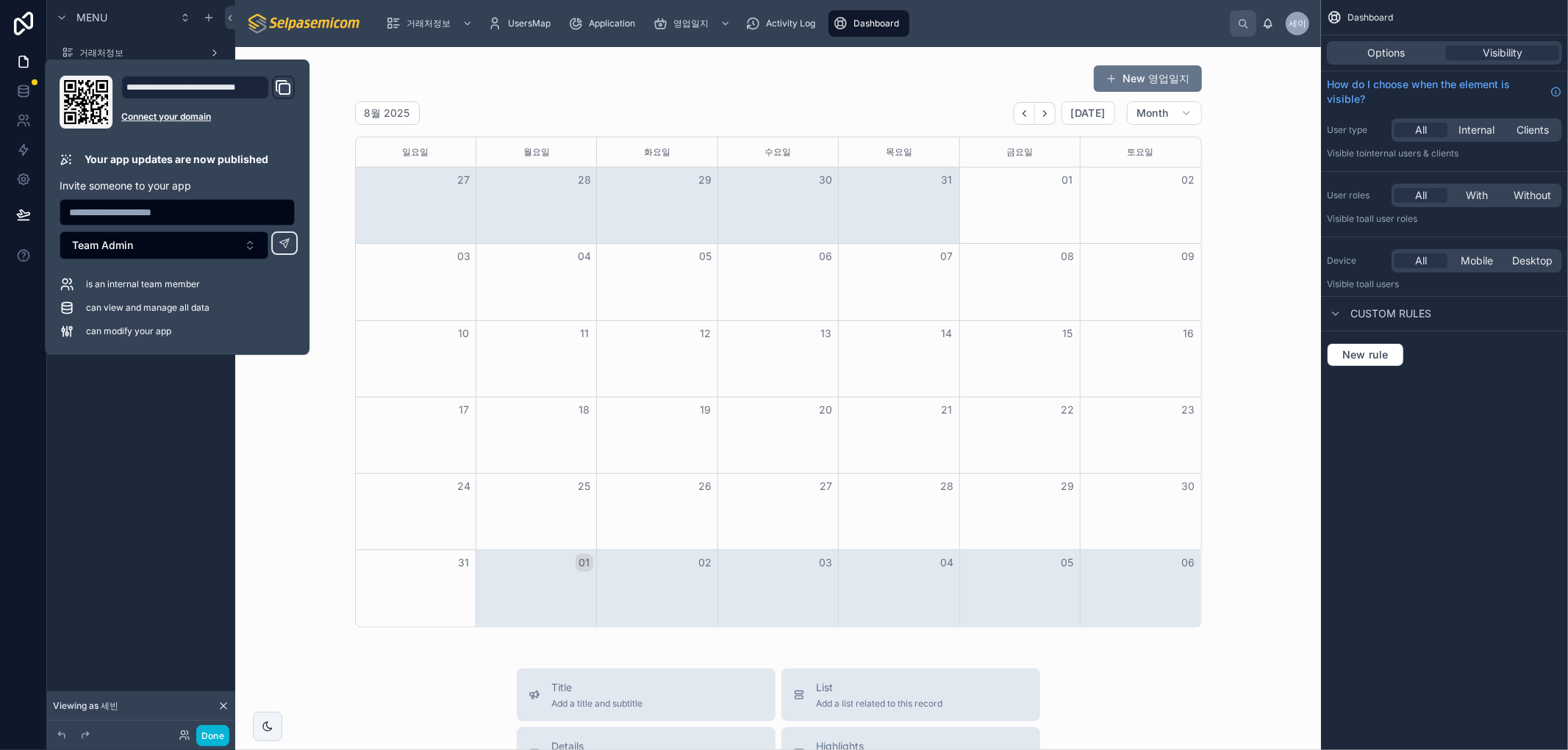
drag, startPoint x: 114, startPoint y: 463, endPoint x: 153, endPoint y: 453, distance: 40.3
click at [118, 457] on div "Menu 거래처정보 UsersMap Application 영업일지 Activity Log Dashboard Hidden pages Page" at bounding box center [141, 366] width 188 height 733
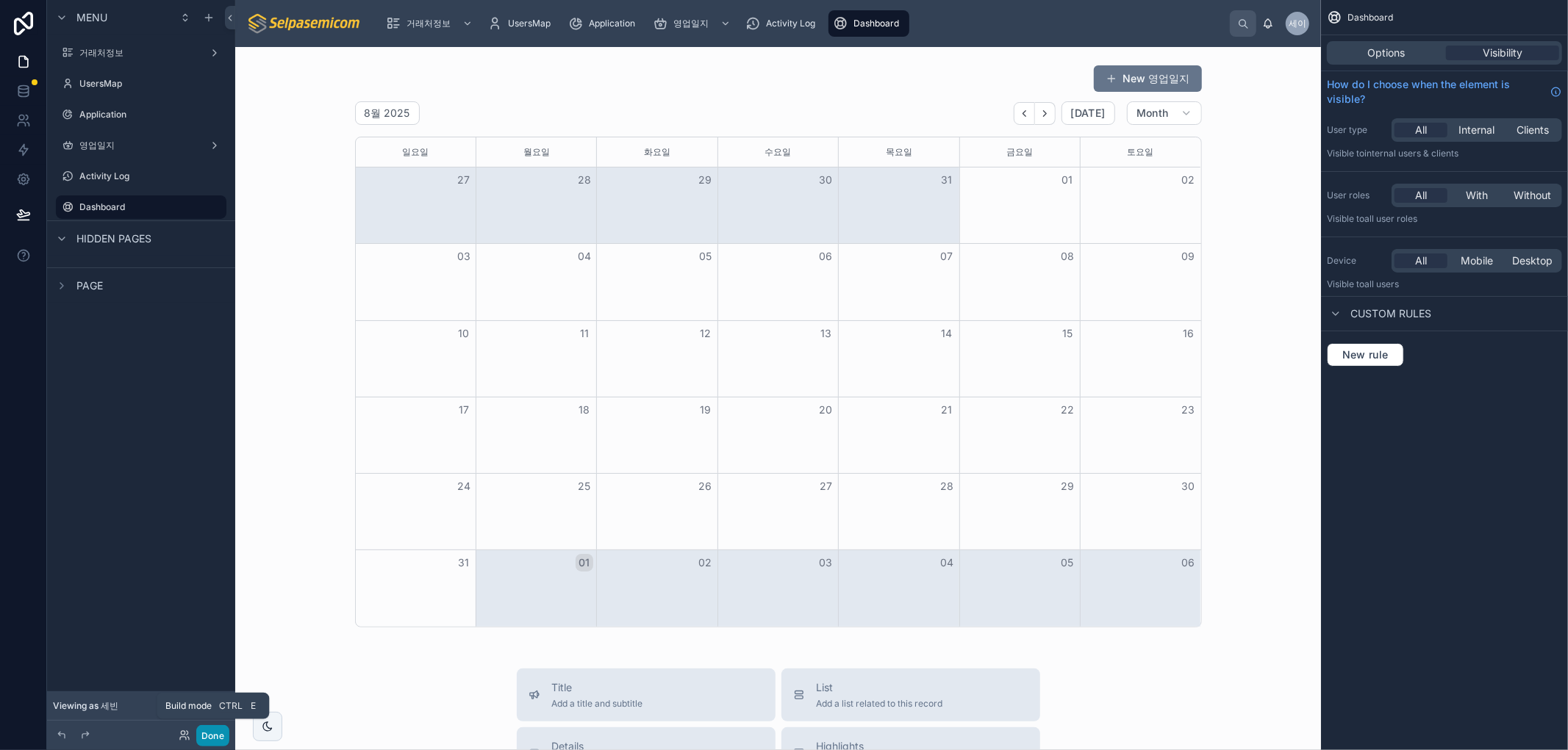
click at [222, 737] on button "Done" at bounding box center [213, 736] width 33 height 21
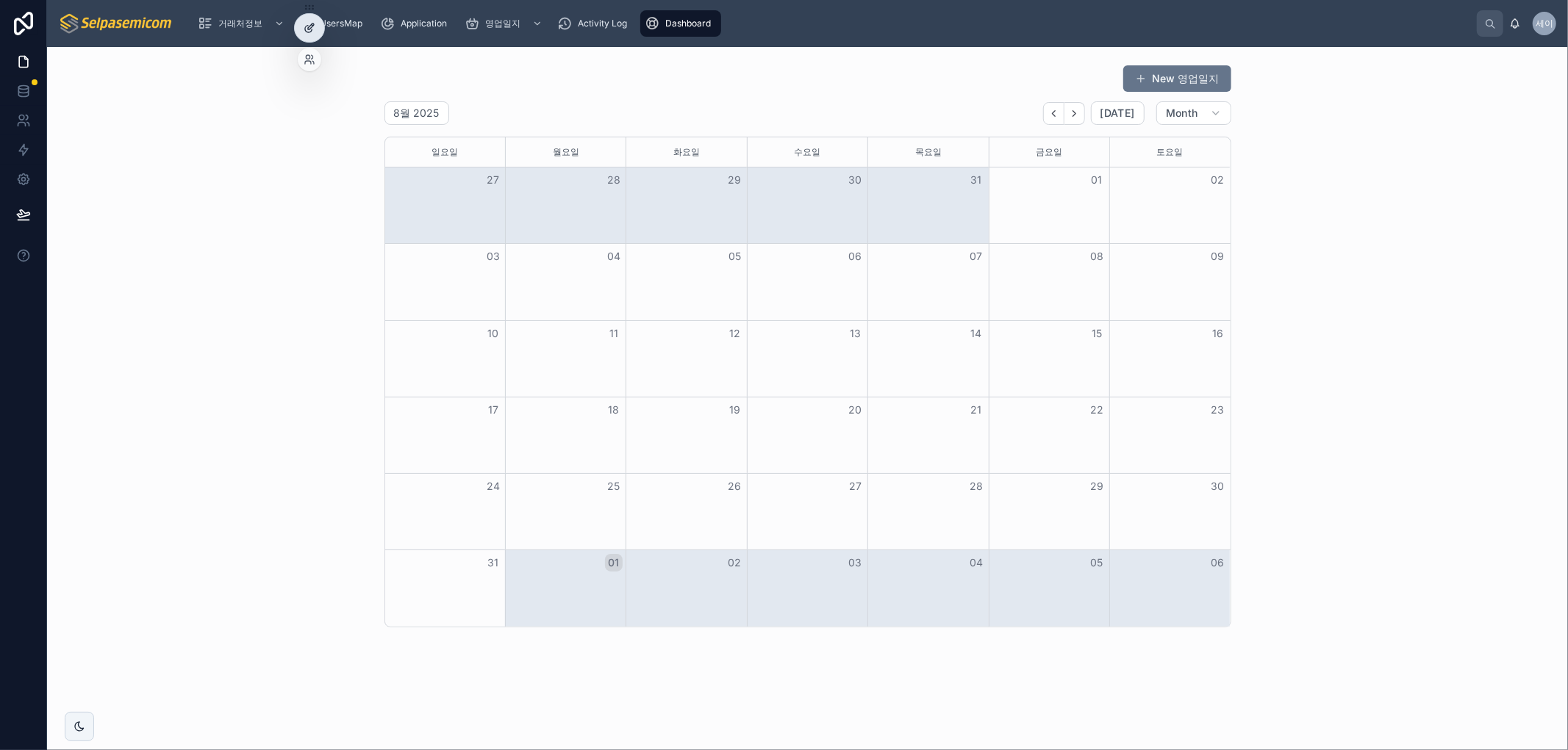
click at [317, 30] on div at bounding box center [309, 27] width 30 height 28
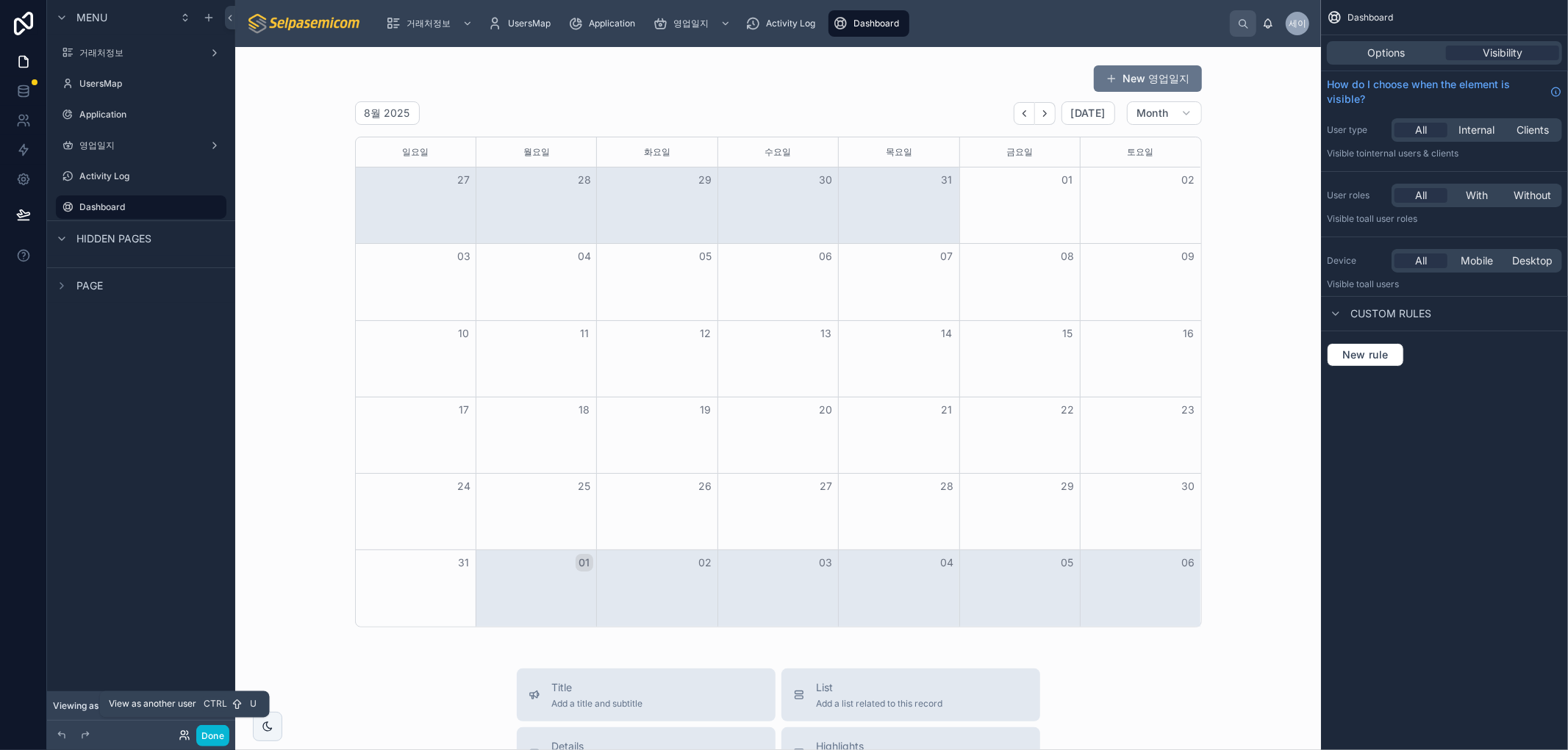
click at [185, 737] on icon at bounding box center [184, 736] width 12 height 12
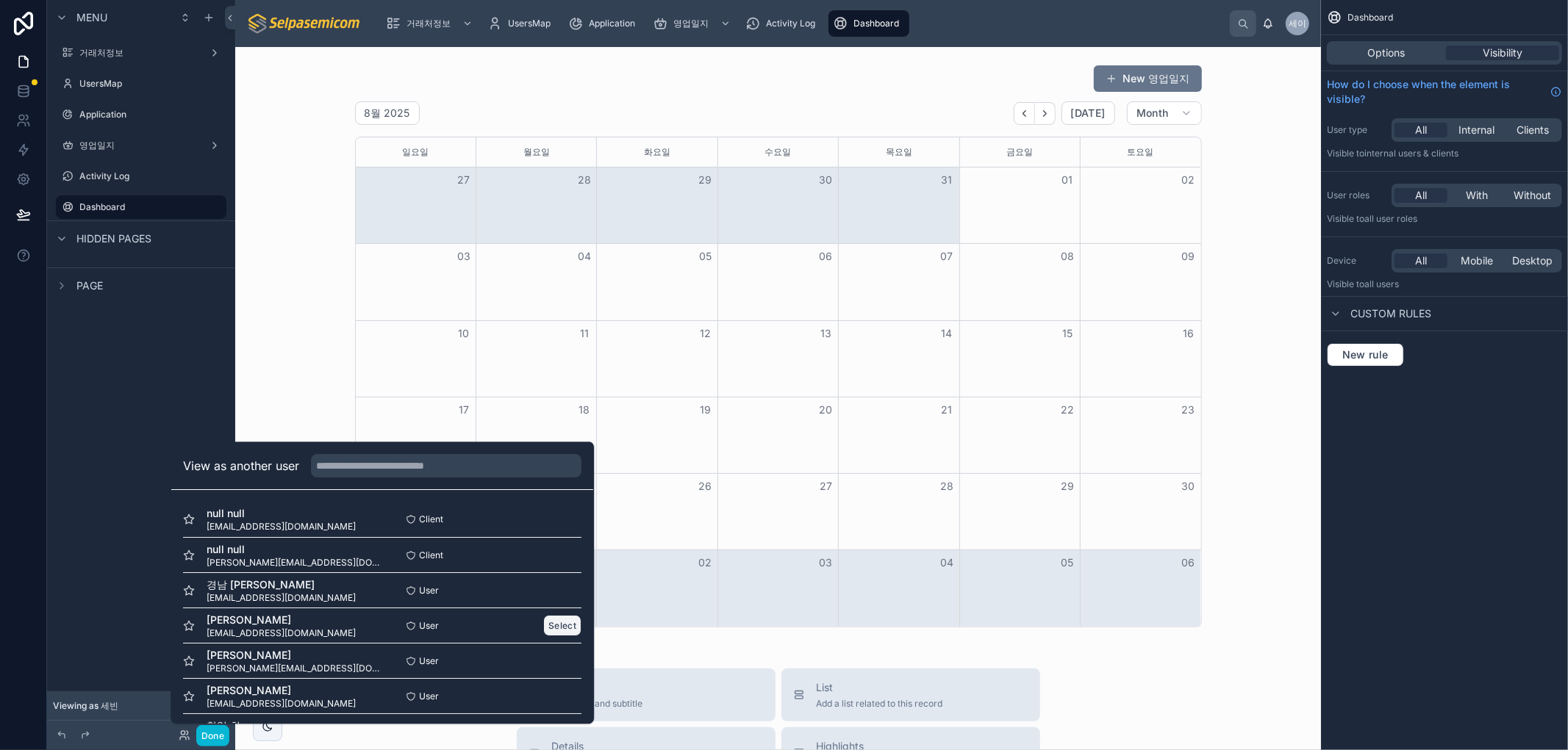
click at [543, 628] on button "Select" at bounding box center [562, 626] width 39 height 21
click at [560, 625] on button "Select" at bounding box center [562, 626] width 39 height 21
click at [543, 661] on button "Select" at bounding box center [562, 660] width 39 height 21
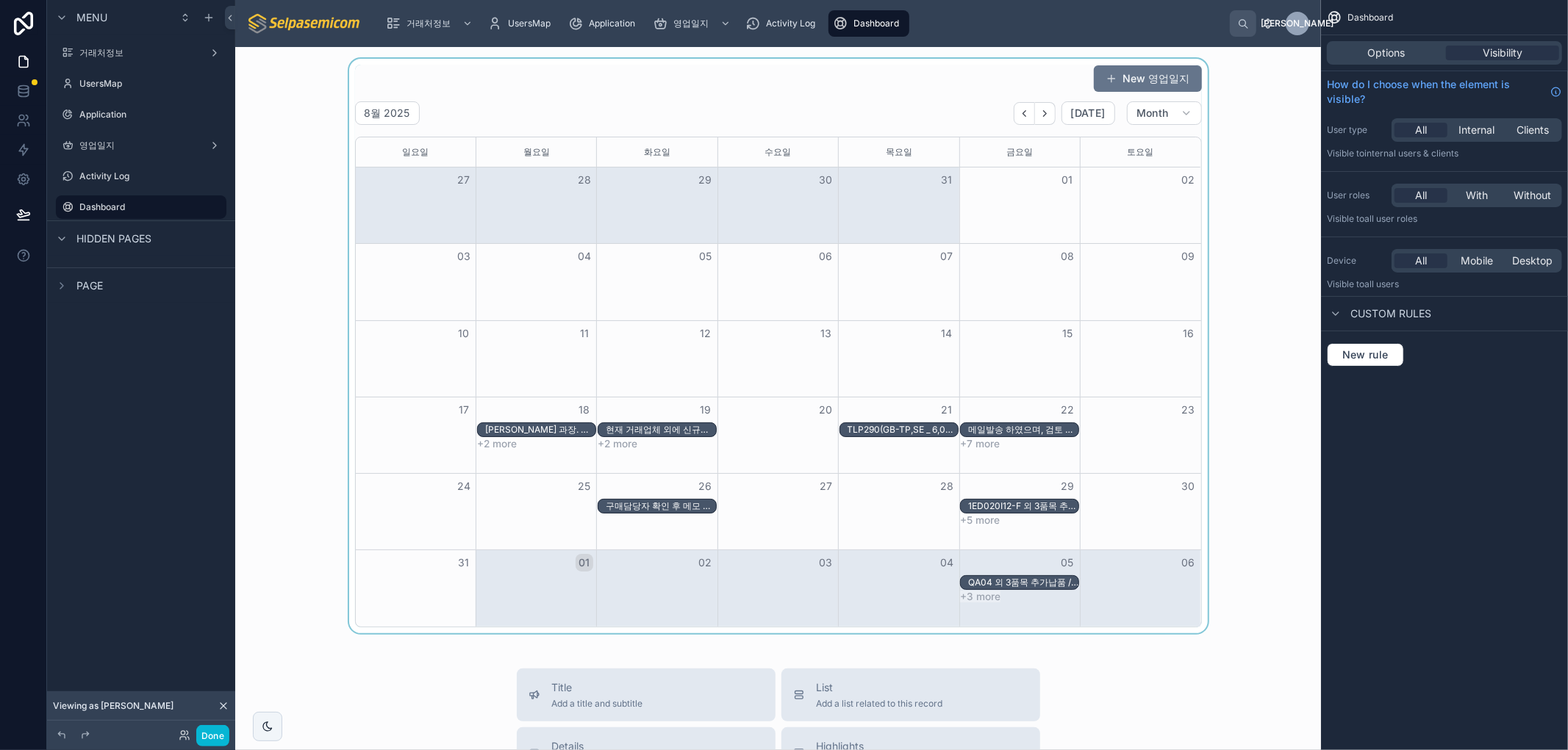
click at [1247, 297] on div at bounding box center [777, 346] width 1062 height 575
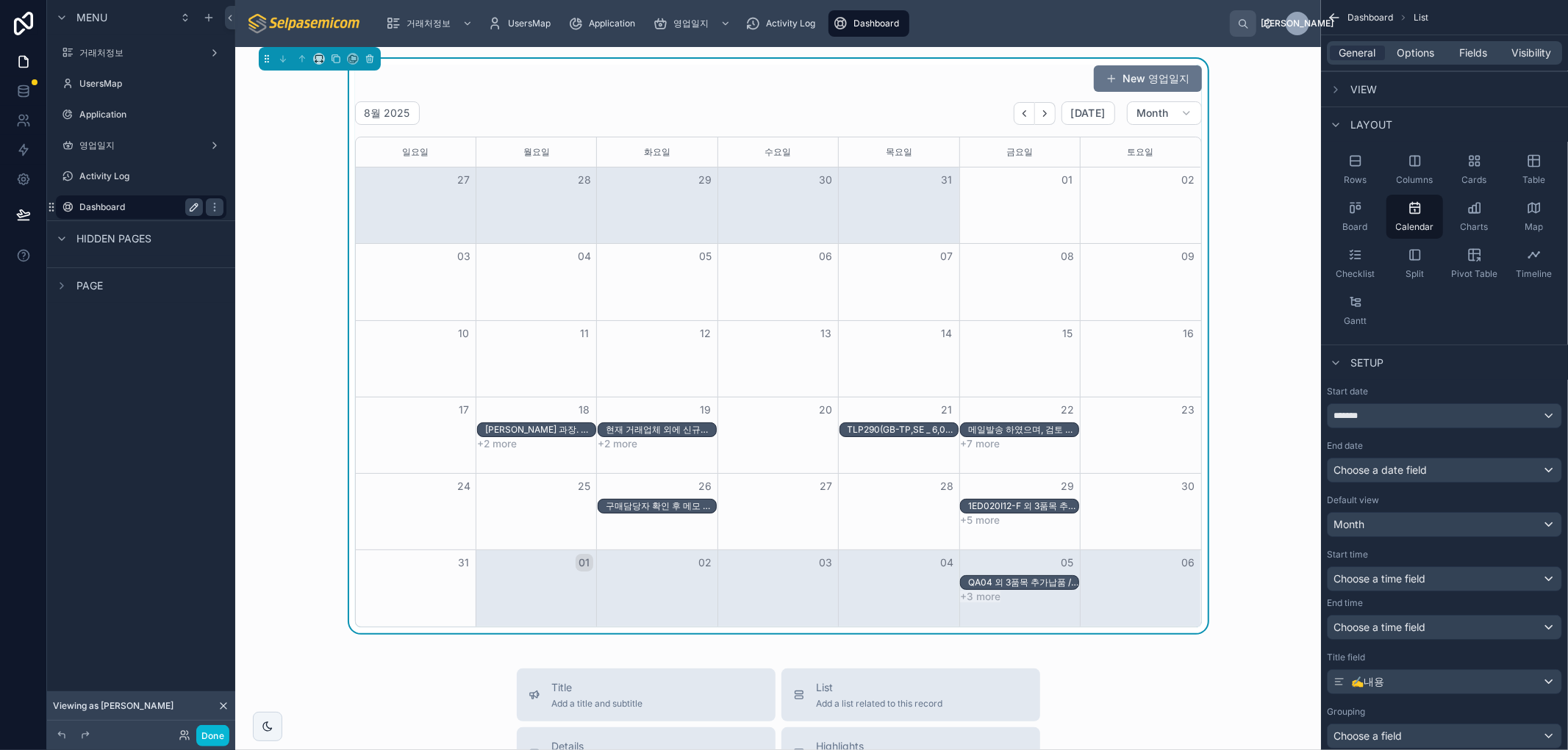
click at [194, 208] on icon "scrollable content" at bounding box center [195, 207] width 8 height 8
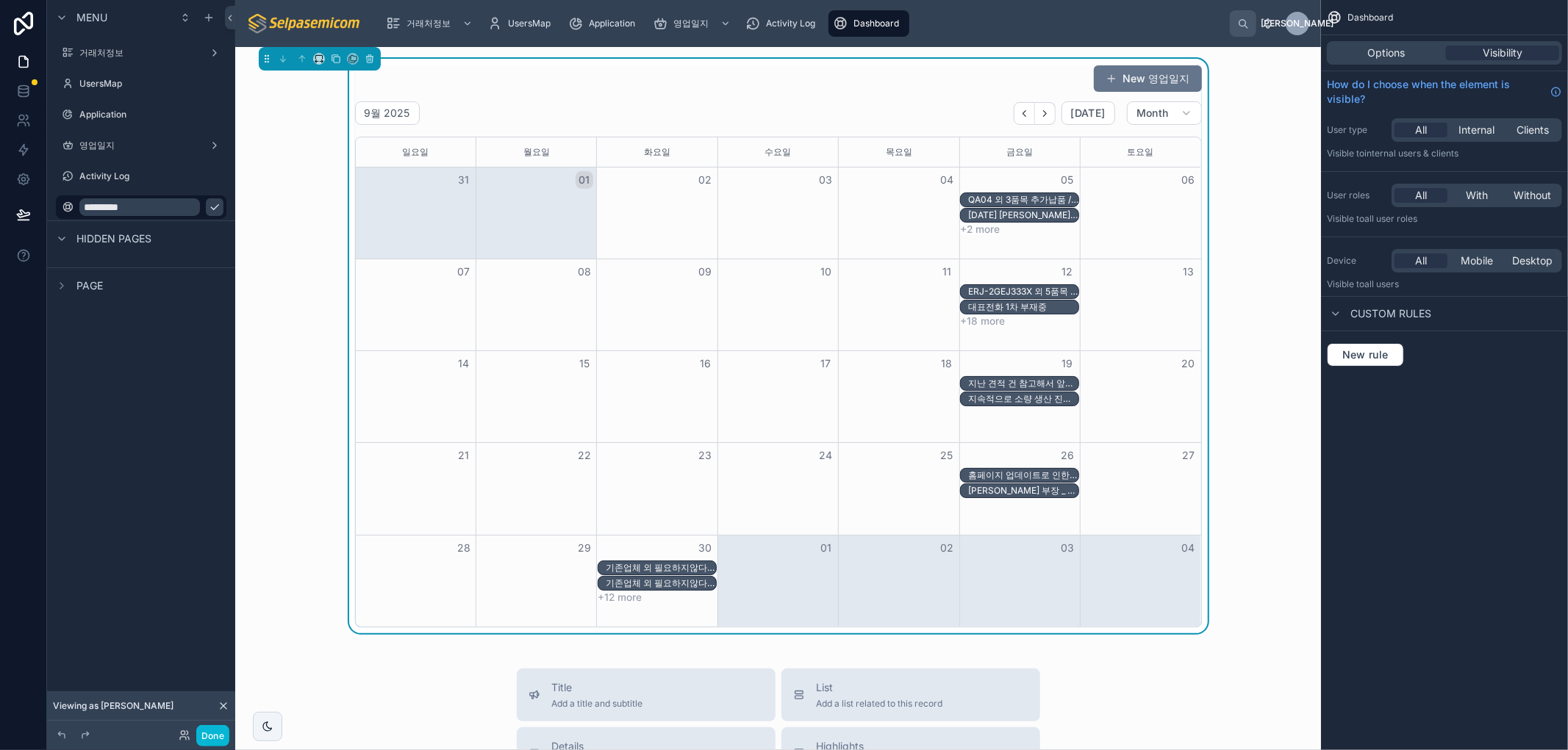
click at [157, 206] on input "*********" at bounding box center [139, 207] width 120 height 17
type input "*"
paste input "********"
type input "********"
click at [64, 208] on icon "scrollable content" at bounding box center [67, 207] width 12 height 12
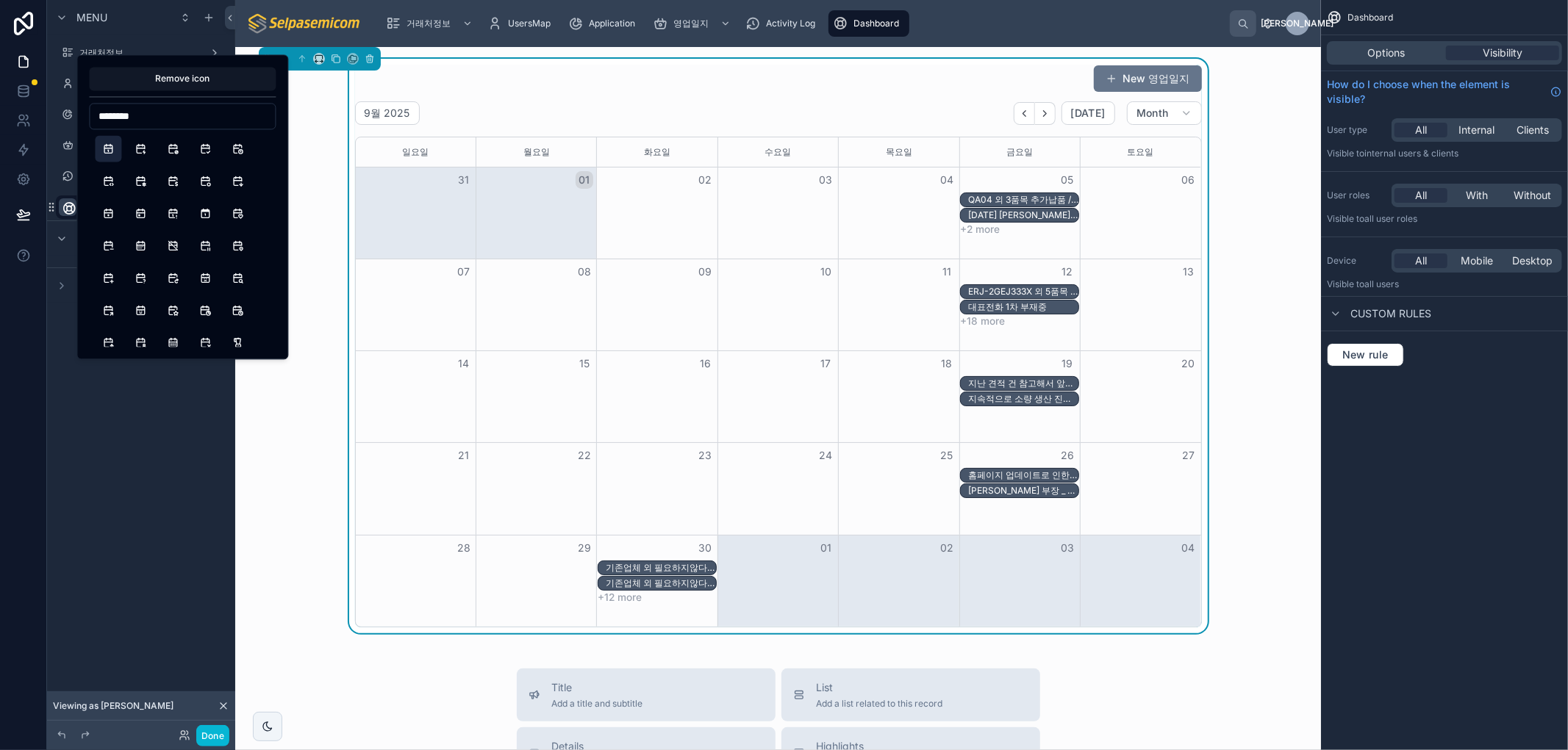
type input "********"
click at [106, 148] on button "Calendar" at bounding box center [107, 147] width 26 height 26
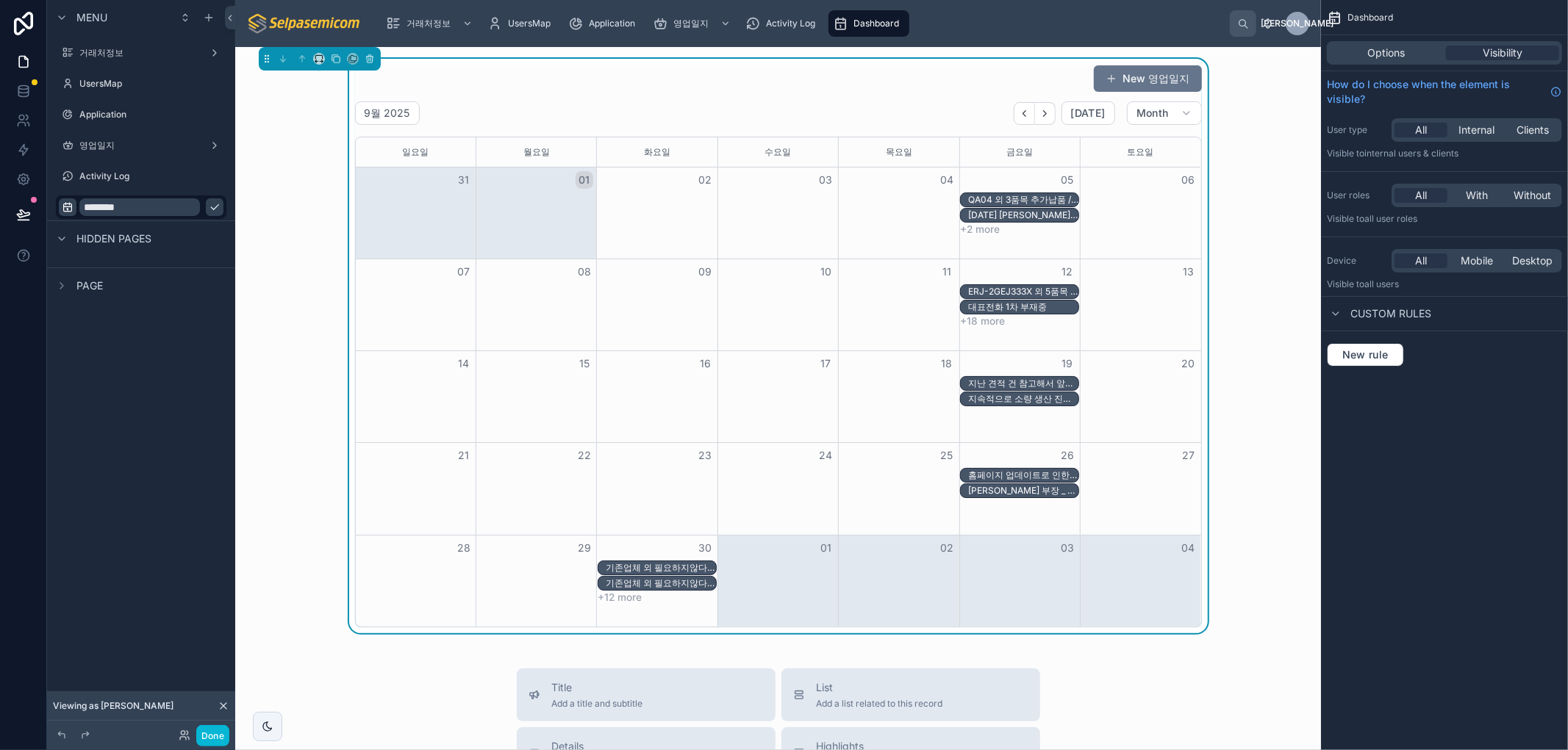
click at [189, 416] on div "Menu 거래처정보 UsersMap Application 영업일지 Activity Log ******** Hidden pages Page" at bounding box center [141, 366] width 188 height 733
click at [209, 209] on icon "scrollable content" at bounding box center [215, 207] width 12 height 12
click at [147, 417] on div "Menu 거래처정보 UsersMap Application 영업일지 Activity Log Calendar Hidden pages Page" at bounding box center [141, 366] width 188 height 733
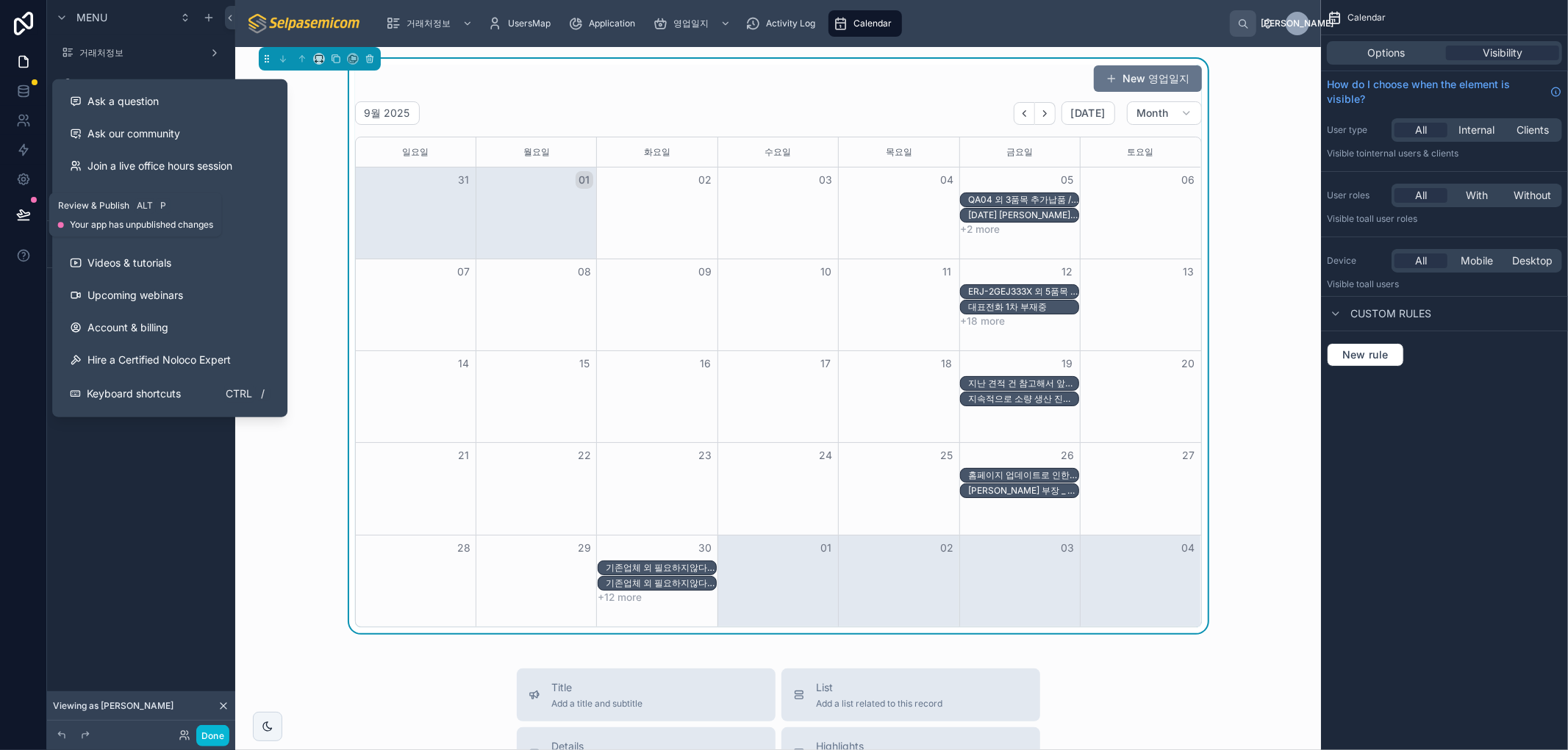
click at [24, 209] on icon at bounding box center [23, 214] width 14 height 14
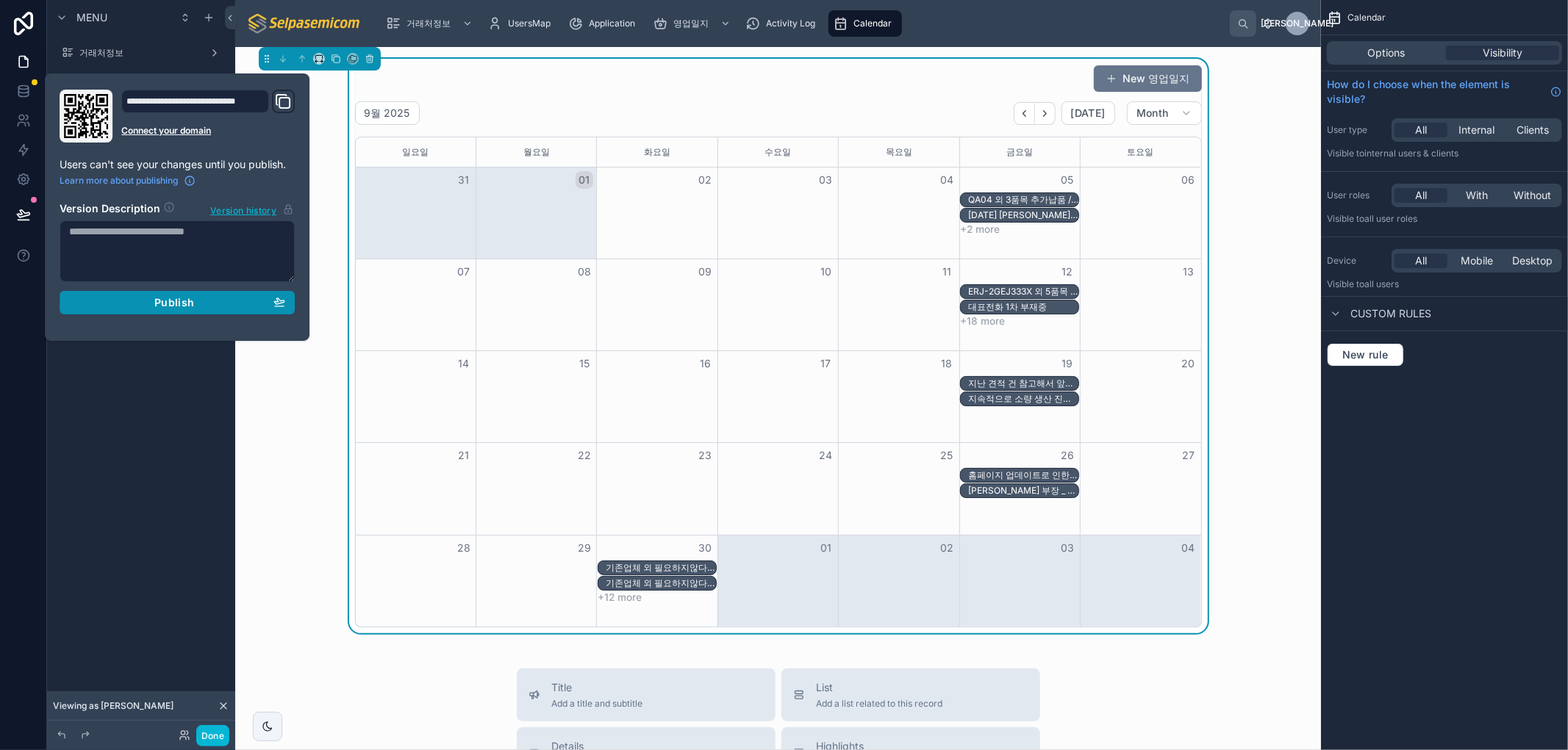
click at [149, 301] on div "Publish" at bounding box center [177, 303] width 216 height 13
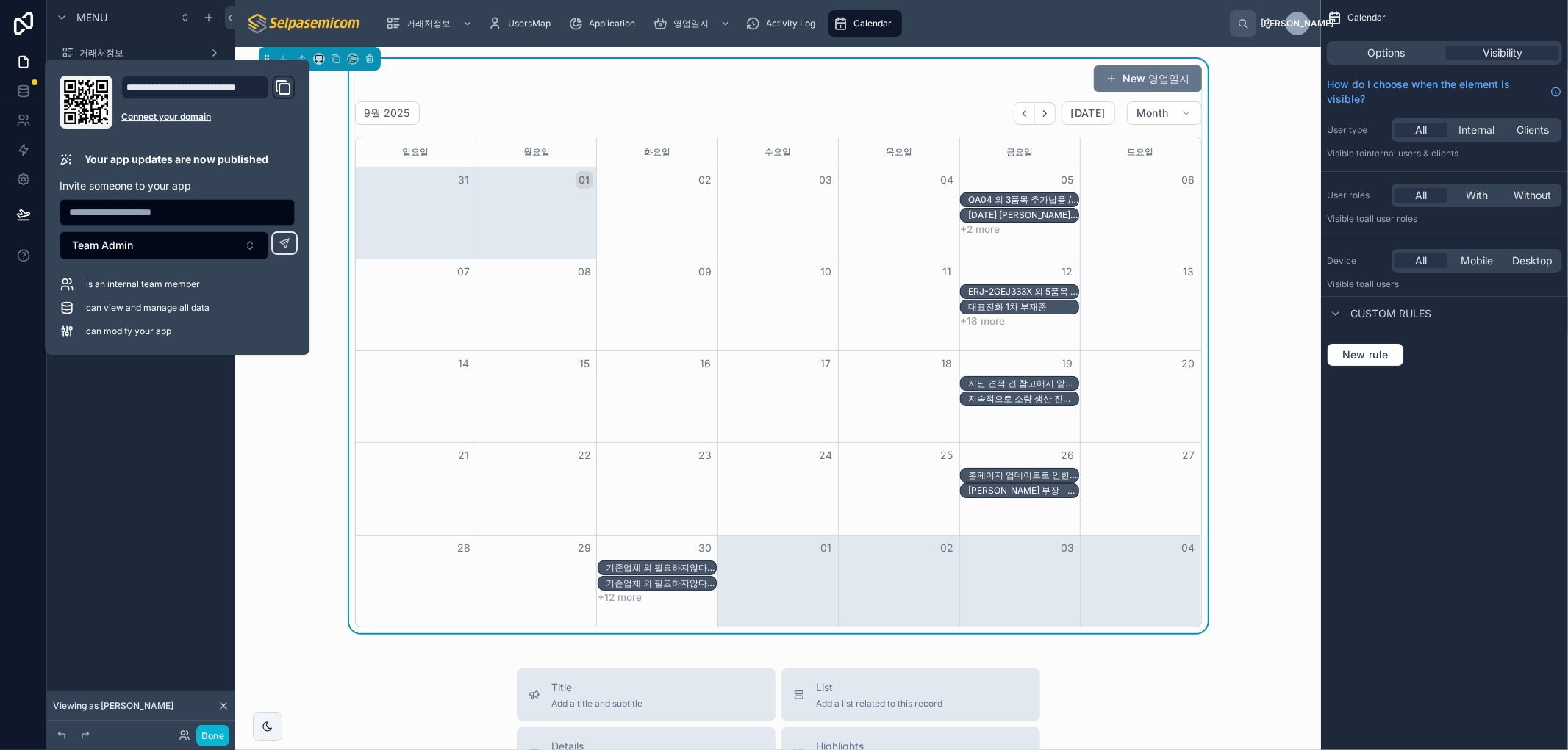
click at [118, 463] on div "Menu 거래처정보 UsersMap Application 영업일지 Activity Log Calendar Hidden pages Page" at bounding box center [141, 366] width 188 height 733
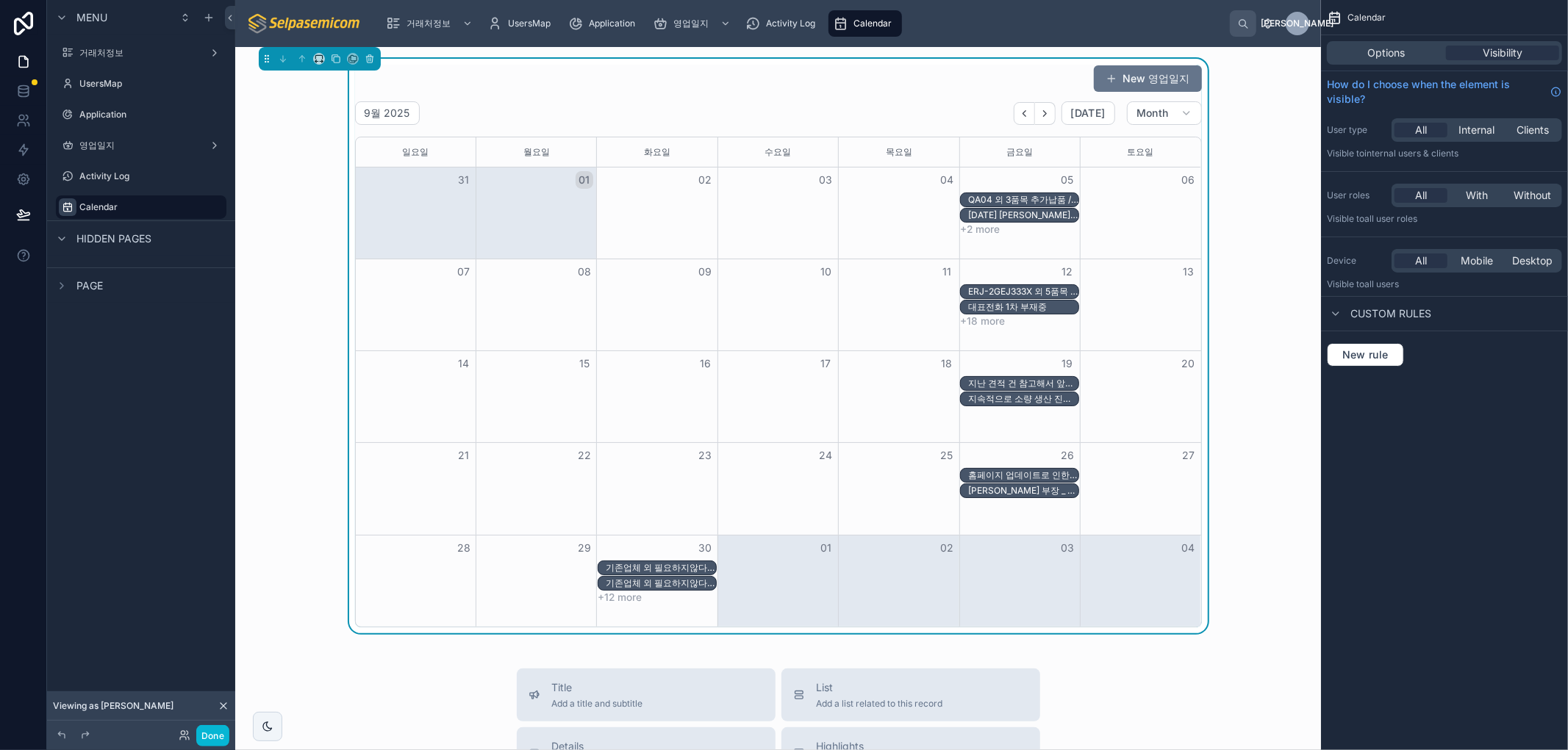
click at [1247, 481] on div "New 영업일지 9월 2025 Today Month 일요일 월요일 화요일 수요일 목요일 금요일 토요일 31 01 02 03 04 05 06 Q…" at bounding box center [777, 346] width 1062 height 575
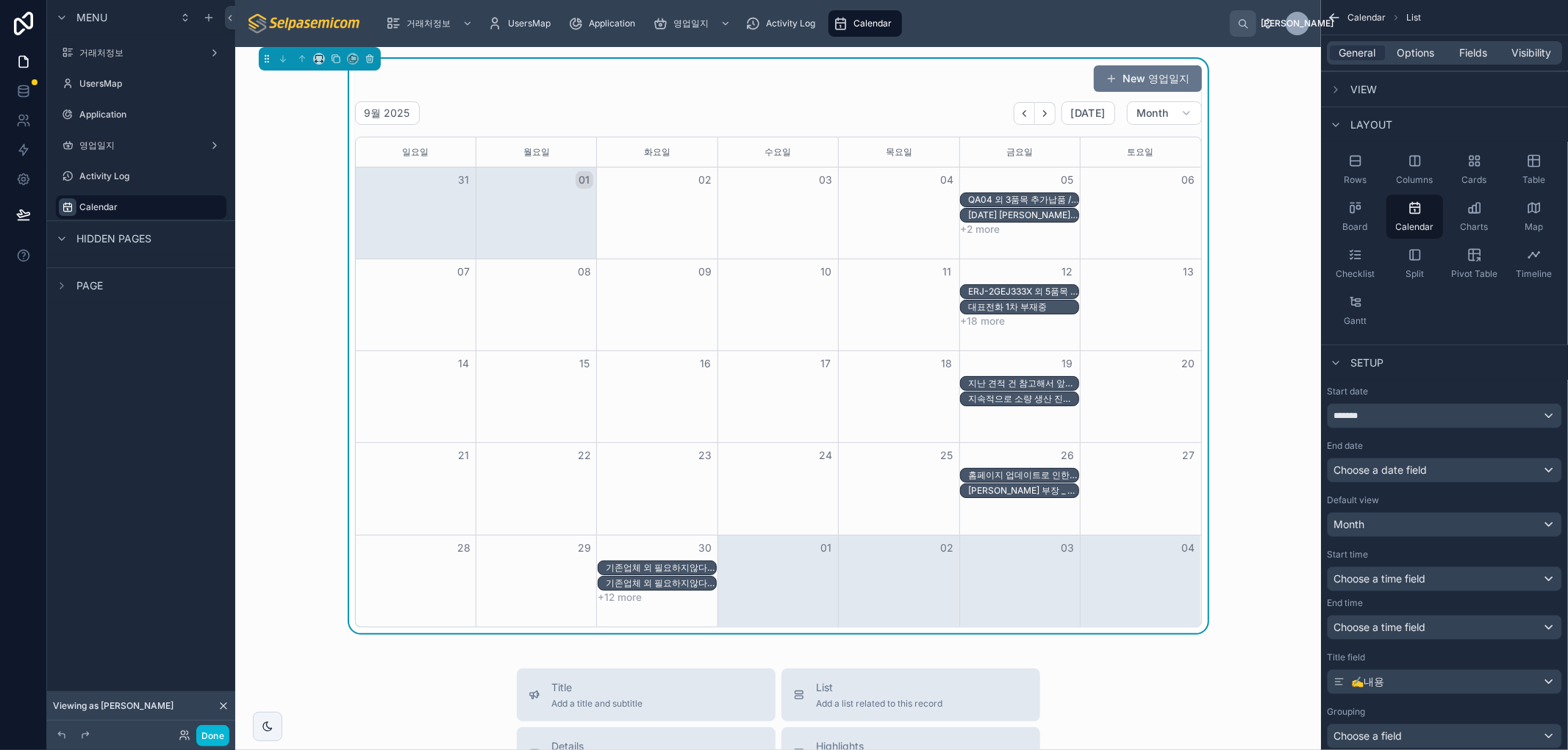
click at [1011, 196] on div "QA04 외 3품목 추가납품 / LT1016 외 8품목 추가 발주." at bounding box center [1023, 199] width 110 height 12
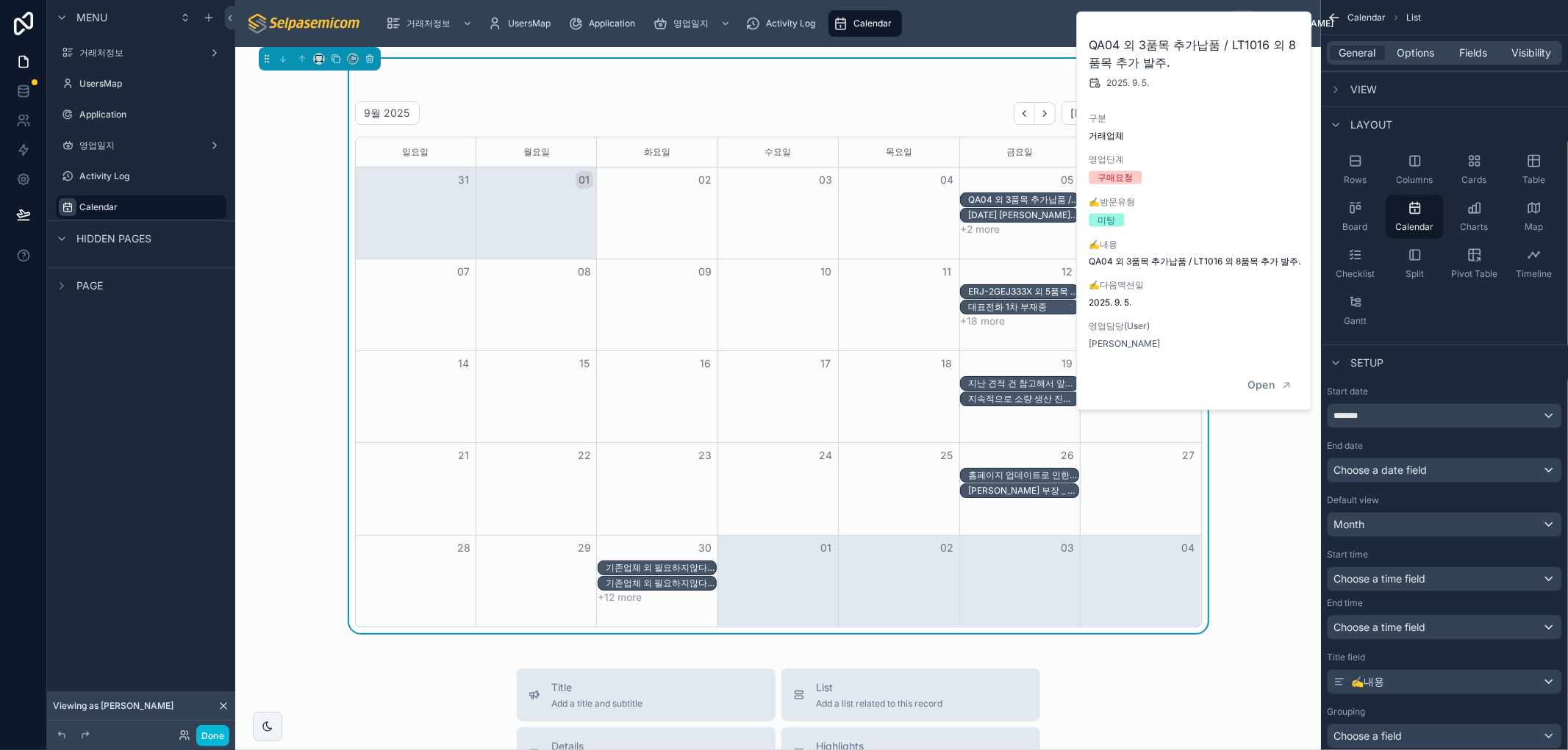
click at [283, 276] on div "New 영업일지 9월 2025 Today Month 일요일 월요일 화요일 수요일 목요일 금요일 토요일 31 01 02 03 04 05 06 Q…" at bounding box center [777, 346] width 1062 height 575
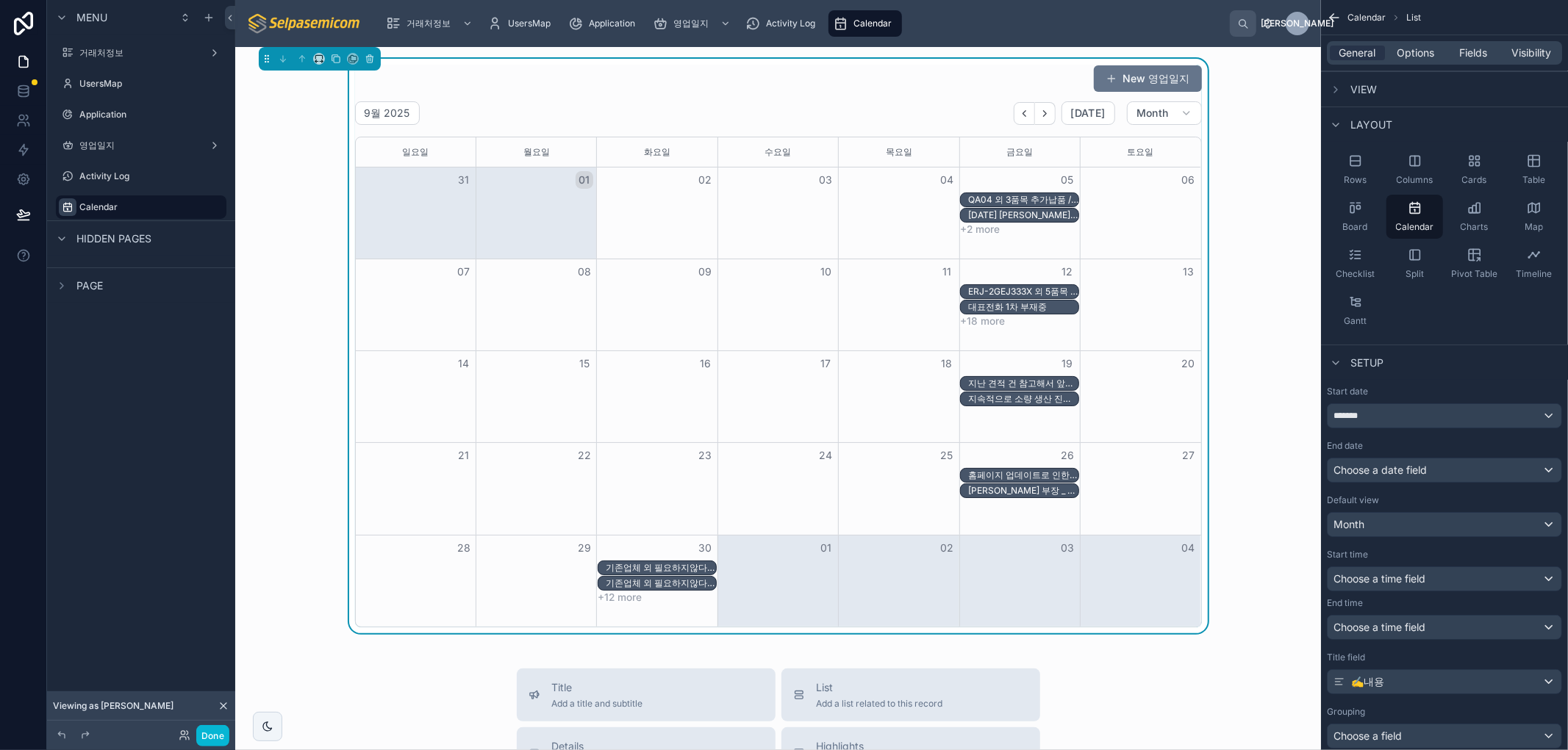
drag, startPoint x: 1294, startPoint y: 656, endPoint x: 1262, endPoint y: 634, distance: 38.8
click at [1287, 650] on div "New 영업일지 9월 2025 Today Month 일요일 월요일 화요일 수요일 목요일 금요일 토요일 31 01 02 03 04 05 06 Q…" at bounding box center [777, 678] width 1085 height 1262
click at [181, 737] on icon at bounding box center [183, 737] width 6 height 3
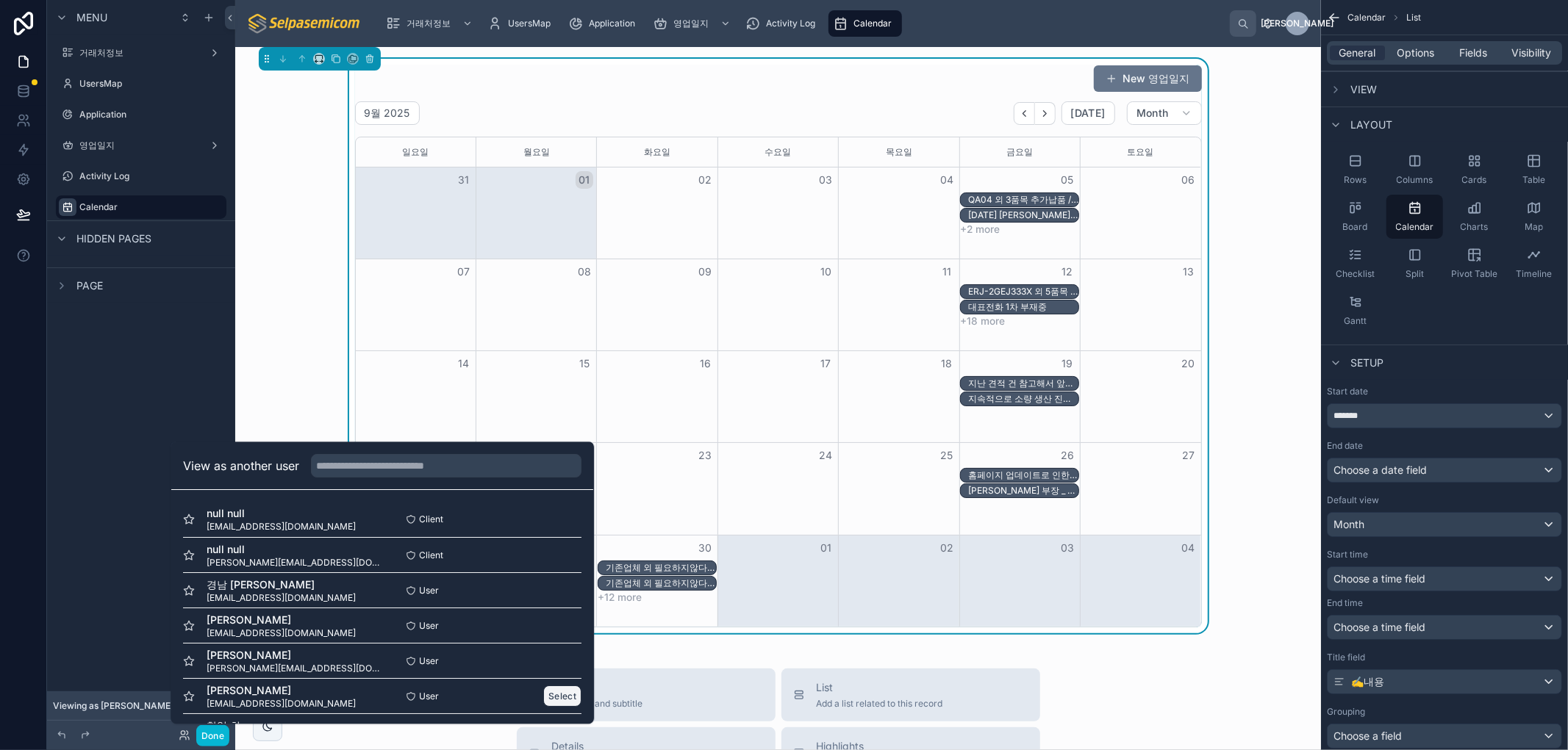
click at [554, 698] on button "Select" at bounding box center [562, 696] width 39 height 21
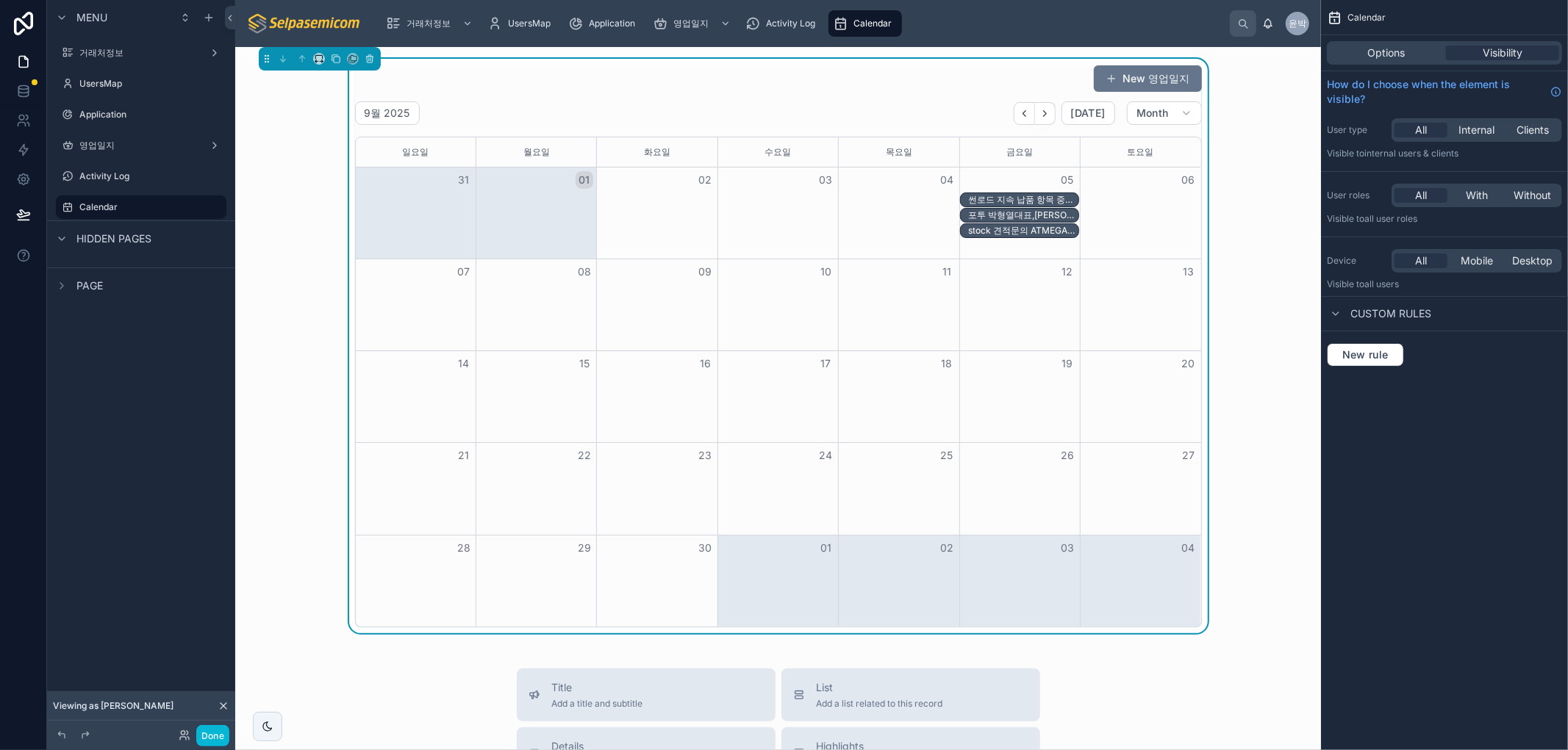
click at [1023, 216] on div "포투 박형열대표,[PERSON_NAME] 차장 납품차 미팅 건물 매각(유텔에 매각) 후 현금 자금 확보로 미수금은 해결했고 문래동 사무실 처분…" at bounding box center [1023, 215] width 110 height 12
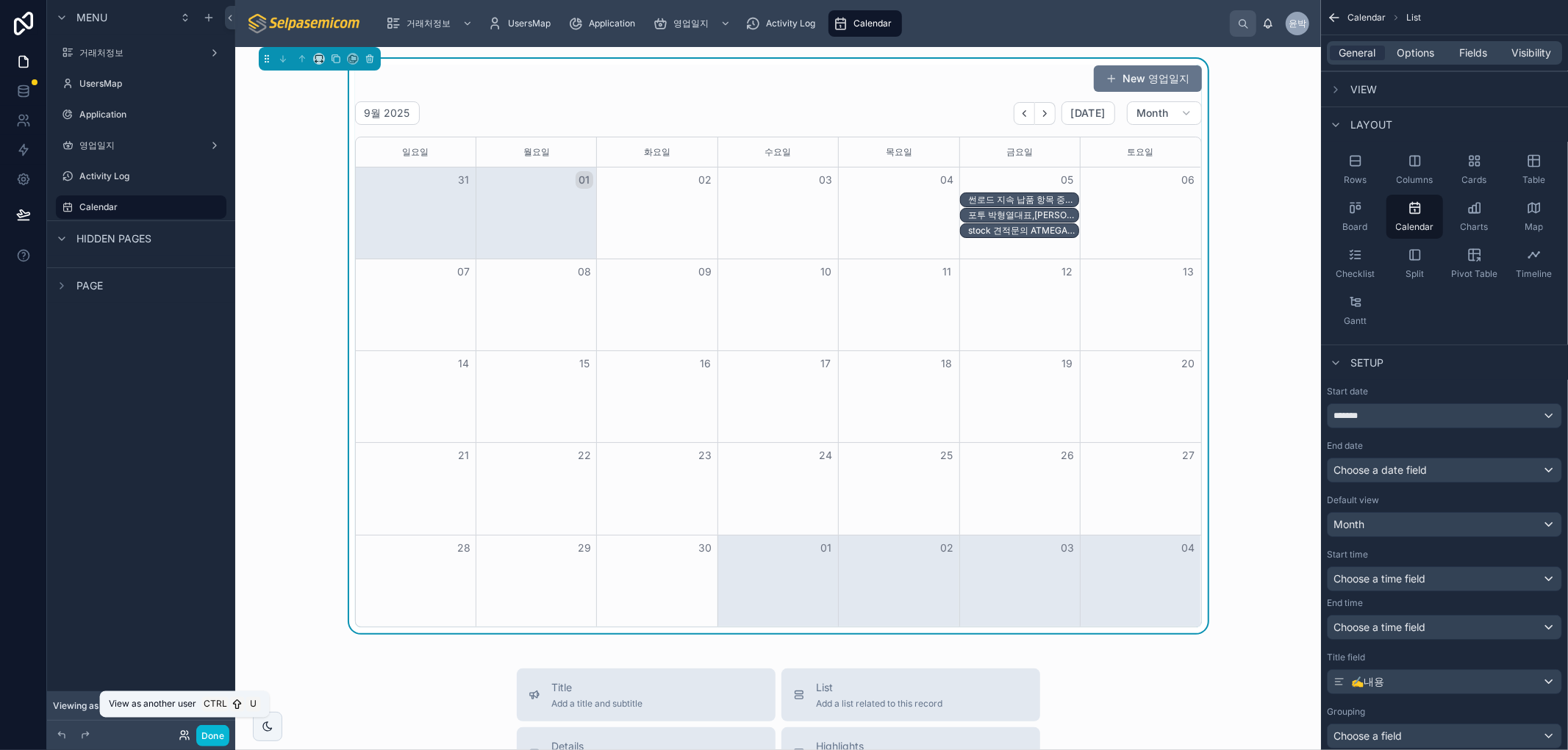
click at [182, 734] on icon at bounding box center [184, 736] width 12 height 12
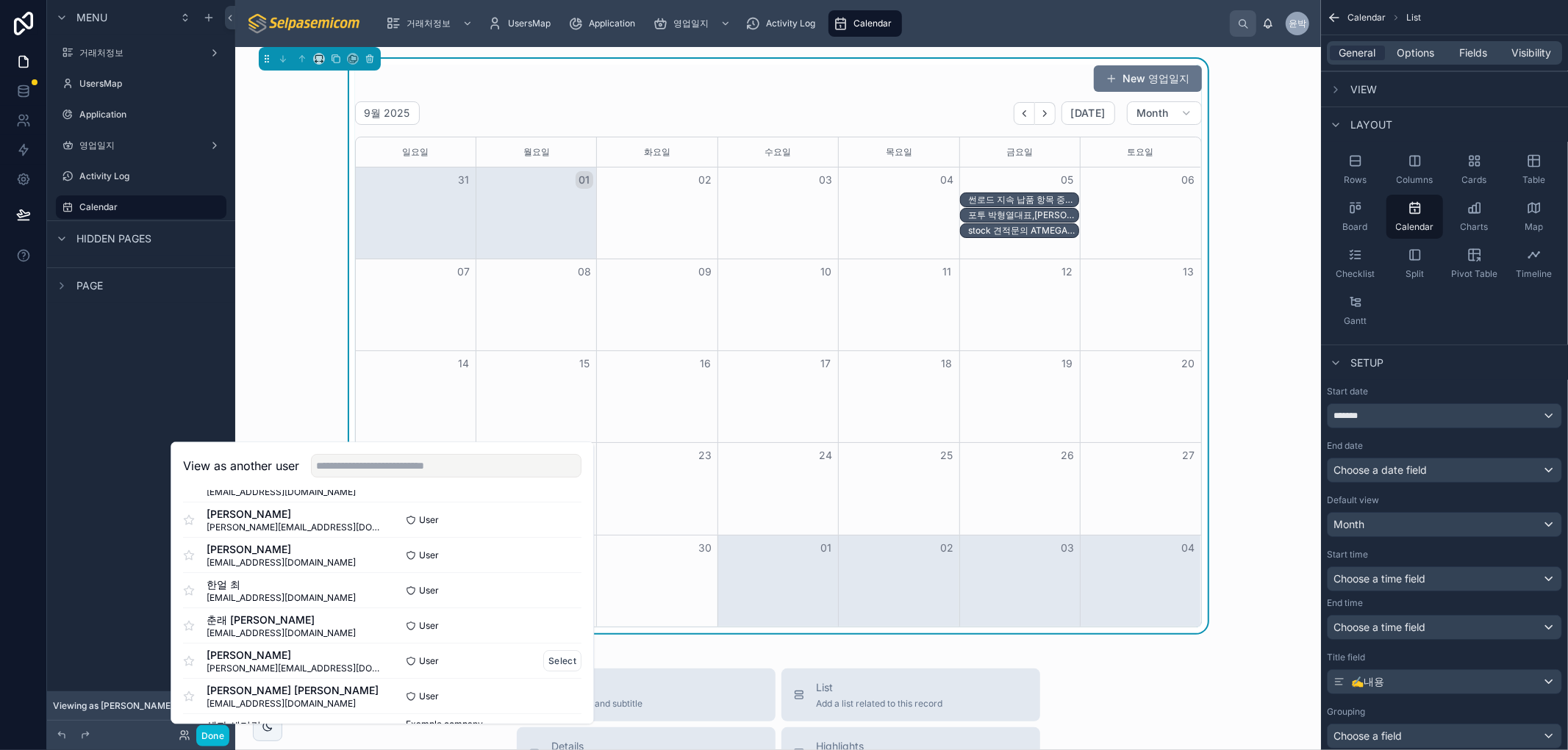
scroll to position [178, 0]
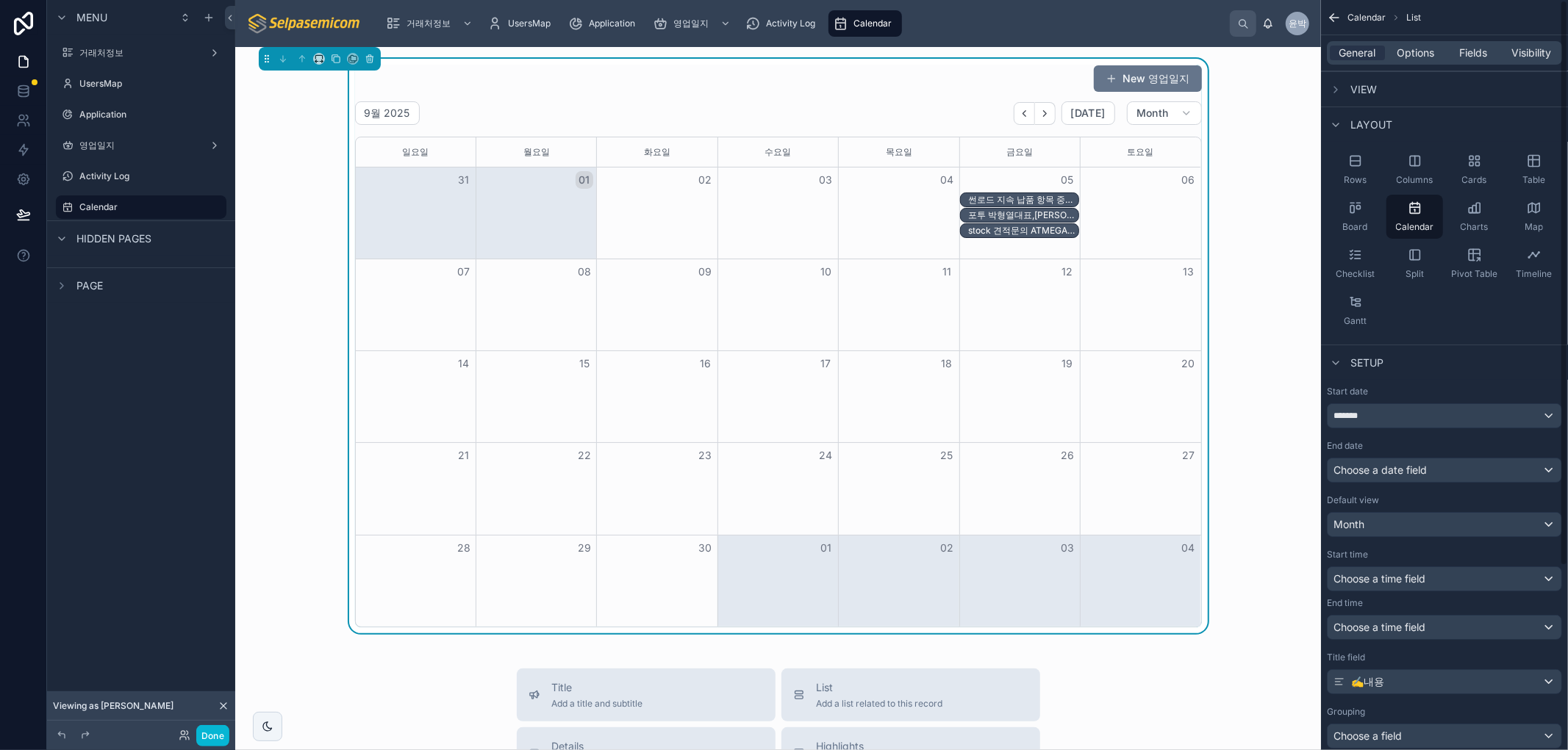
drag, startPoint x: 1293, startPoint y: 402, endPoint x: 1226, endPoint y: 422, distance: 69.9
click at [1293, 404] on div "New 영업일지 9월 2025 Today Month 일요일 월요일 화요일 수요일 목요일 금요일 토요일 31 01 02 03 04 05 06 썬…" at bounding box center [777, 346] width 1062 height 575
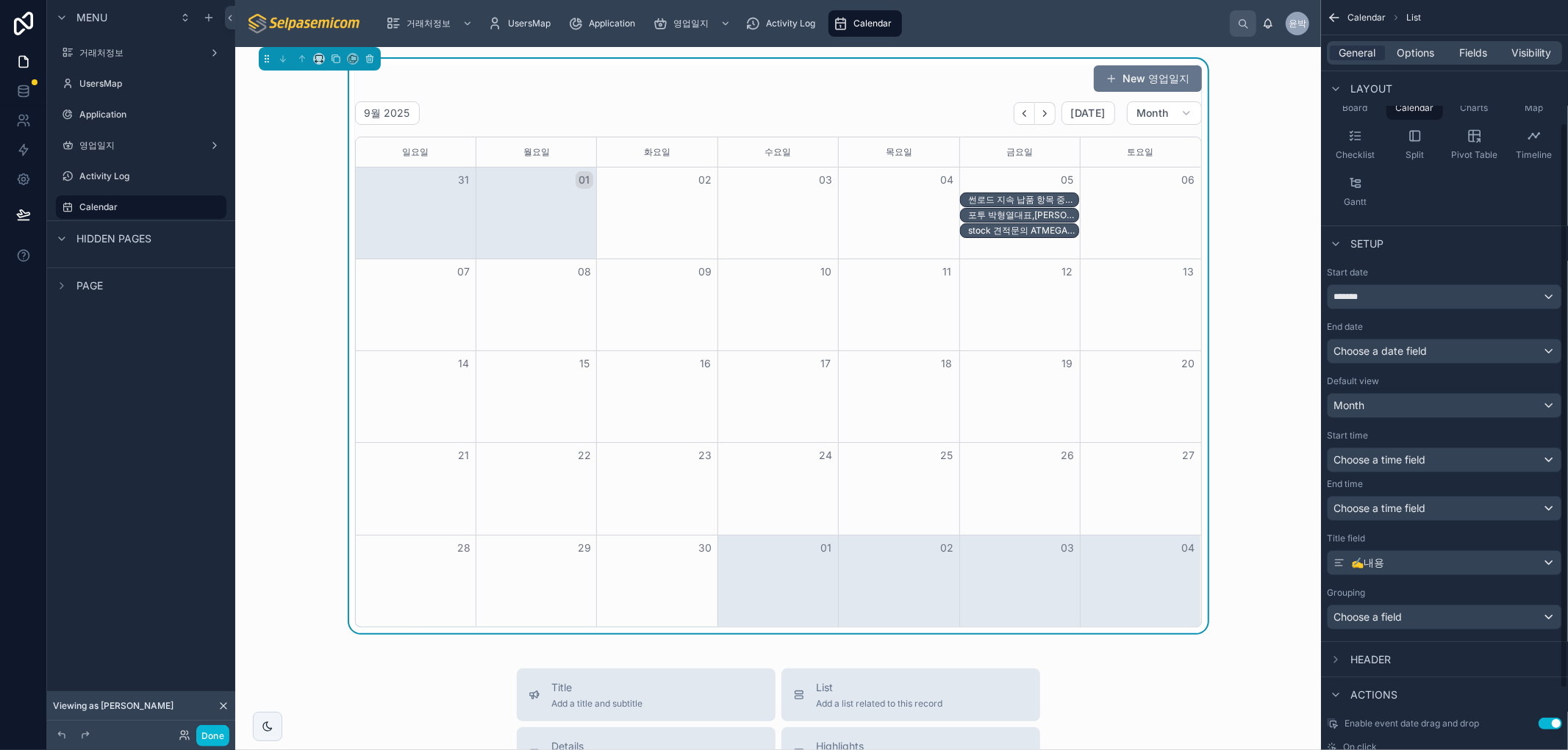
scroll to position [163, 0]
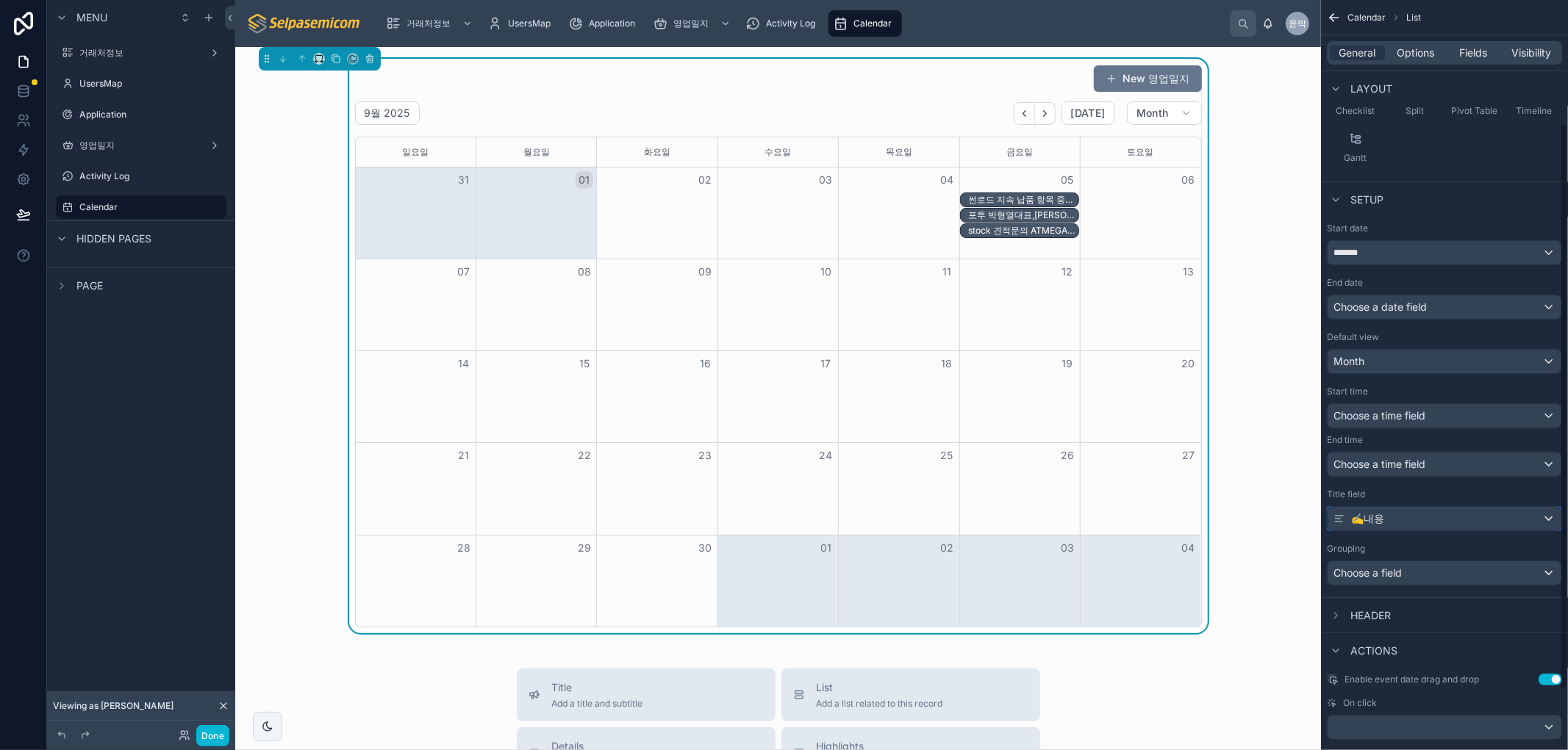
click at [1547, 523] on div "✍️내용" at bounding box center [1444, 519] width 234 height 23
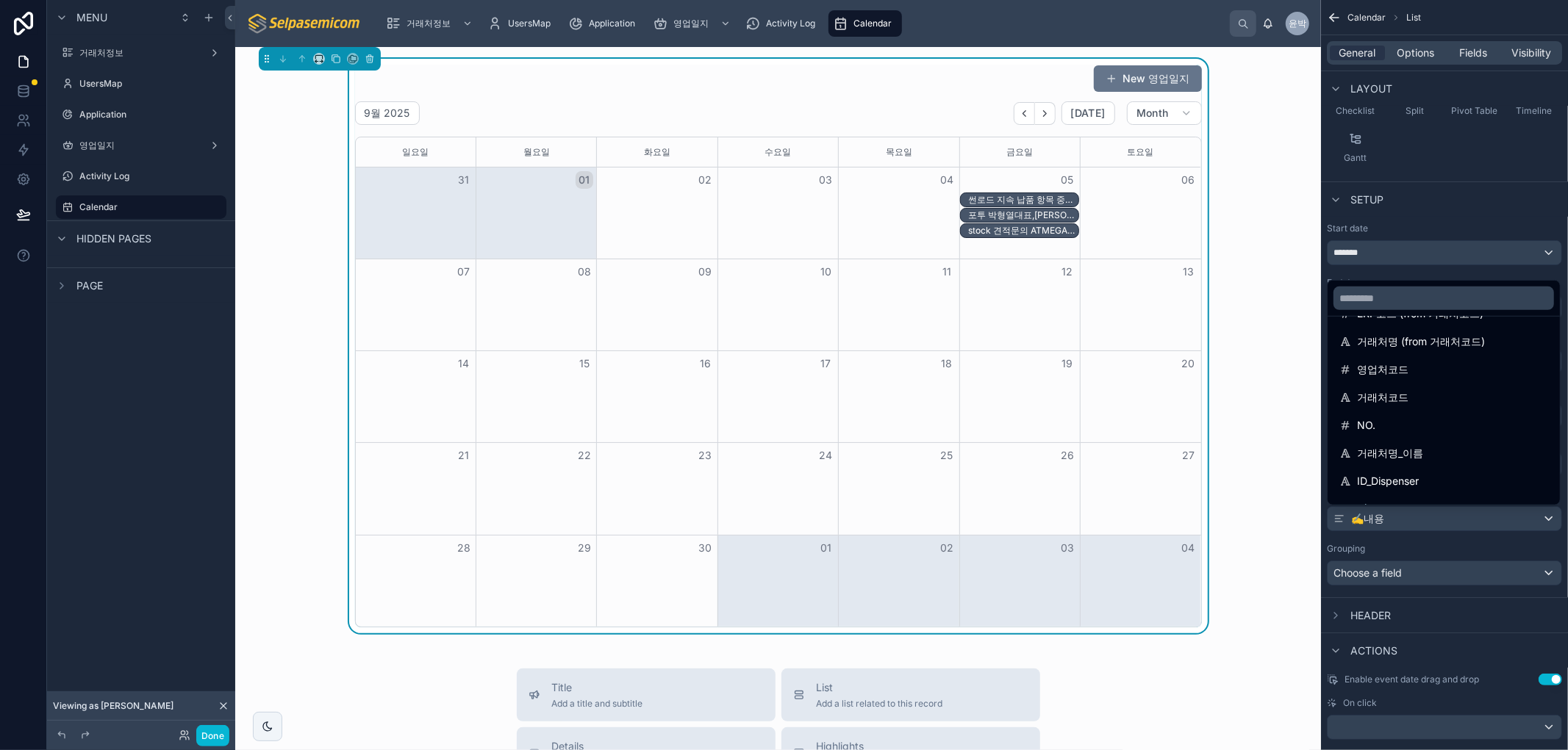
scroll to position [225, 0]
click at [1414, 446] on span "거래처명_이름" at bounding box center [1390, 451] width 66 height 17
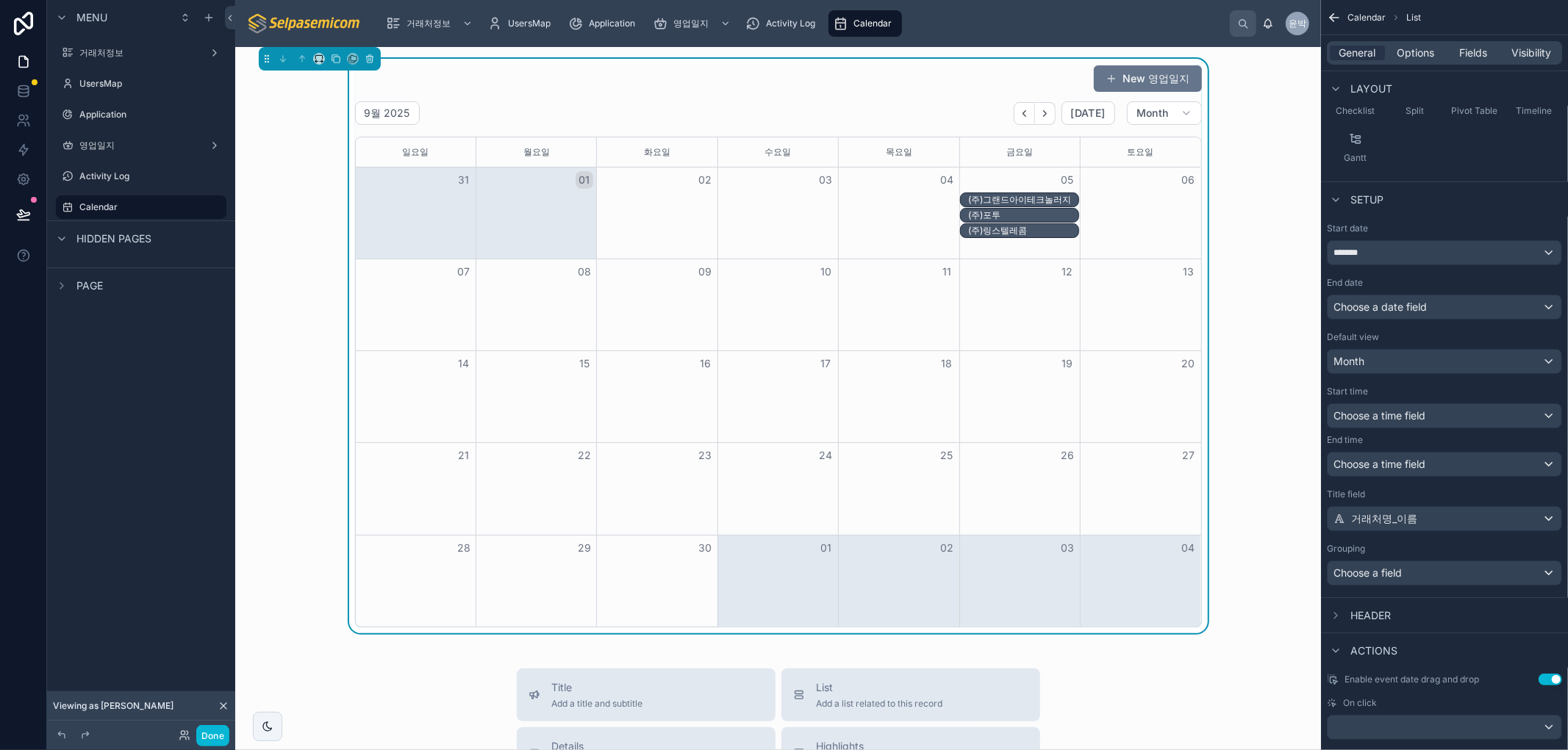
click at [1016, 196] on div "(주)그랜드아이테크놀러지" at bounding box center [1023, 199] width 110 height 12
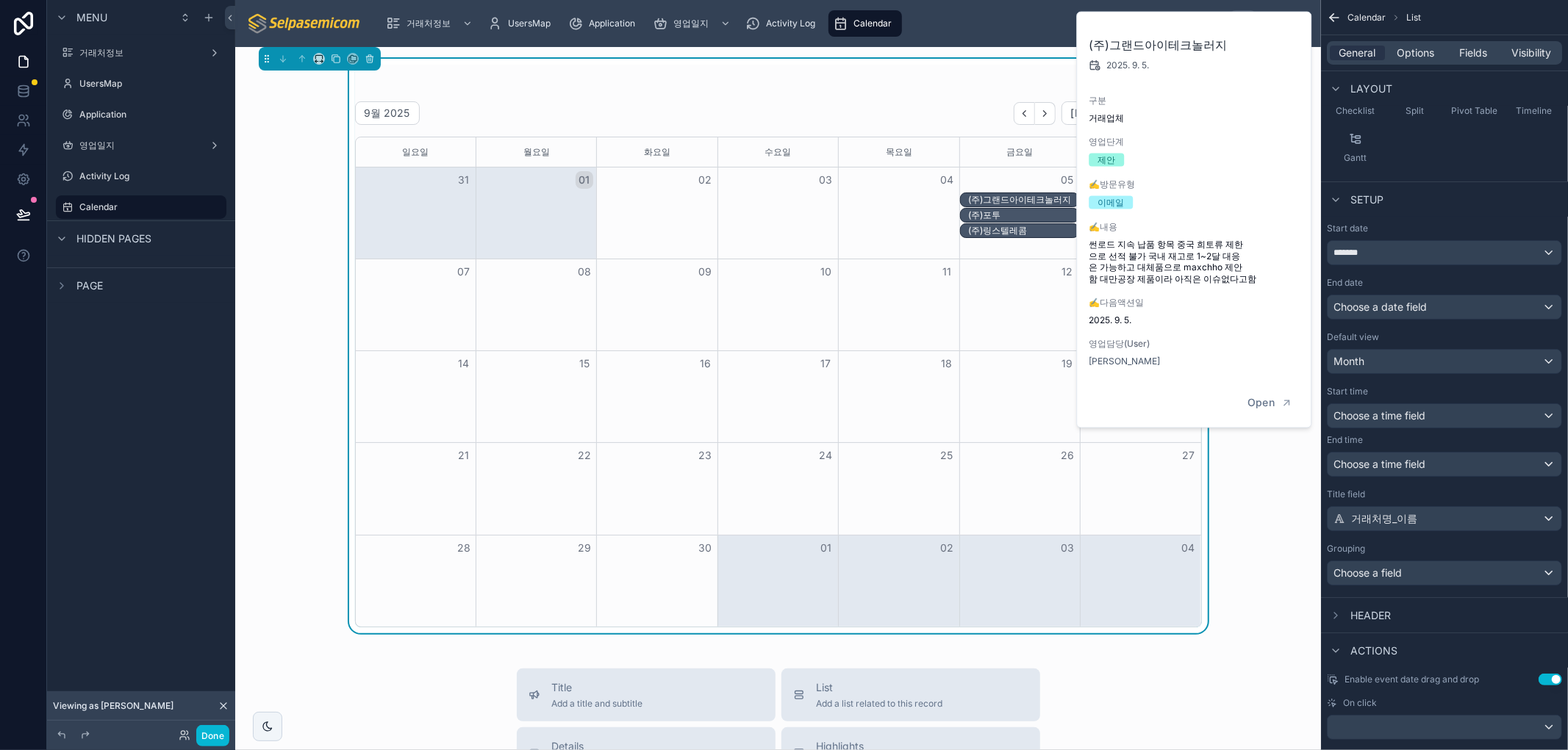
click at [1283, 571] on div "New 영업일지 9월 2025 Today Month 일요일 월요일 화요일 수요일 목요일 금요일 토요일 31 01 02 03 04 05 06 (…" at bounding box center [777, 346] width 1062 height 575
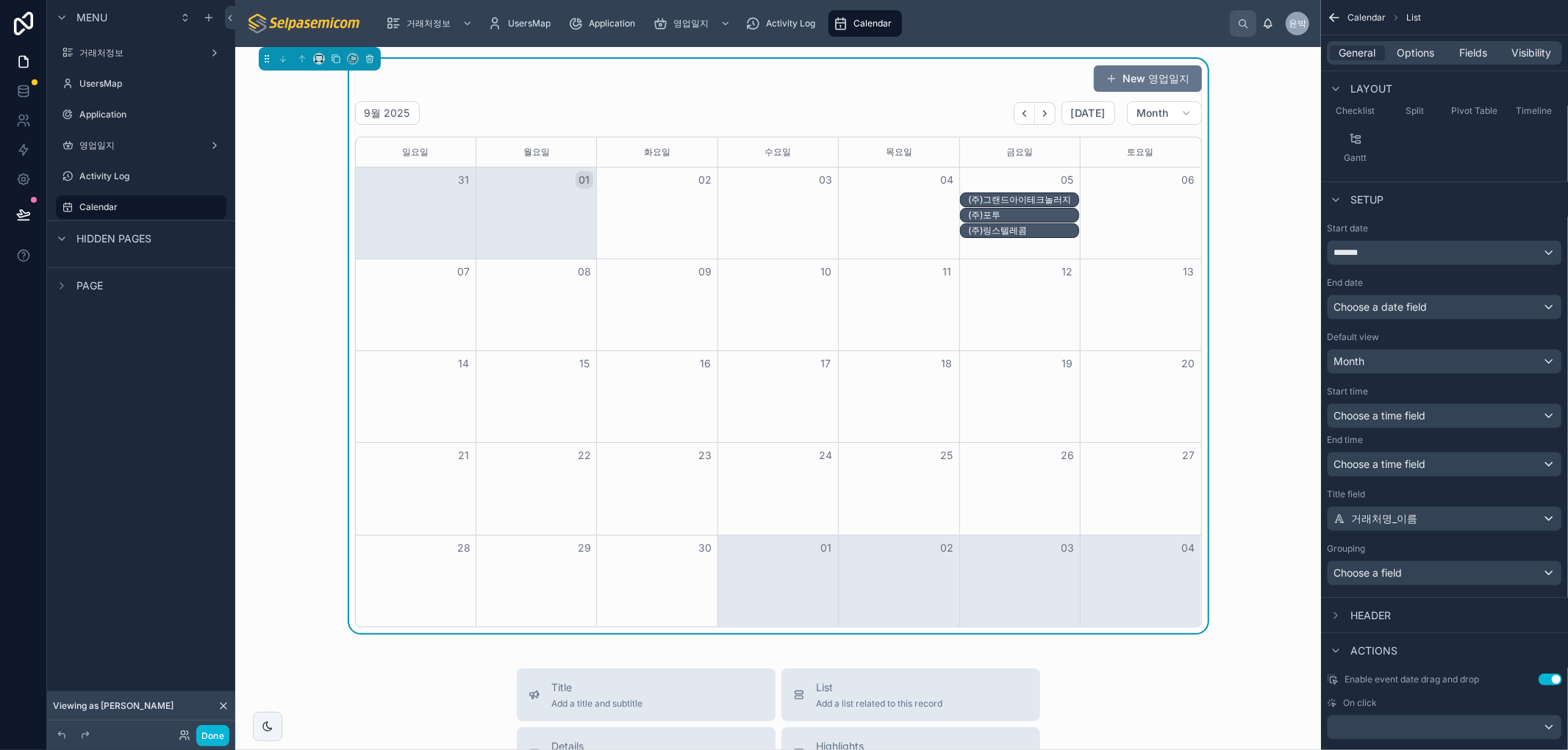
click at [1023, 214] on div "(주)포투" at bounding box center [1023, 215] width 110 height 12
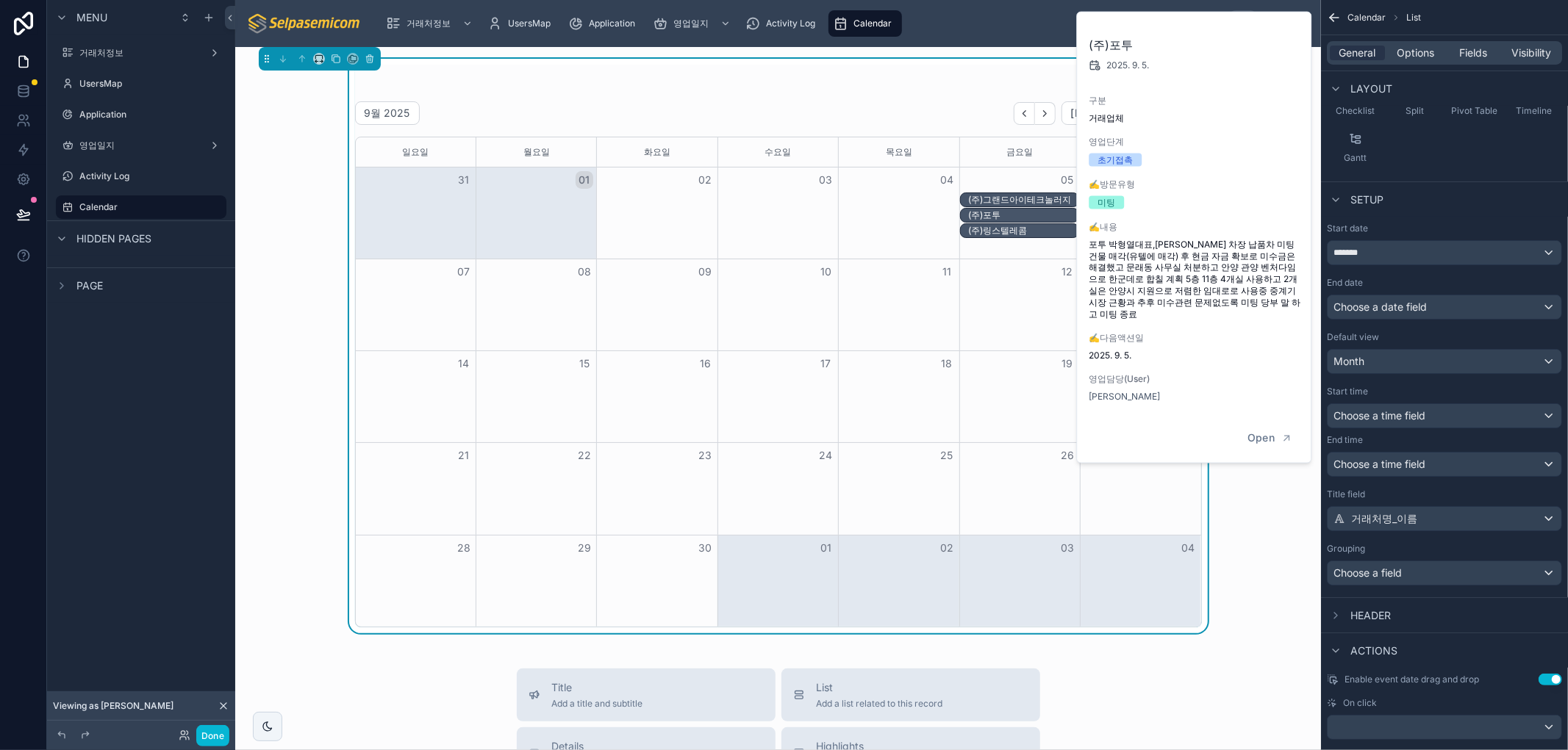
click at [1245, 541] on div "New 영업일지 9월 2025 Today Month 일요일 월요일 화요일 수요일 목요일 금요일 토요일 31 01 02 03 04 05 06 (…" at bounding box center [777, 346] width 1062 height 575
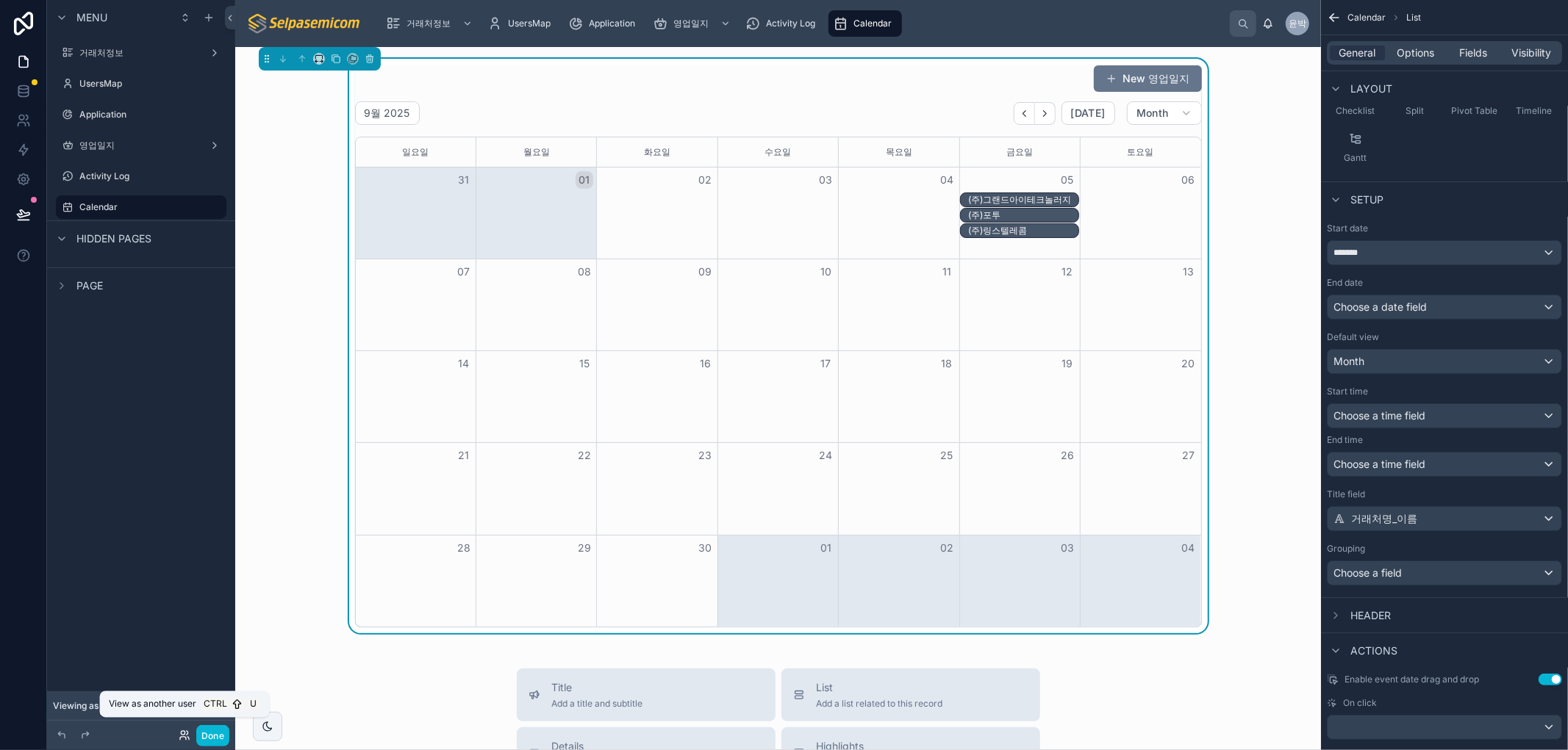
click at [179, 733] on icon at bounding box center [184, 736] width 12 height 12
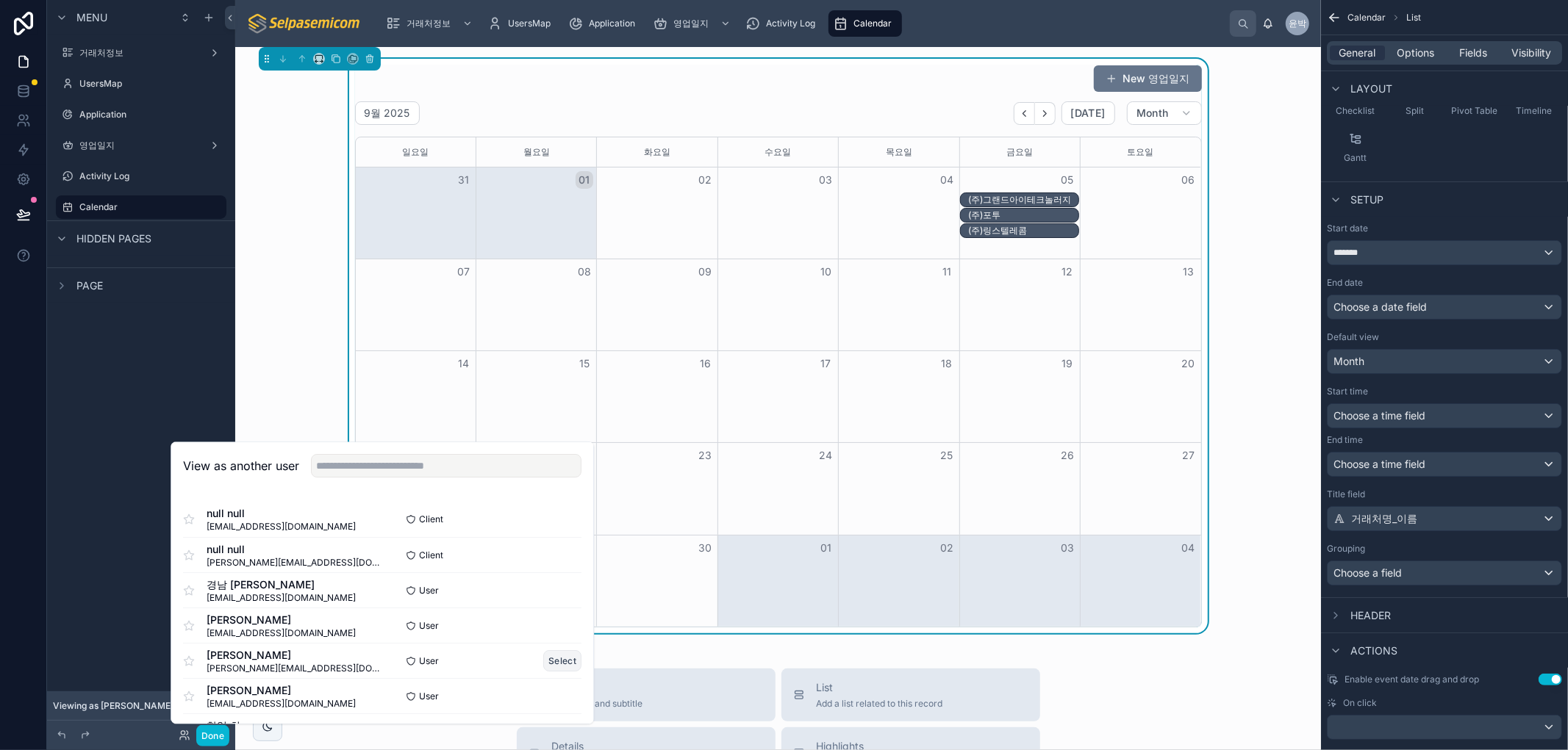
click at [553, 658] on button "Select" at bounding box center [562, 660] width 39 height 21
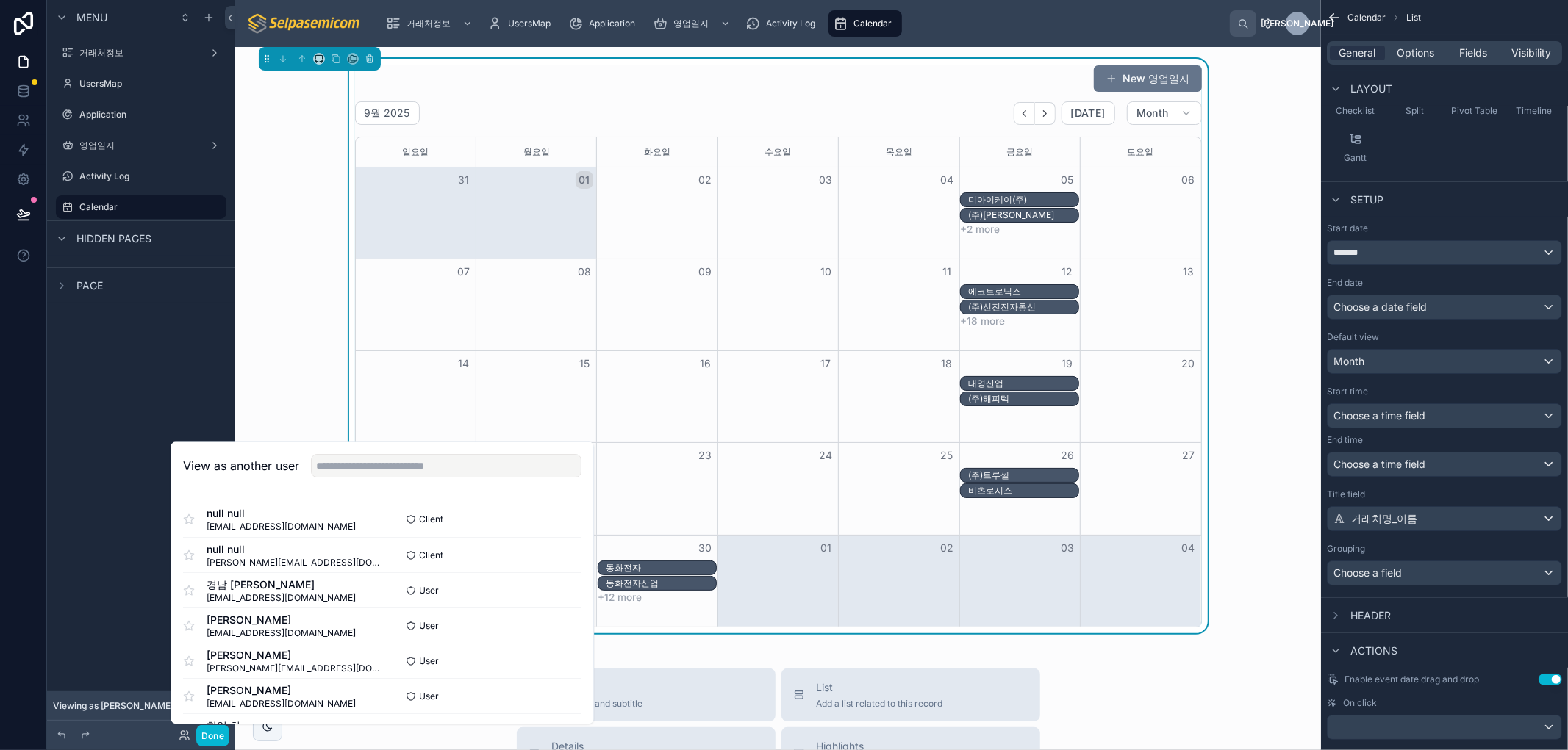
click at [1255, 299] on div "New 영업일지 9월 2025 Today Month 일요일 월요일 화요일 수요일 목요일 금요일 토요일 31 01 02 03 04 05 06 디…" at bounding box center [777, 346] width 1062 height 575
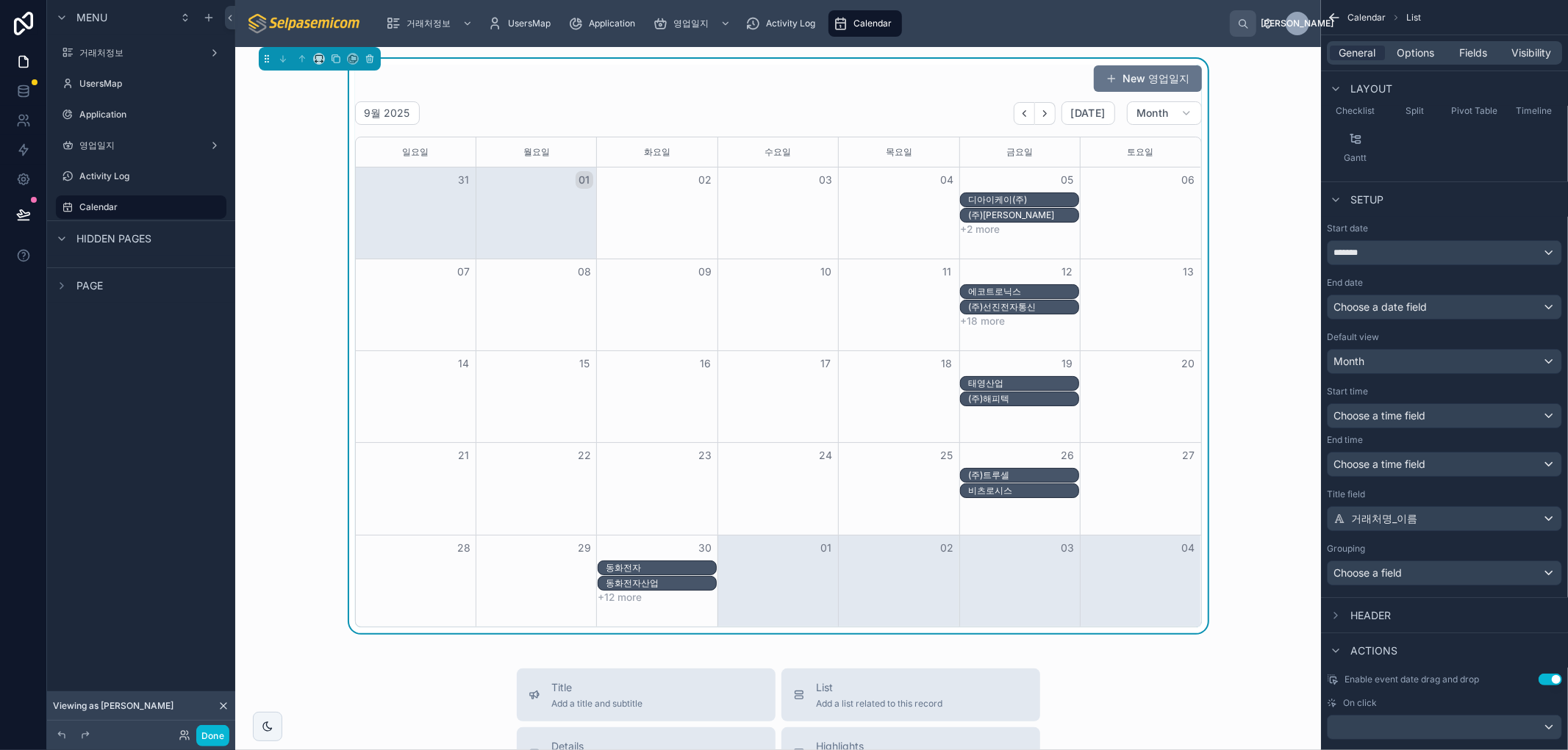
click at [983, 229] on button "+2 more" at bounding box center [980, 229] width 39 height 12
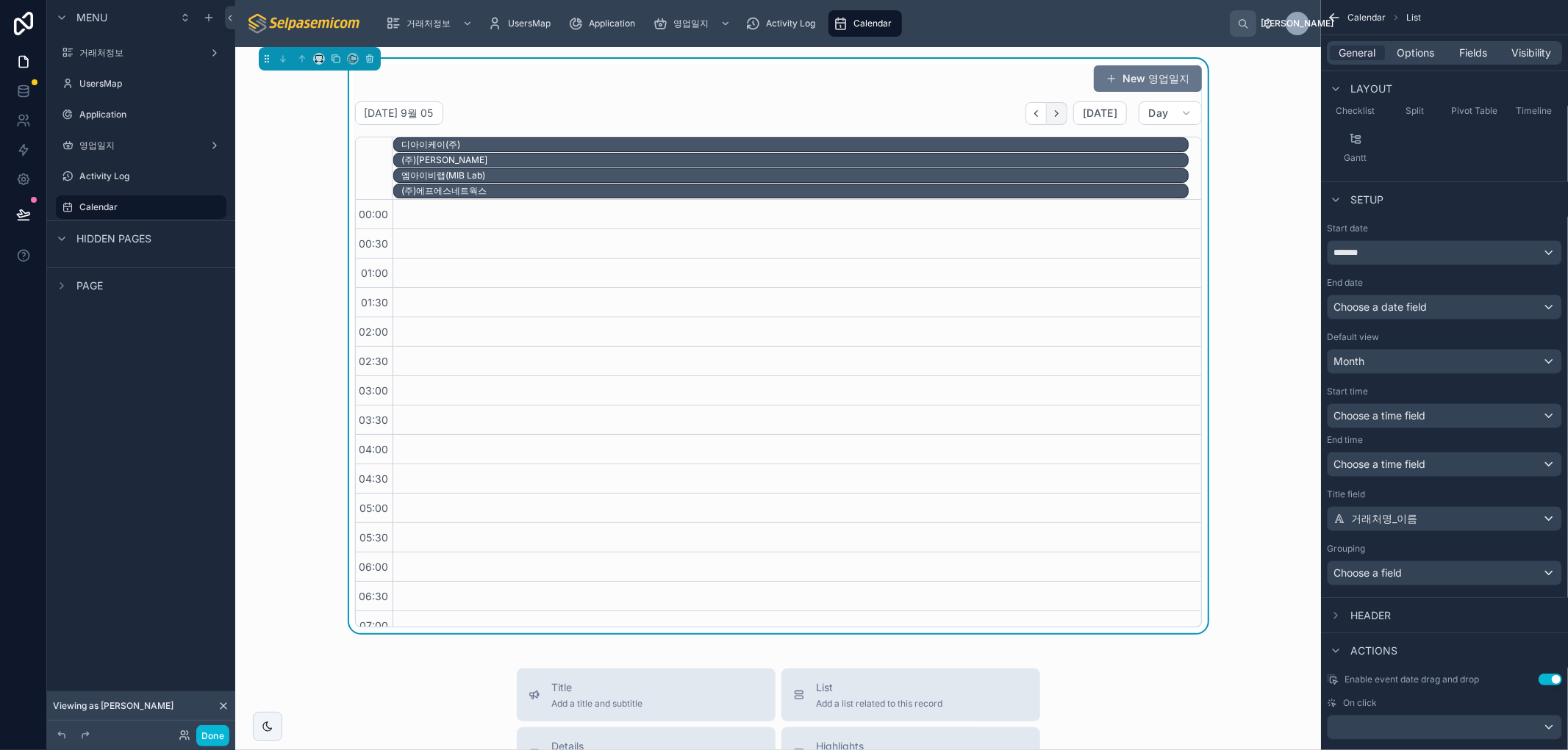
click at [1052, 114] on icon "Next" at bounding box center [1056, 113] width 11 height 11
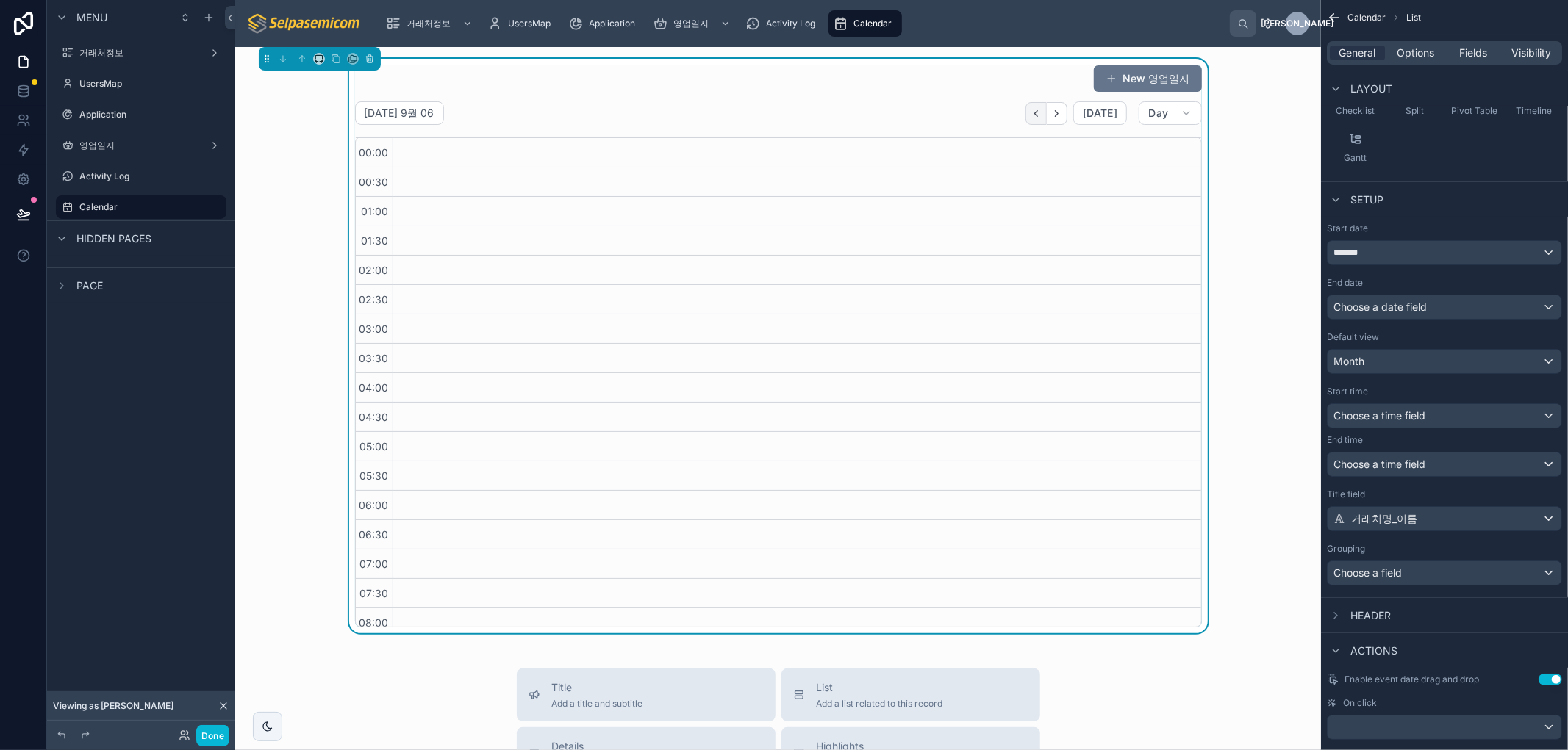
click at [1026, 121] on button "Back" at bounding box center [1036, 114] width 21 height 23
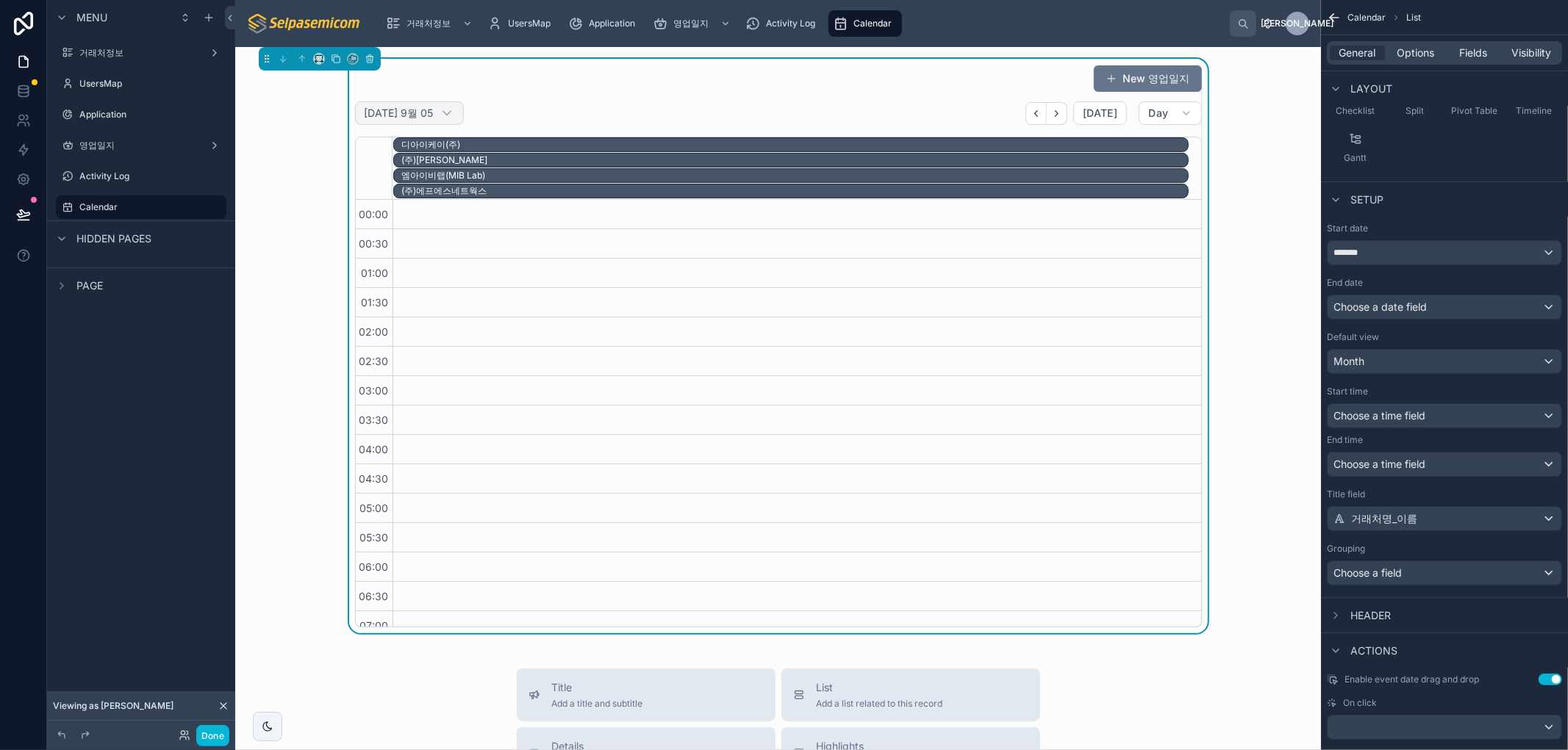
click at [401, 115] on h2 "금요일 9월 05" at bounding box center [400, 113] width 69 height 14
select select "****"
select select "*"
click at [535, 82] on div "New 영업일지" at bounding box center [778, 78] width 847 height 28
click at [1178, 104] on button "Day" at bounding box center [1169, 113] width 63 height 23
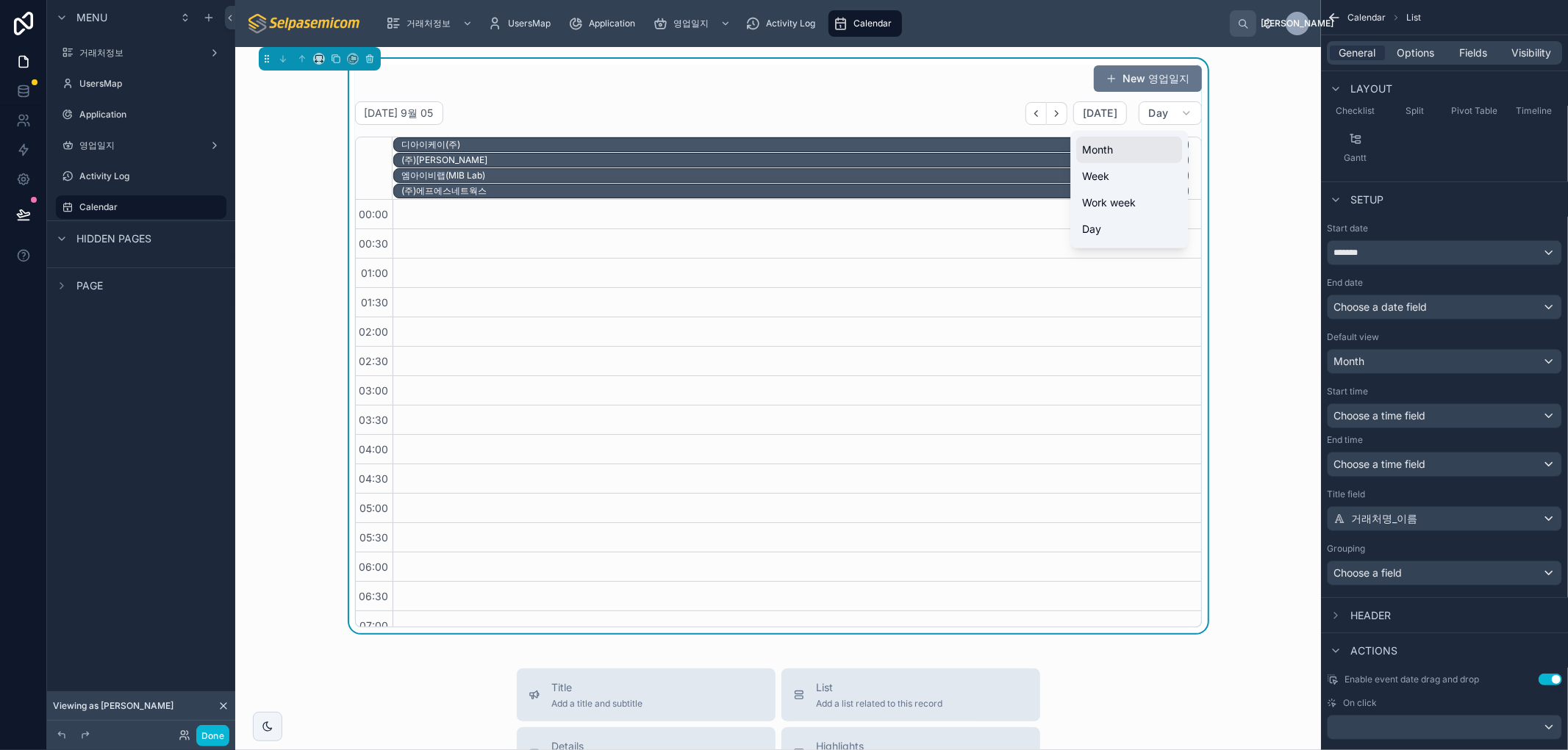
click at [1101, 154] on span "Month" at bounding box center [1097, 149] width 31 height 14
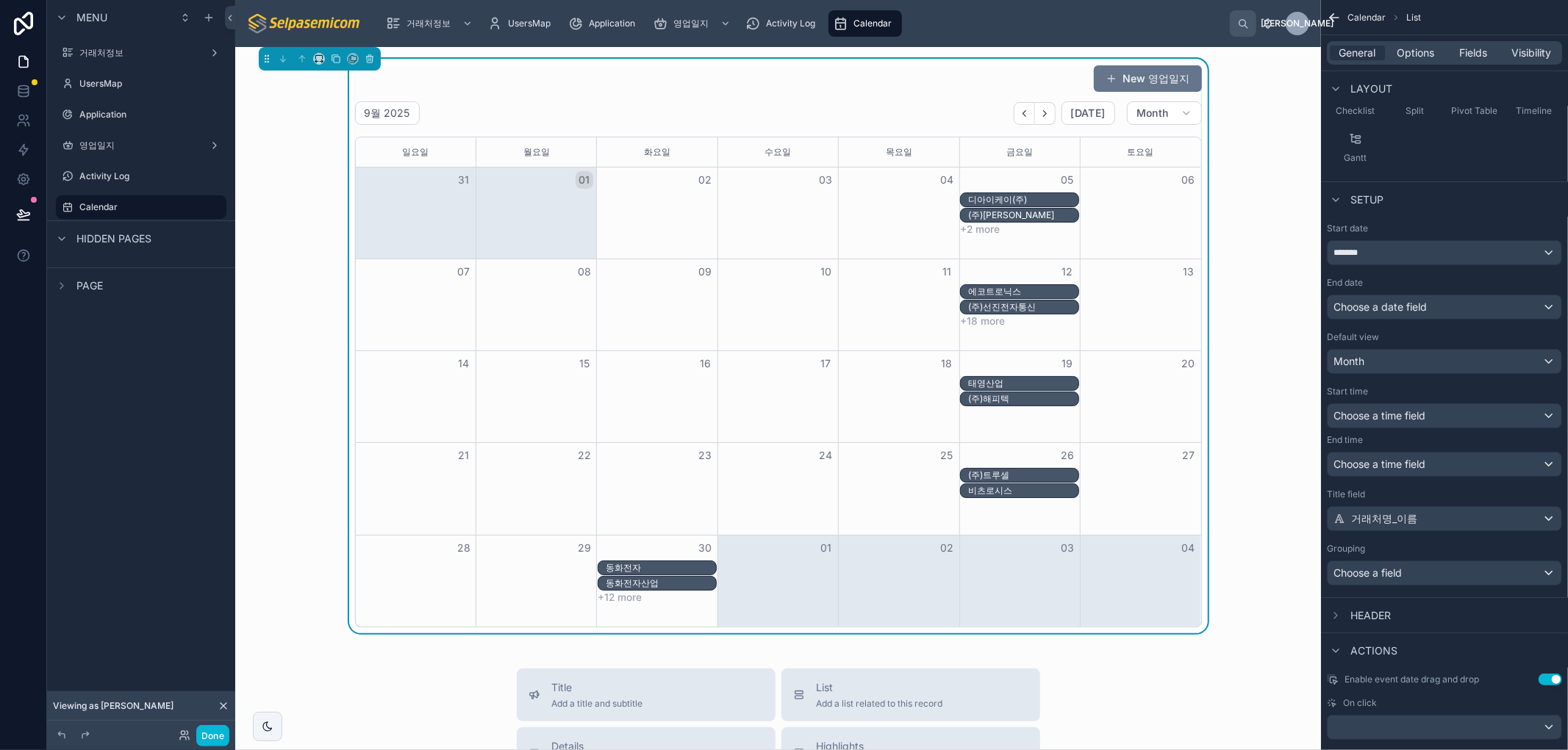
click at [975, 231] on button "+2 more" at bounding box center [980, 229] width 39 height 12
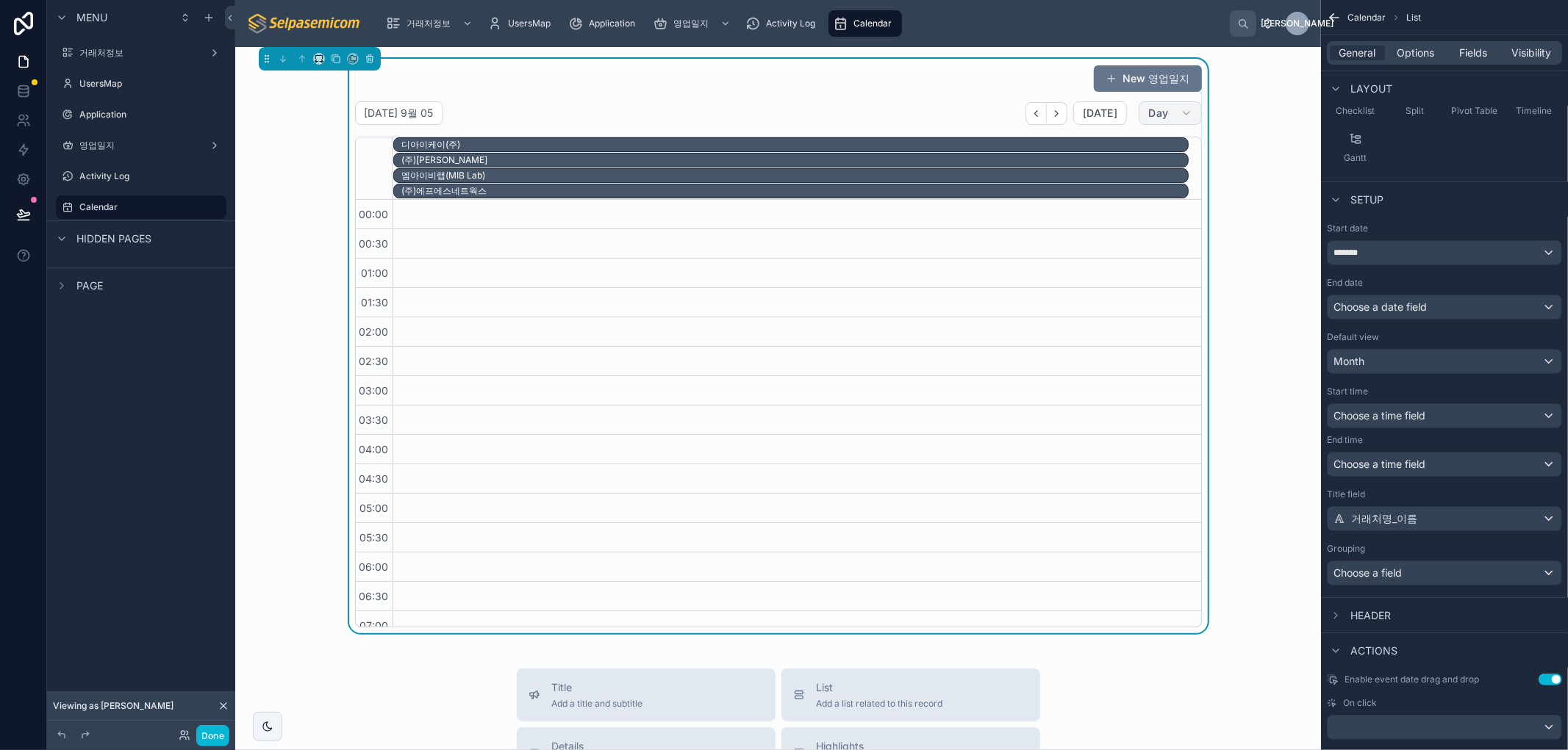
click at [1165, 116] on button "Day" at bounding box center [1169, 113] width 63 height 23
click at [1108, 186] on button "Week" at bounding box center [1129, 175] width 106 height 26
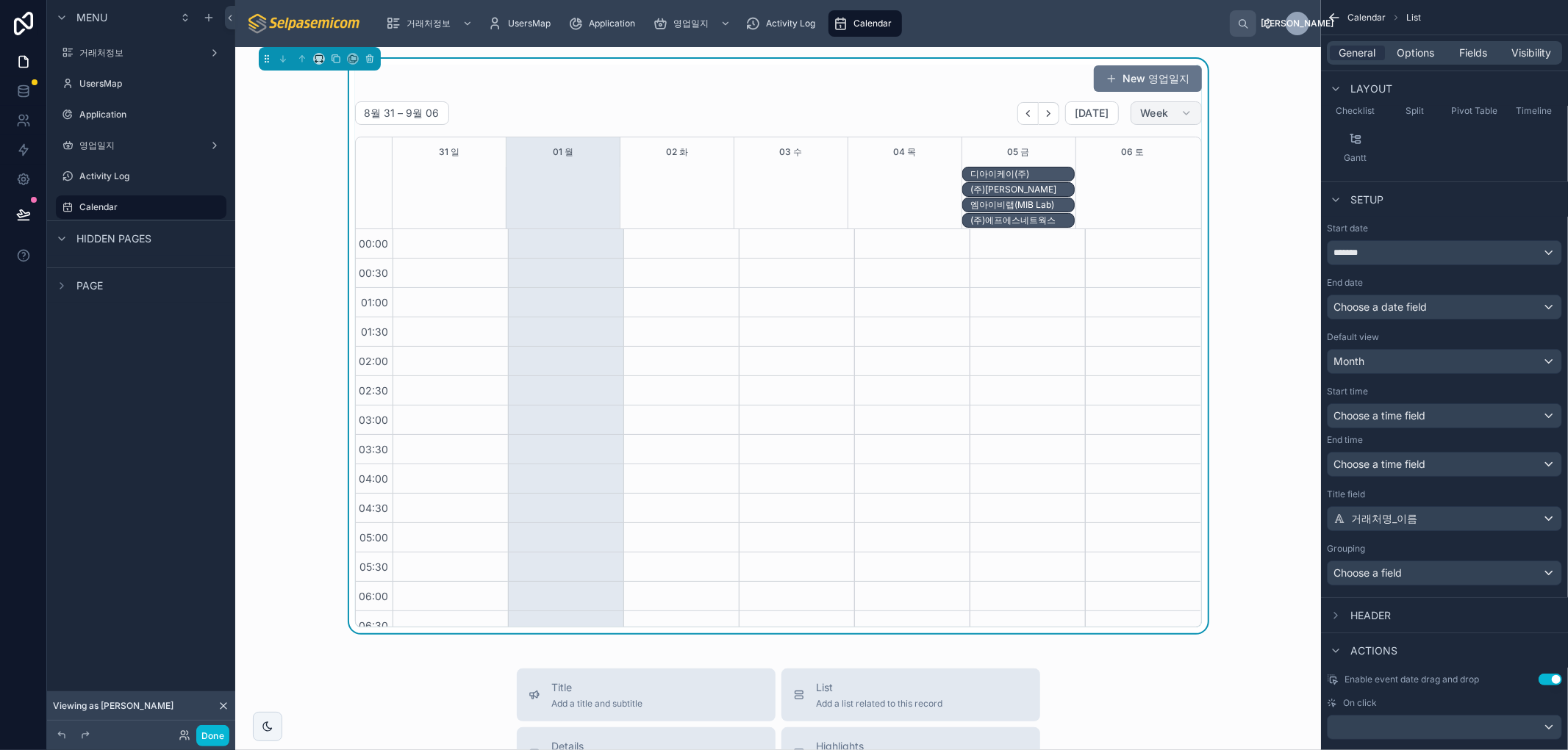
click at [1150, 116] on span "Week" at bounding box center [1154, 114] width 28 height 13
click at [1128, 185] on button "Week" at bounding box center [1129, 175] width 106 height 26
click at [1152, 112] on span "Week" at bounding box center [1154, 114] width 28 height 13
click at [1133, 200] on span "Work week" at bounding box center [1109, 202] width 54 height 14
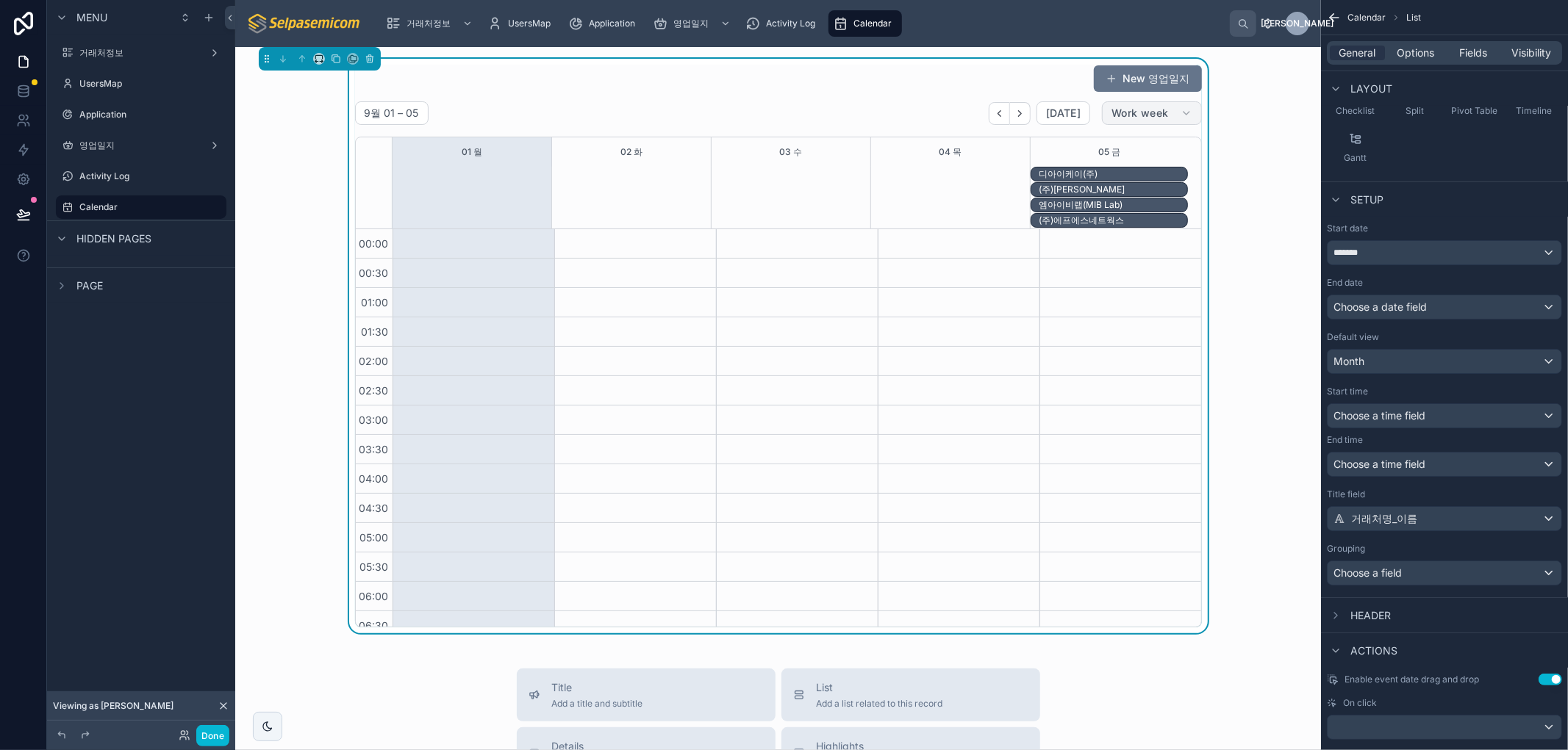
click at [1144, 114] on span "Work week" at bounding box center [1139, 114] width 57 height 13
click at [1098, 231] on span "Day" at bounding box center [1091, 228] width 19 height 14
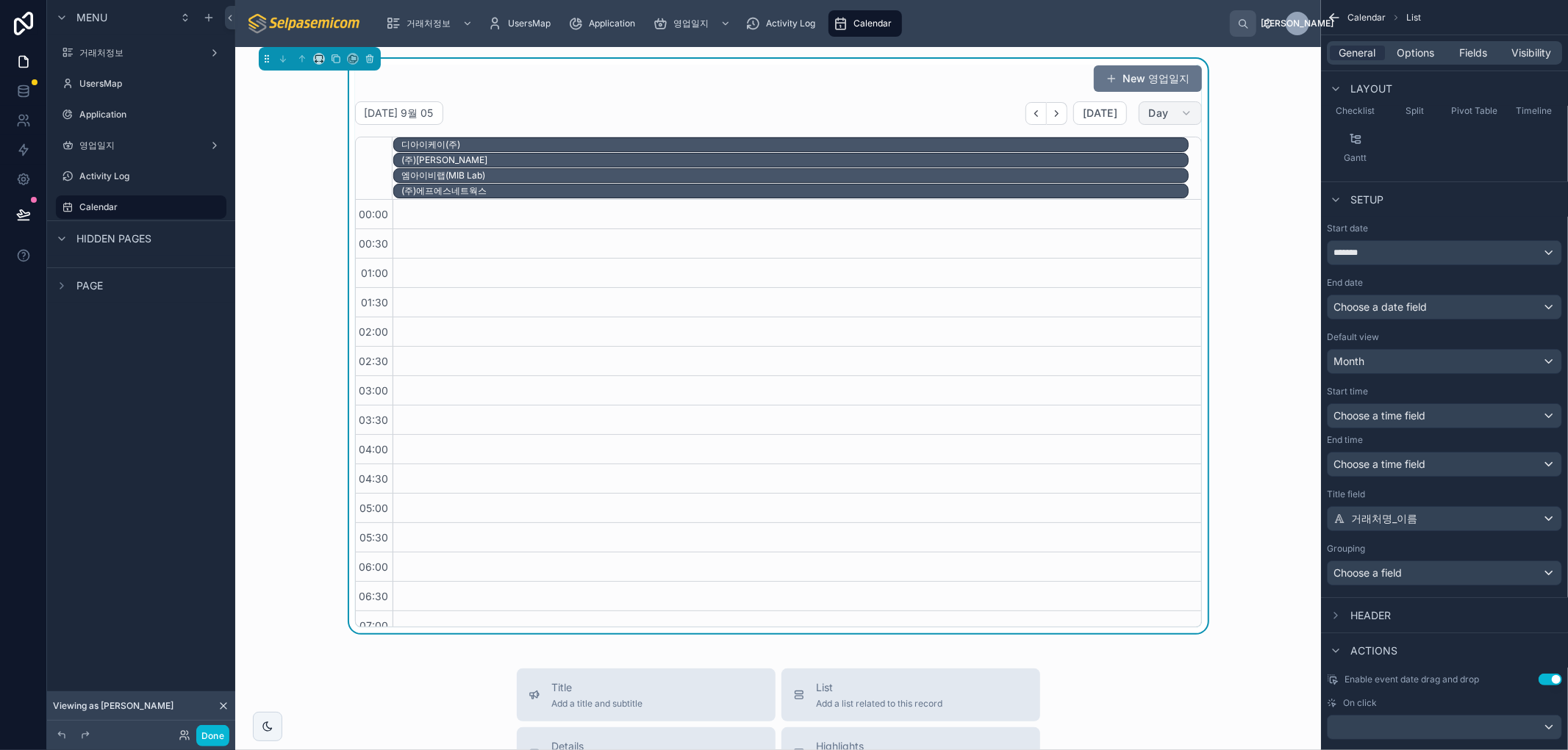
click at [1138, 112] on button "Day" at bounding box center [1169, 113] width 63 height 23
click at [1125, 144] on button "Month" at bounding box center [1129, 149] width 106 height 26
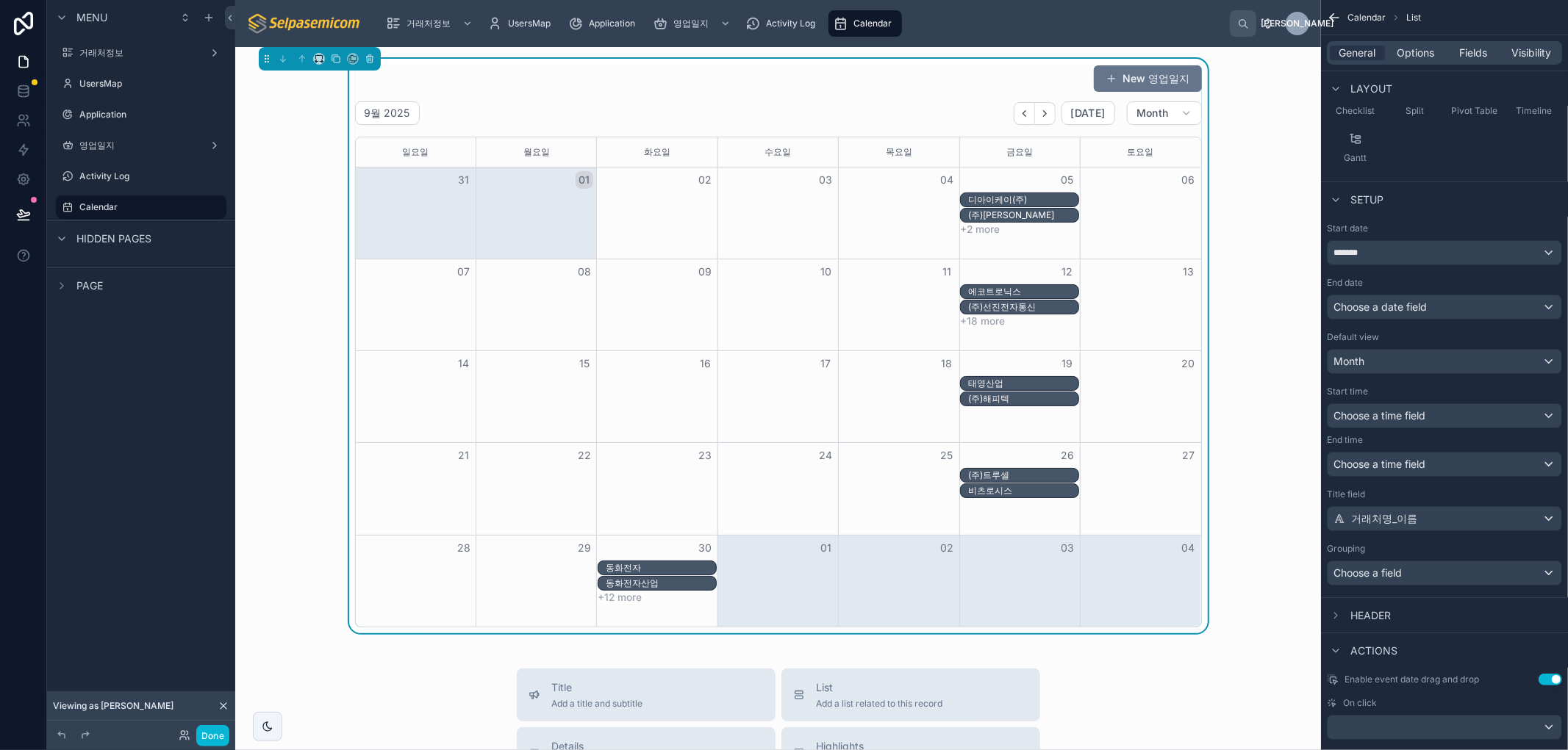
click at [1295, 262] on div "New 영업일지 9월 2025 Today Month 일요일 월요일 화요일 수요일 목요일 금요일 토요일 31 01 02 03 04 05 06 디…" at bounding box center [777, 346] width 1062 height 575
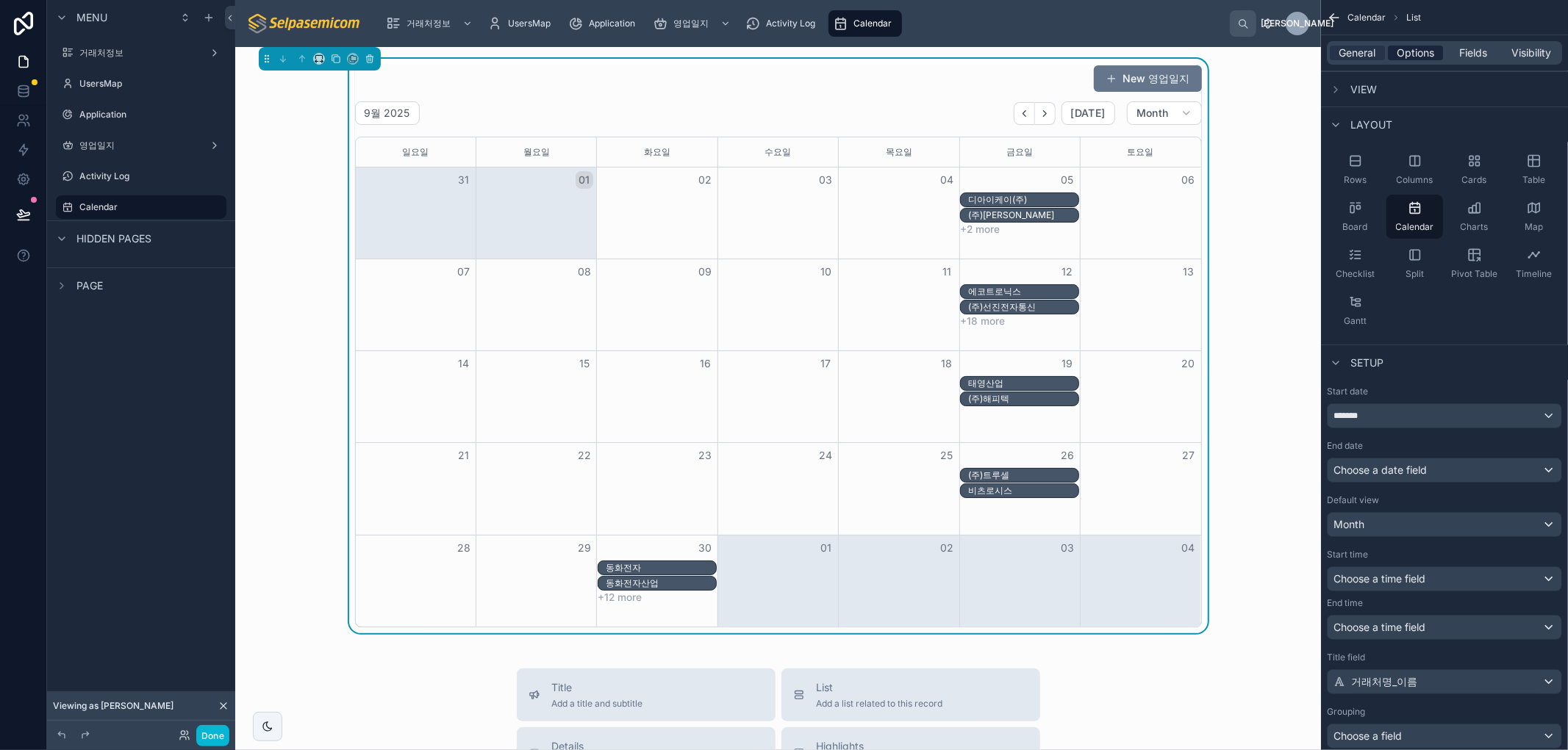
click at [1419, 54] on span "Options" at bounding box center [1415, 52] width 38 height 14
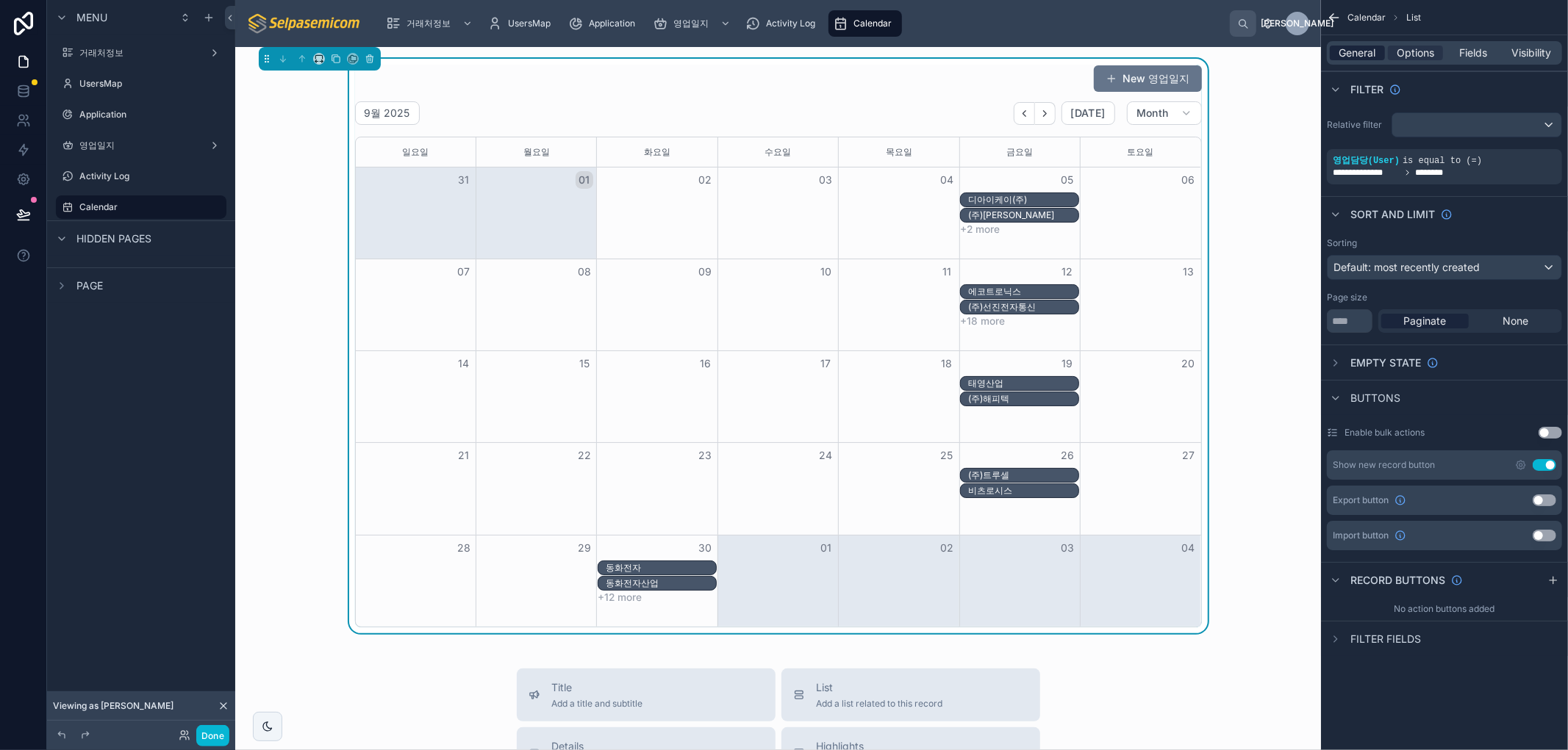
click at [1361, 49] on span "General" at bounding box center [1357, 52] width 37 height 14
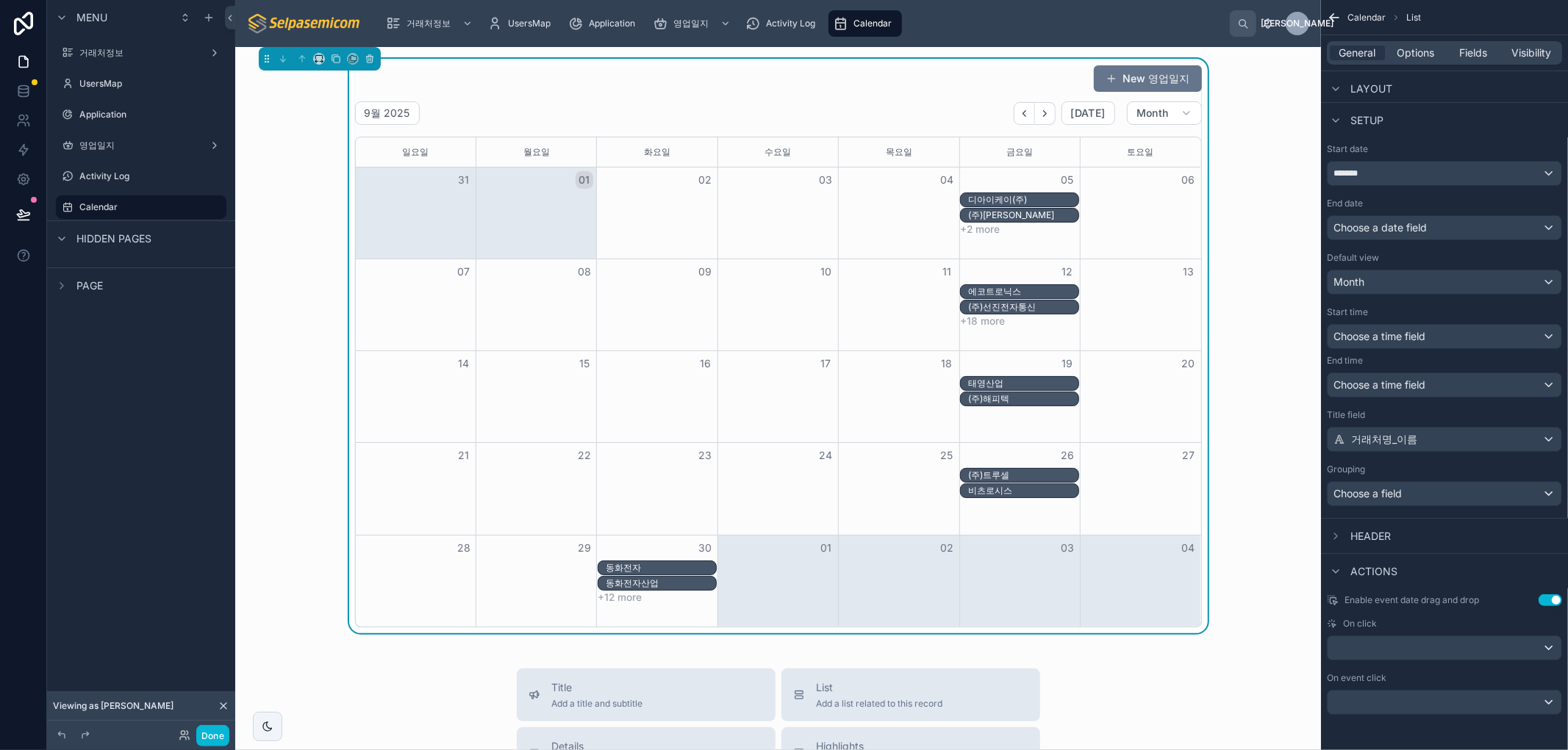
click at [1029, 199] on div "디아이케이(주)" at bounding box center [1023, 199] width 110 height 12
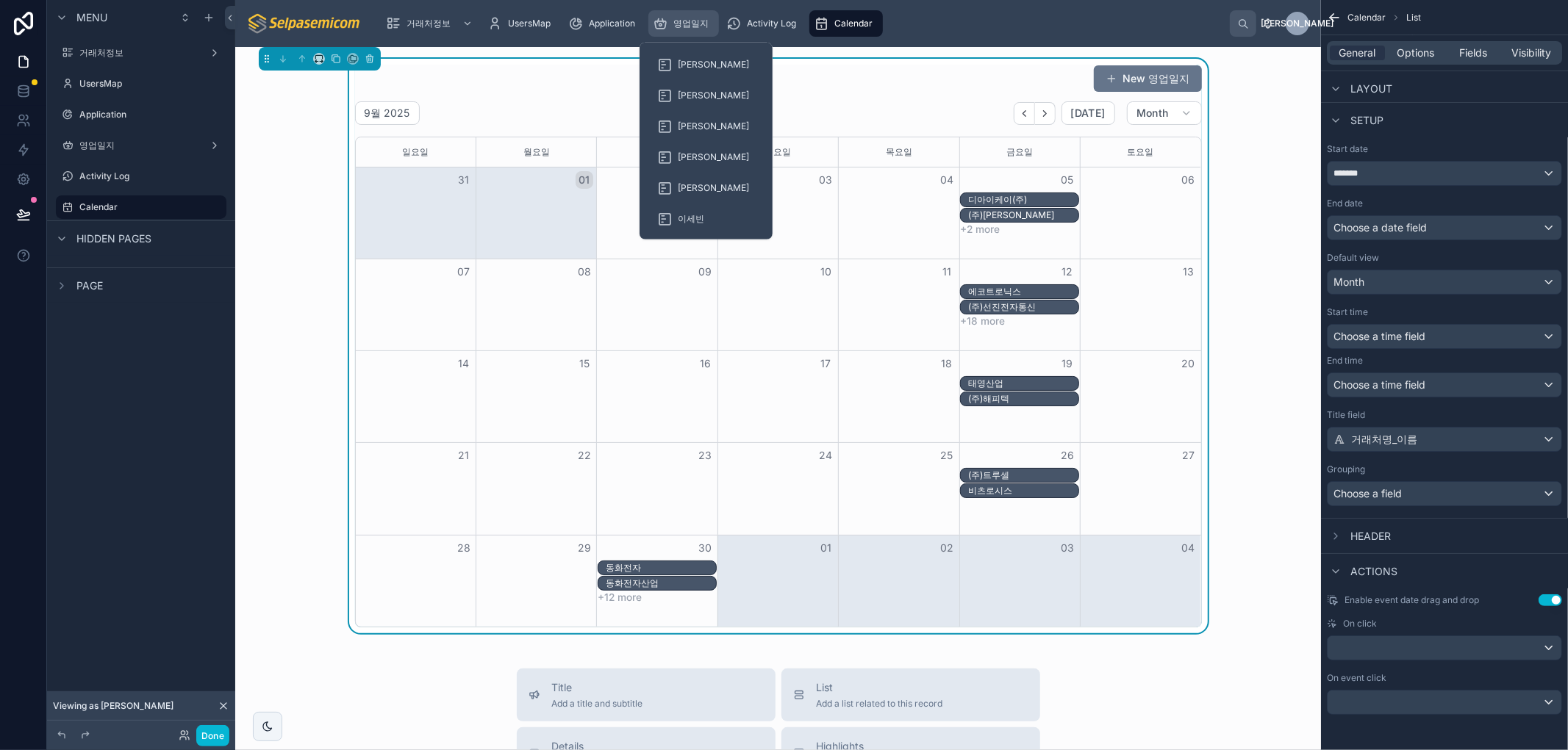
click at [685, 32] on div "영업일지" at bounding box center [684, 23] width 62 height 23
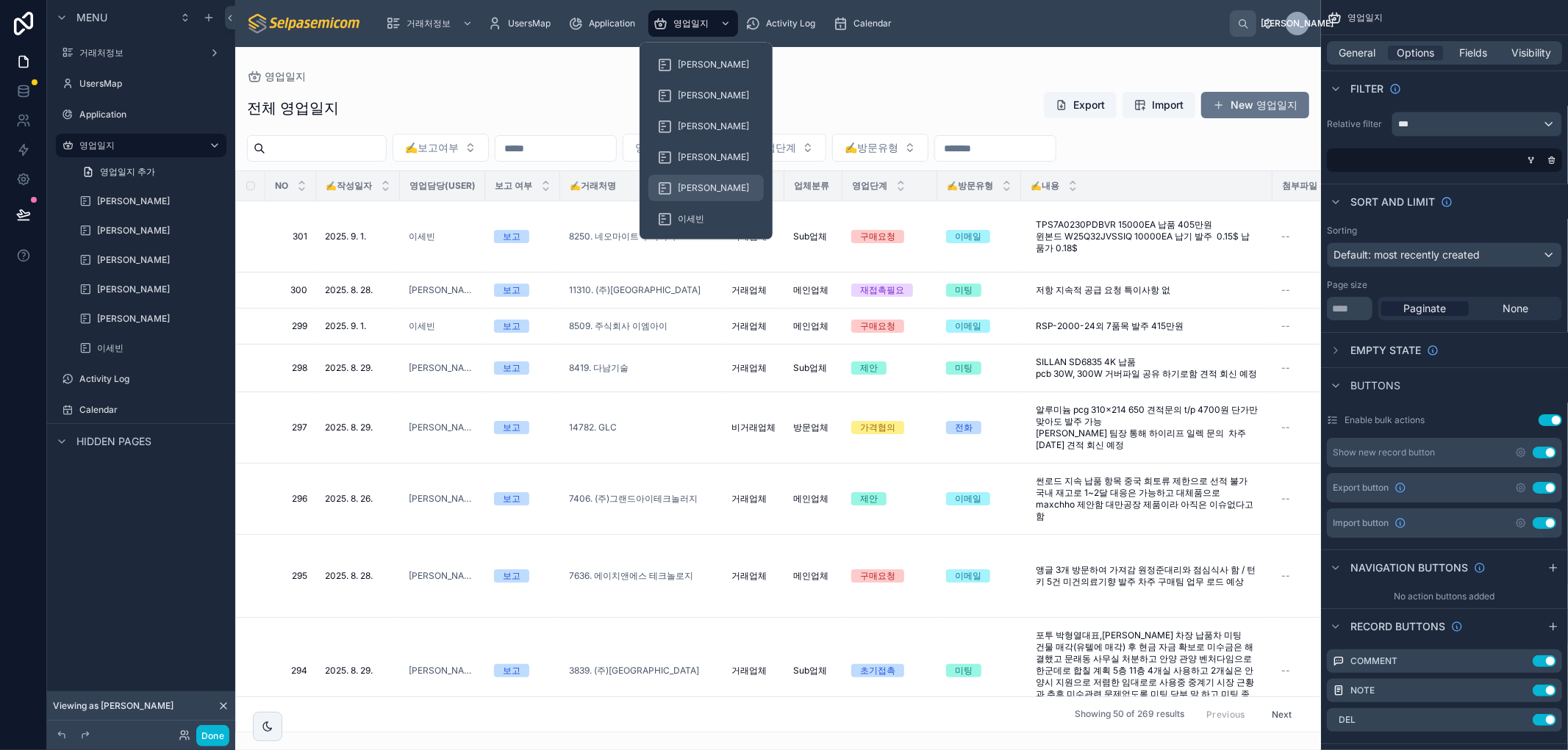
click at [667, 191] on icon at bounding box center [664, 188] width 14 height 14
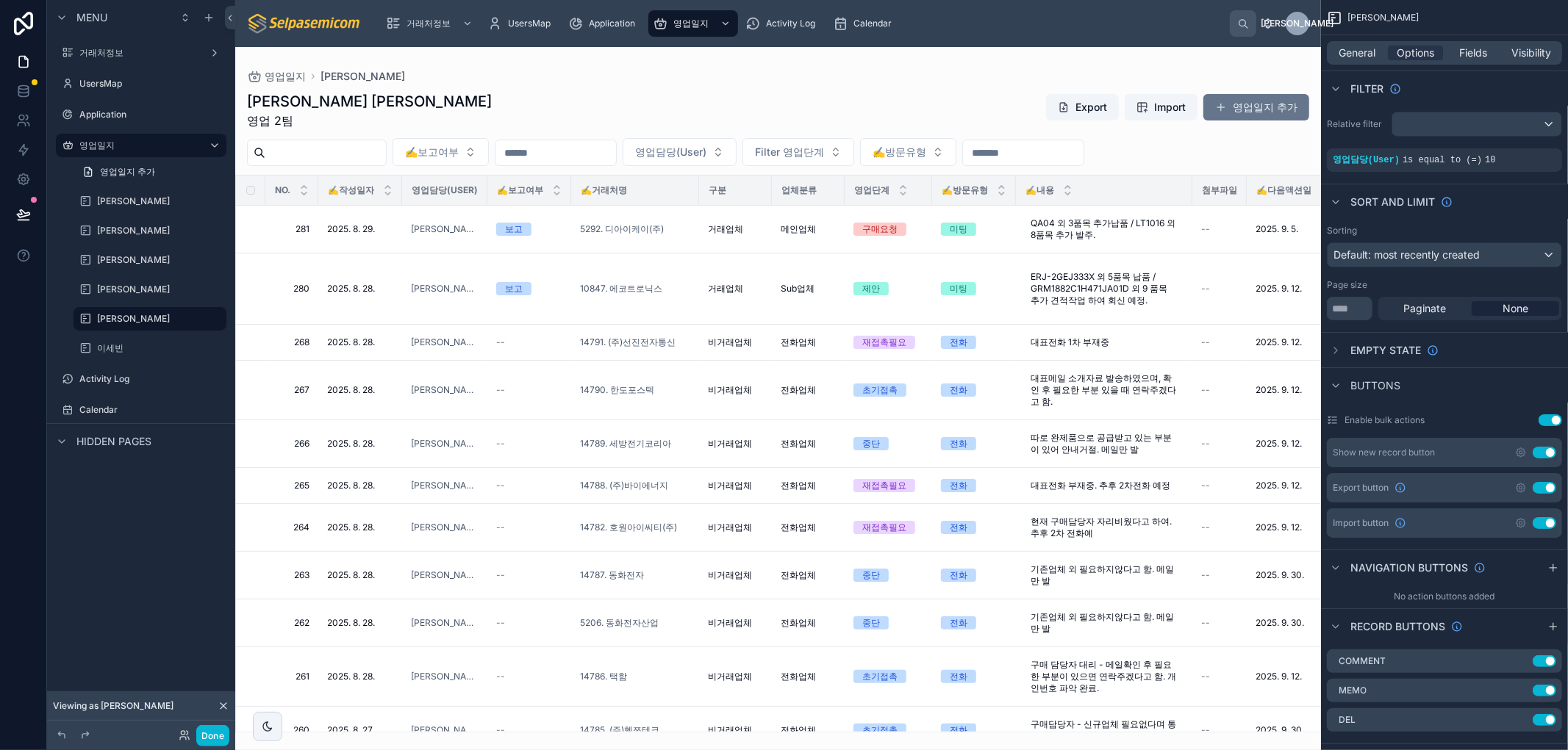
drag, startPoint x: 902, startPoint y: 723, endPoint x: 1119, endPoint y: 712, distance: 217.3
click at [1119, 712] on div at bounding box center [777, 399] width 1085 height 703
drag, startPoint x: 1007, startPoint y: 37, endPoint x: 870, endPoint y: 20, distance: 138.1
click at [868, 20] on span "Calendar" at bounding box center [873, 23] width 39 height 12
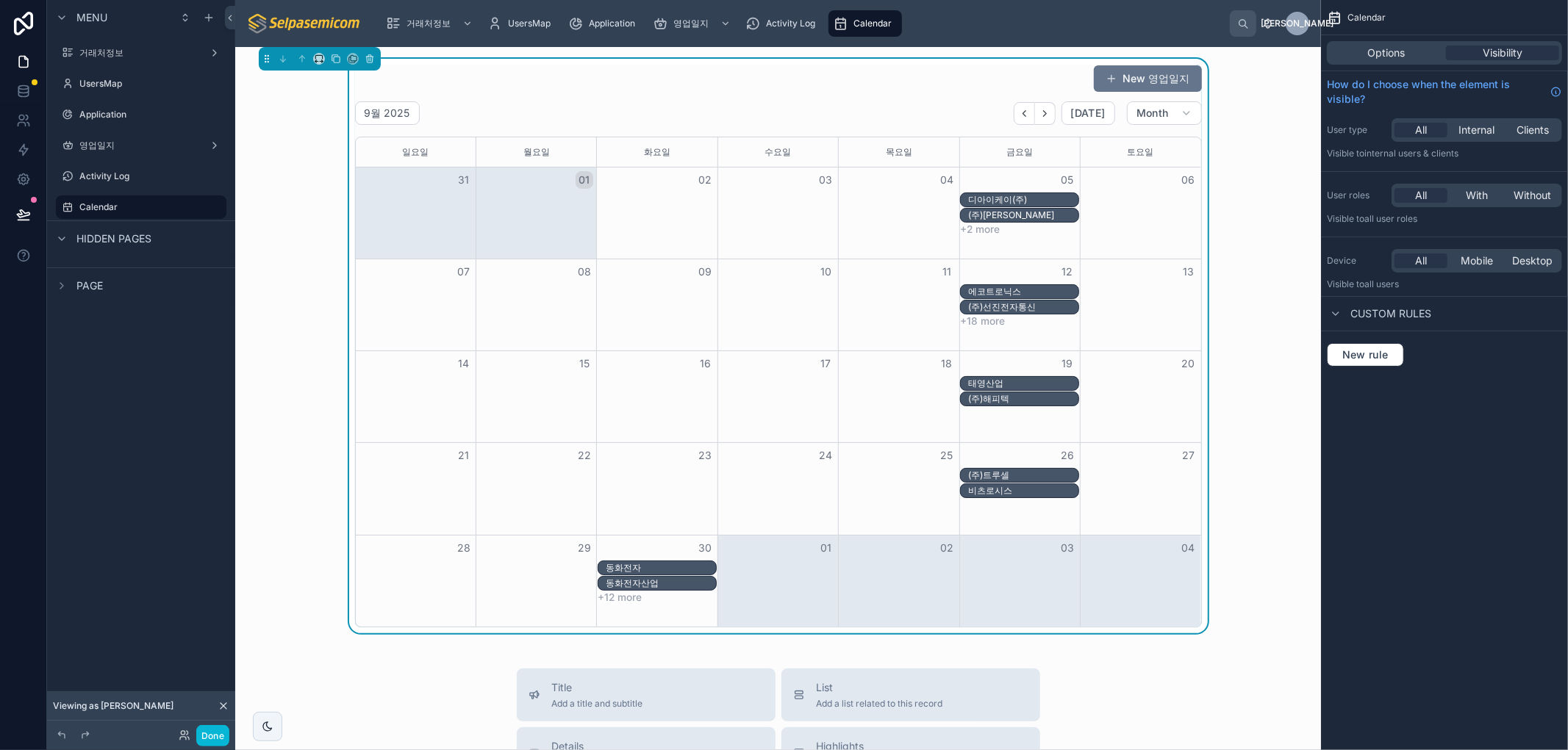
click at [1294, 296] on div "New 영업일지 9월 2025 Today Month 일요일 월요일 화요일 수요일 목요일 금요일 토요일 31 01 02 03 04 05 06 디…" at bounding box center [777, 346] width 1062 height 575
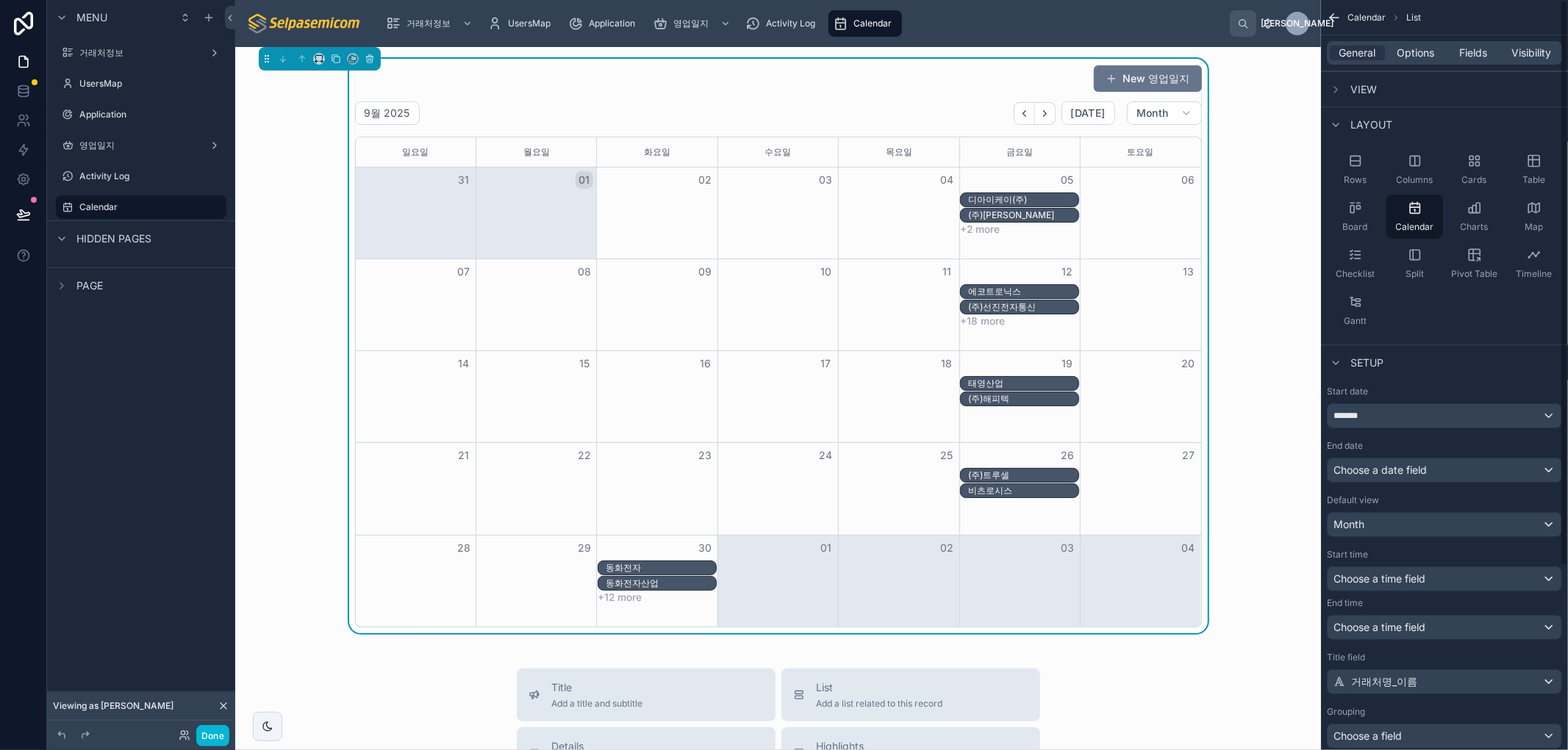
click at [982, 231] on button "+2 more" at bounding box center [980, 229] width 39 height 12
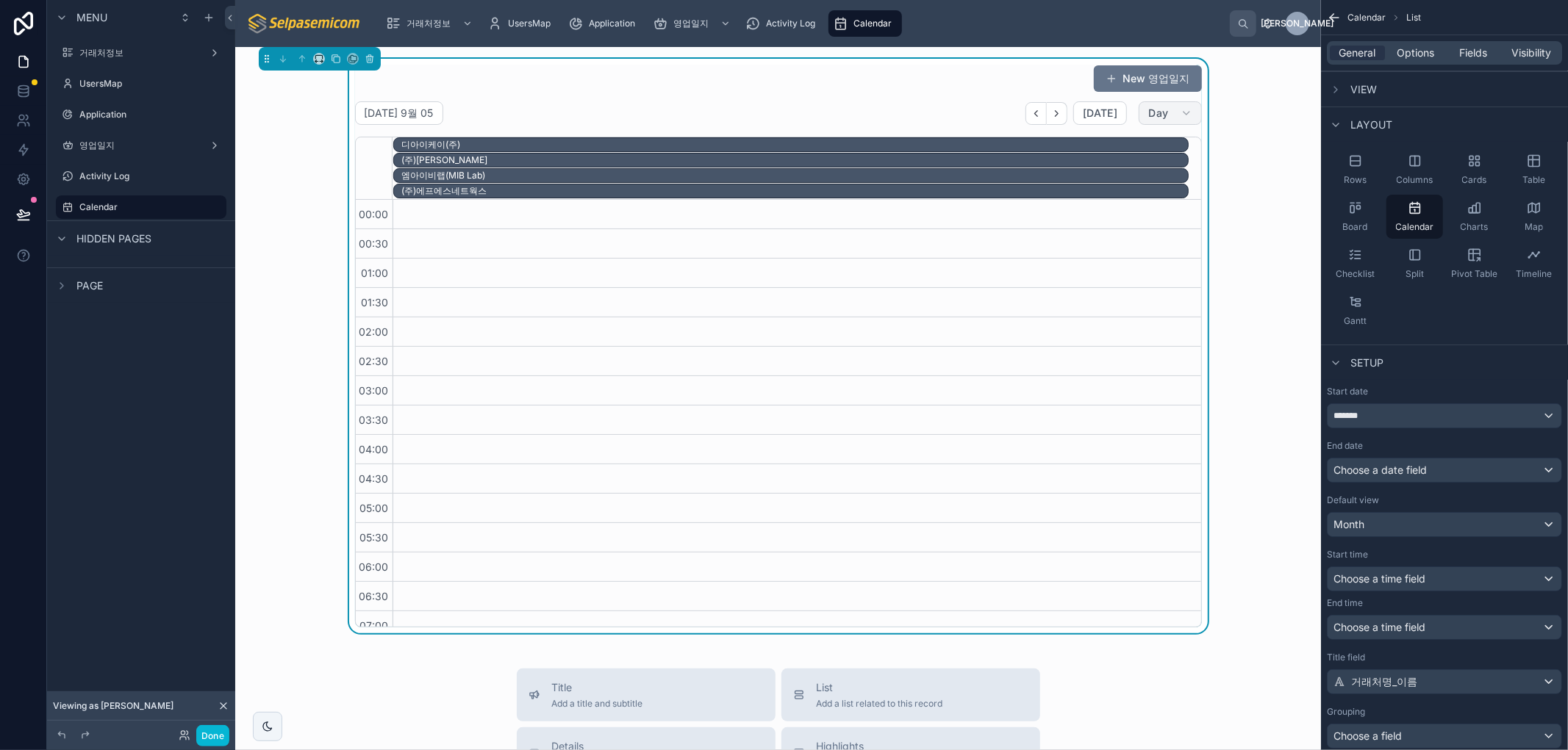
click at [1162, 116] on span "Day" at bounding box center [1158, 114] width 20 height 13
click at [1101, 149] on span "Month" at bounding box center [1097, 149] width 31 height 14
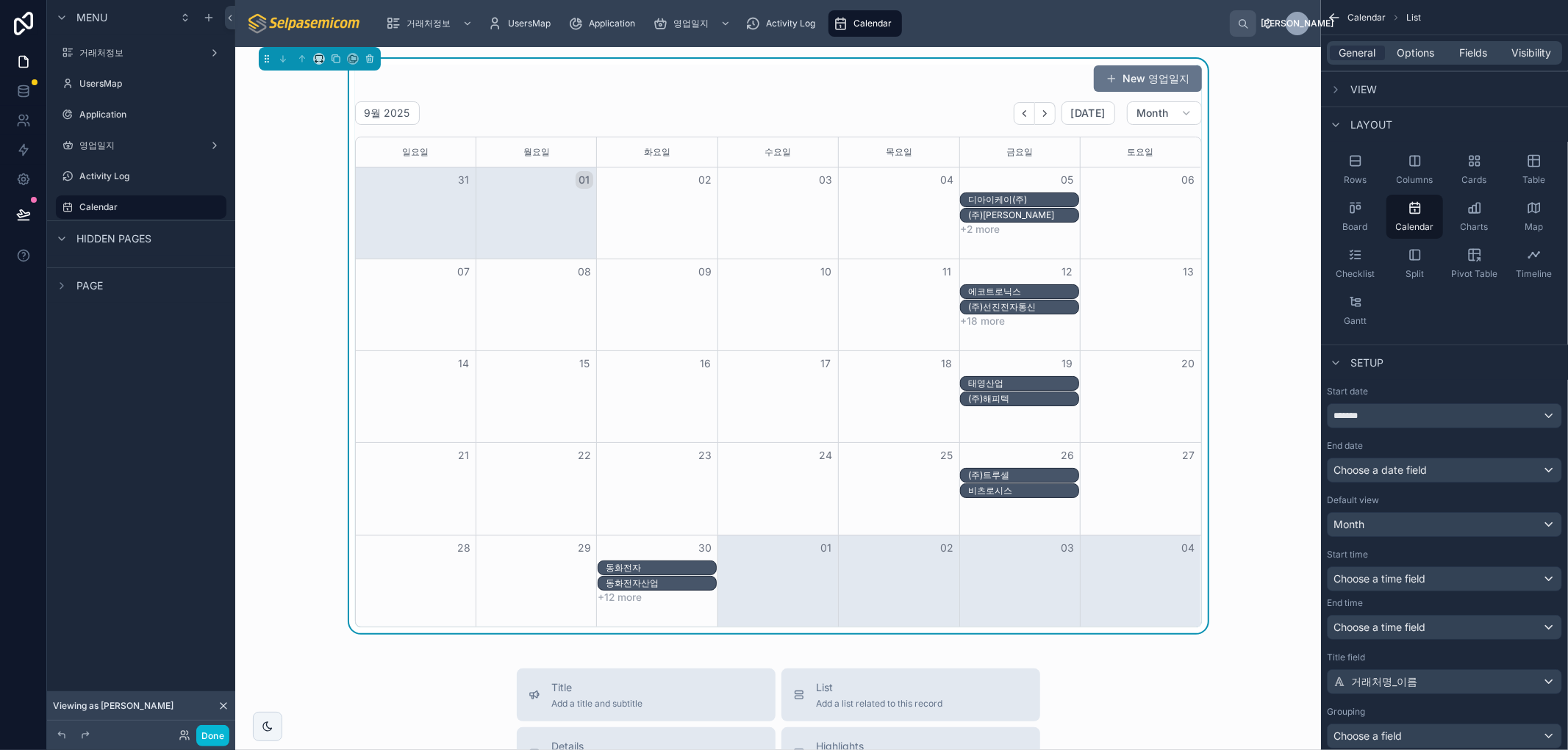
click at [1231, 216] on div "New 영업일지 9월 2025 Today Month 일요일 월요일 화요일 수요일 목요일 금요일 토요일 31 01 02 03 04 05 06 디…" at bounding box center [777, 346] width 1062 height 575
click at [1235, 165] on div "New 영업일지 9월 2025 Today Month 일요일 월요일 화요일 수요일 목요일 금요일 토요일 31 01 02 03 04 05 06 디…" at bounding box center [777, 346] width 1062 height 575
click at [219, 733] on button "Done" at bounding box center [213, 736] width 33 height 21
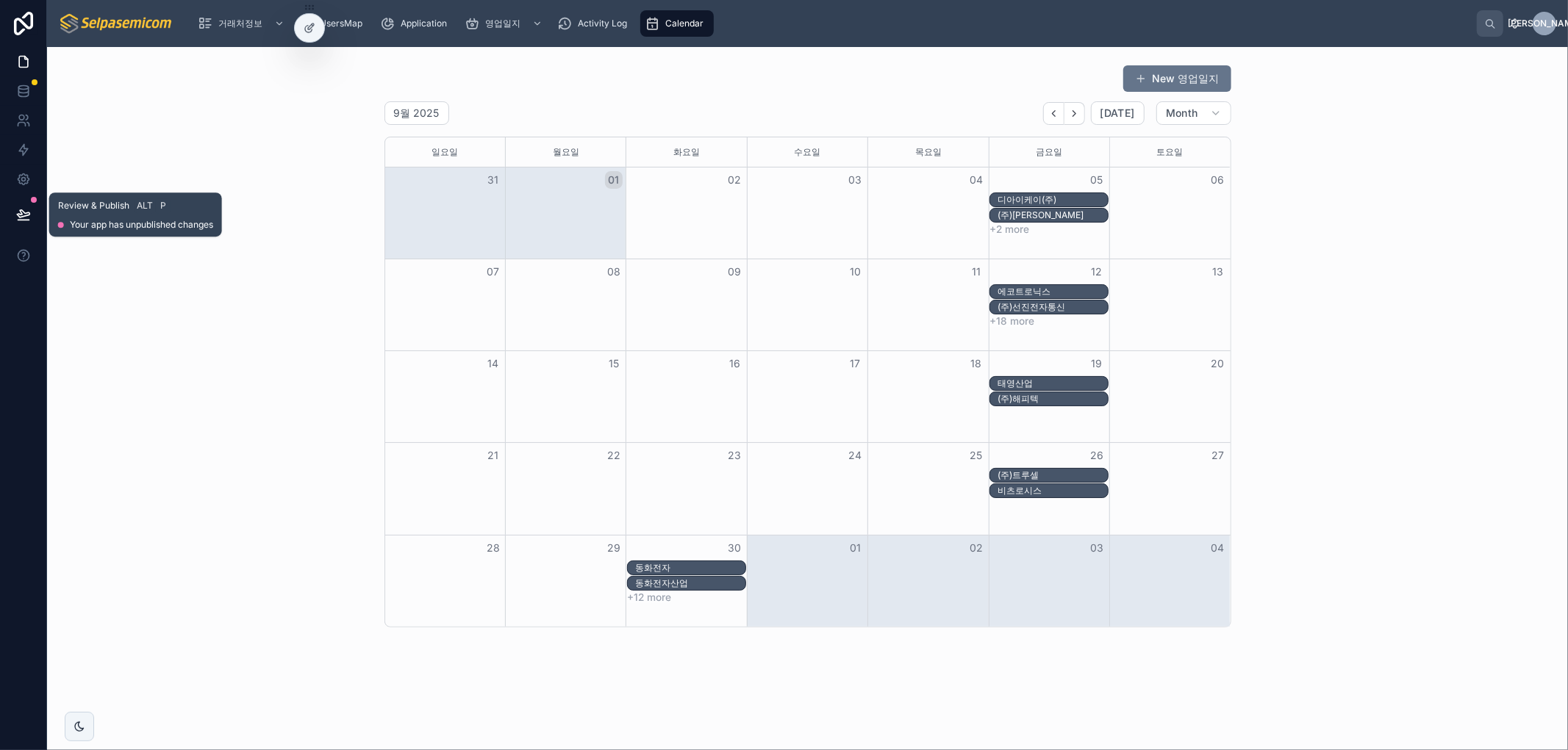
click at [30, 204] on button at bounding box center [24, 214] width 33 height 41
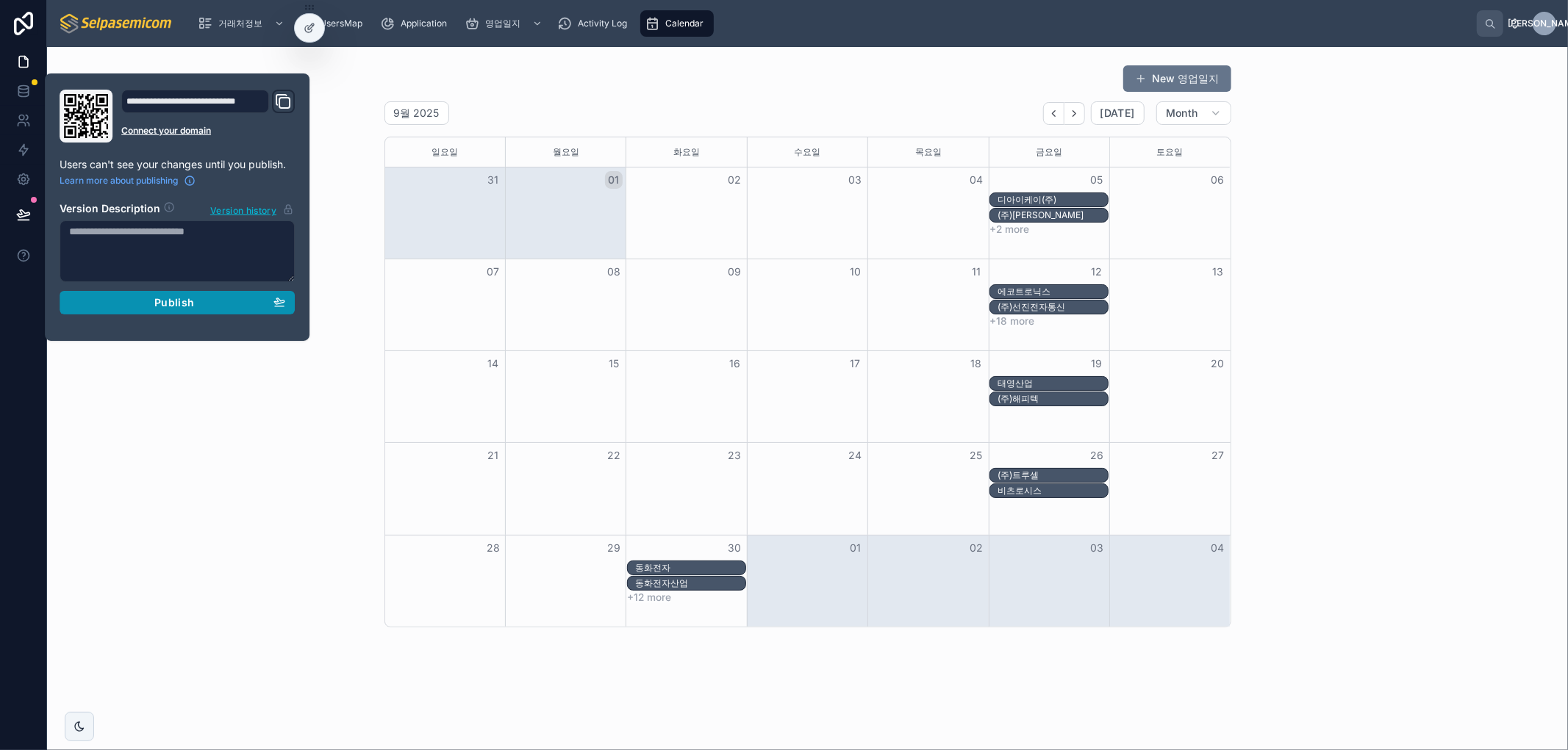
click at [193, 299] on span "Publish" at bounding box center [173, 303] width 39 height 13
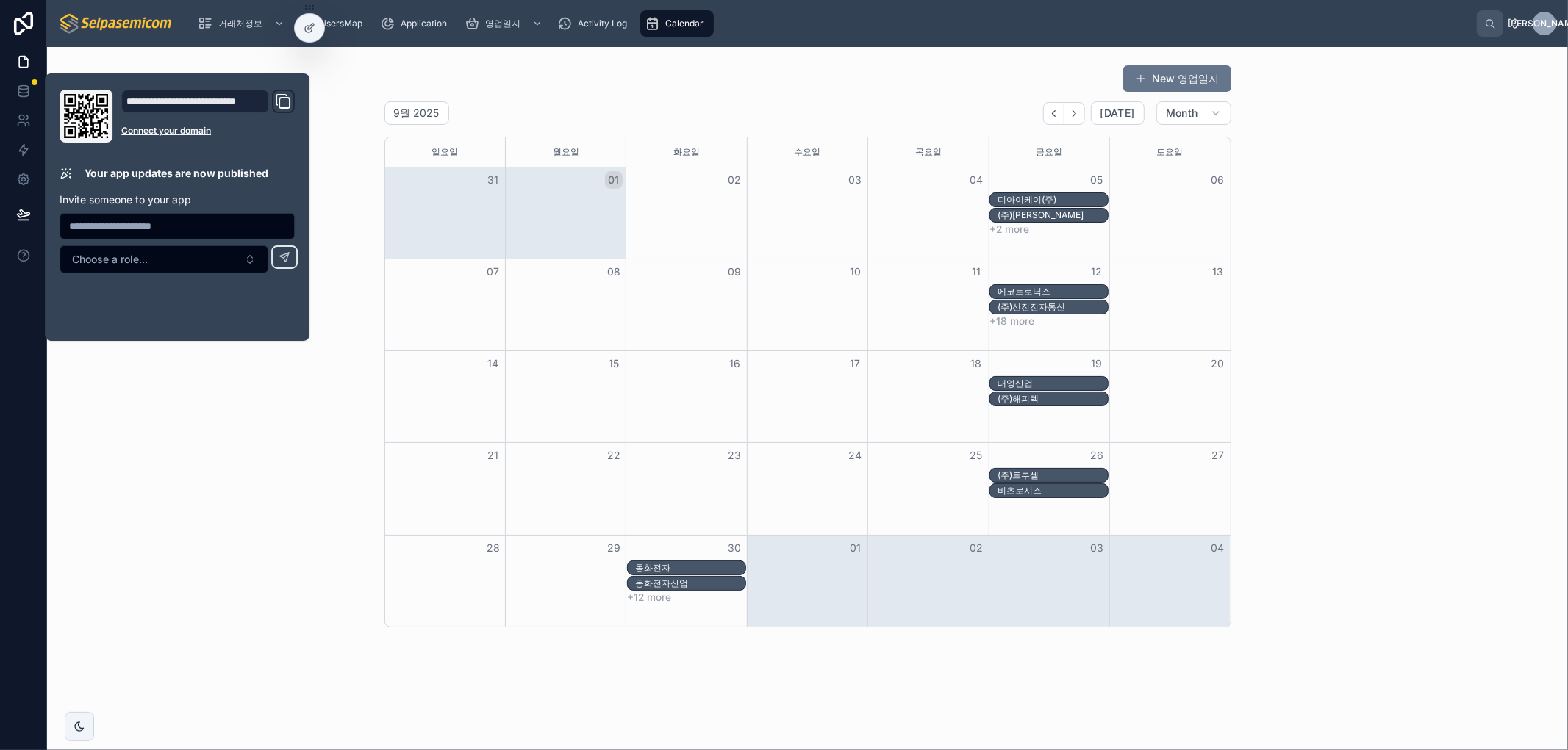
click at [213, 554] on div "New 영업일지 9월 2025 Today Month 일요일 월요일 화요일 수요일 목요일 금요일 토요일 31 01 02 03 04 05 06 디…" at bounding box center [807, 346] width 1497 height 575
